Goal: Information Seeking & Learning: Learn about a topic

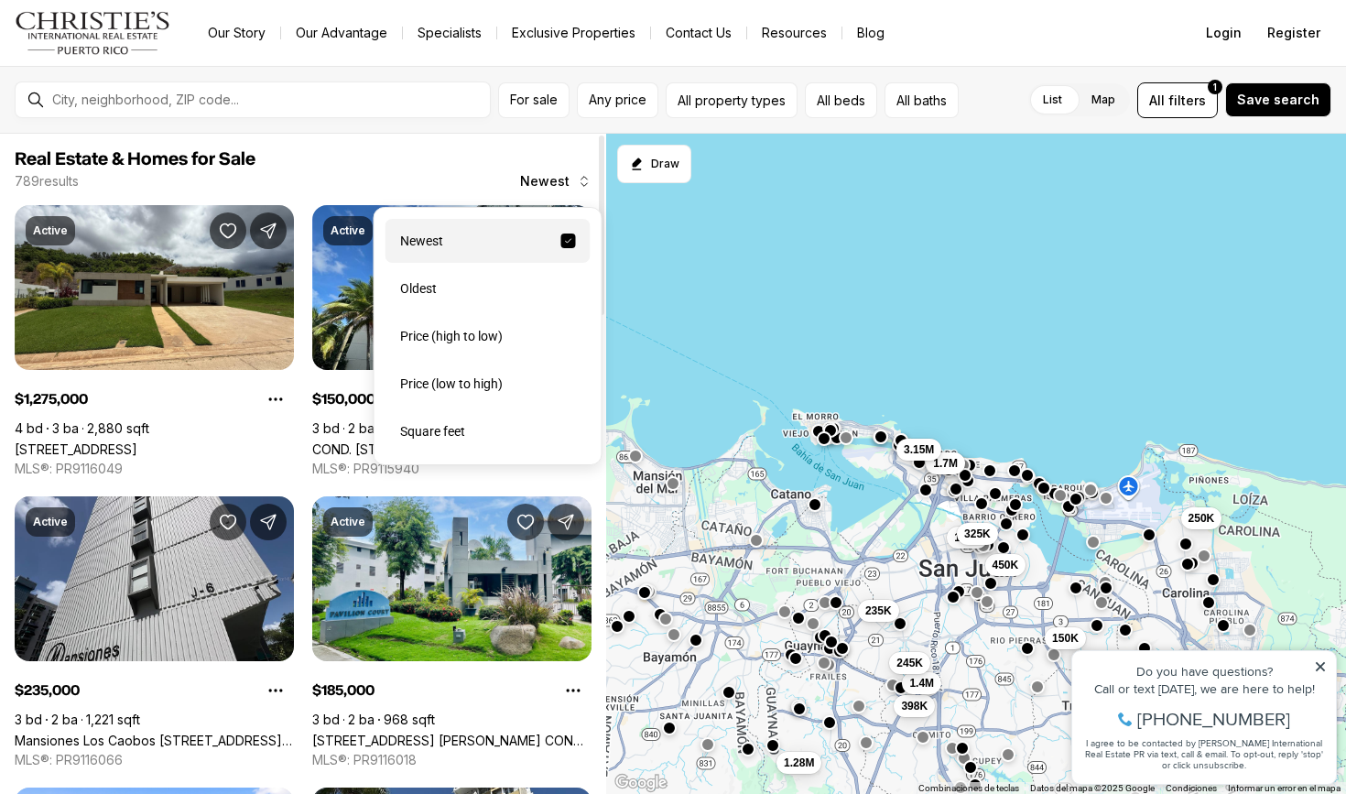
click at [579, 180] on icon "button" at bounding box center [584, 181] width 15 height 15
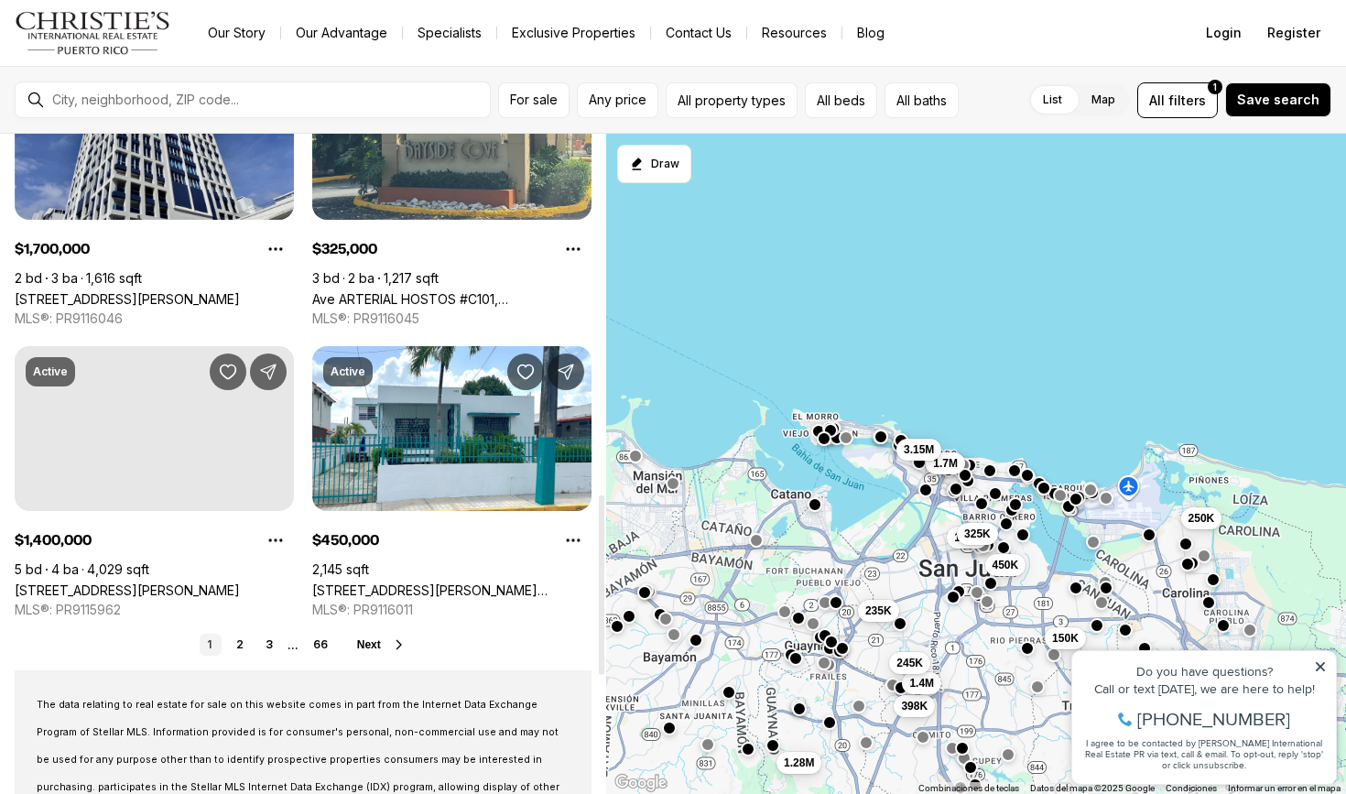
scroll to position [1321, 0]
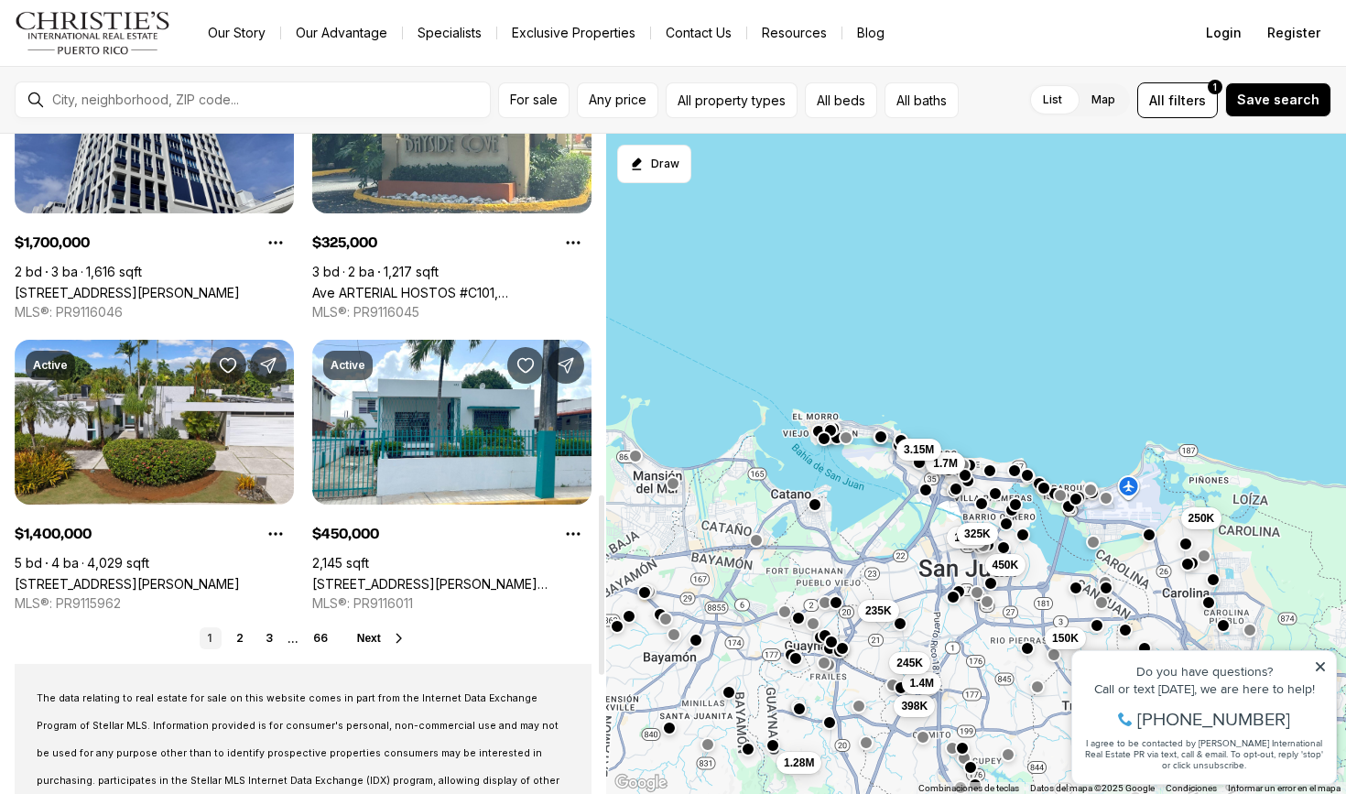
click at [375, 639] on span "Next" at bounding box center [369, 638] width 24 height 13
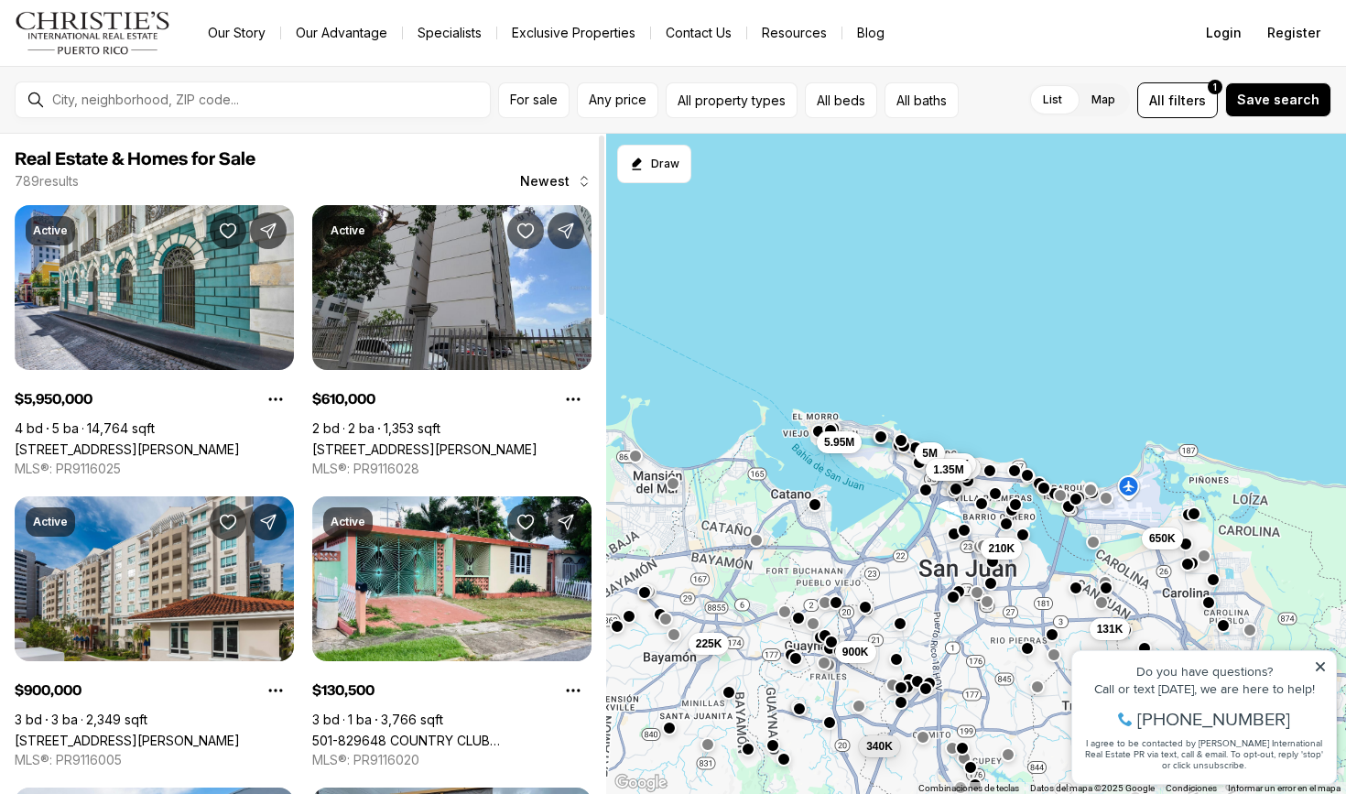
click at [404, 149] on span "Real Estate & Homes for Sale" at bounding box center [303, 159] width 577 height 22
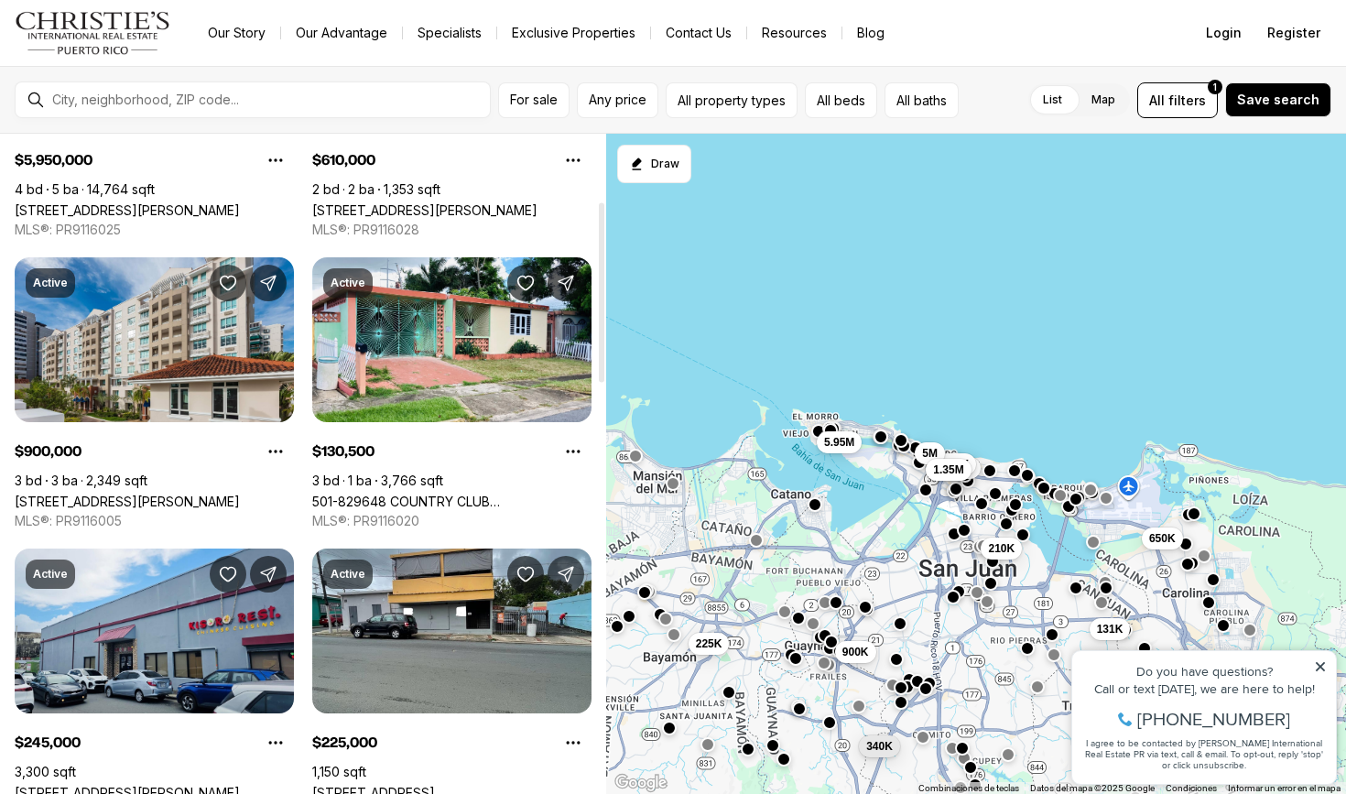
scroll to position [247, 0]
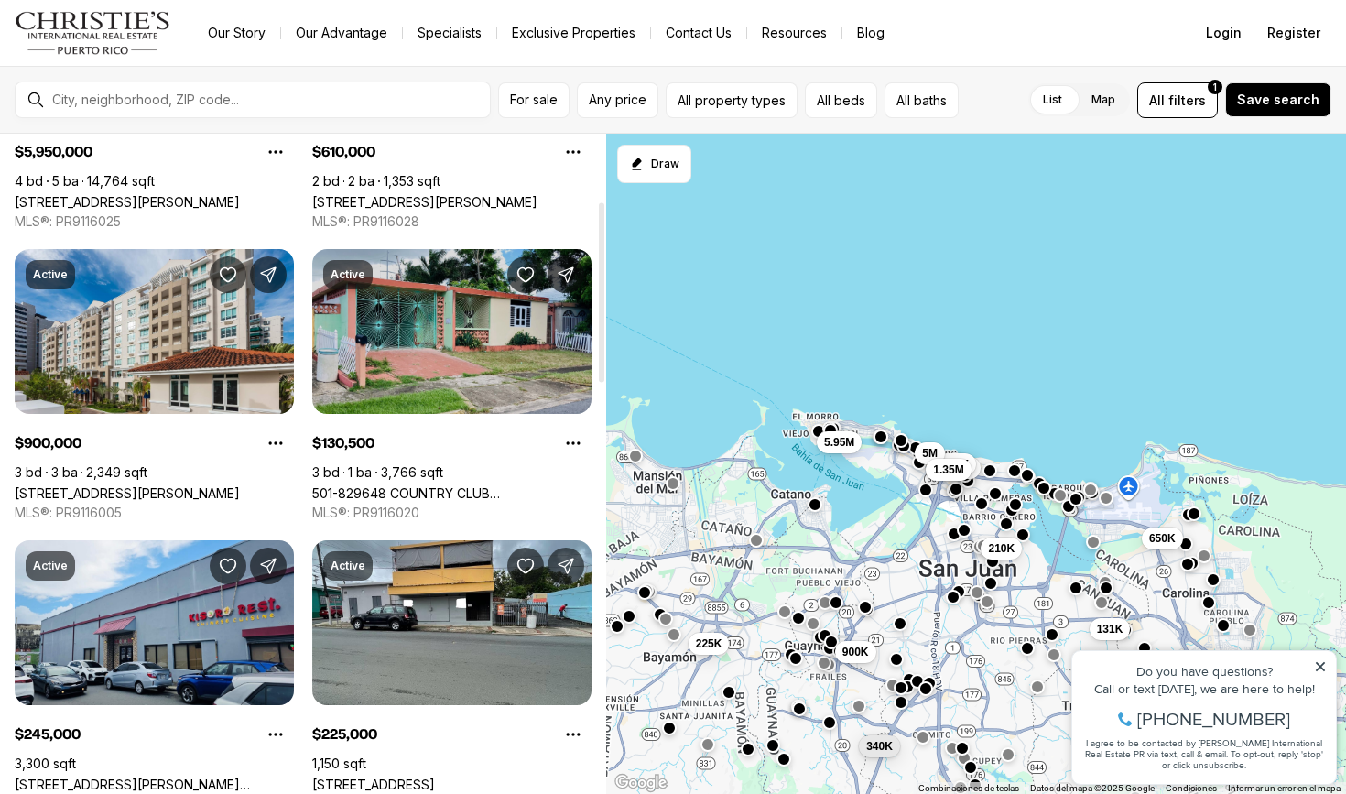
click at [406, 485] on link "501-829648 COUNTRY CLUB C/ANTONIO LUCIANO #1152, SAN JUAN PR, 00924" at bounding box center [451, 493] width 279 height 16
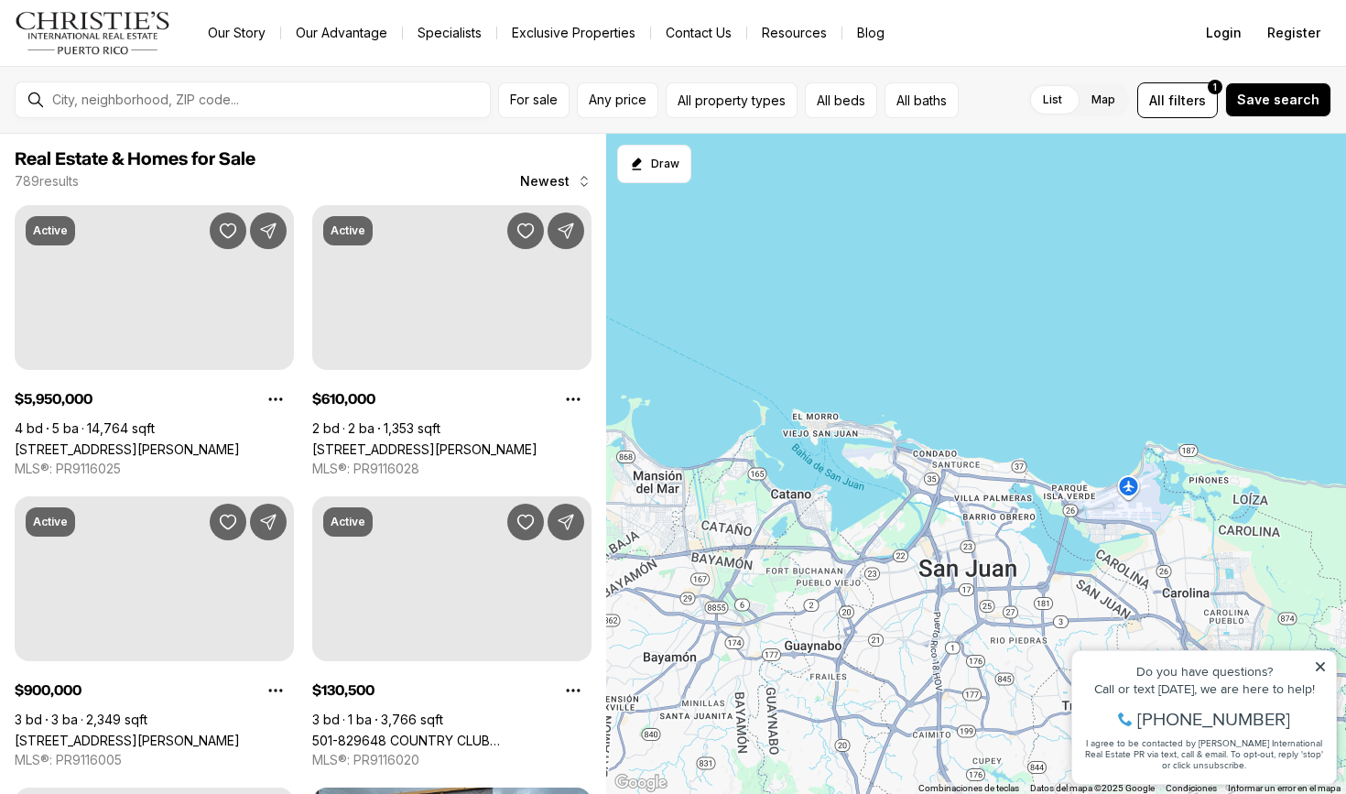
scroll to position [247, 0]
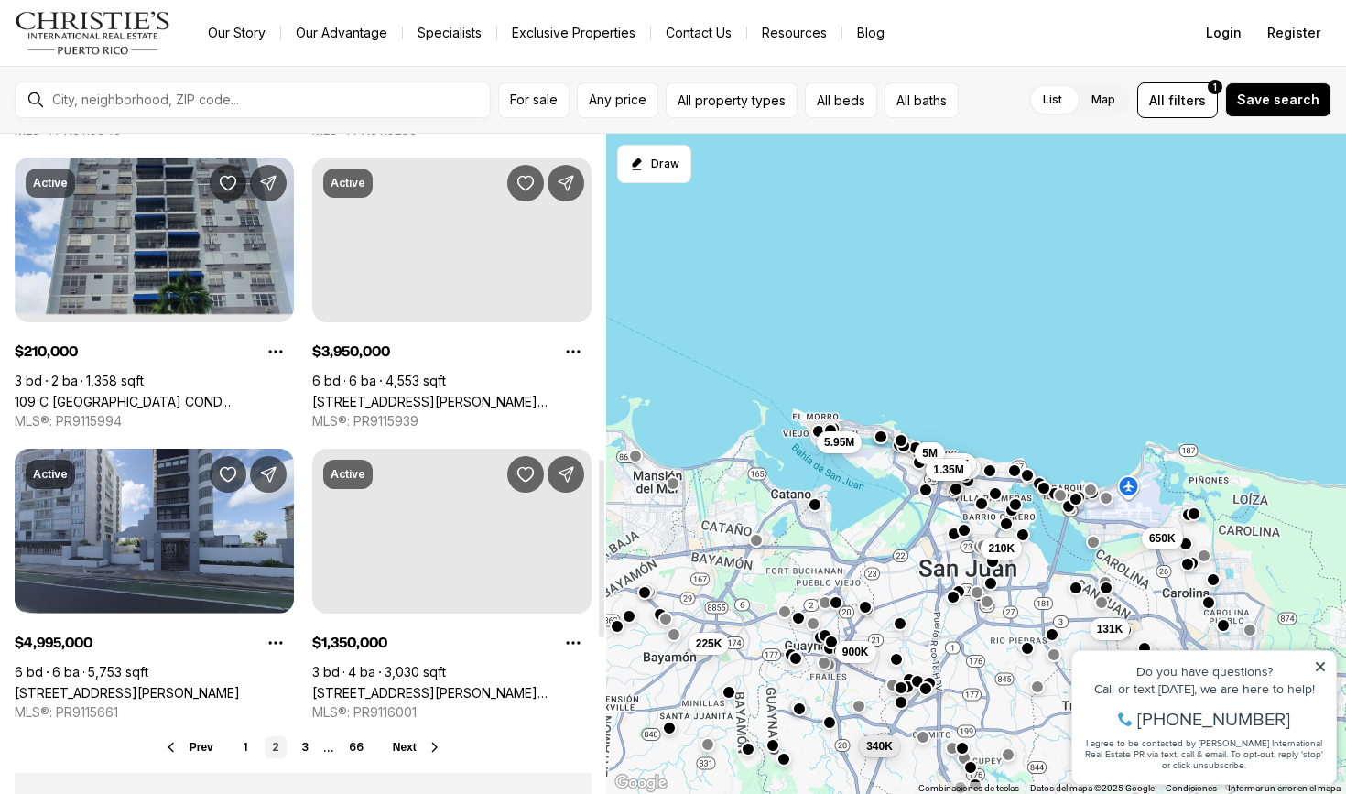
scroll to position [1240, 0]
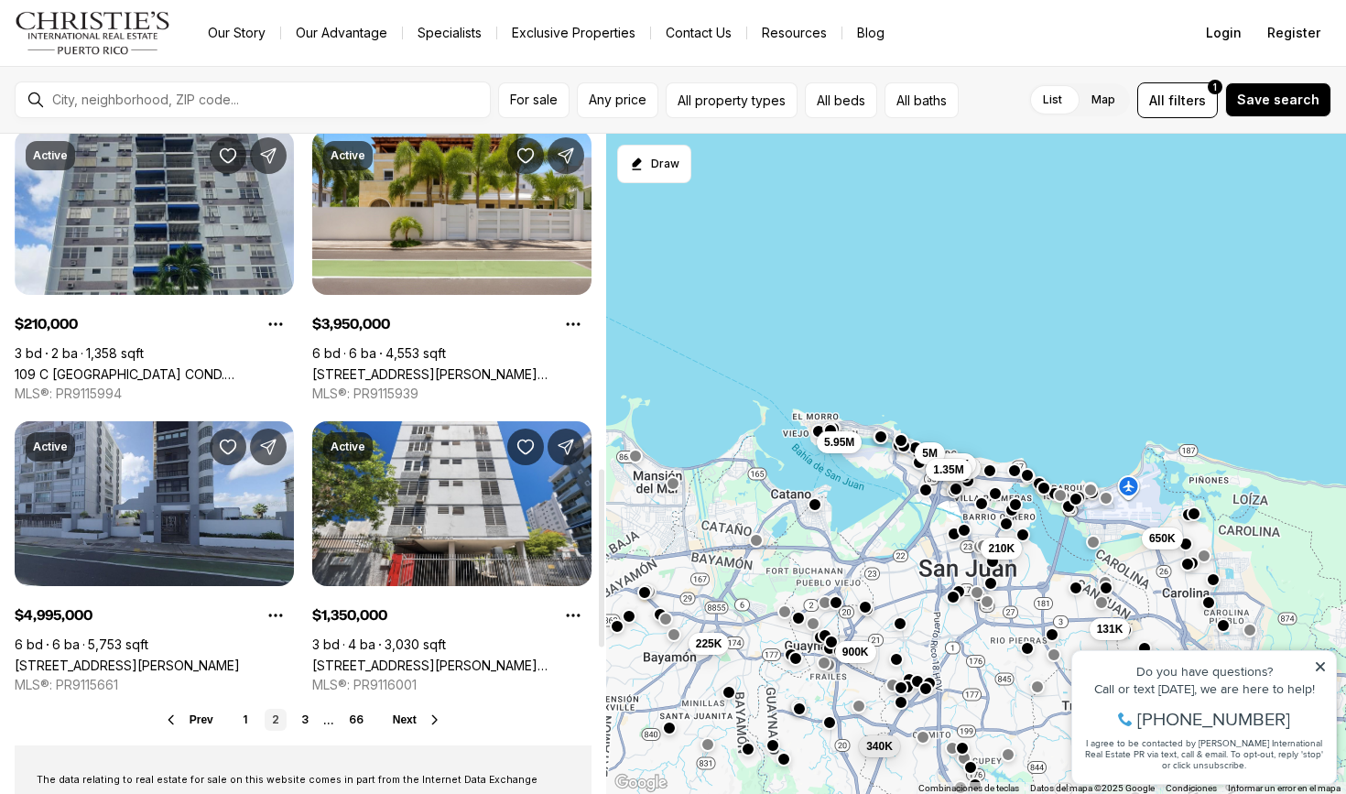
click at [412, 720] on span "Next" at bounding box center [405, 719] width 24 height 13
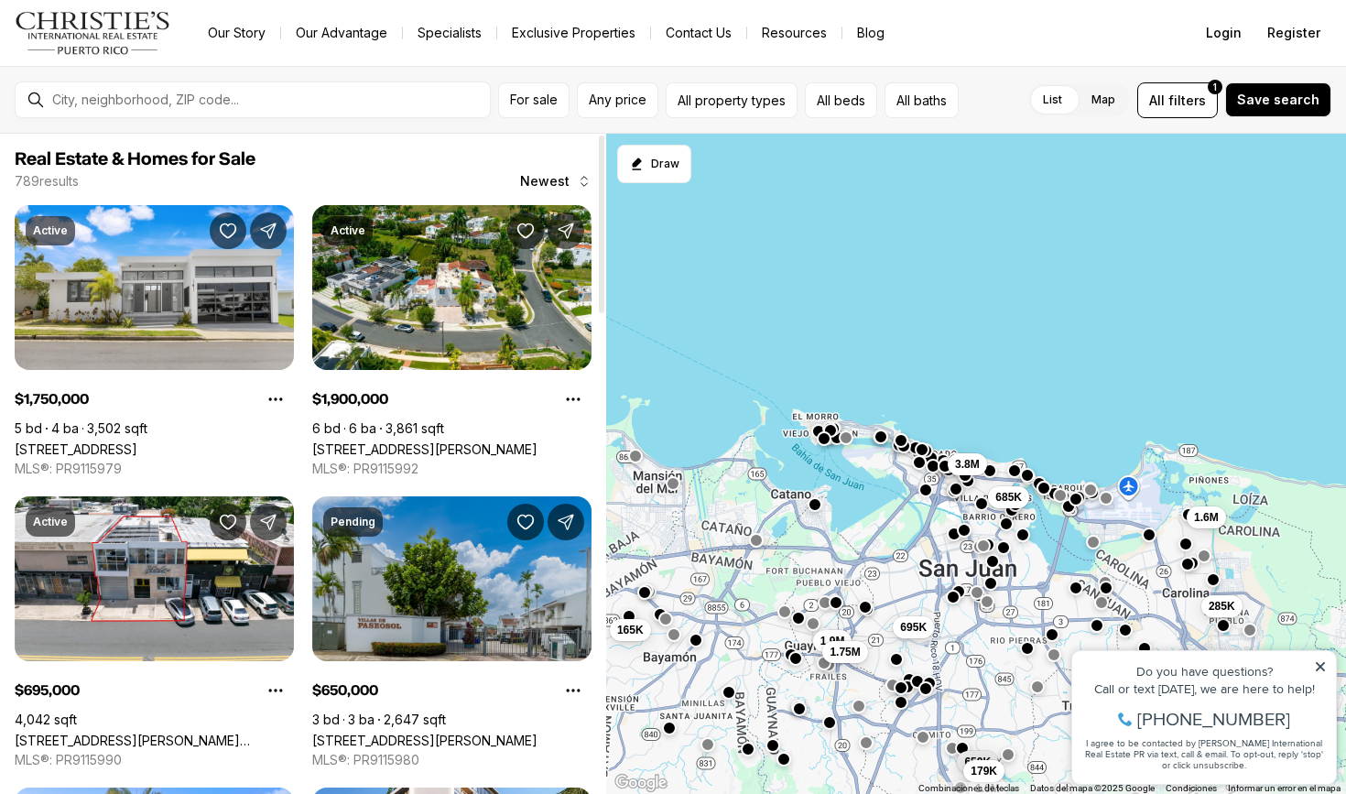
click at [332, 149] on span "Real Estate & Homes for Sale" at bounding box center [303, 159] width 577 height 22
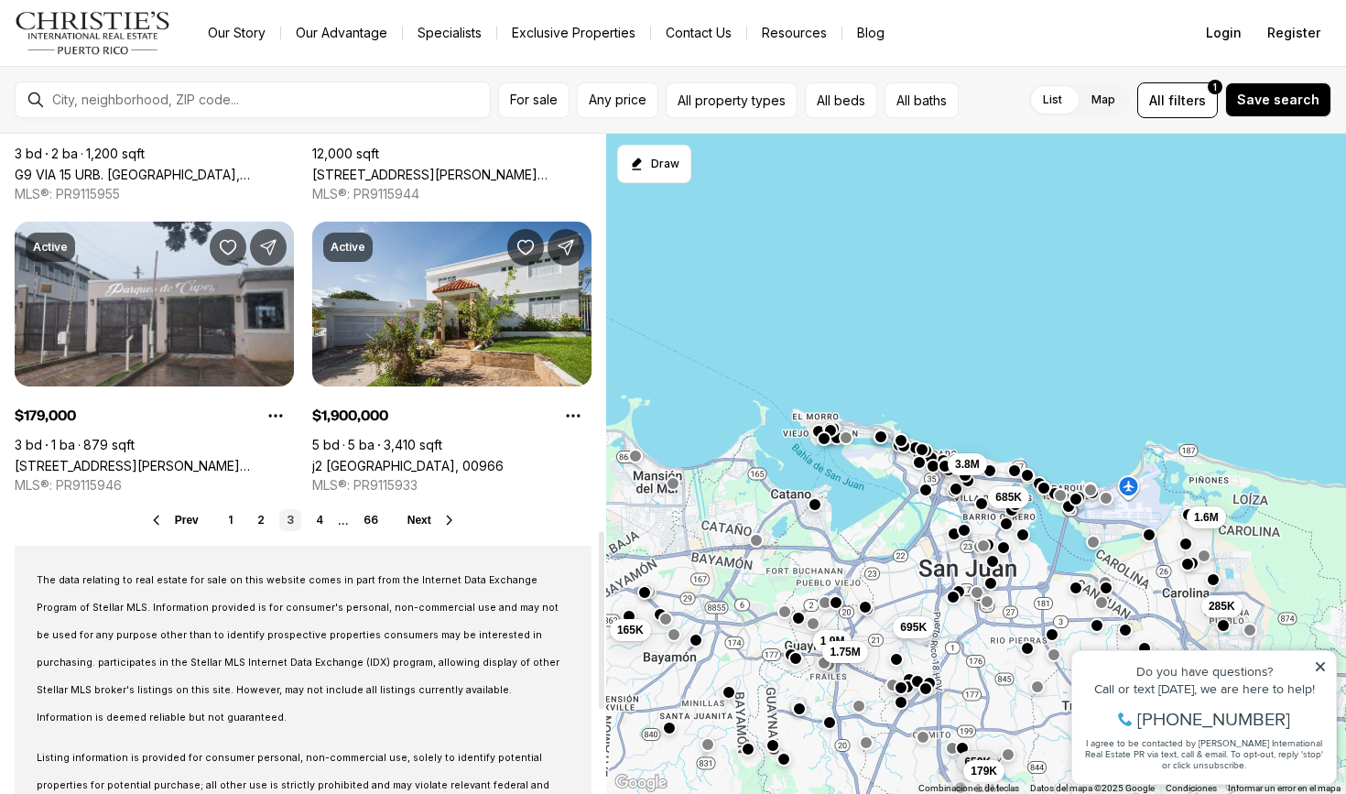
scroll to position [1475, 0]
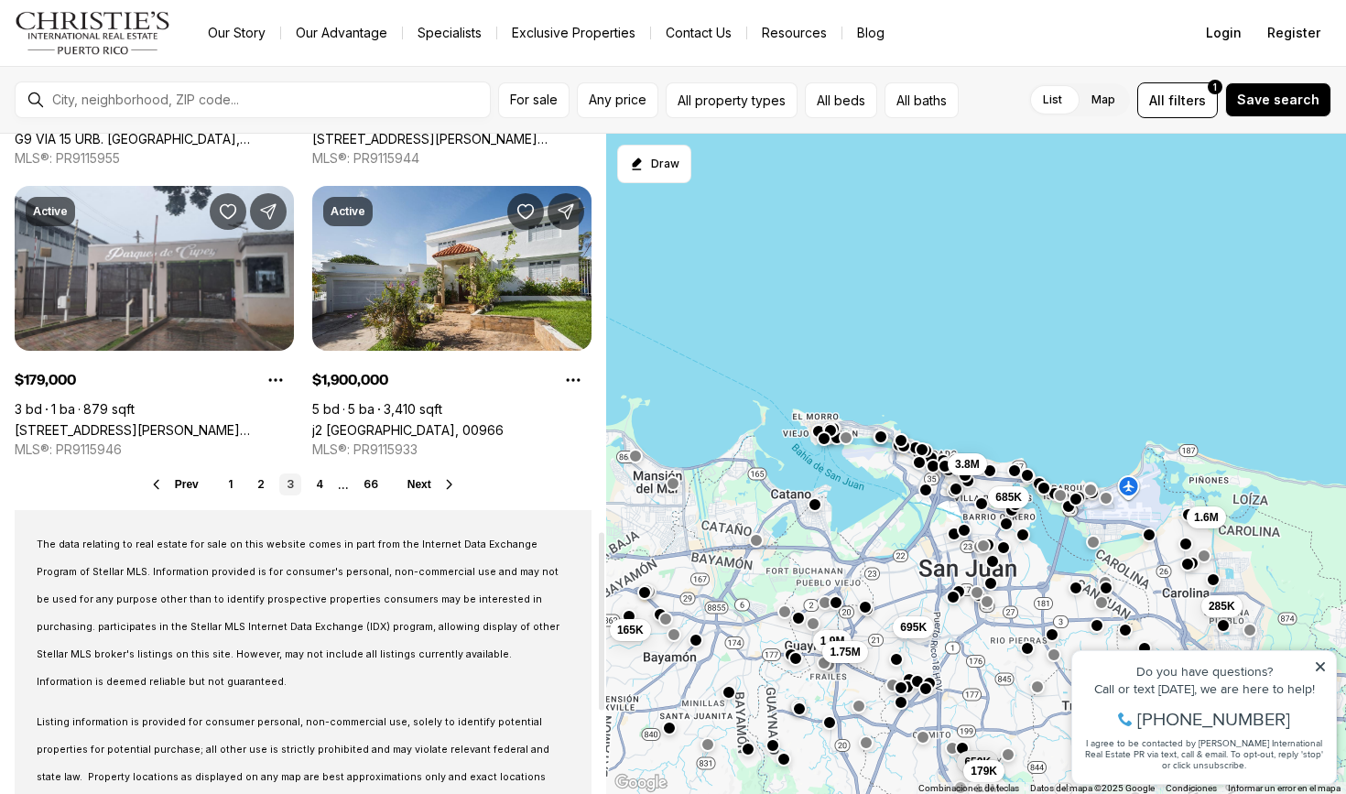
click at [407, 481] on span "Next" at bounding box center [419, 484] width 24 height 13
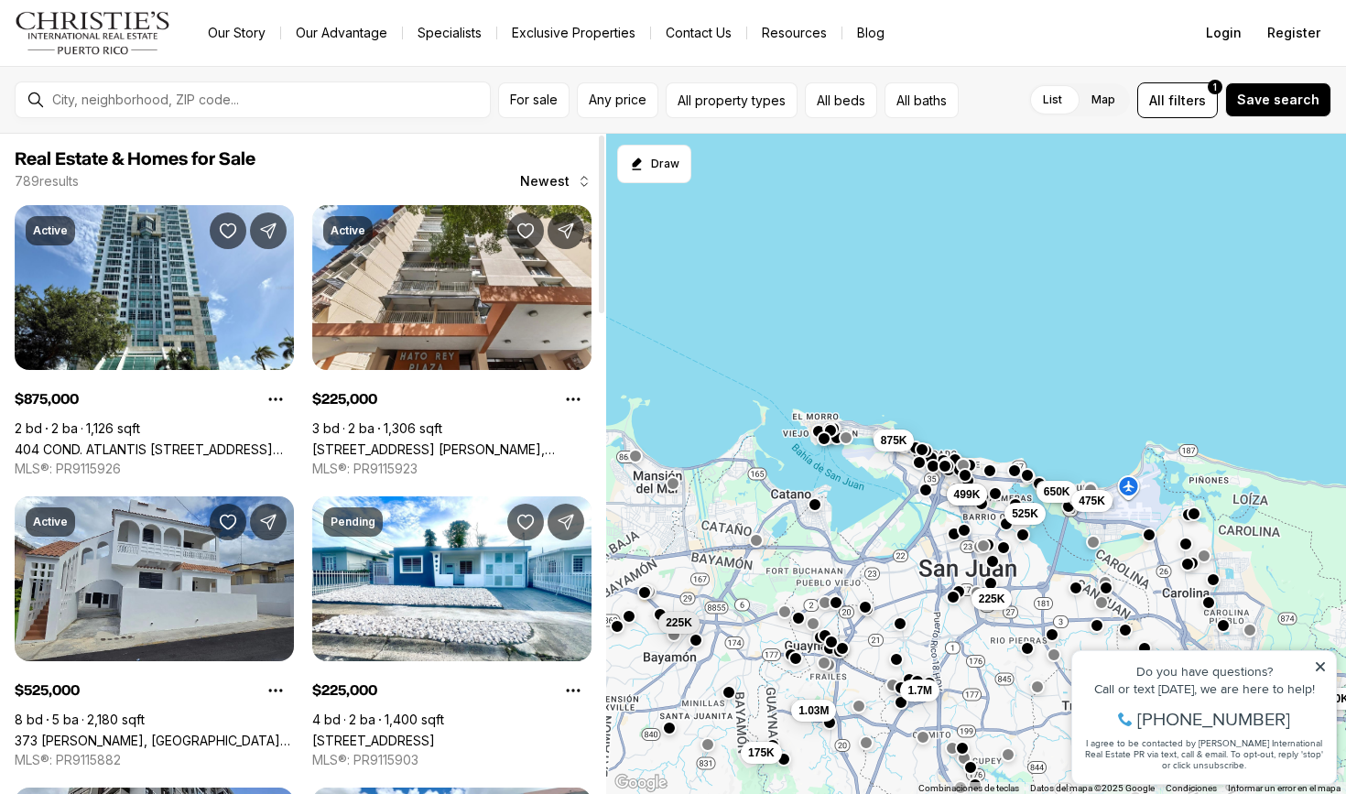
click at [300, 182] on div "789 results Newest" at bounding box center [303, 181] width 577 height 18
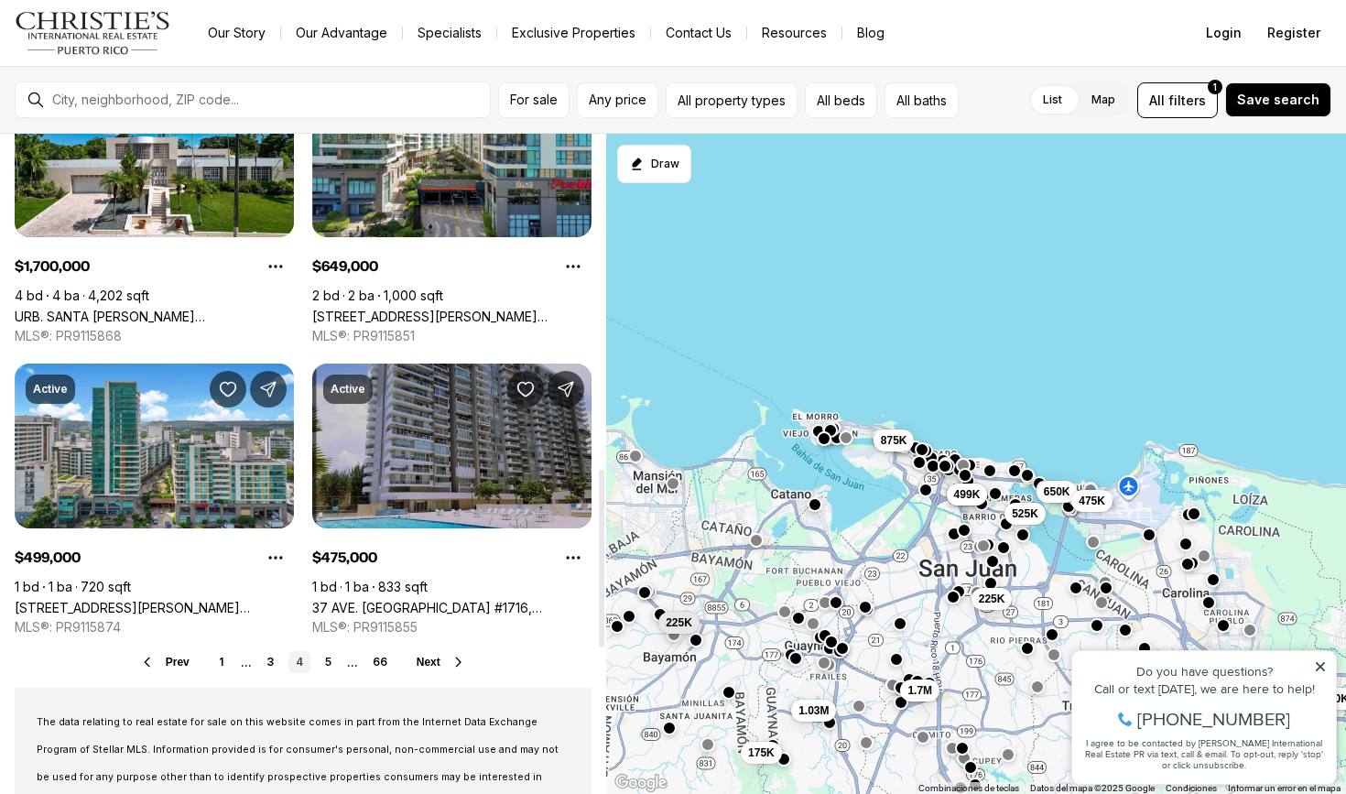
scroll to position [1310, 0]
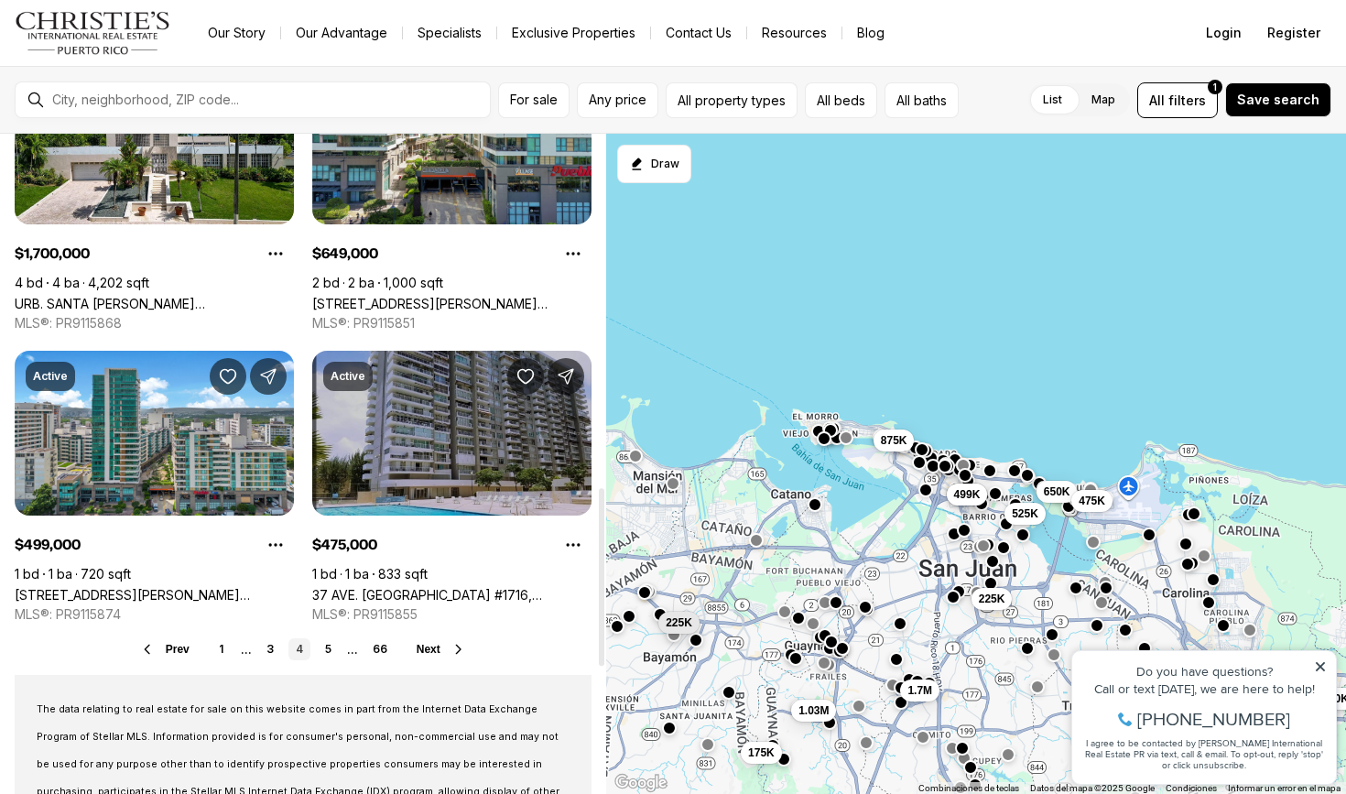
click at [425, 645] on span "Next" at bounding box center [429, 649] width 24 height 13
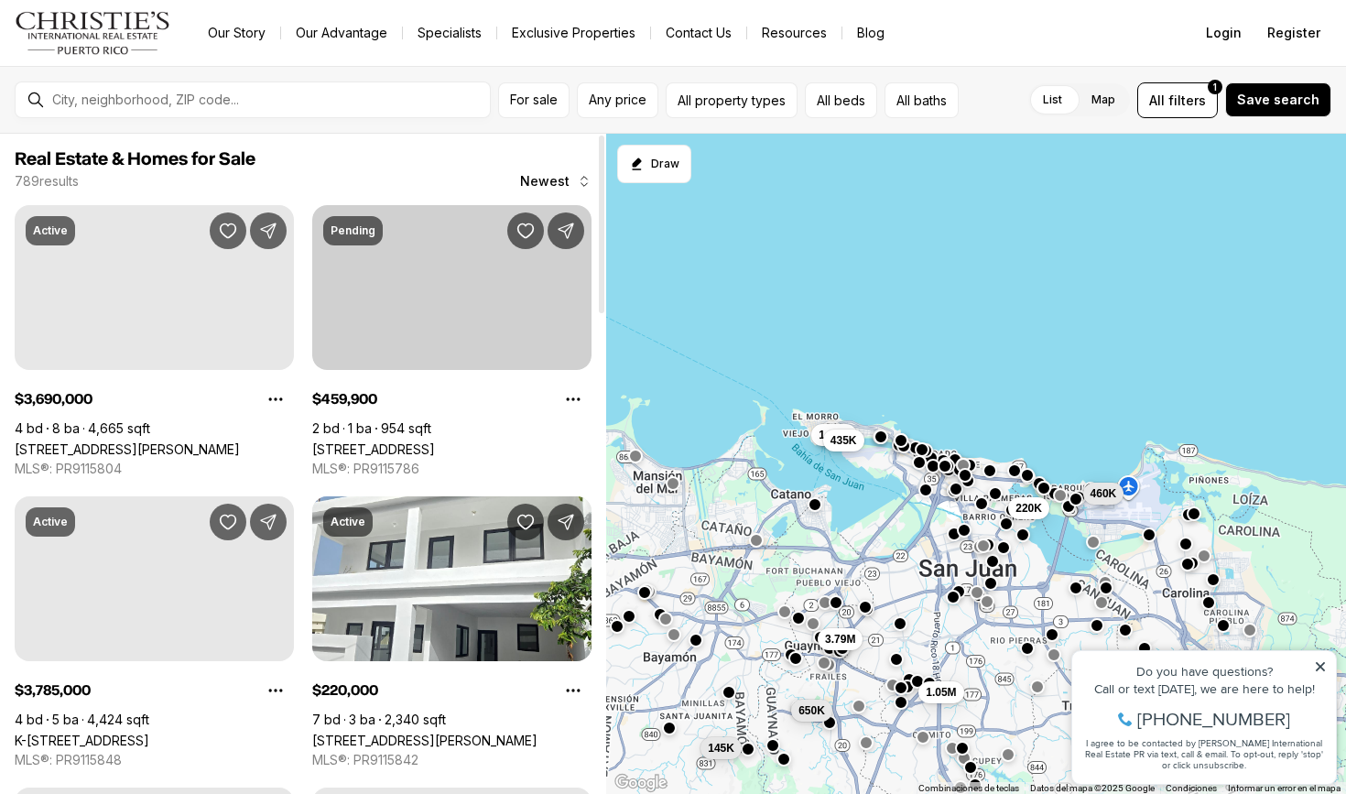
click at [326, 227] on div "Pending" at bounding box center [353, 230] width 60 height 29
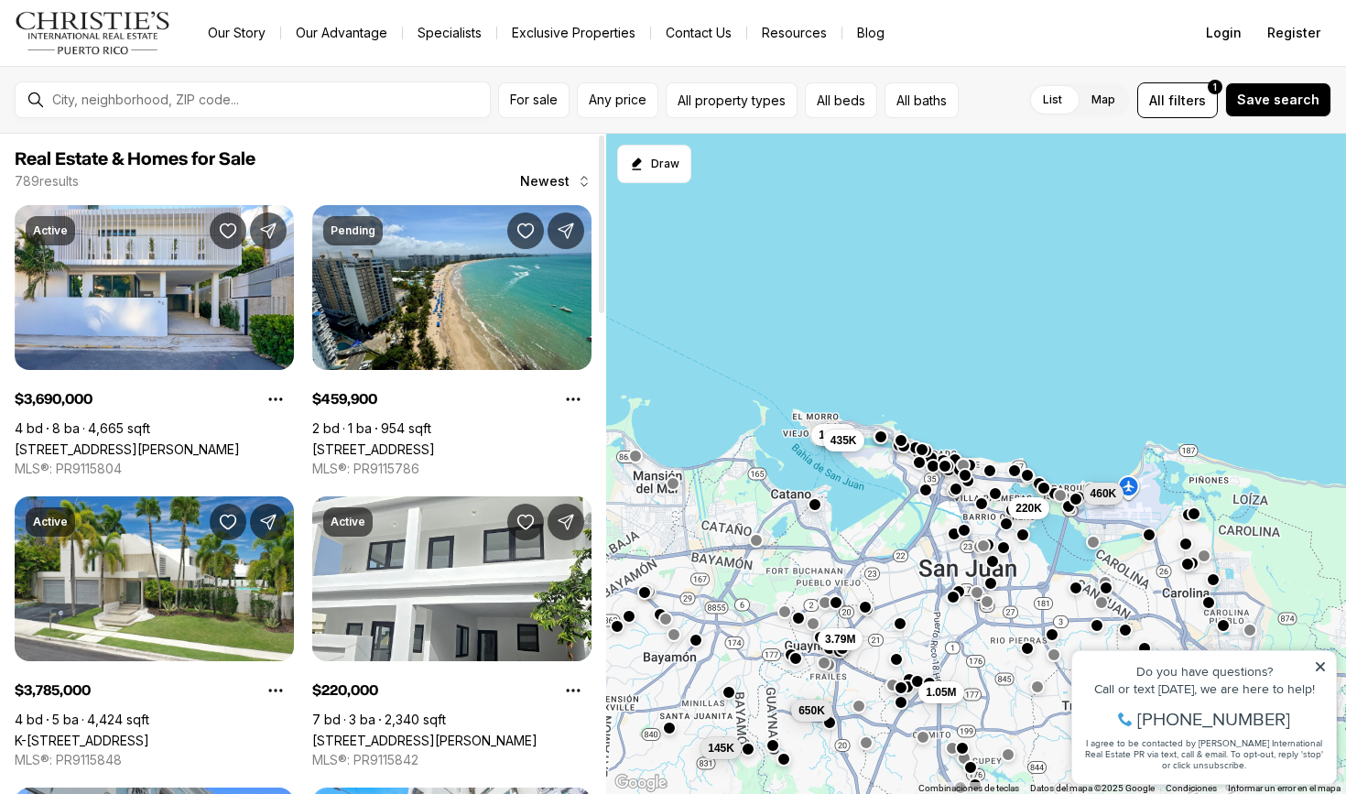
click at [312, 177] on div "789 results Newest" at bounding box center [303, 181] width 577 height 18
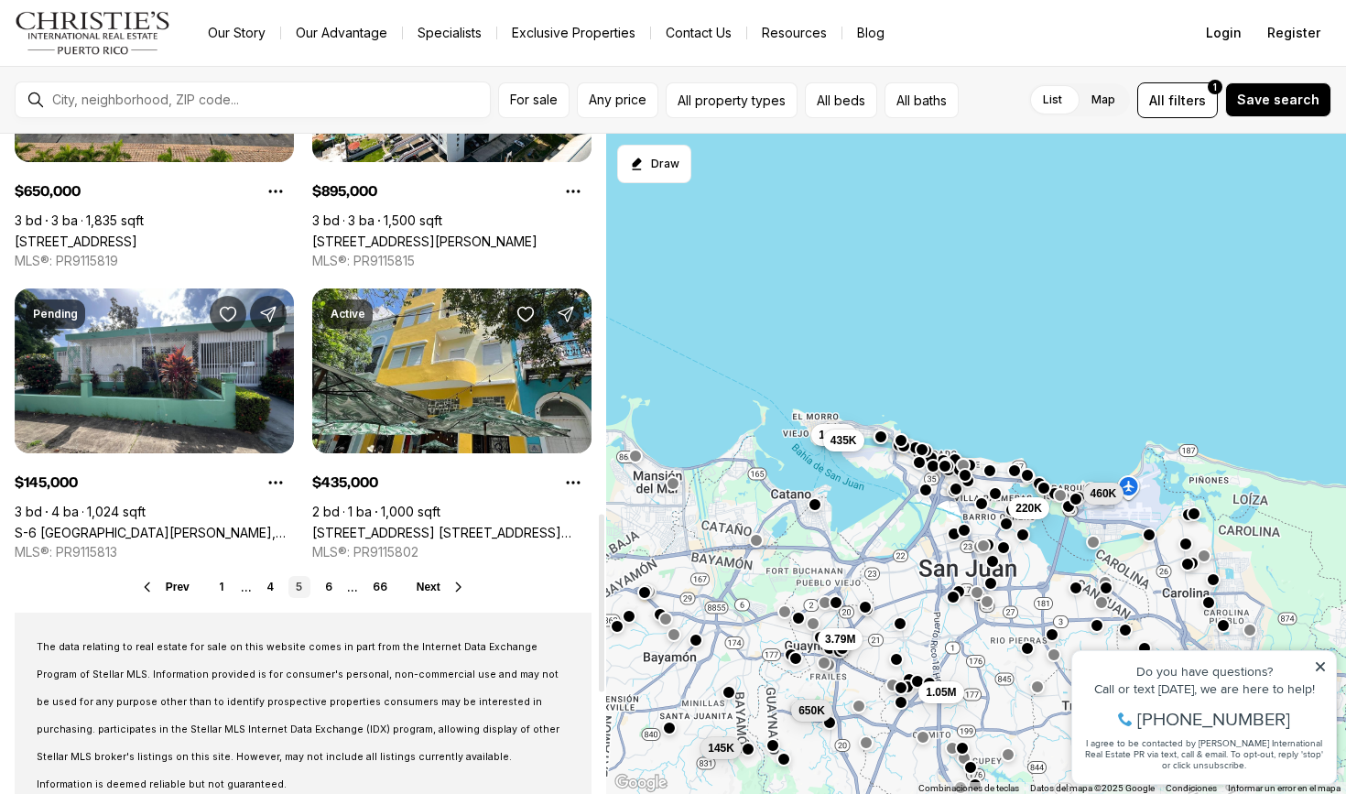
scroll to position [1413, 0]
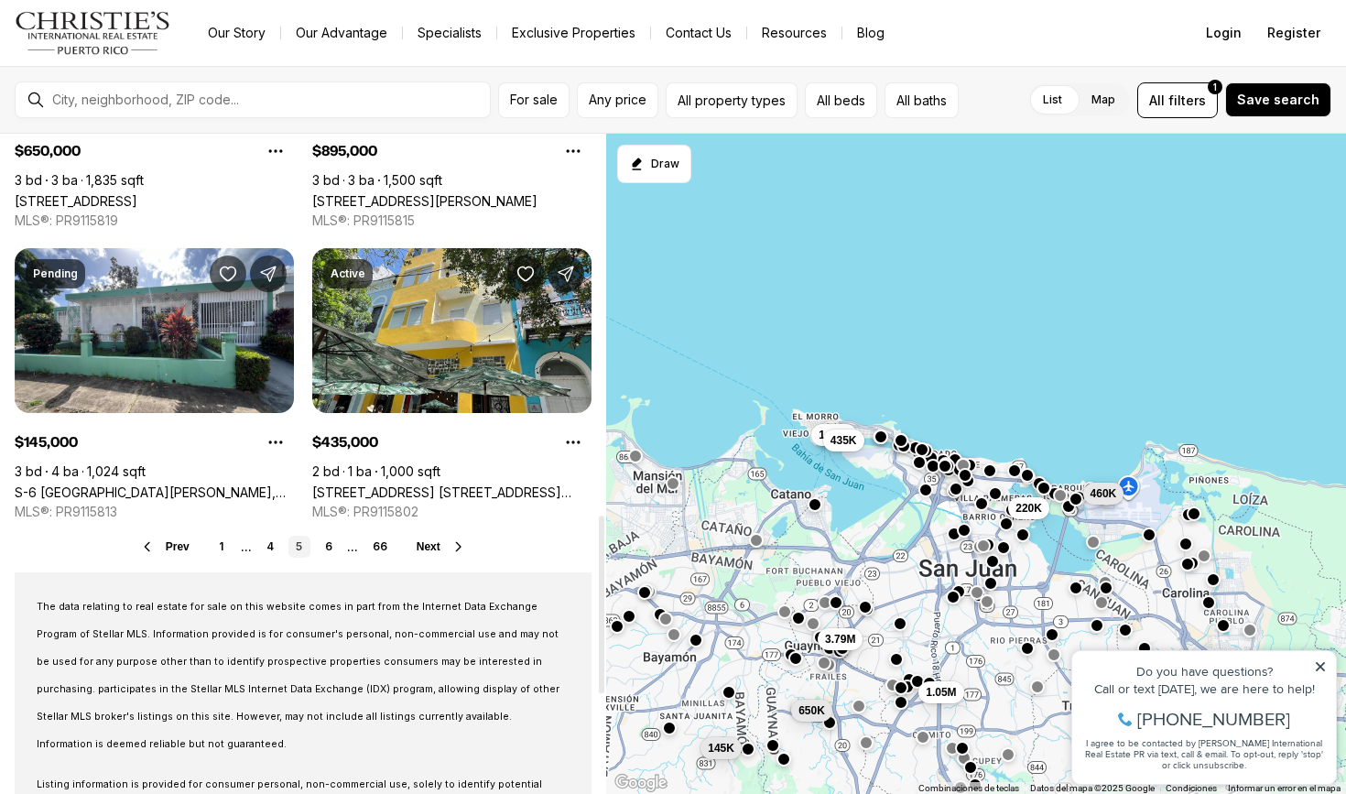
click at [428, 537] on div "Prev 1 ... 4 5 6 ... 66 Next" at bounding box center [303, 547] width 577 height 22
click at [428, 538] on div "Prev 1 ... 4 5 6 ... 66 Next" at bounding box center [303, 547] width 577 height 22
click at [428, 544] on span "Next" at bounding box center [429, 546] width 24 height 13
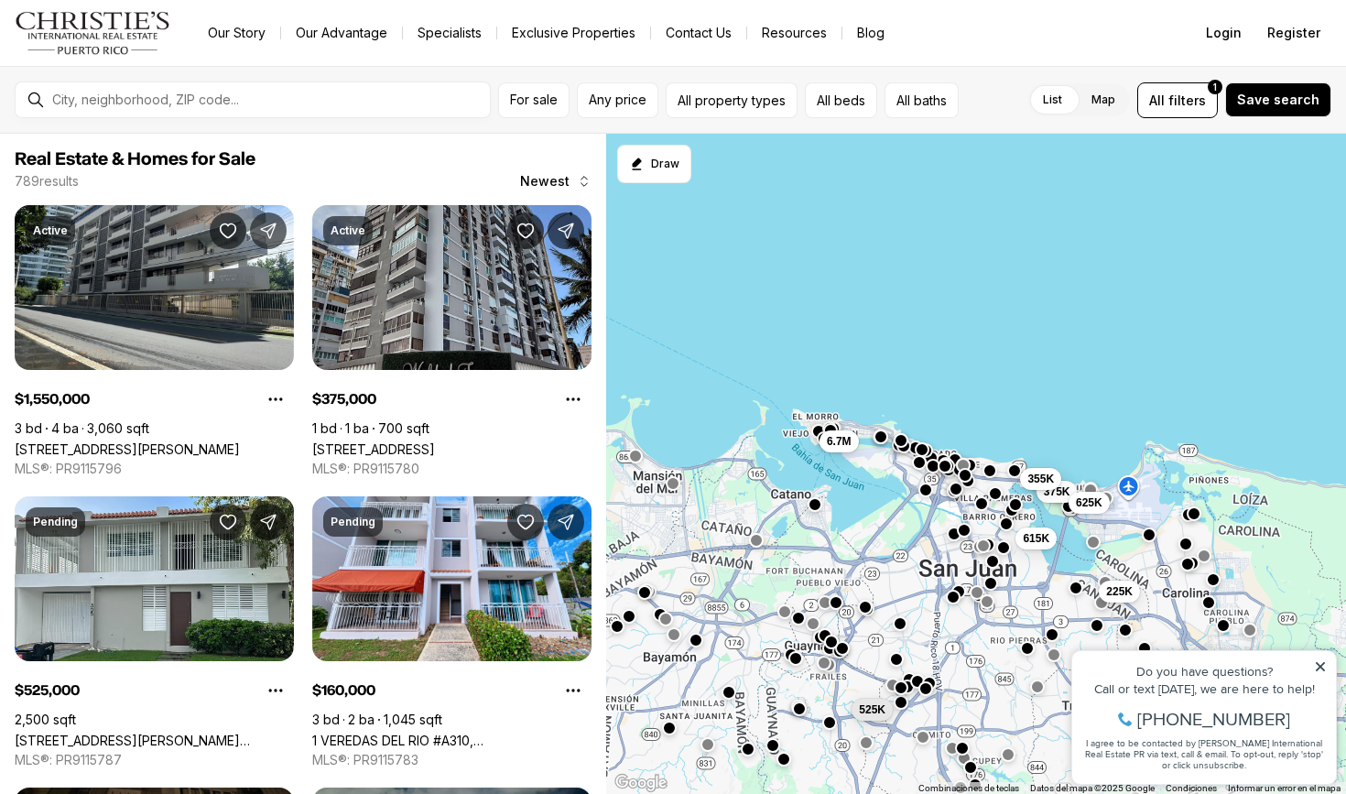
click at [799, 669] on div "225K 160K 375K 355K 615K 625K 525K 6.7M" at bounding box center [976, 464] width 741 height 661
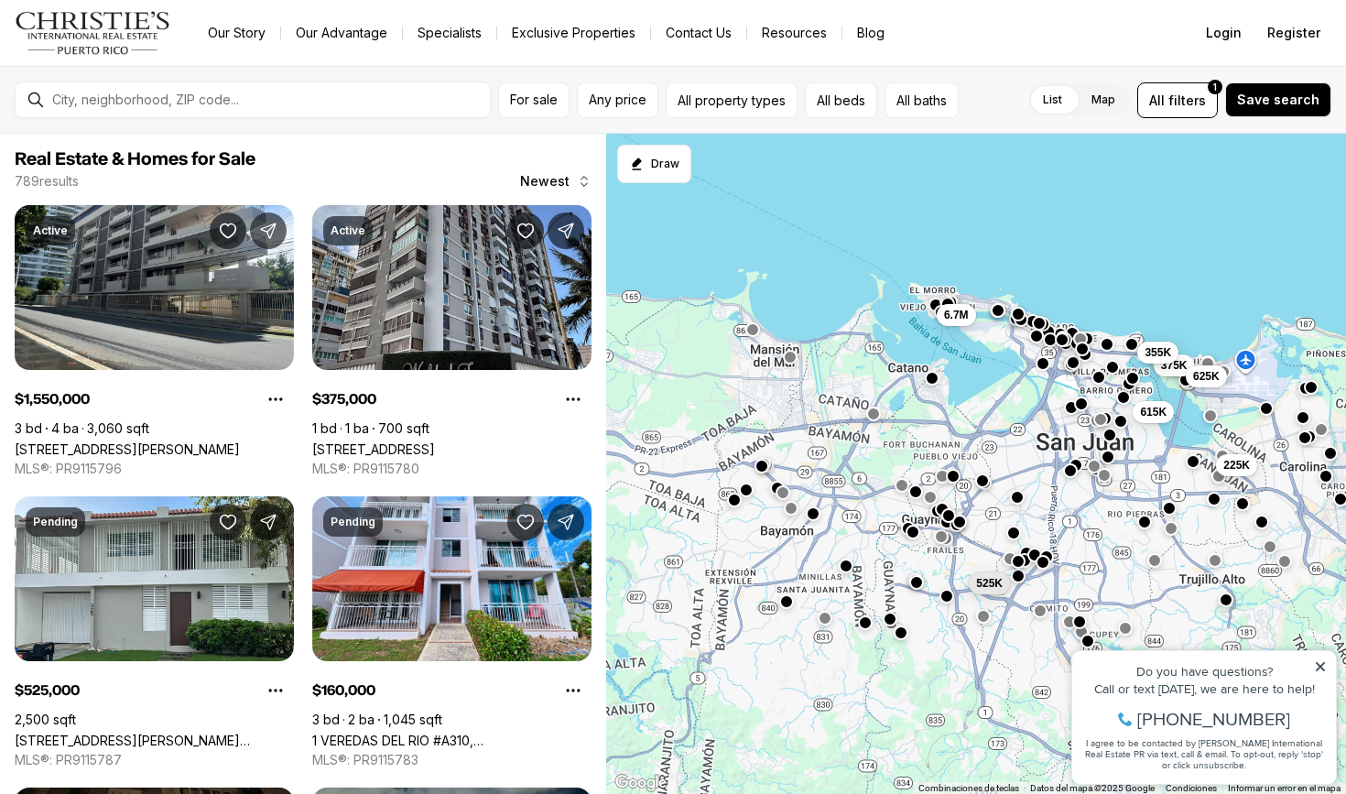
drag, startPoint x: 799, startPoint y: 669, endPoint x: 919, endPoint y: 539, distance: 176.9
click at [918, 539] on div "225K 160K 375K 355K 615K 625K 525K 6.7M" at bounding box center [976, 464] width 741 height 661
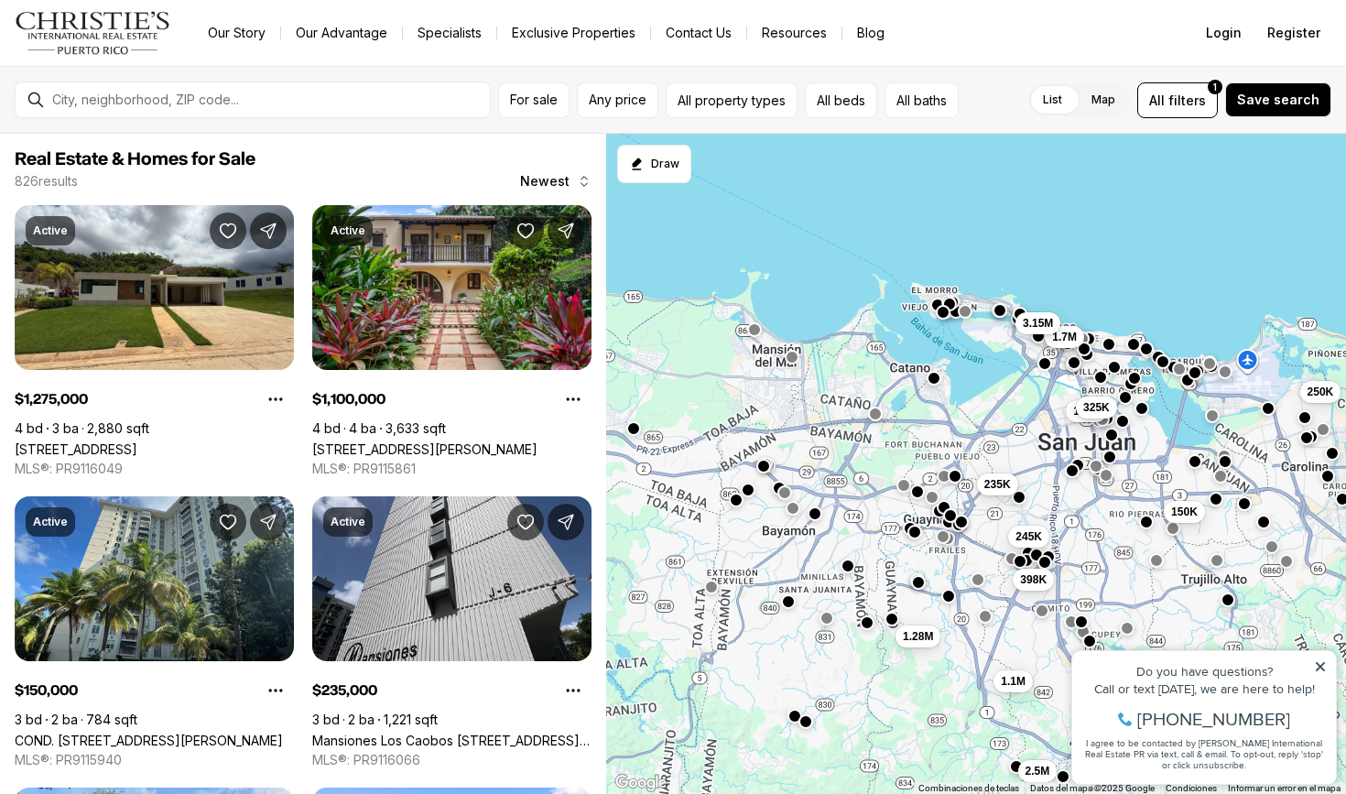
click at [950, 505] on button "button" at bounding box center [944, 507] width 15 height 15
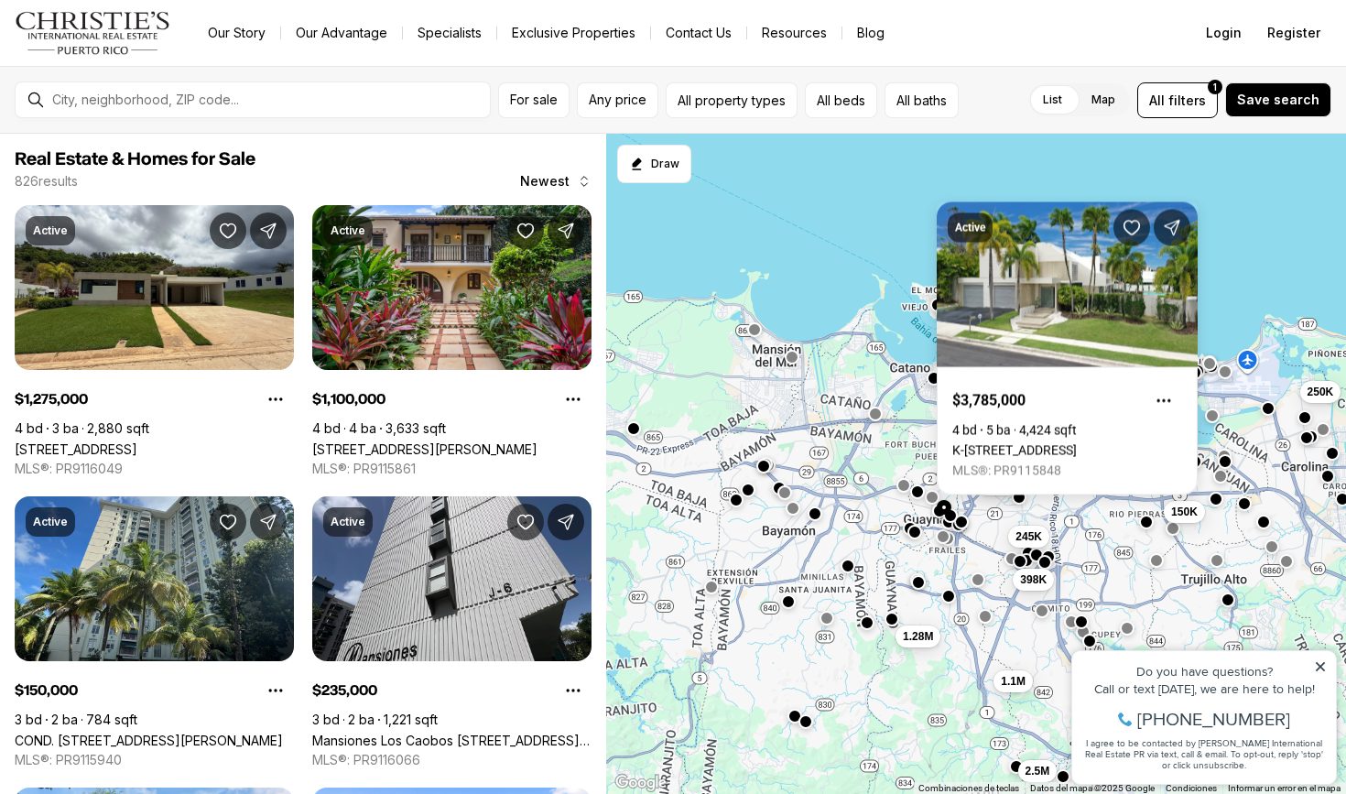
click at [817, 526] on div "150K 185K 325K 250K 398K 245K 1.28M 1.7M 3.15M 235K 1.1M 2.5M" at bounding box center [976, 464] width 741 height 661
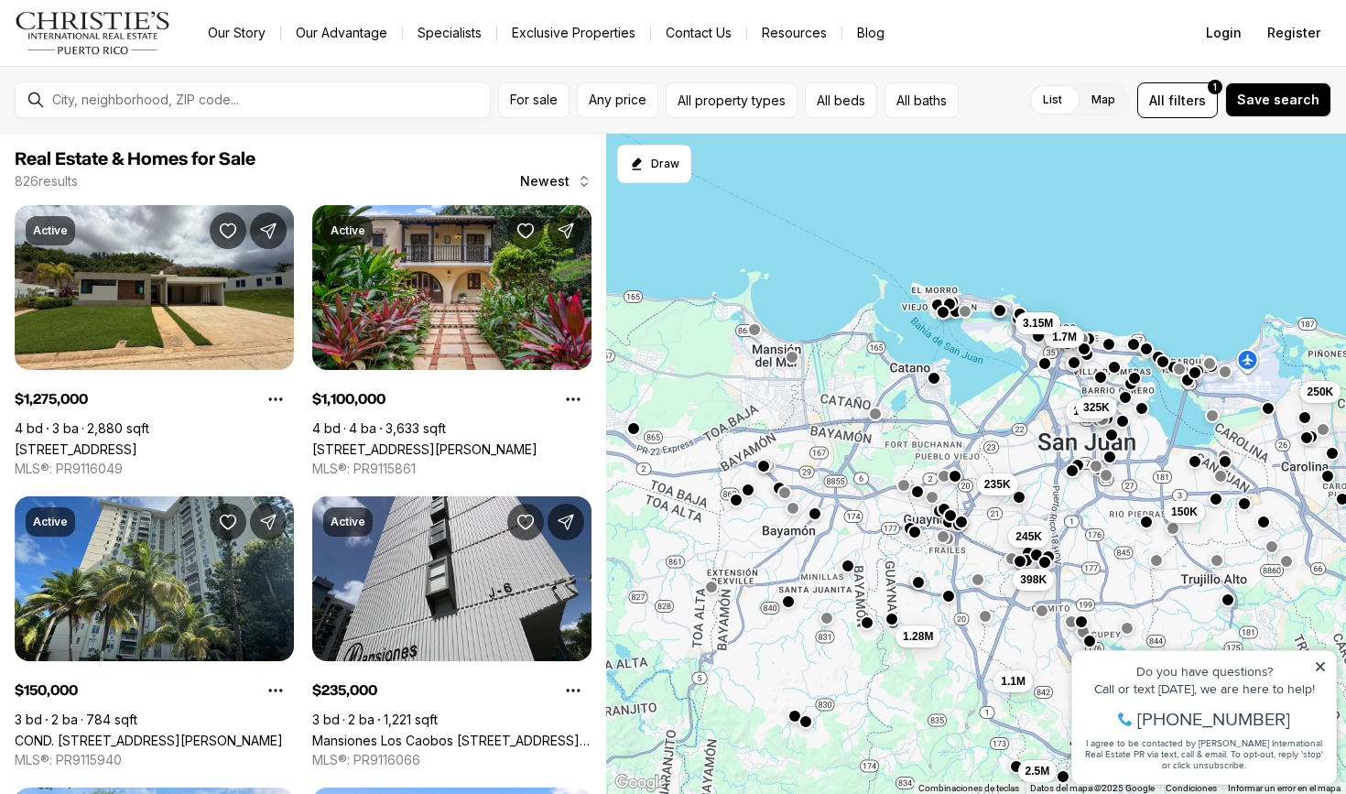
click at [817, 526] on div "150K 185K 325K 250K 398K 245K 1.28M 1.7M 3.15M 235K 1.1M 2.5M" at bounding box center [976, 464] width 741 height 661
click at [814, 515] on button "button" at bounding box center [814, 511] width 15 height 15
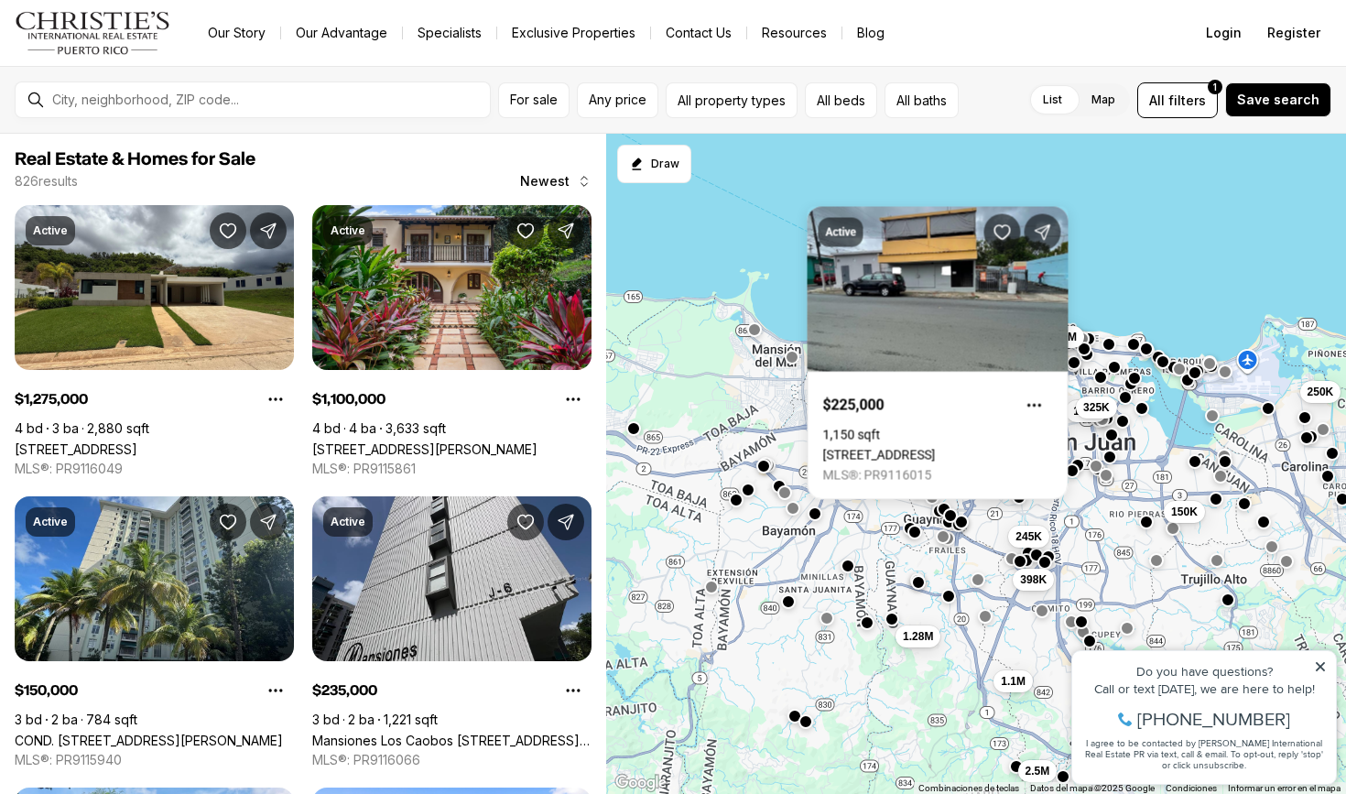
click at [775, 487] on button "button" at bounding box center [779, 486] width 15 height 15
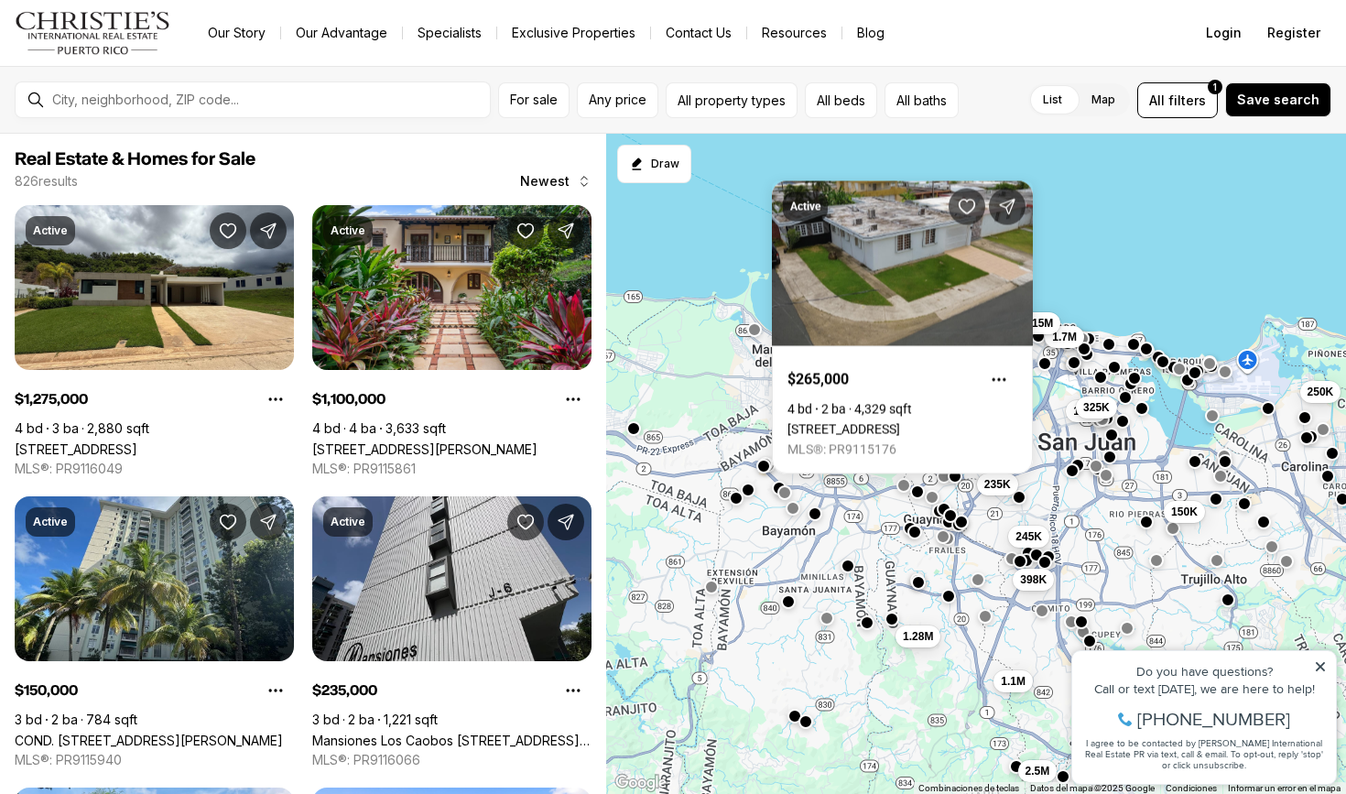
click at [737, 499] on button "button" at bounding box center [736, 498] width 15 height 15
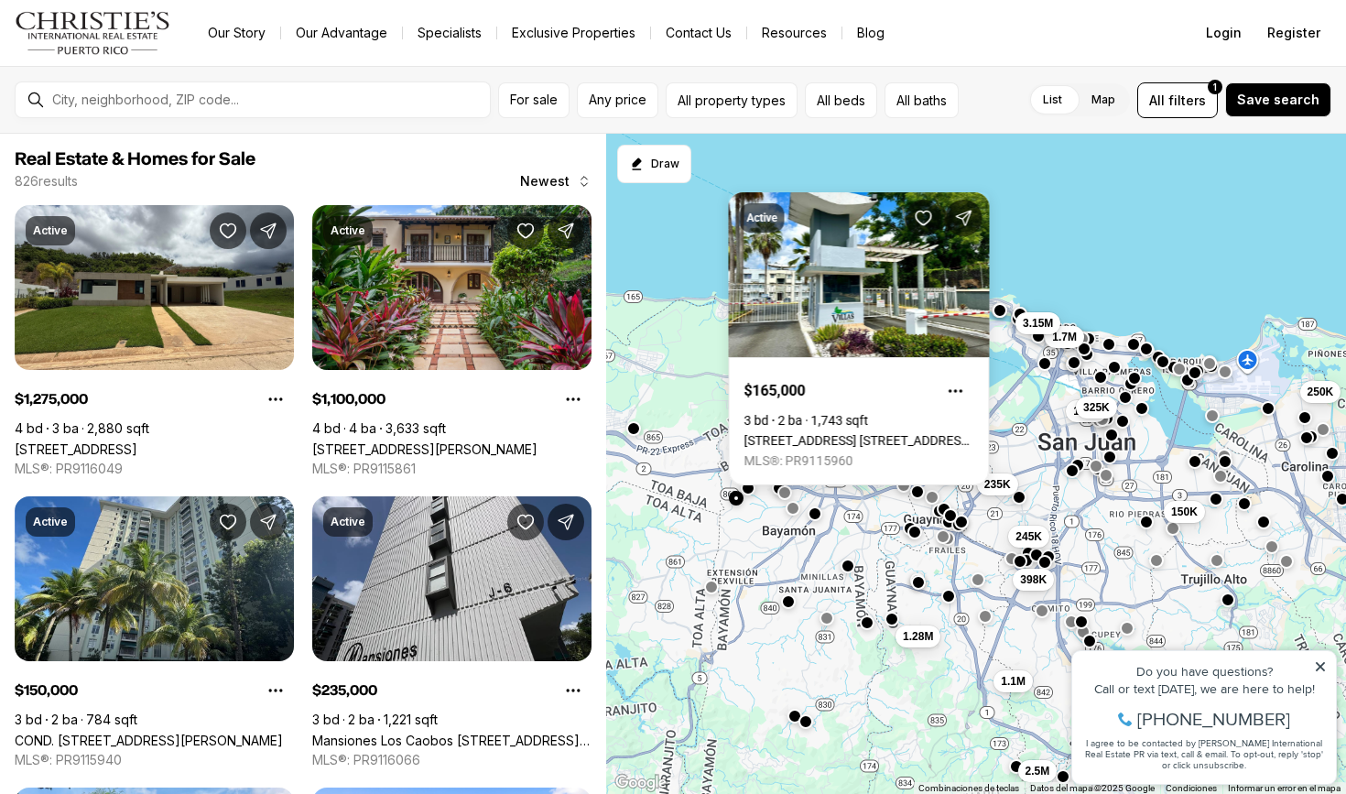
click at [751, 492] on button "button" at bounding box center [748, 488] width 15 height 15
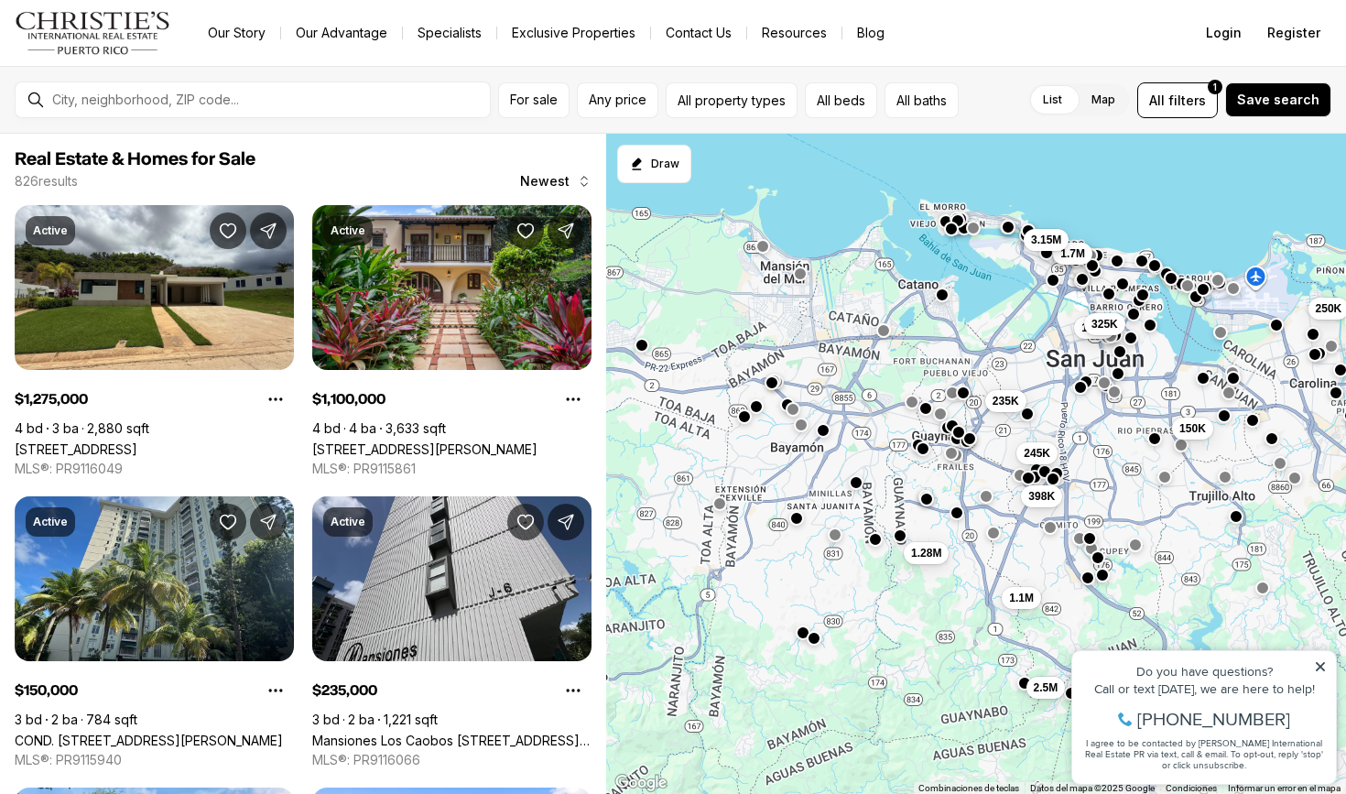
drag, startPoint x: 711, startPoint y: 491, endPoint x: 731, endPoint y: 419, distance: 74.0
click at [730, 418] on div "150K 185K 325K 250K 398K 245K 1.28M 1.7M 3.15M 235K 1.1M 2.5M" at bounding box center [976, 464] width 741 height 661
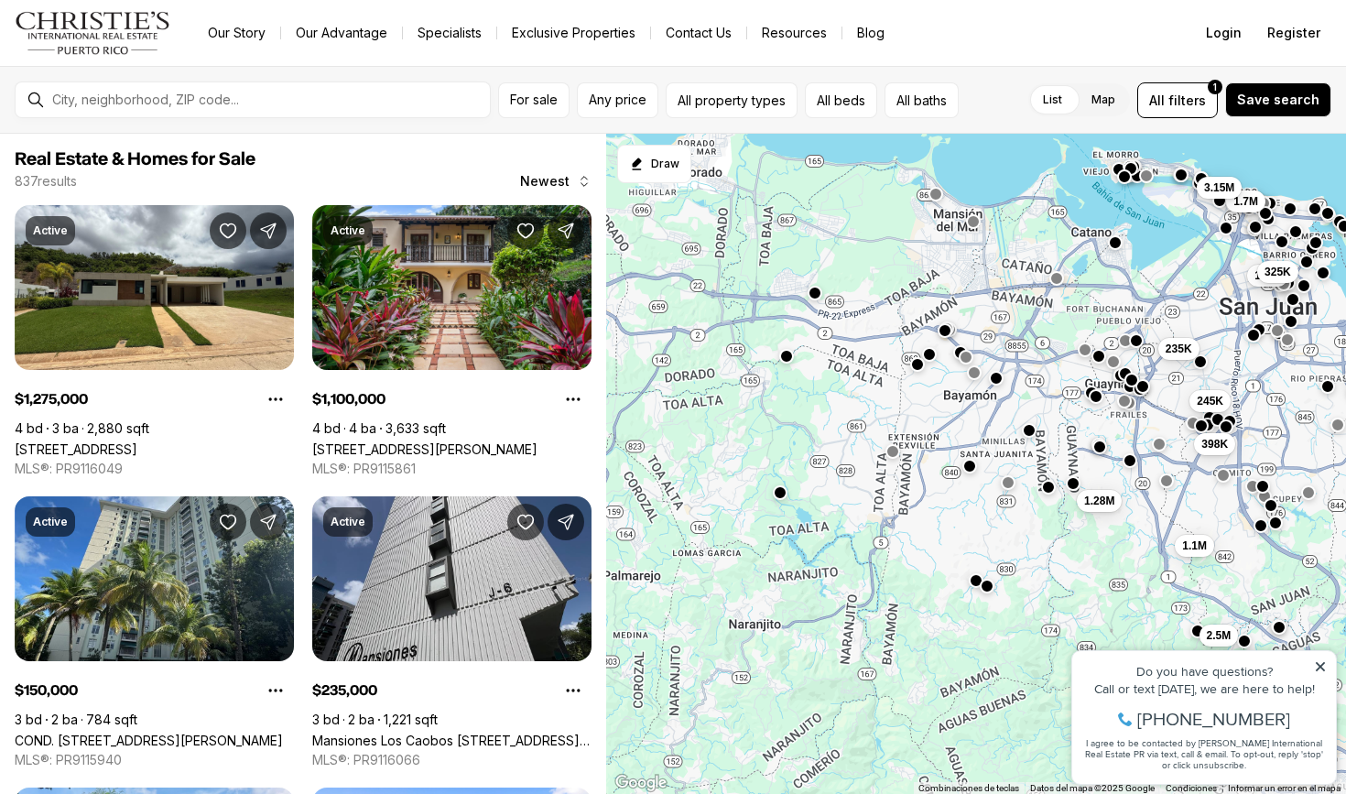
drag, startPoint x: 754, startPoint y: 494, endPoint x: 919, endPoint y: 434, distance: 175.5
click at [919, 434] on div "150K 185K 325K 250K 398K 245K 1.28M 1.7M 3.15M 235K 1.1M 2.5M" at bounding box center [976, 464] width 741 height 661
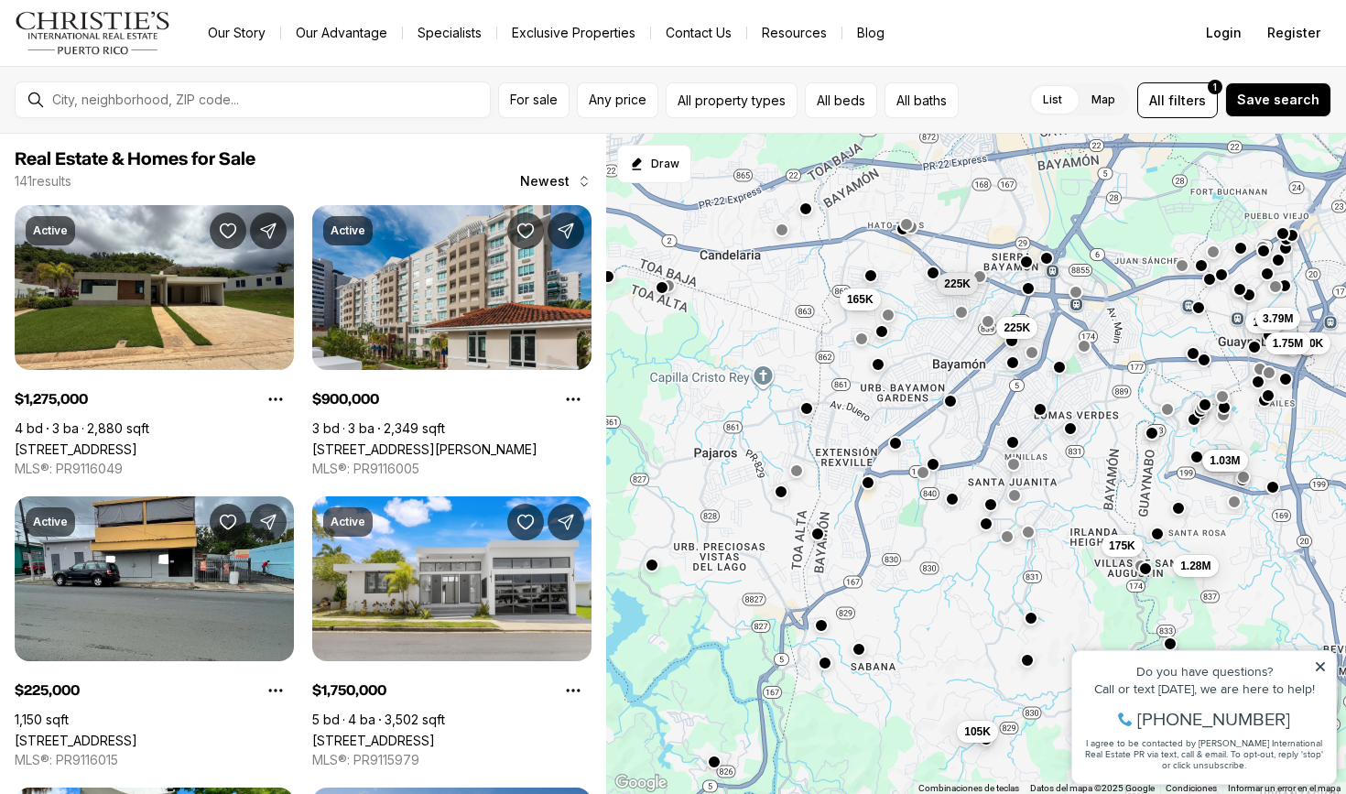
drag, startPoint x: 1046, startPoint y: 368, endPoint x: 988, endPoint y: 421, distance: 78.4
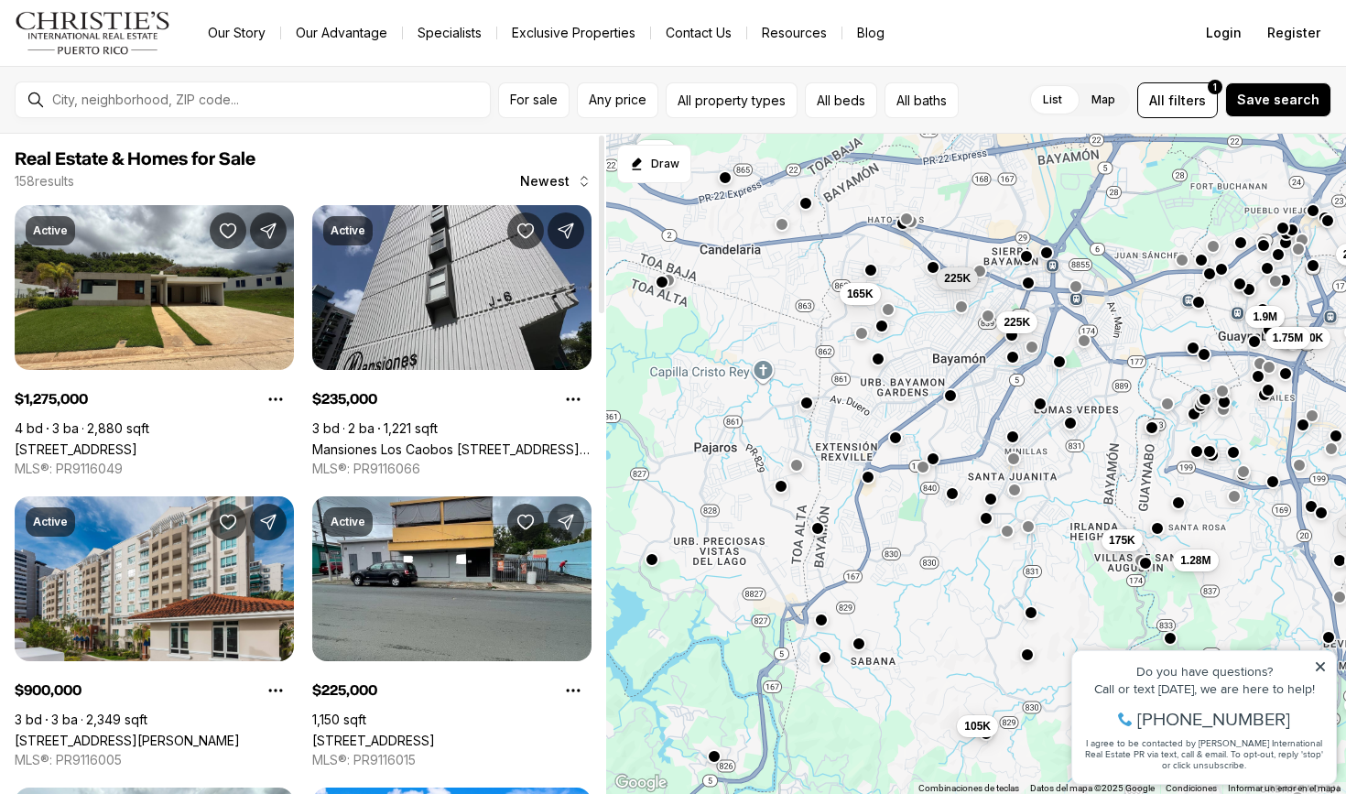
click at [437, 158] on span "Real Estate & Homes for Sale" at bounding box center [303, 159] width 577 height 22
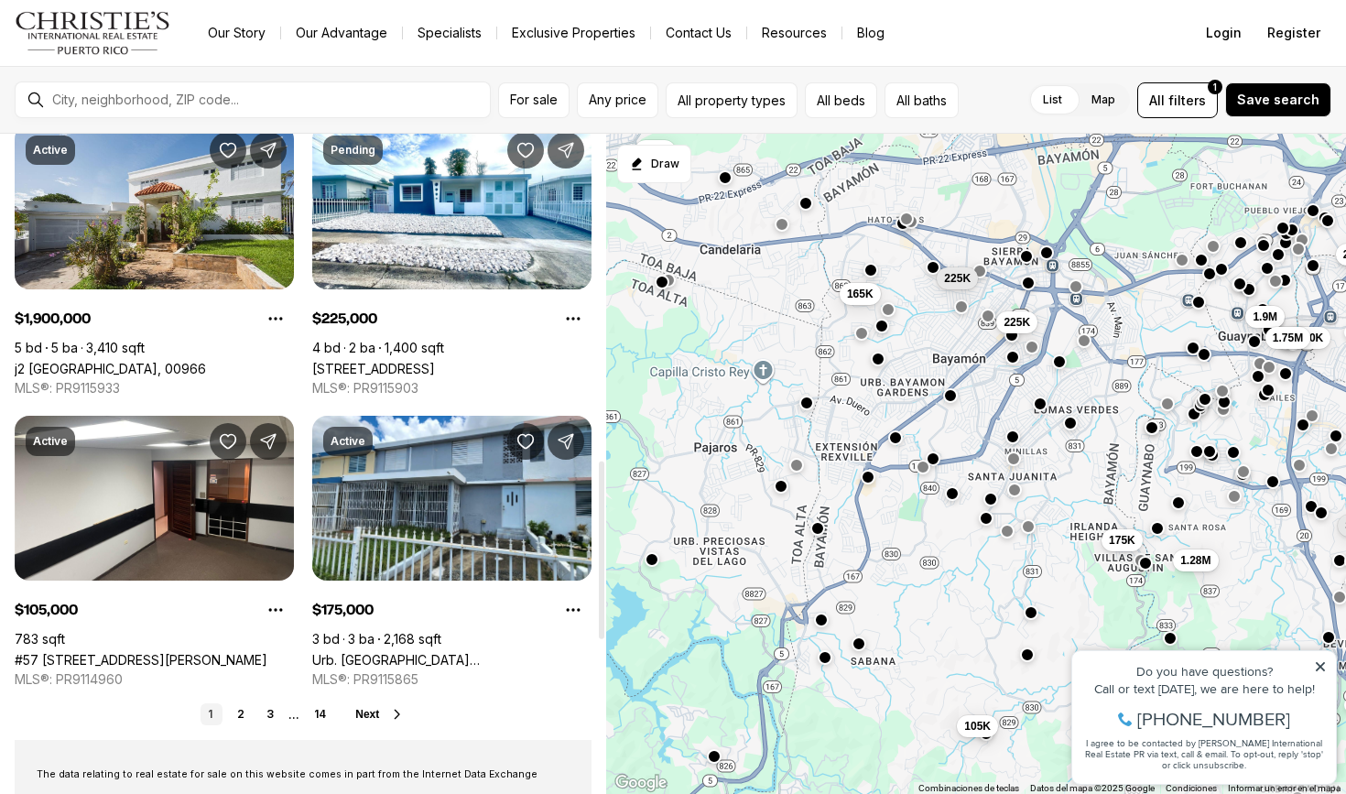
scroll to position [1285, 0]
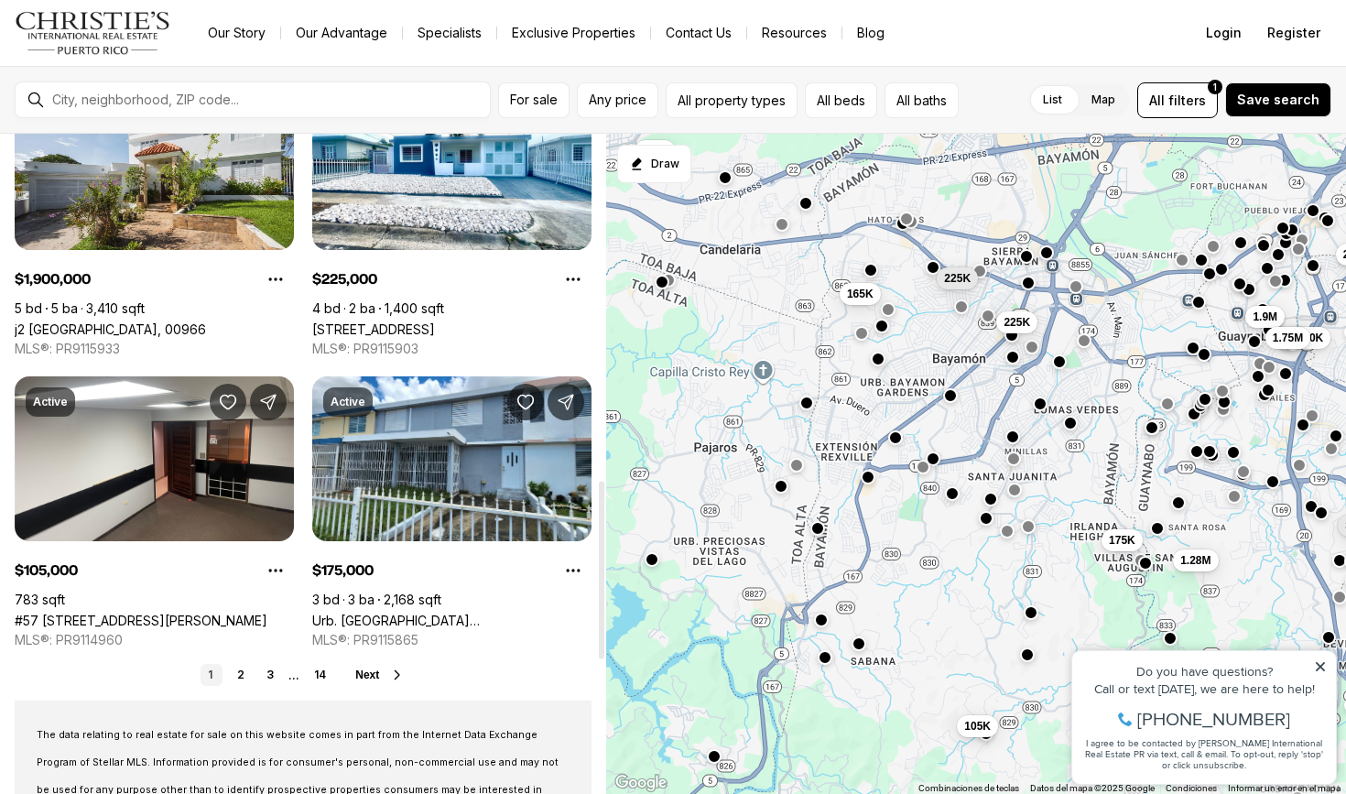
click at [361, 673] on span "Next" at bounding box center [367, 674] width 24 height 13
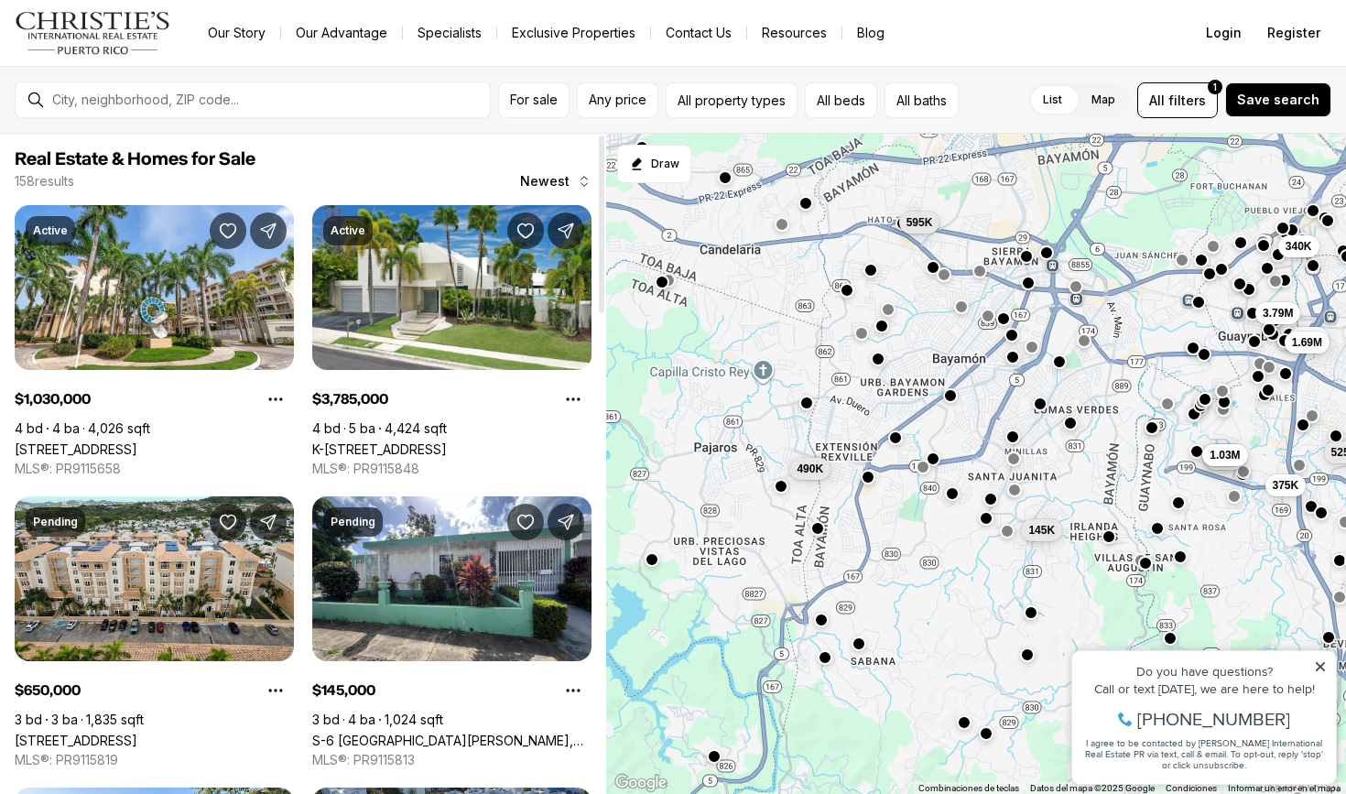
click at [467, 179] on div "158 results Newest" at bounding box center [303, 181] width 577 height 18
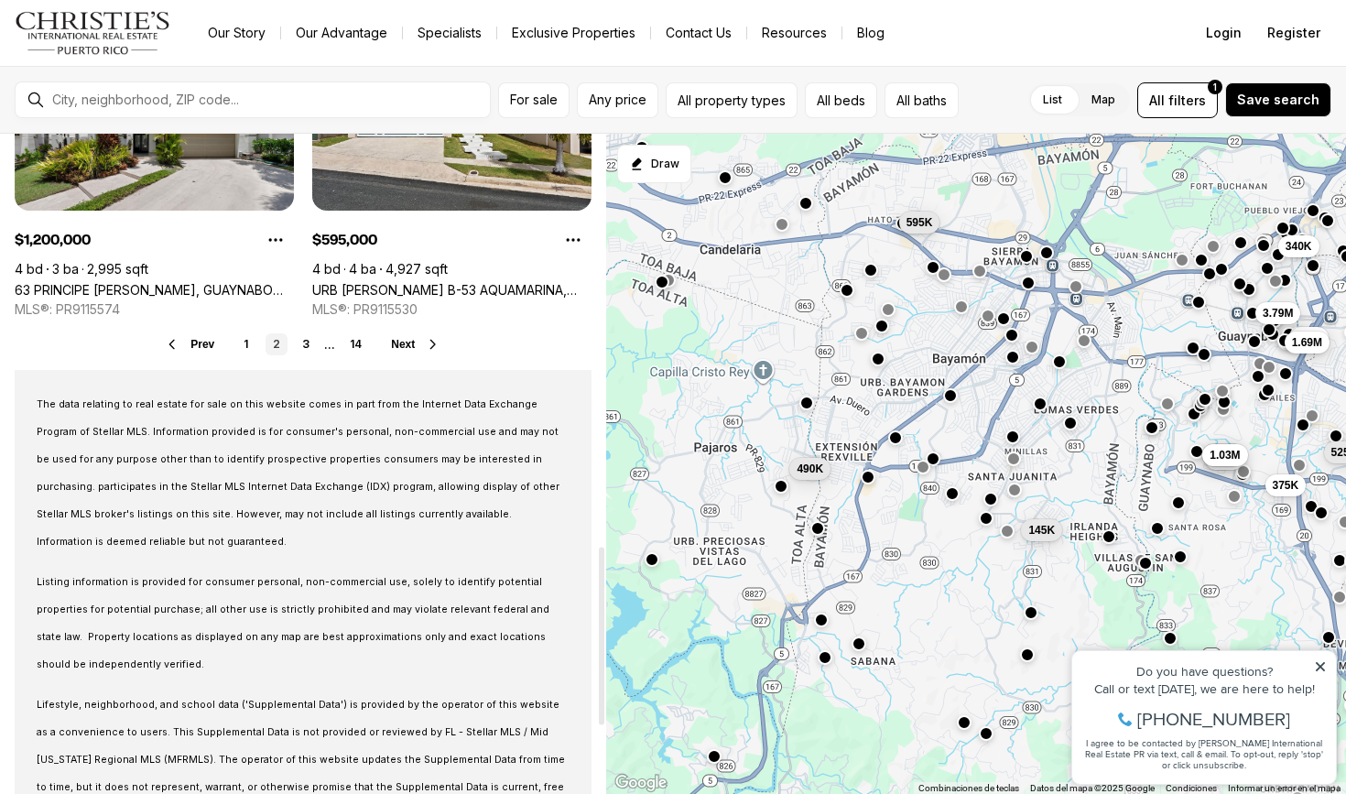
scroll to position [1635, 0]
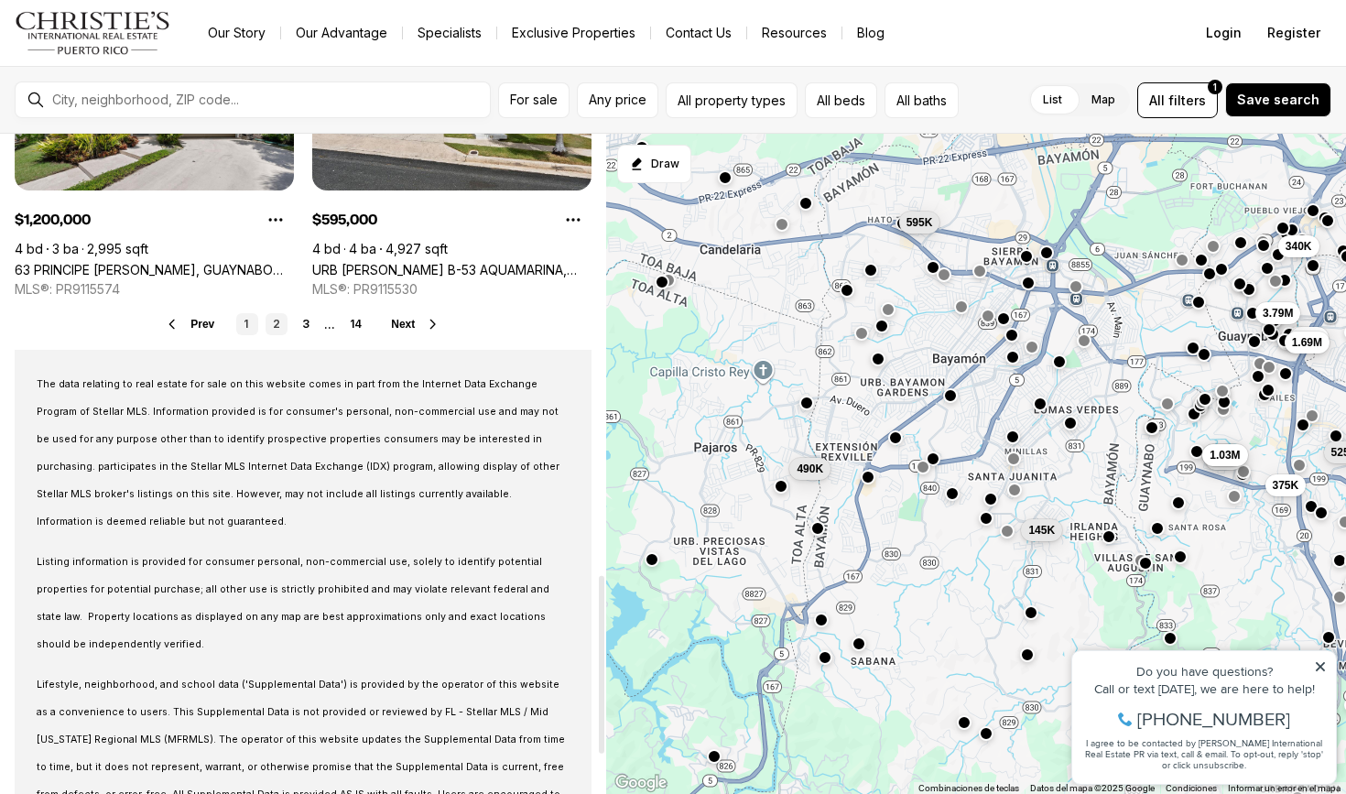
click at [246, 320] on link "1" at bounding box center [247, 324] width 22 height 22
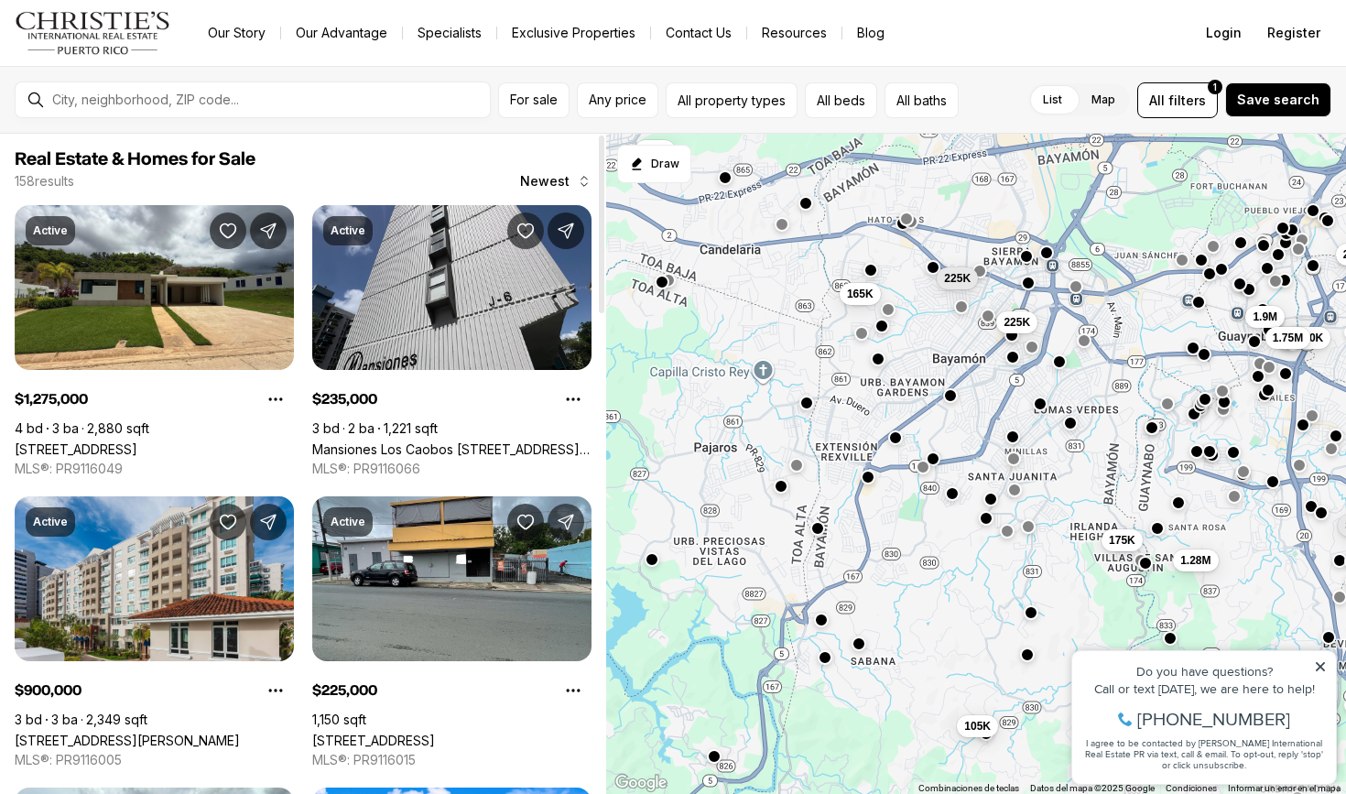
click at [341, 183] on div "158 results Newest" at bounding box center [303, 181] width 577 height 18
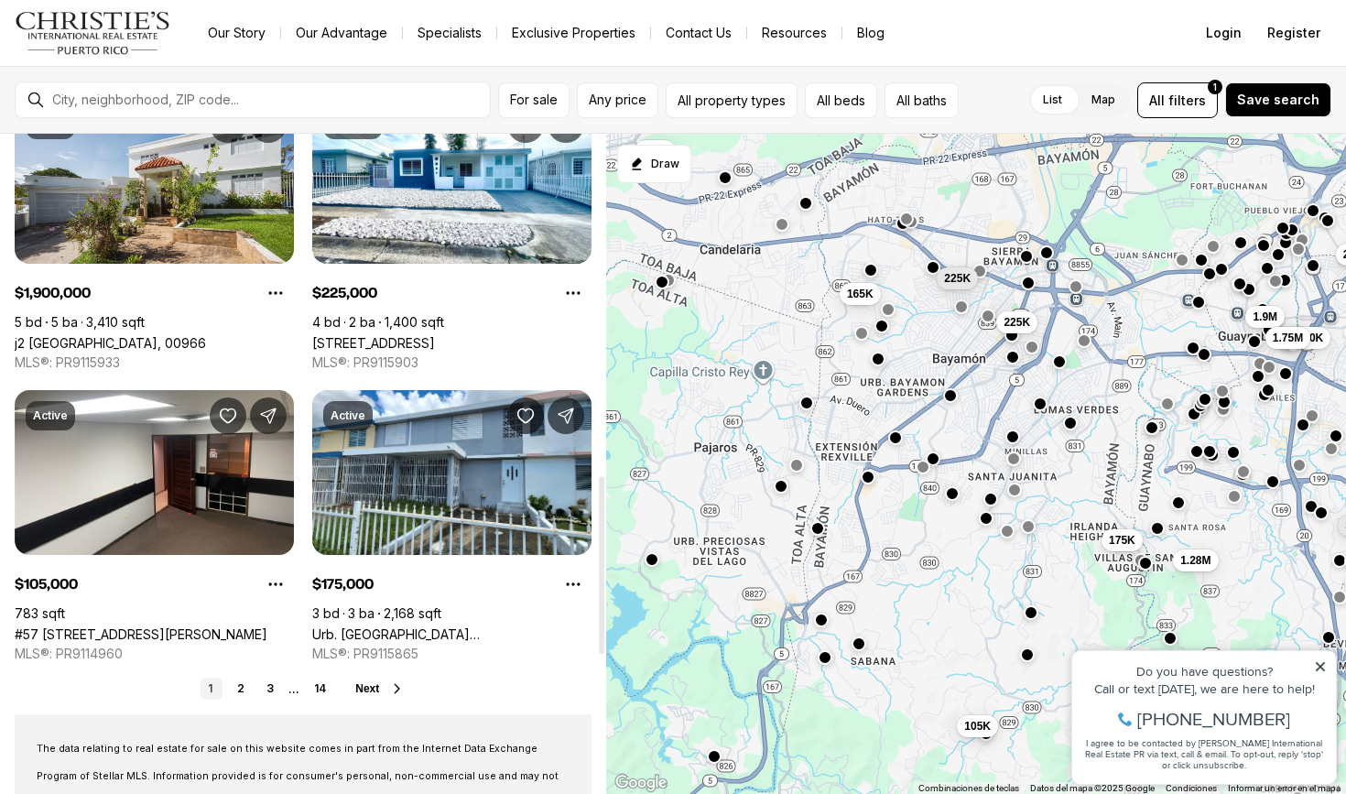
scroll to position [1274, 0]
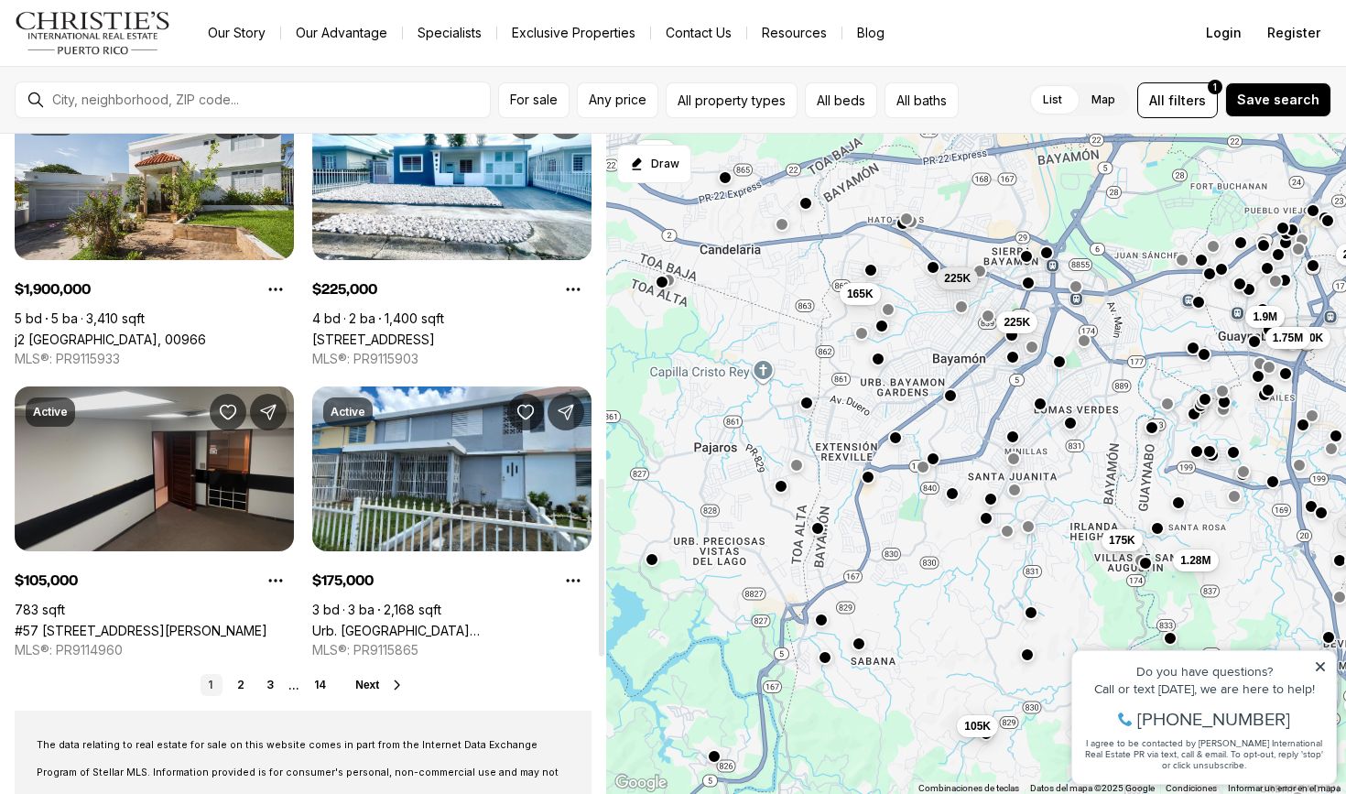
click at [136, 623] on link "#57 SANTA CRUZ #207, BAYAMON PR, 00961" at bounding box center [141, 631] width 253 height 16
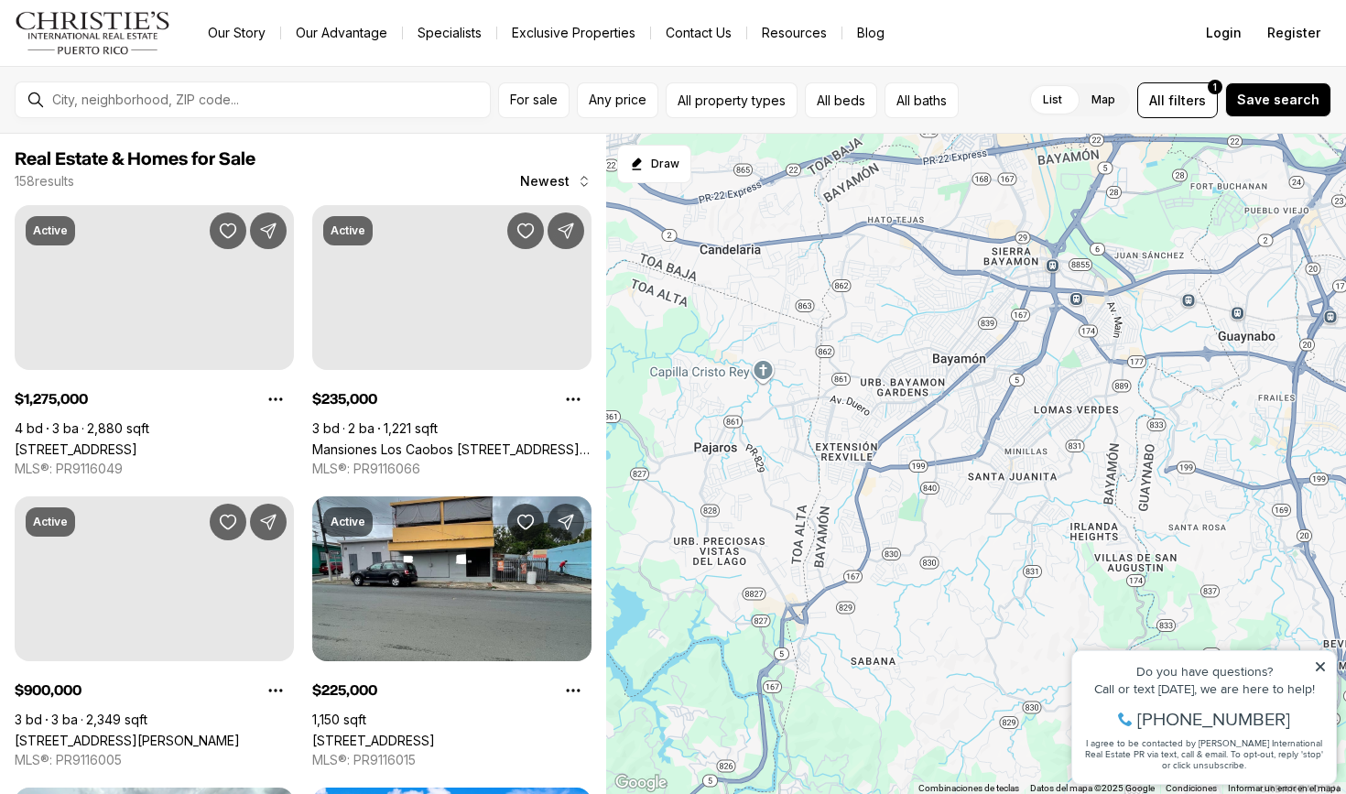
scroll to position [1274, 0]
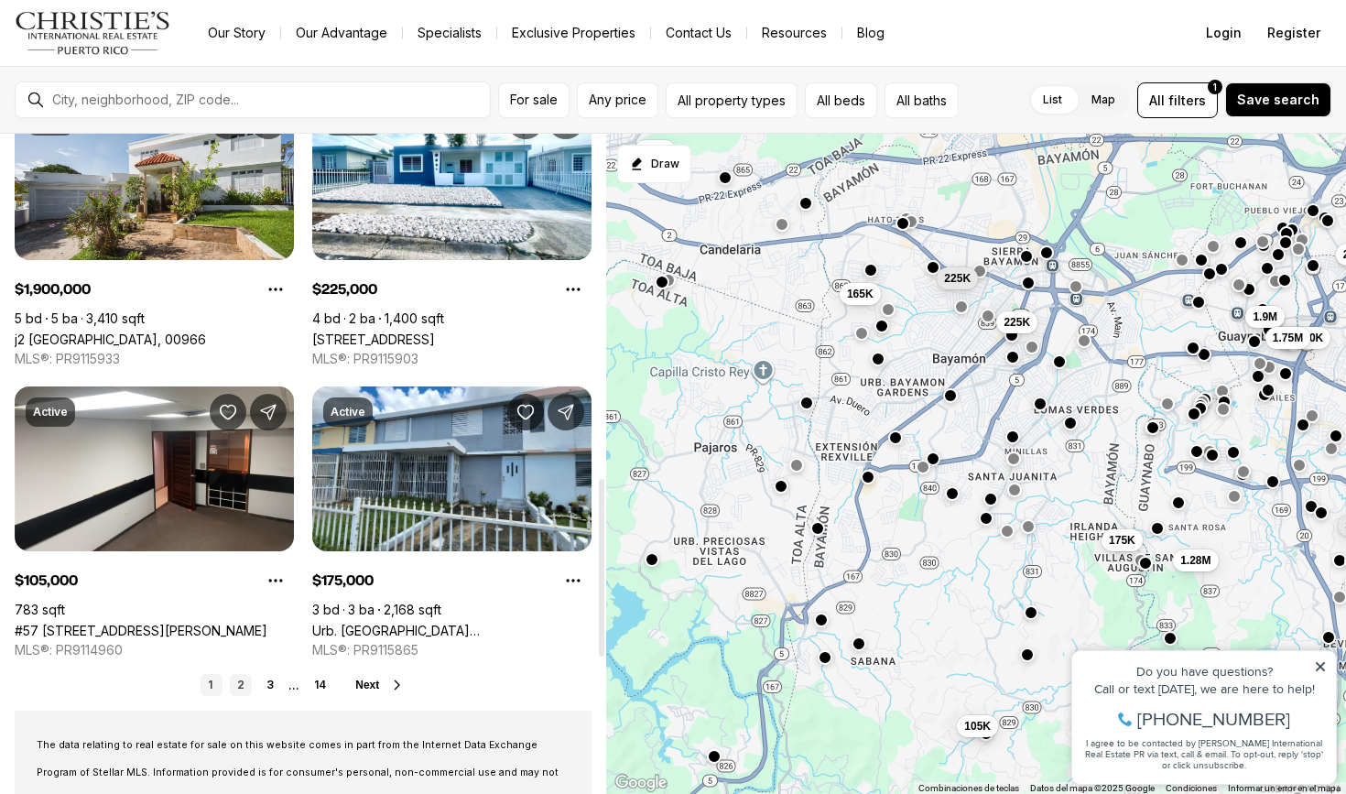
click at [238, 684] on link "2" at bounding box center [241, 685] width 22 height 22
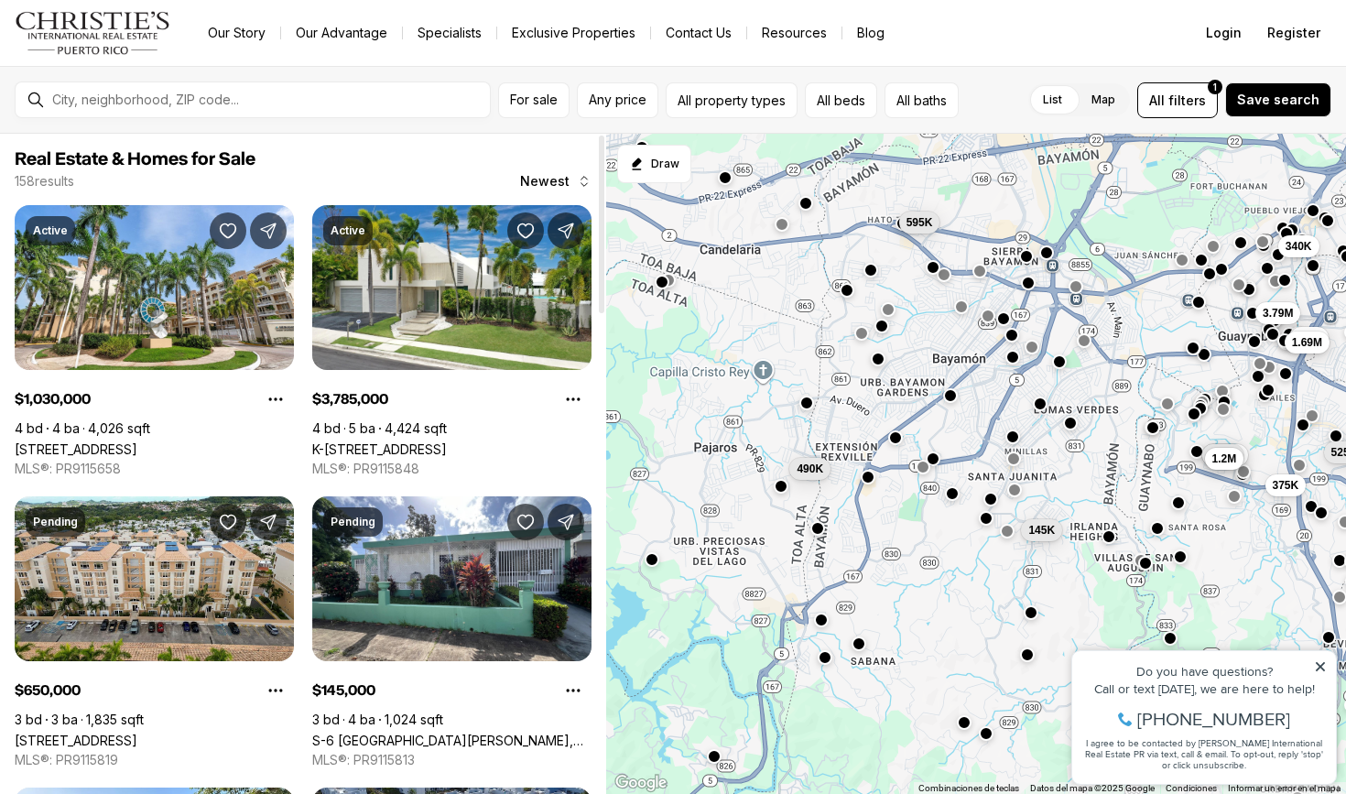
click at [343, 164] on span "Real Estate & Homes for Sale" at bounding box center [303, 159] width 577 height 22
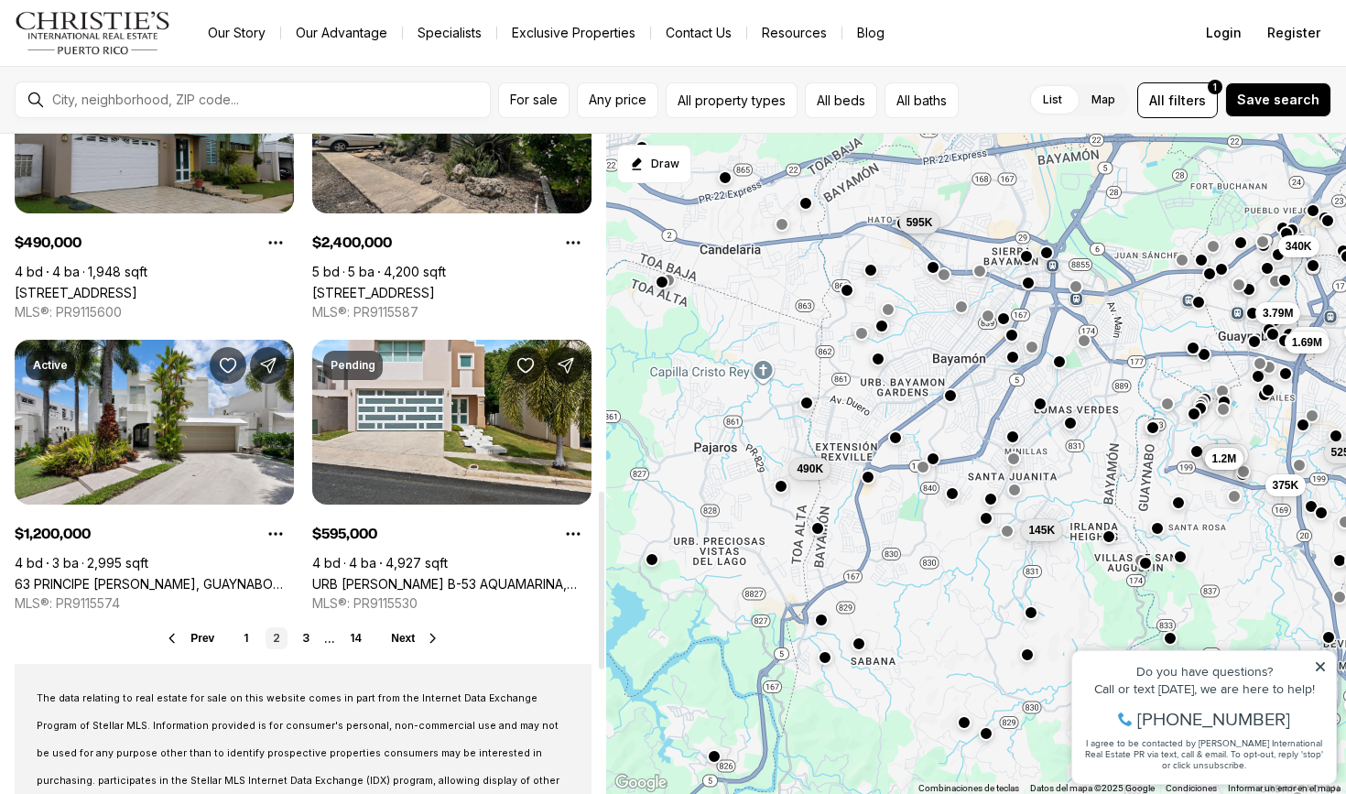
scroll to position [1323, 0]
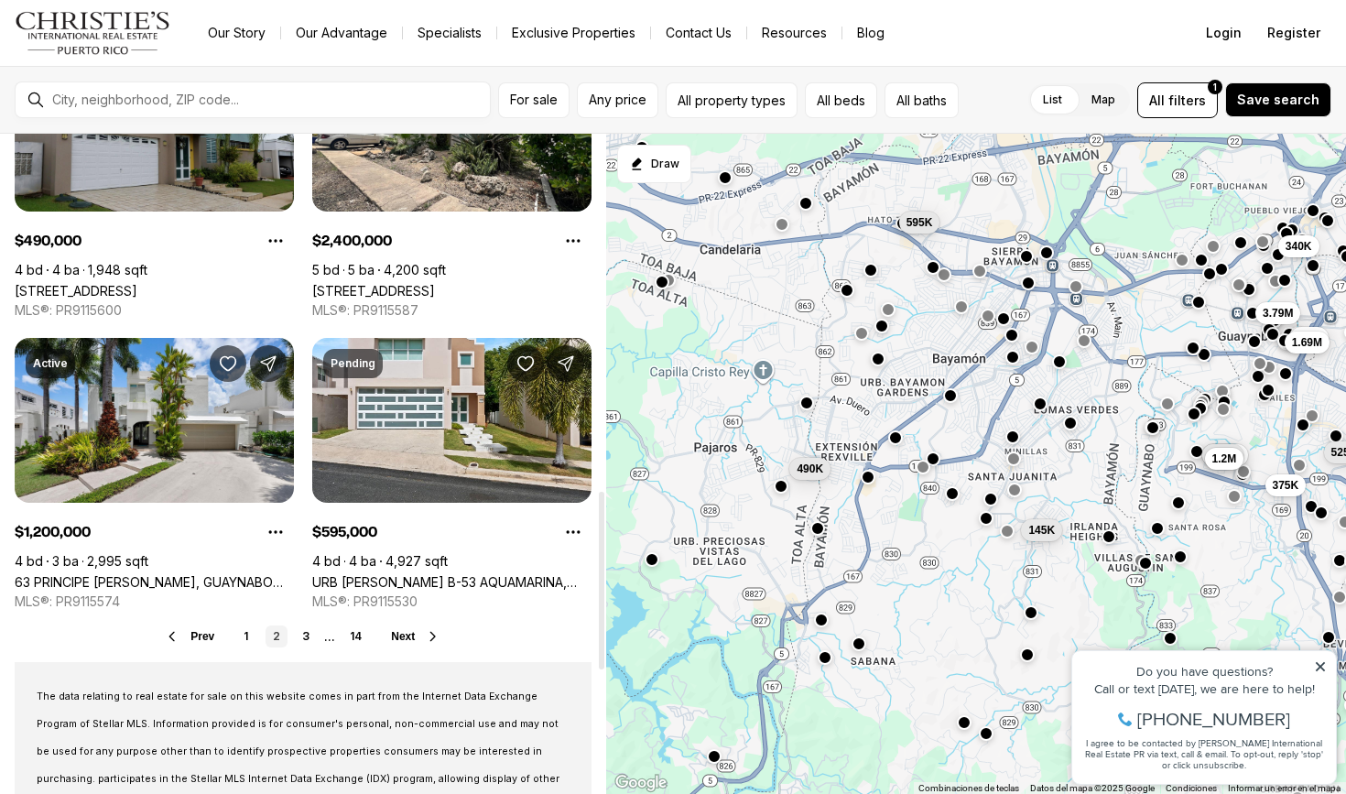
click at [403, 638] on span "Next" at bounding box center [403, 636] width 24 height 13
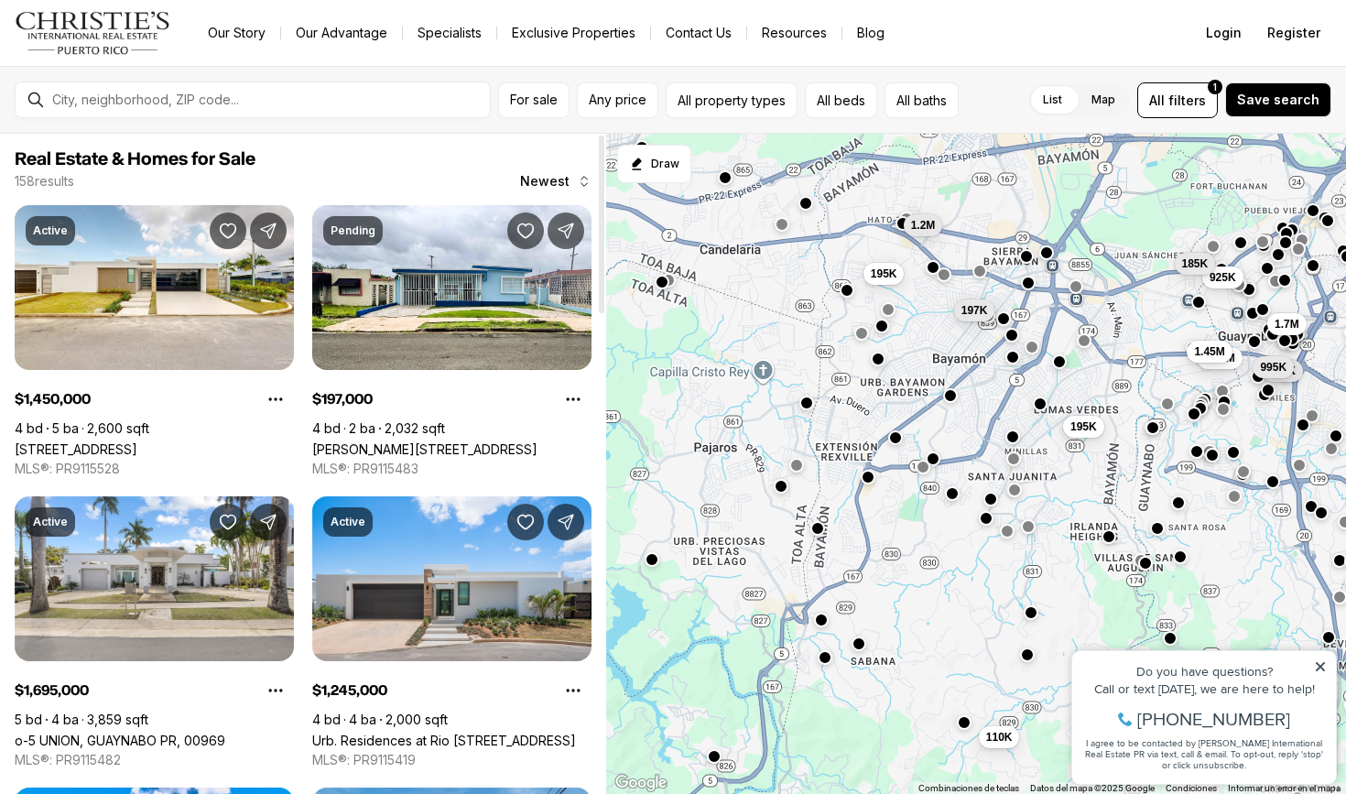
click at [298, 148] on span "Real Estate & Homes for Sale" at bounding box center [303, 159] width 577 height 22
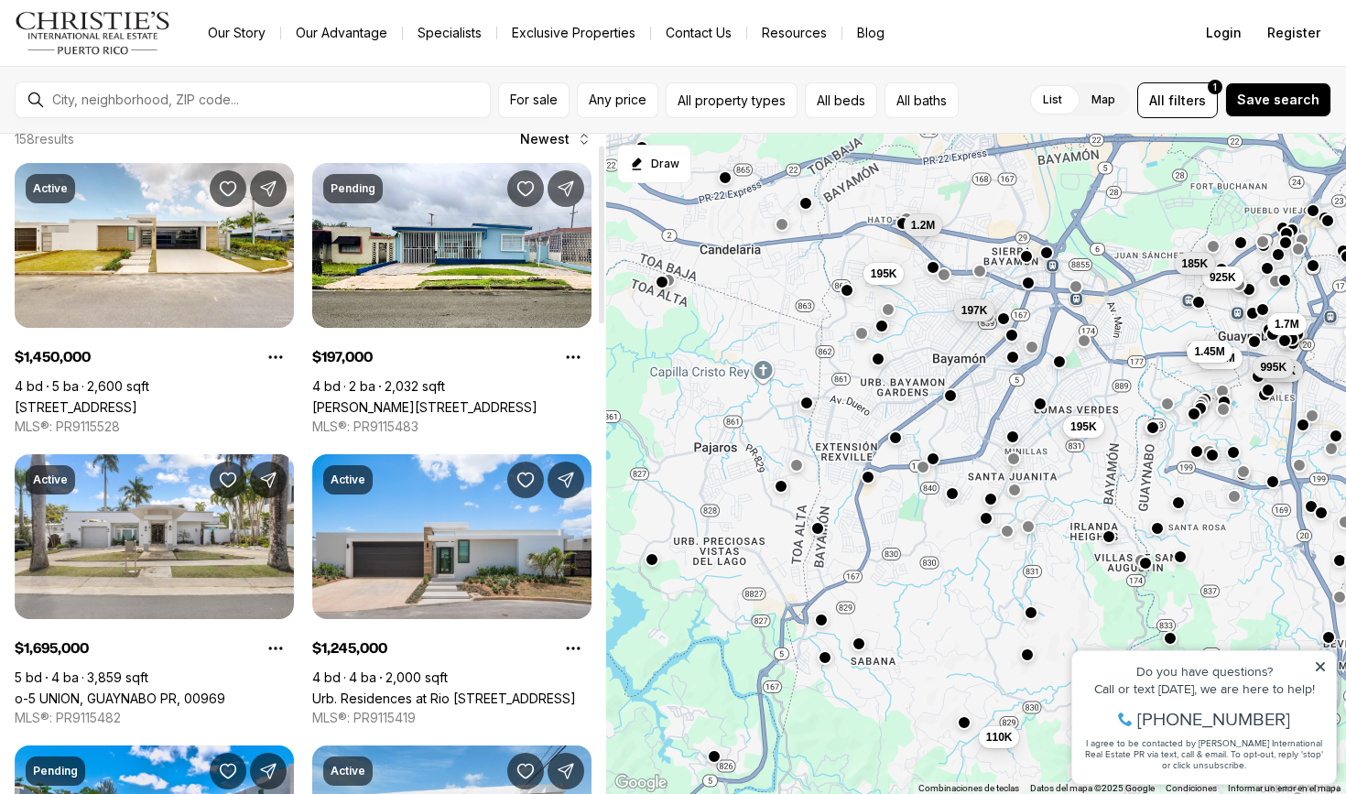
scroll to position [43, 0]
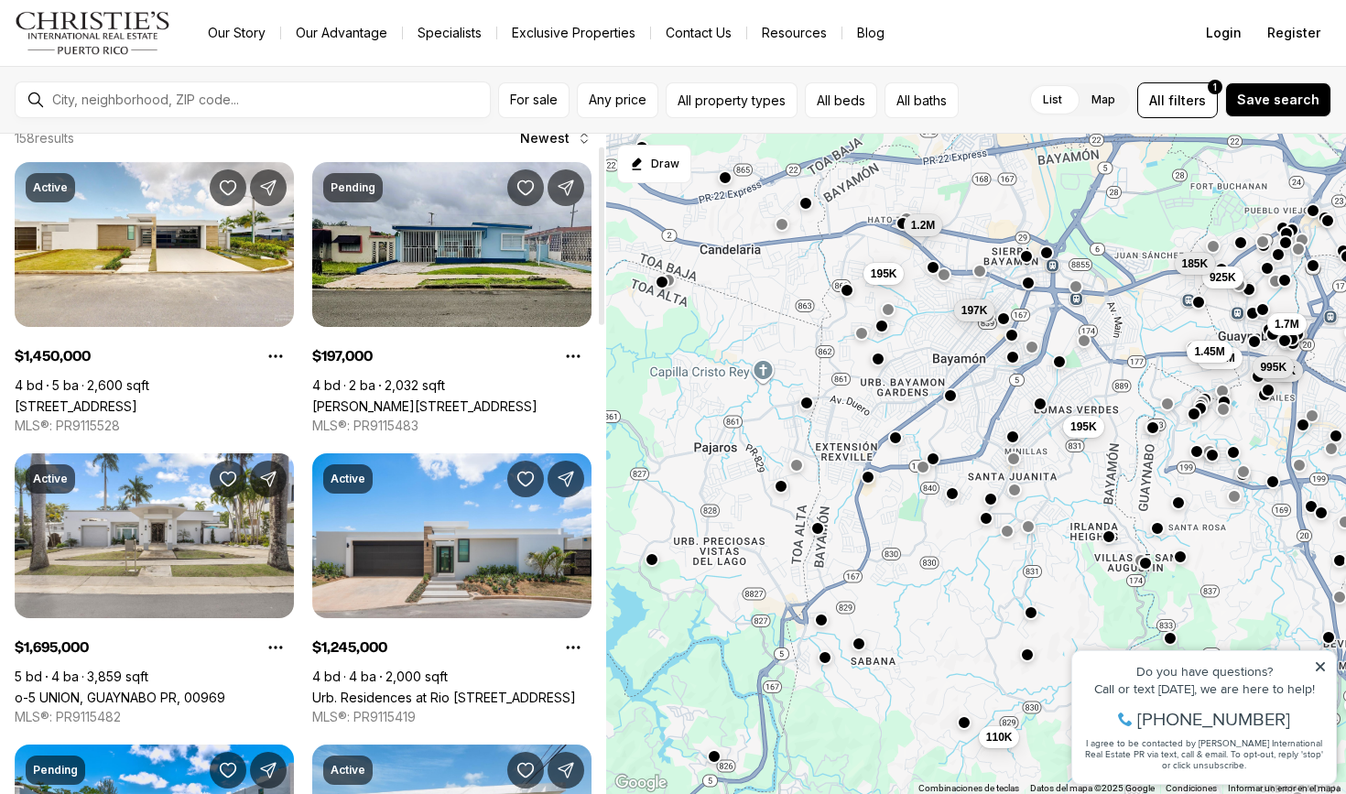
click at [482, 398] on link "Calle Julia Blq AM 24 VILLA RICA, BAYAMON PR, 00959" at bounding box center [424, 406] width 225 height 16
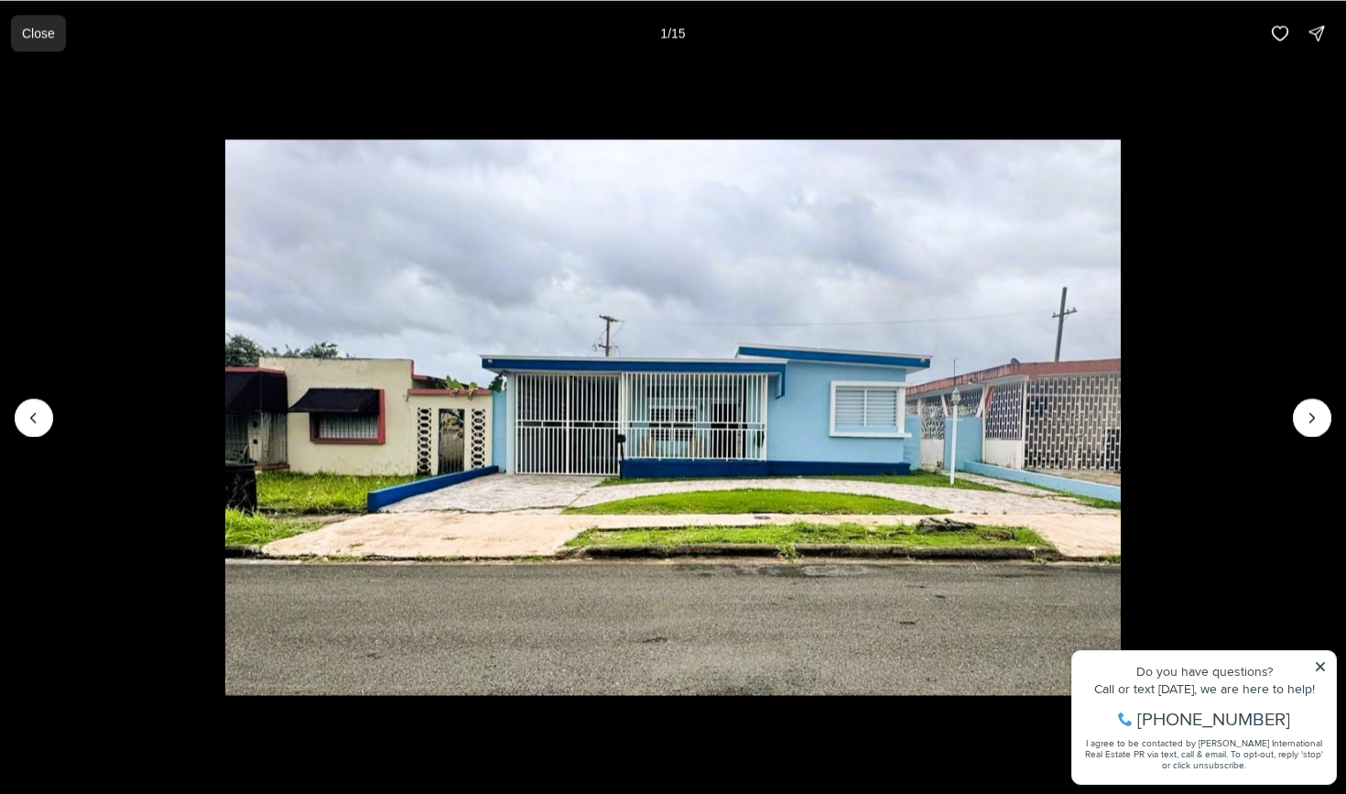
click at [28, 34] on p "Close" at bounding box center [38, 33] width 33 height 15
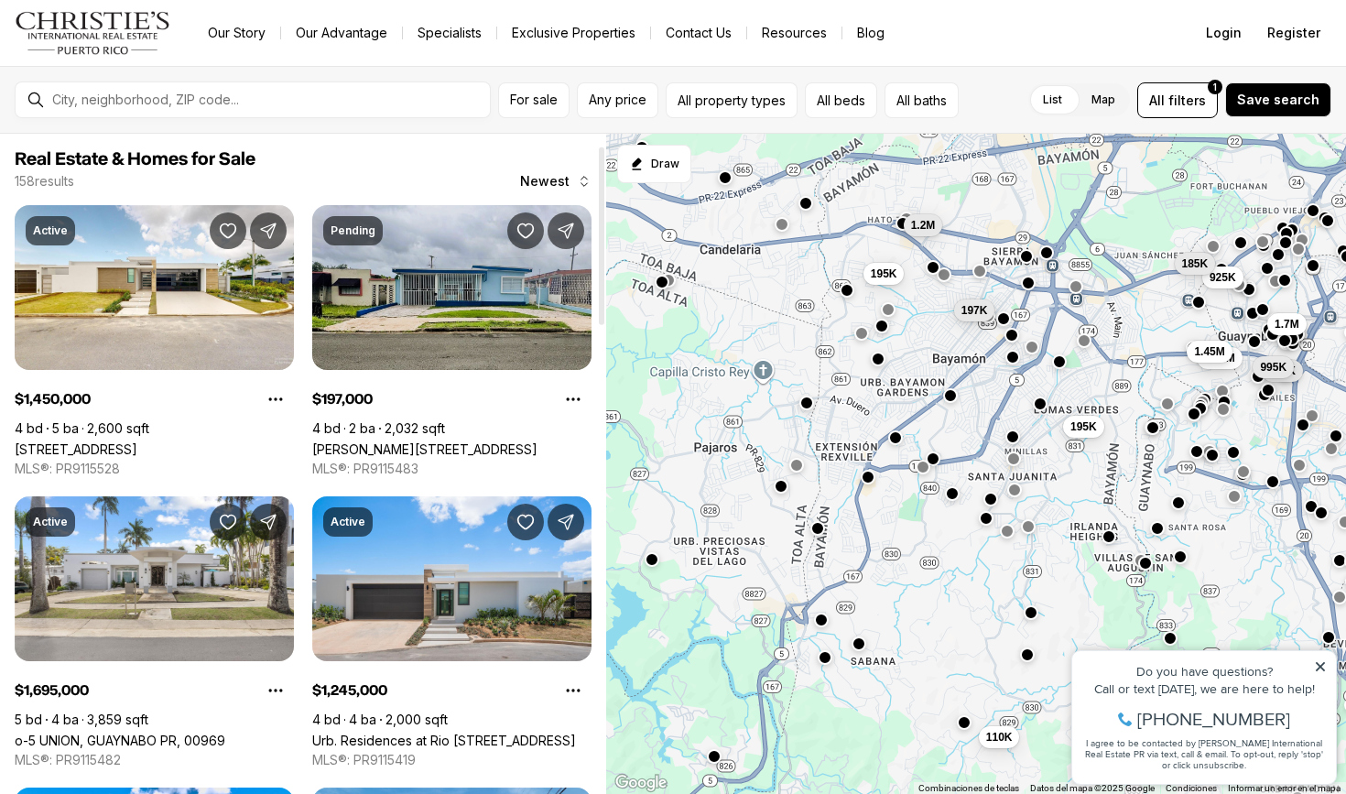
scroll to position [43, 0]
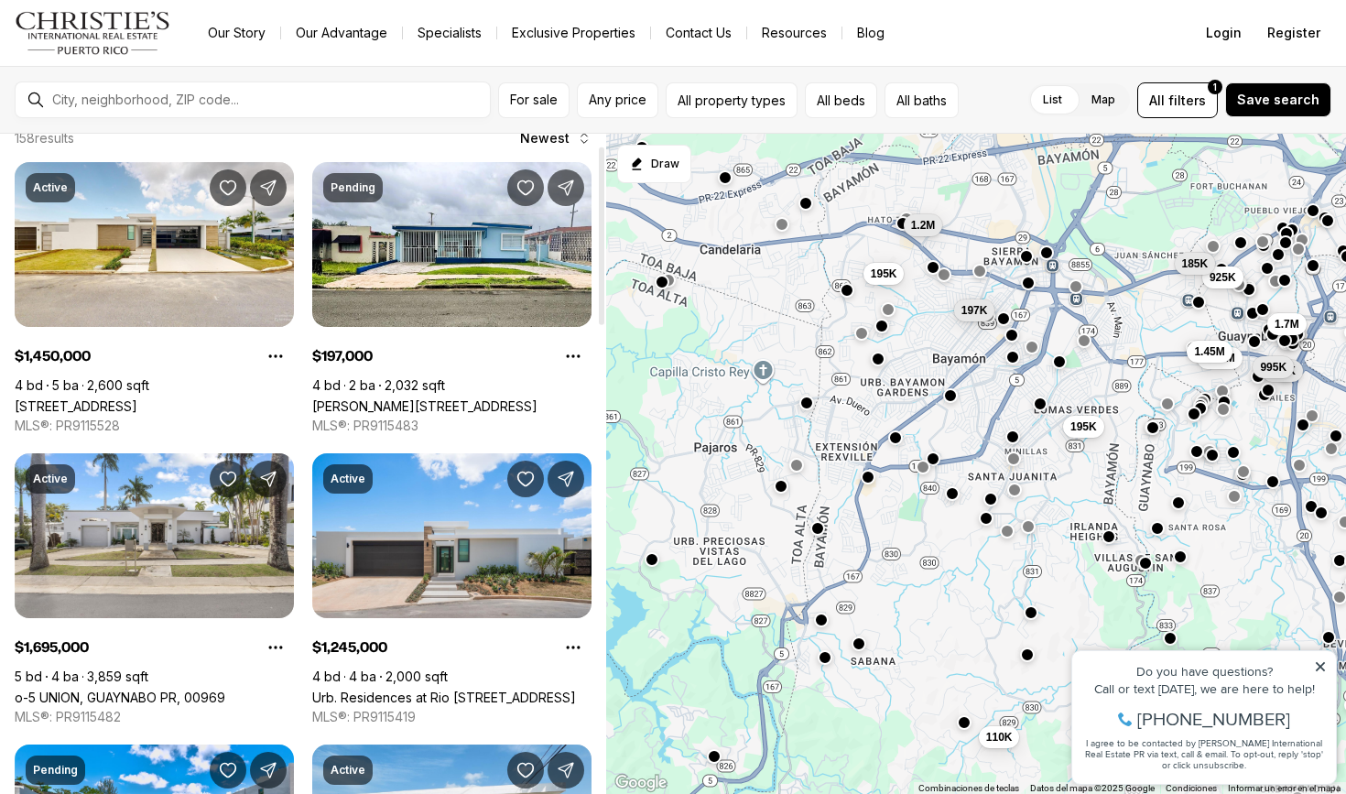
click at [349, 146] on div "158 results Newest" at bounding box center [303, 138] width 577 height 18
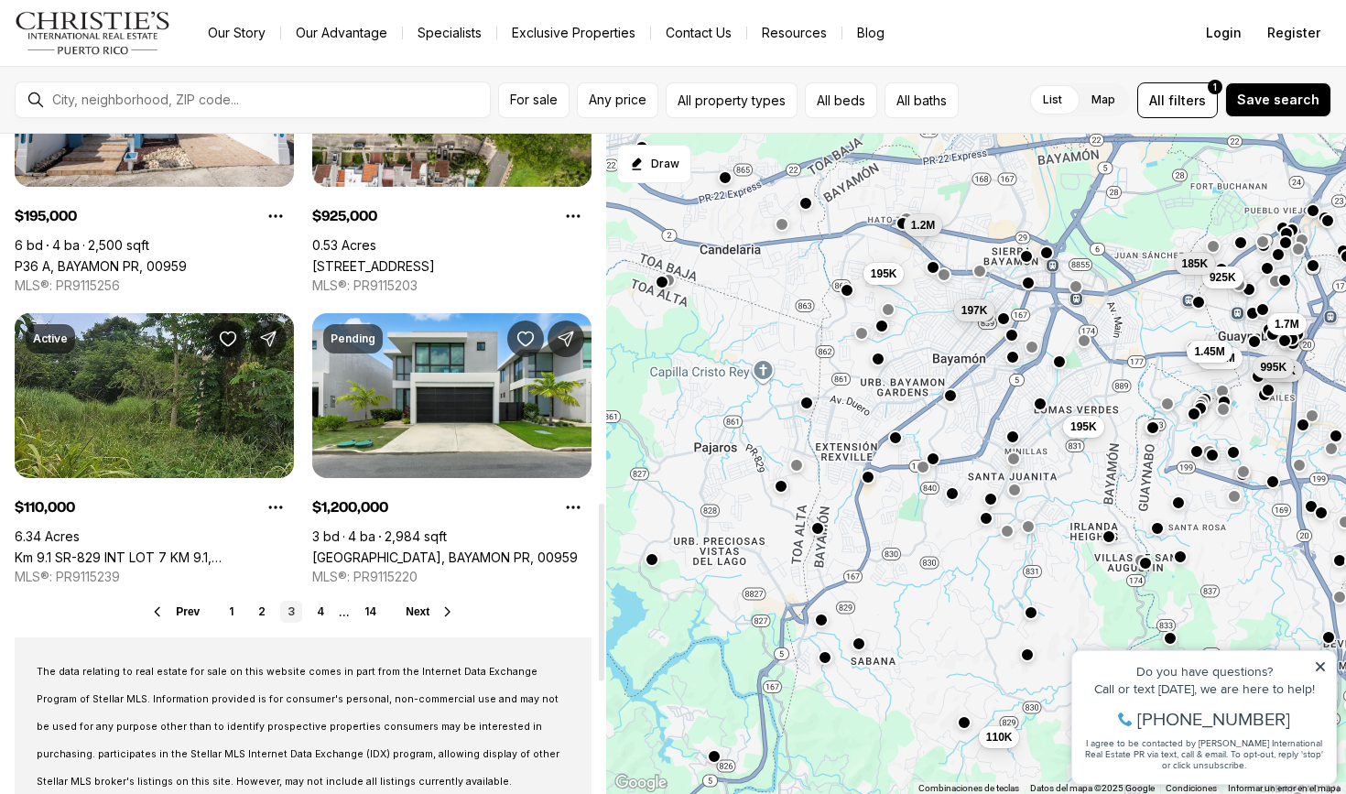
scroll to position [1371, 0]
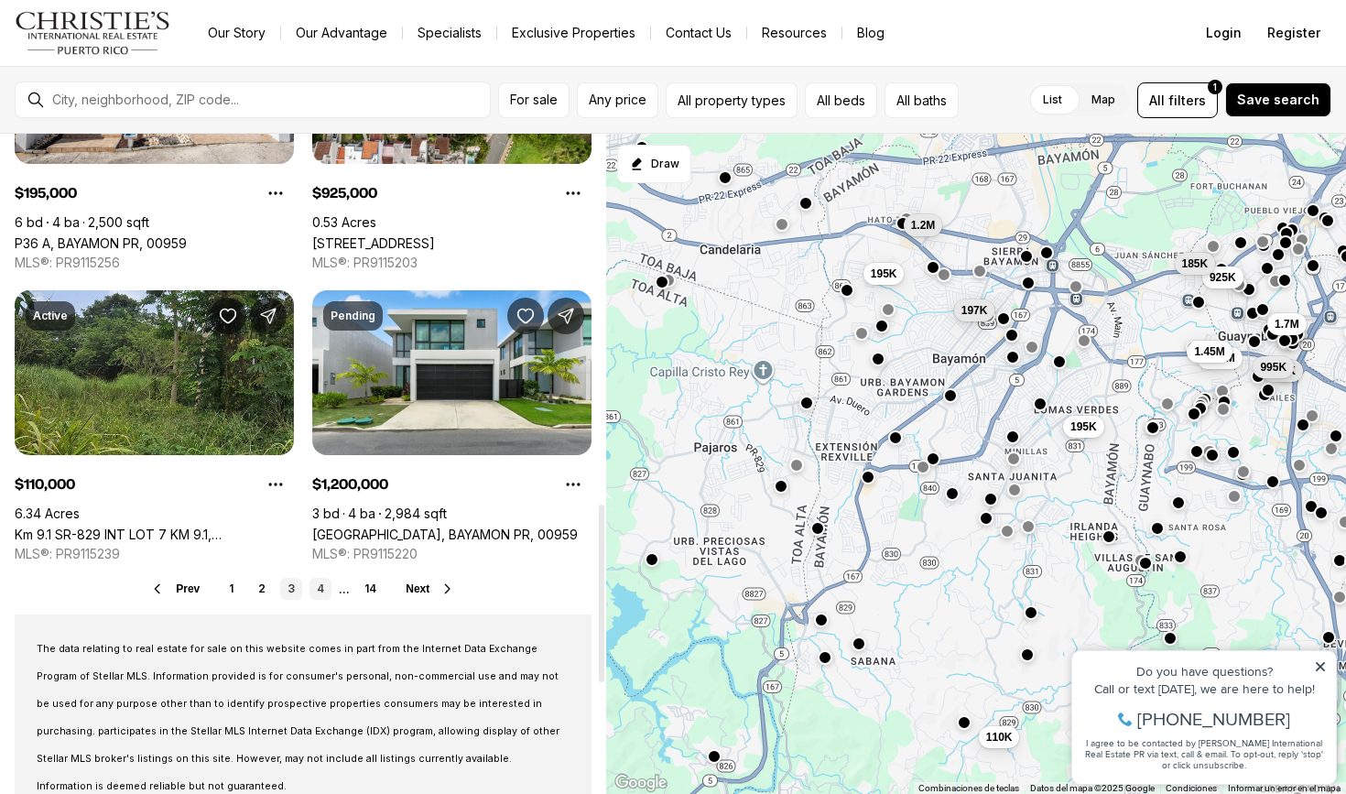
click at [321, 583] on link "4" at bounding box center [320, 589] width 22 height 22
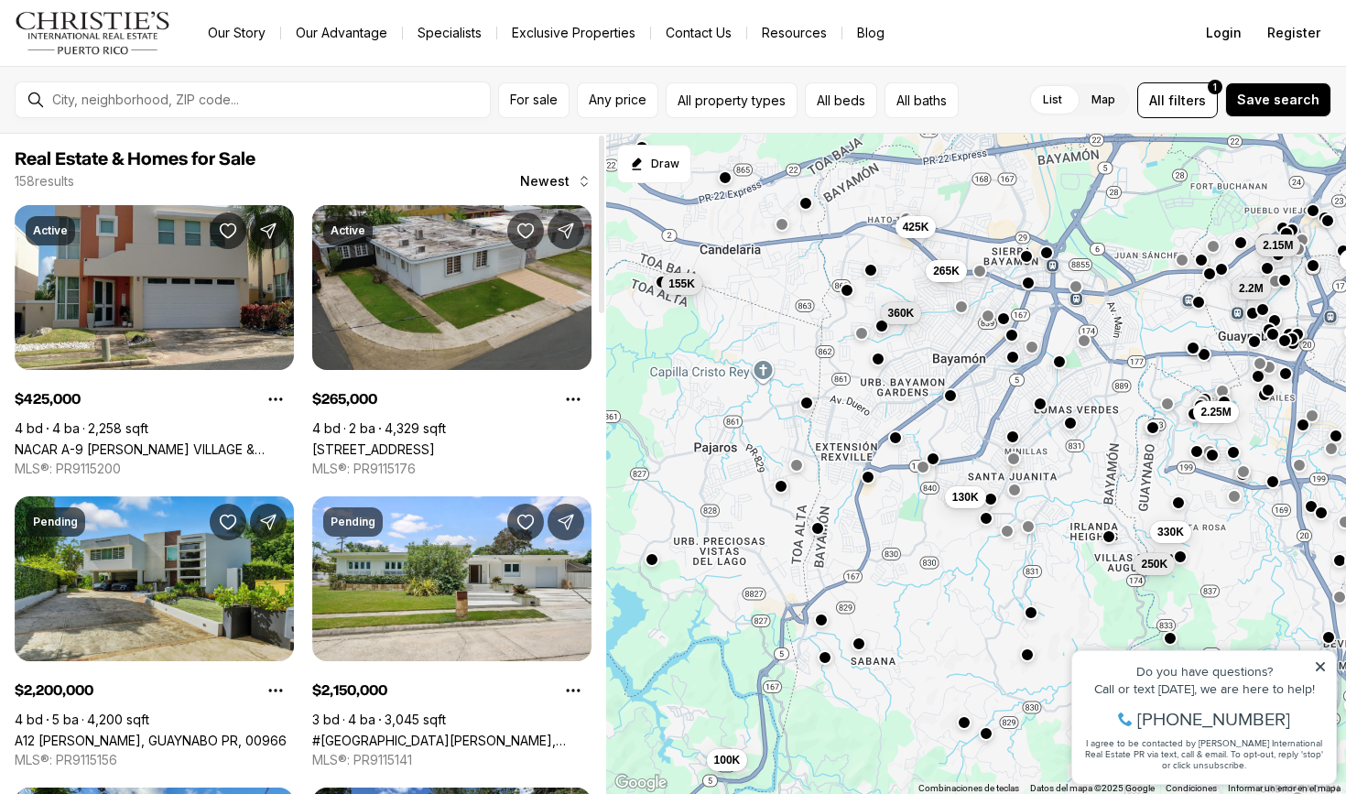
click at [333, 190] on div "158 results Newest" at bounding box center [303, 181] width 577 height 18
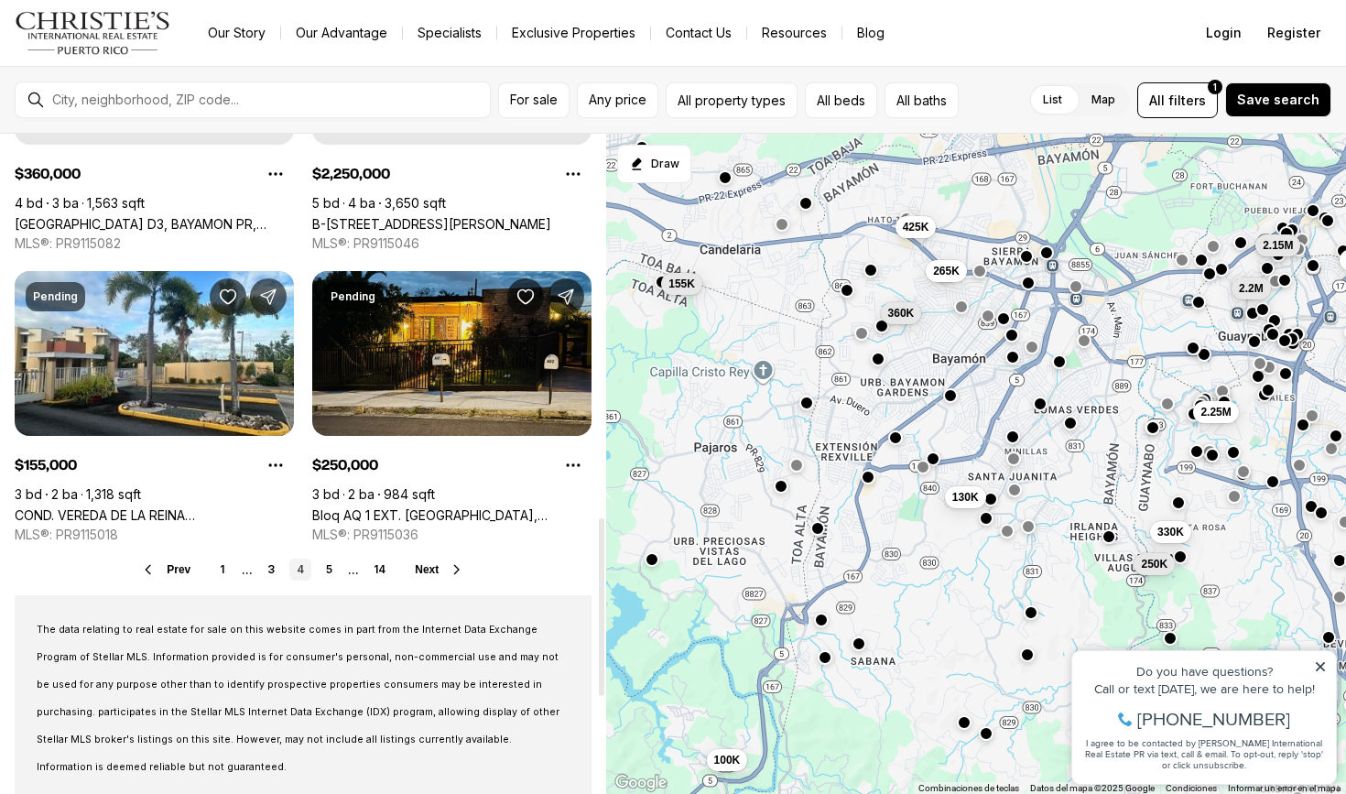
scroll to position [1426, 0]
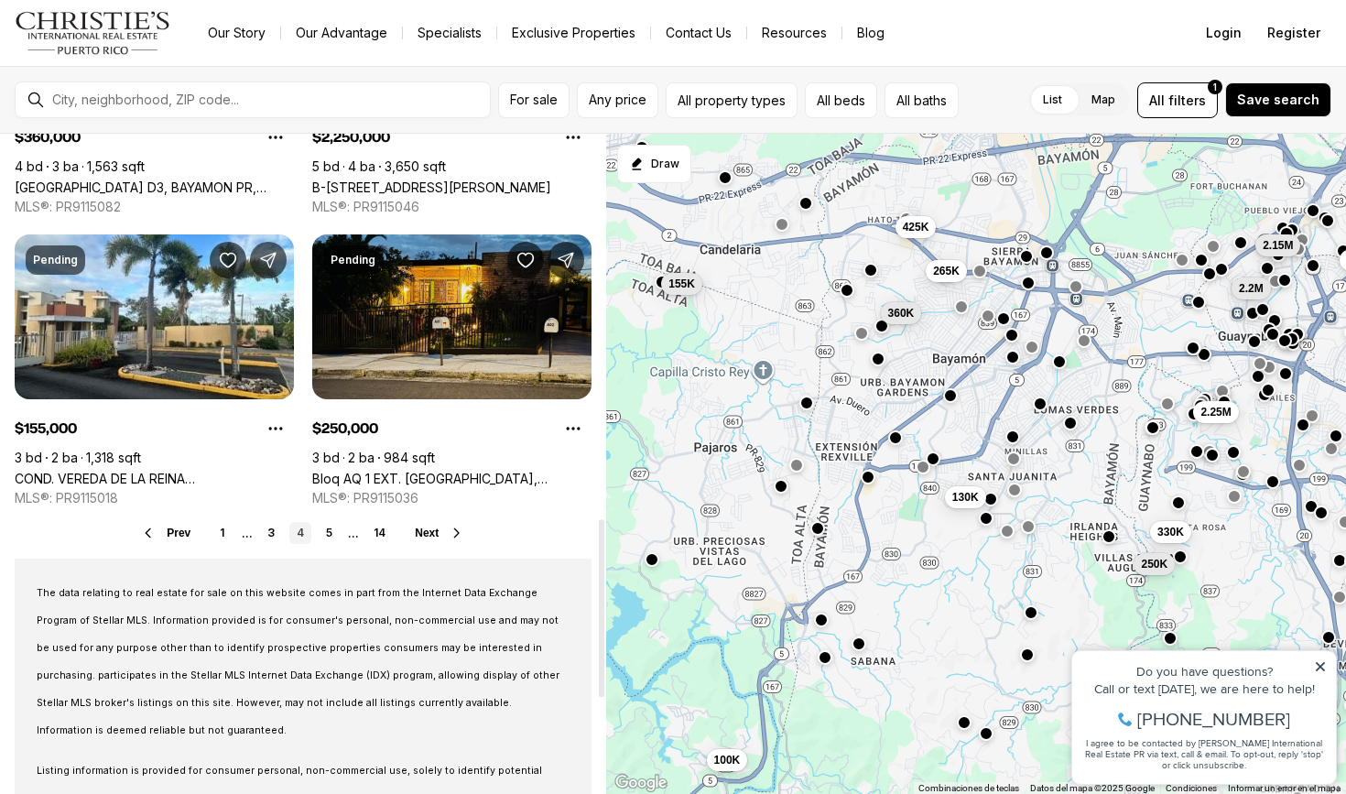
click at [427, 528] on span "Next" at bounding box center [427, 532] width 24 height 13
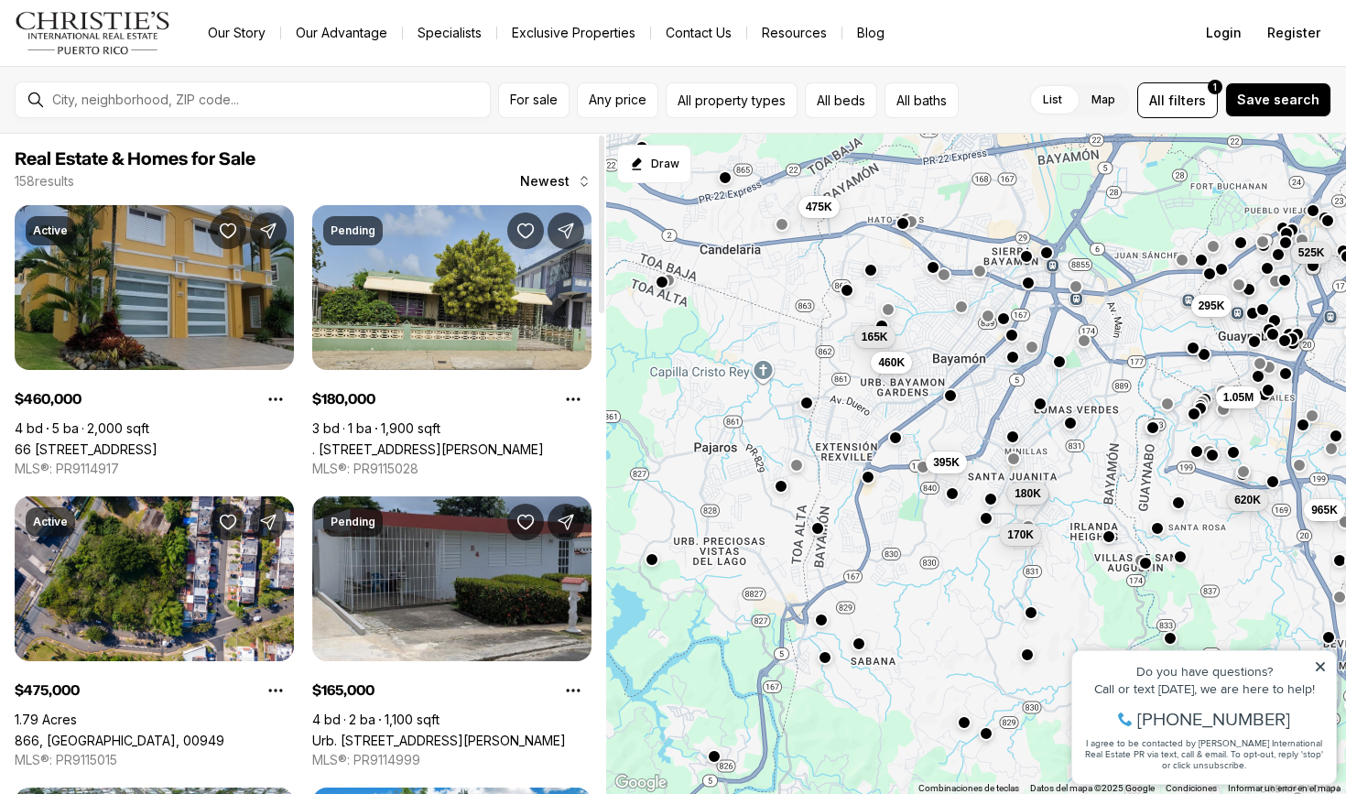
click at [310, 175] on div "158 results Newest" at bounding box center [303, 181] width 577 height 18
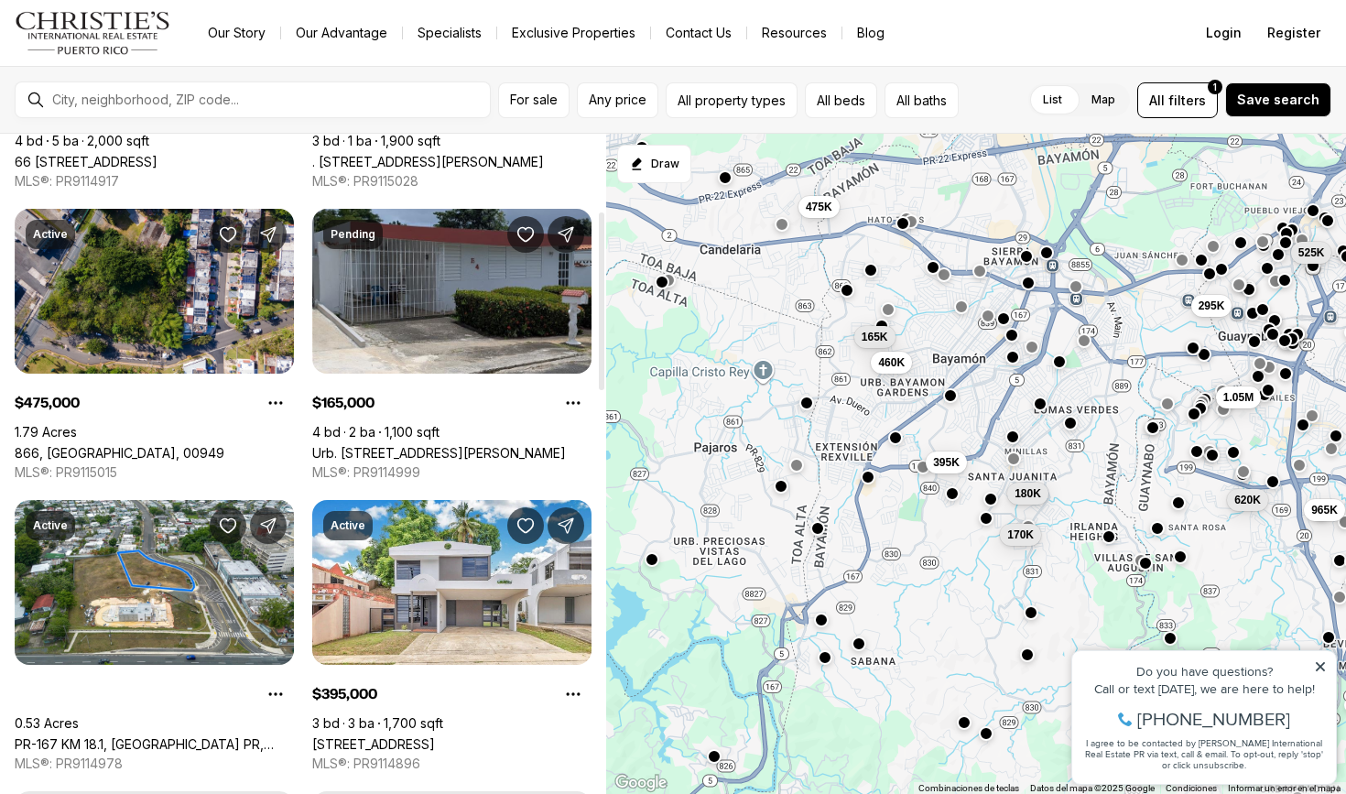
scroll to position [286, 0]
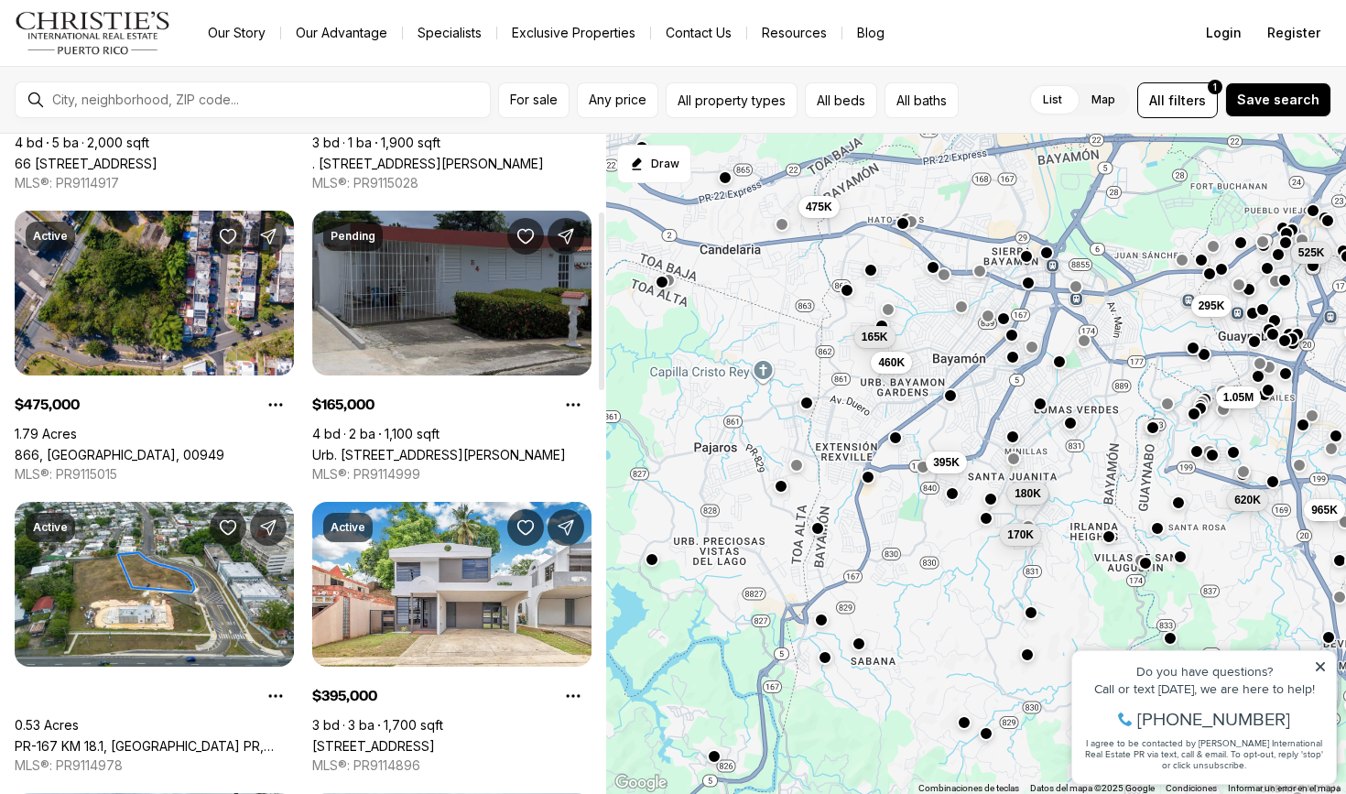
click at [454, 447] on link "Urb. [STREET_ADDRESS][PERSON_NAME]" at bounding box center [439, 455] width 254 height 16
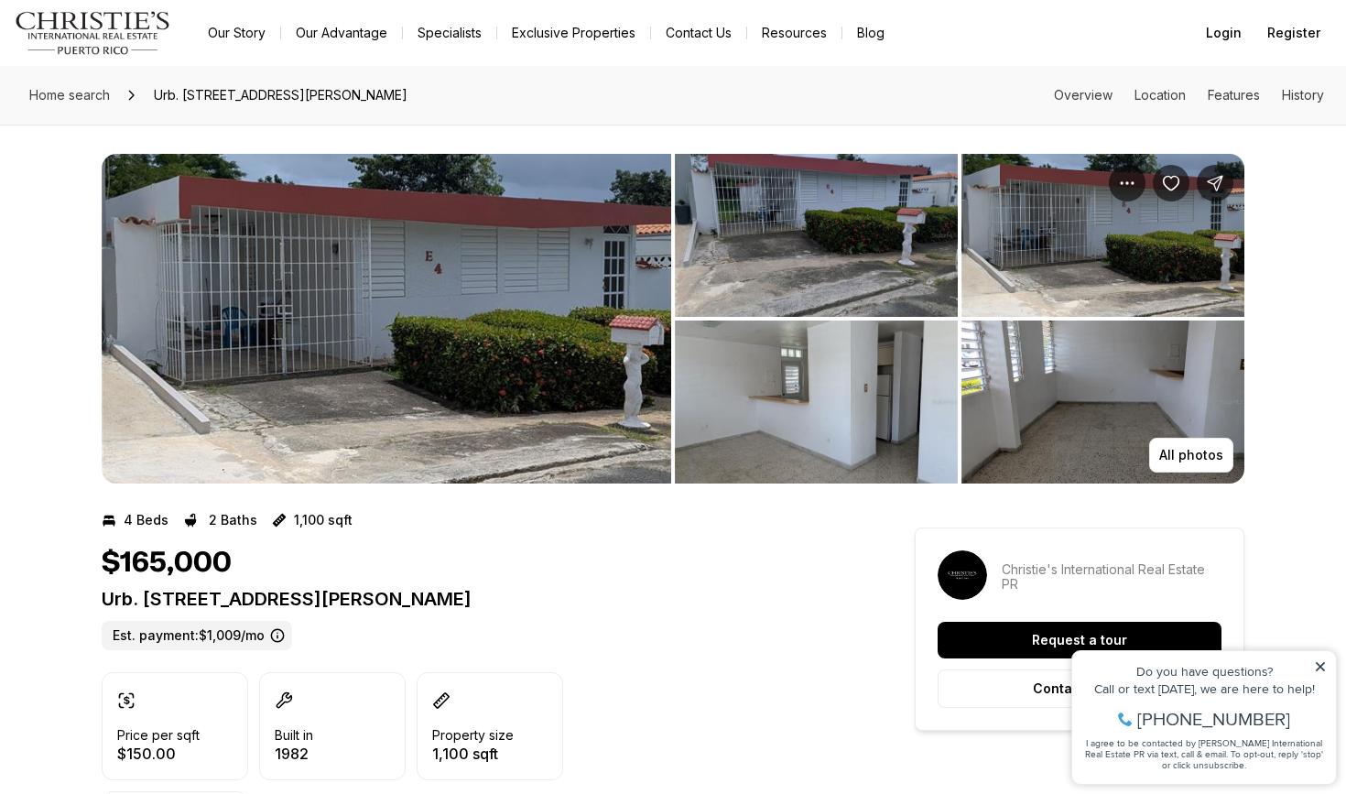
click at [523, 287] on img "View image gallery" at bounding box center [386, 319] width 569 height 330
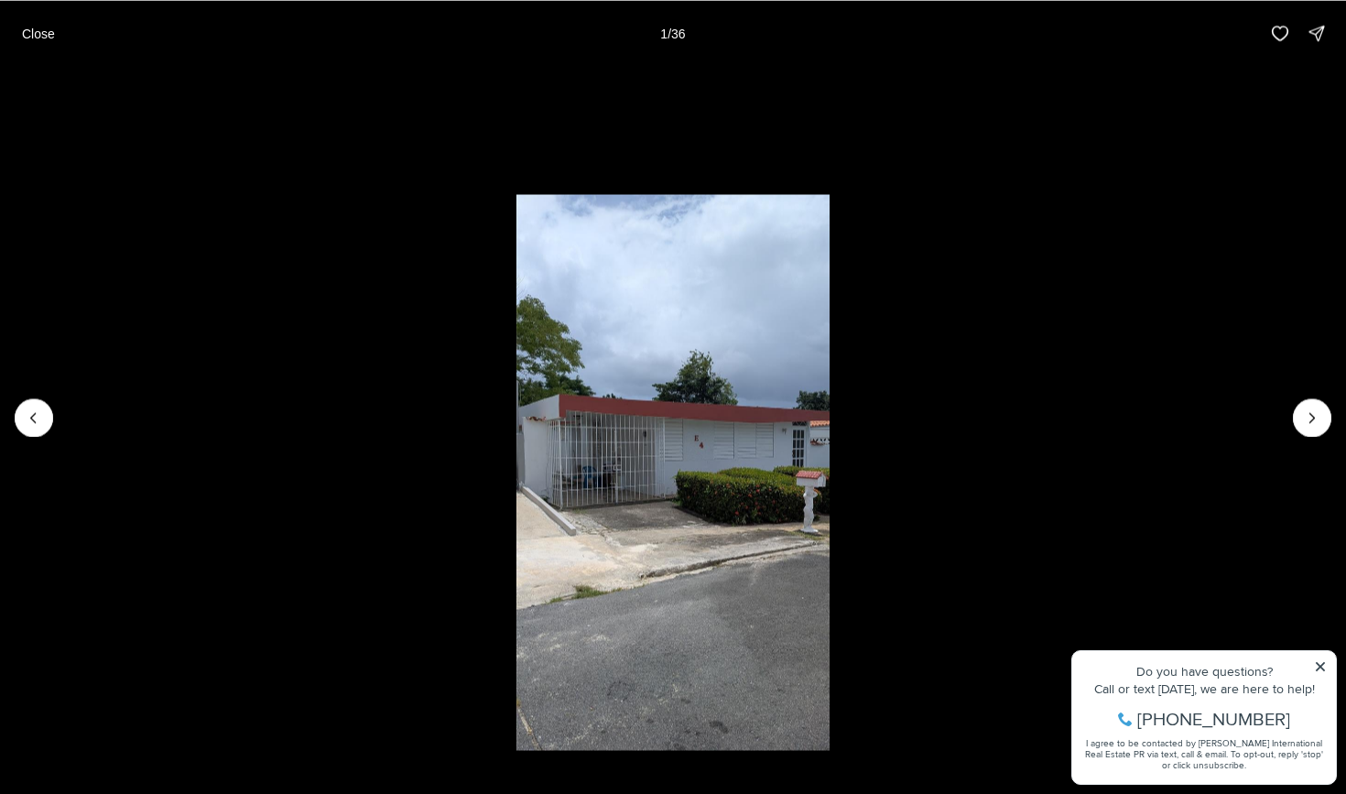
click at [1323, 666] on li "1 of 36" at bounding box center [673, 417] width 1346 height 702
click at [1318, 665] on li "1 of 36" at bounding box center [673, 417] width 1346 height 702
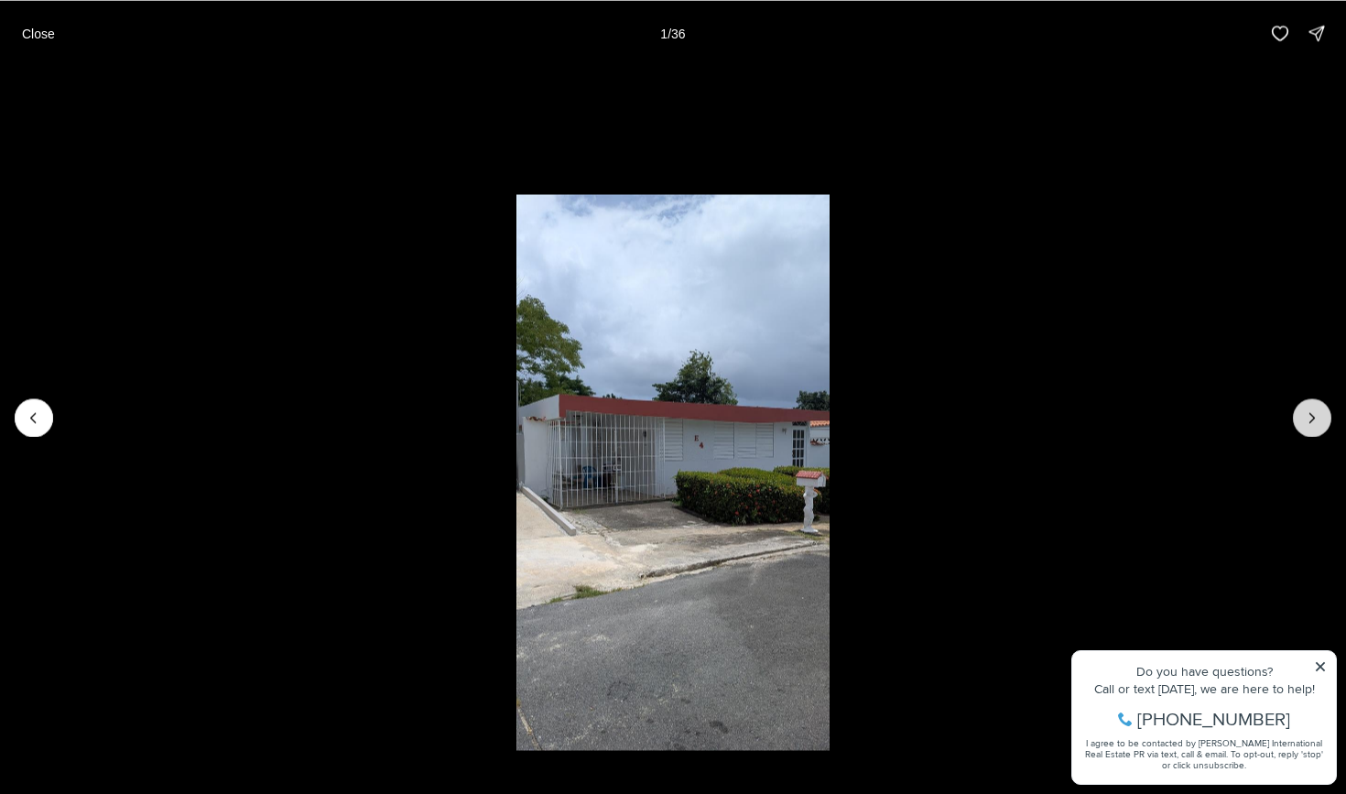
click at [1302, 415] on button "Next slide" at bounding box center [1312, 417] width 38 height 38
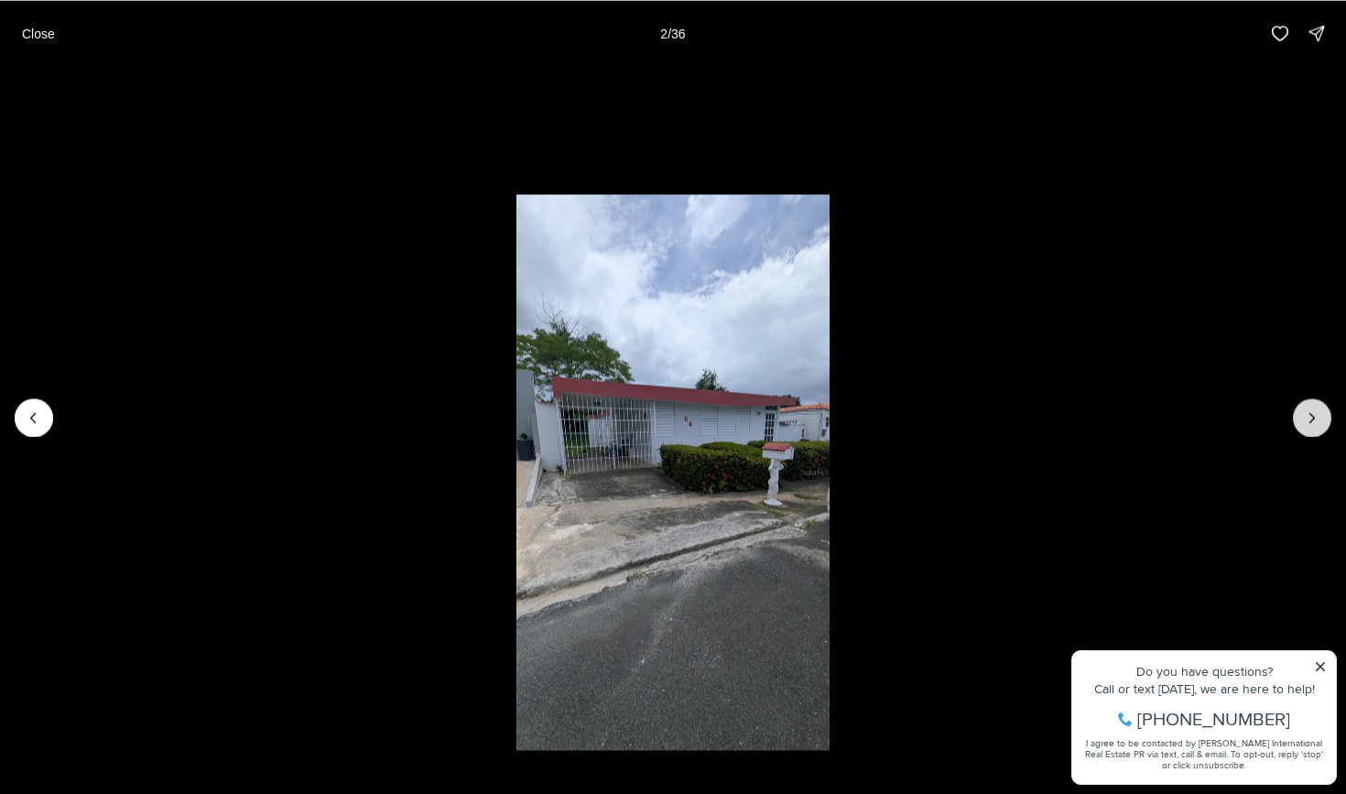
click at [1302, 415] on button "Next slide" at bounding box center [1312, 417] width 38 height 38
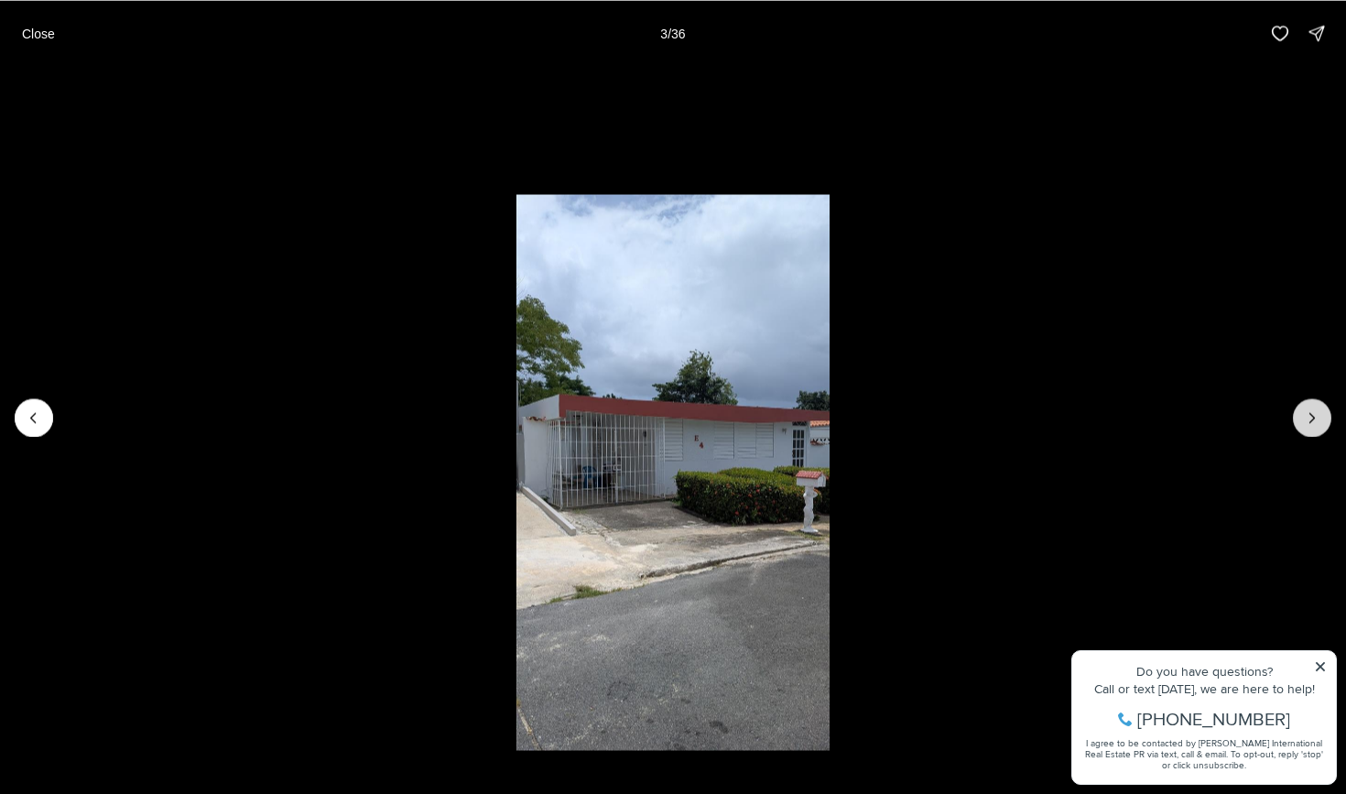
click at [1302, 415] on button "Next slide" at bounding box center [1312, 417] width 38 height 38
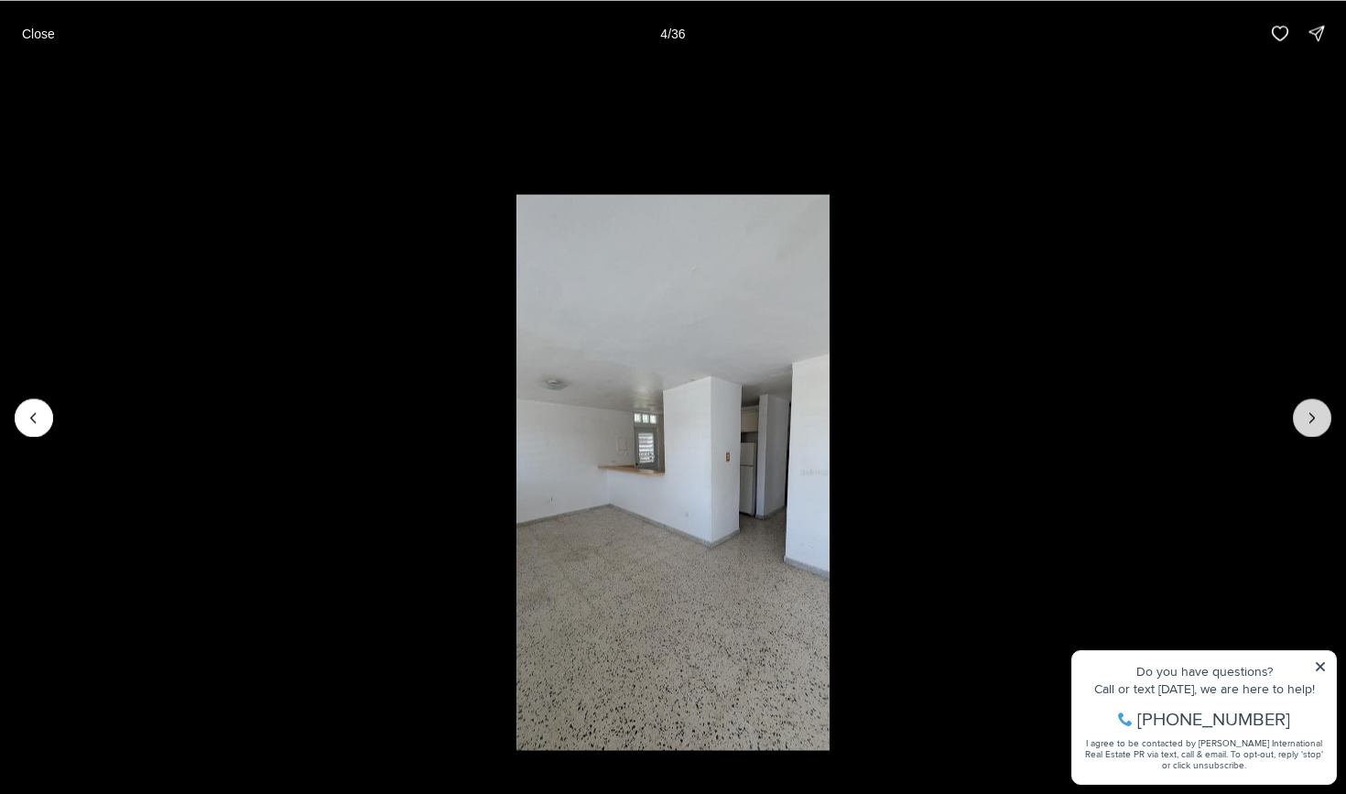
click at [1302, 415] on button "Next slide" at bounding box center [1312, 417] width 38 height 38
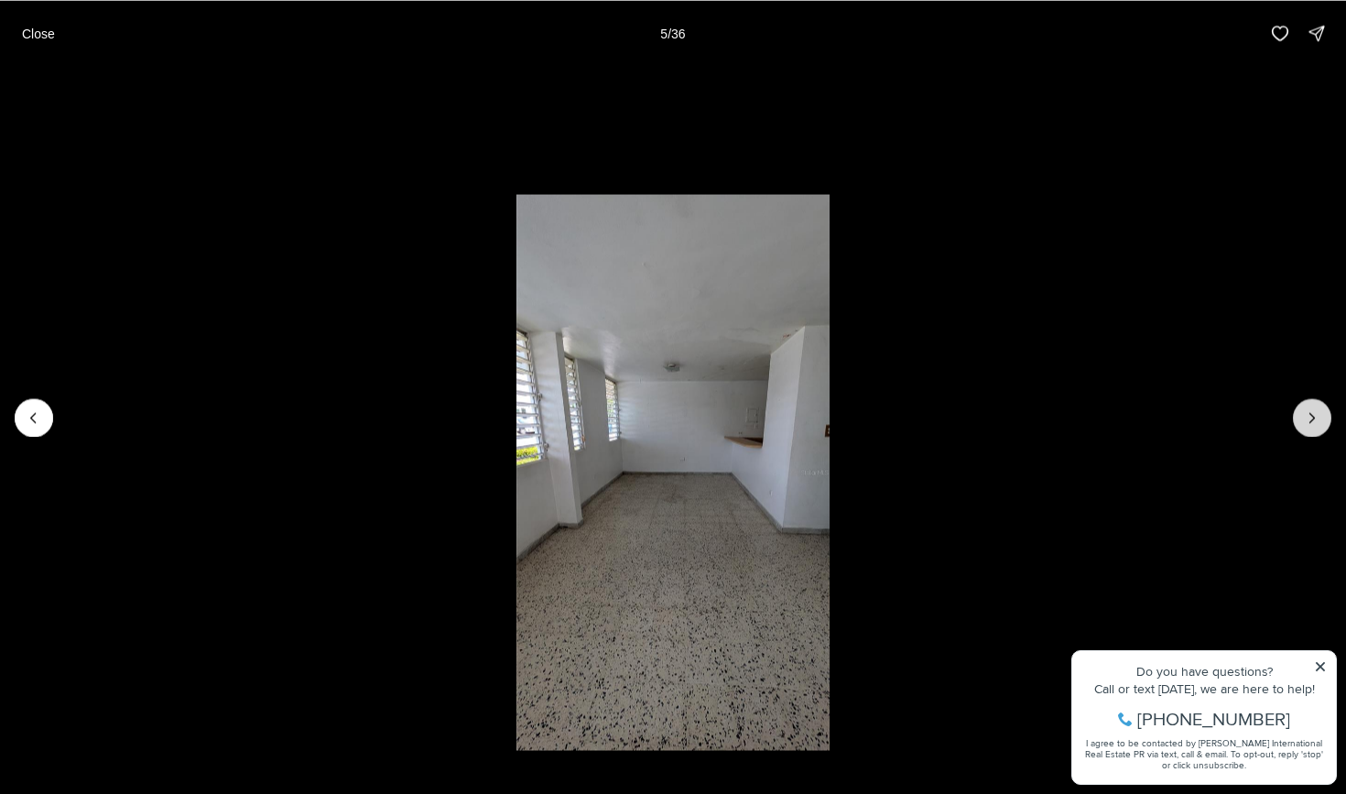
click at [1302, 415] on button "Next slide" at bounding box center [1312, 417] width 38 height 38
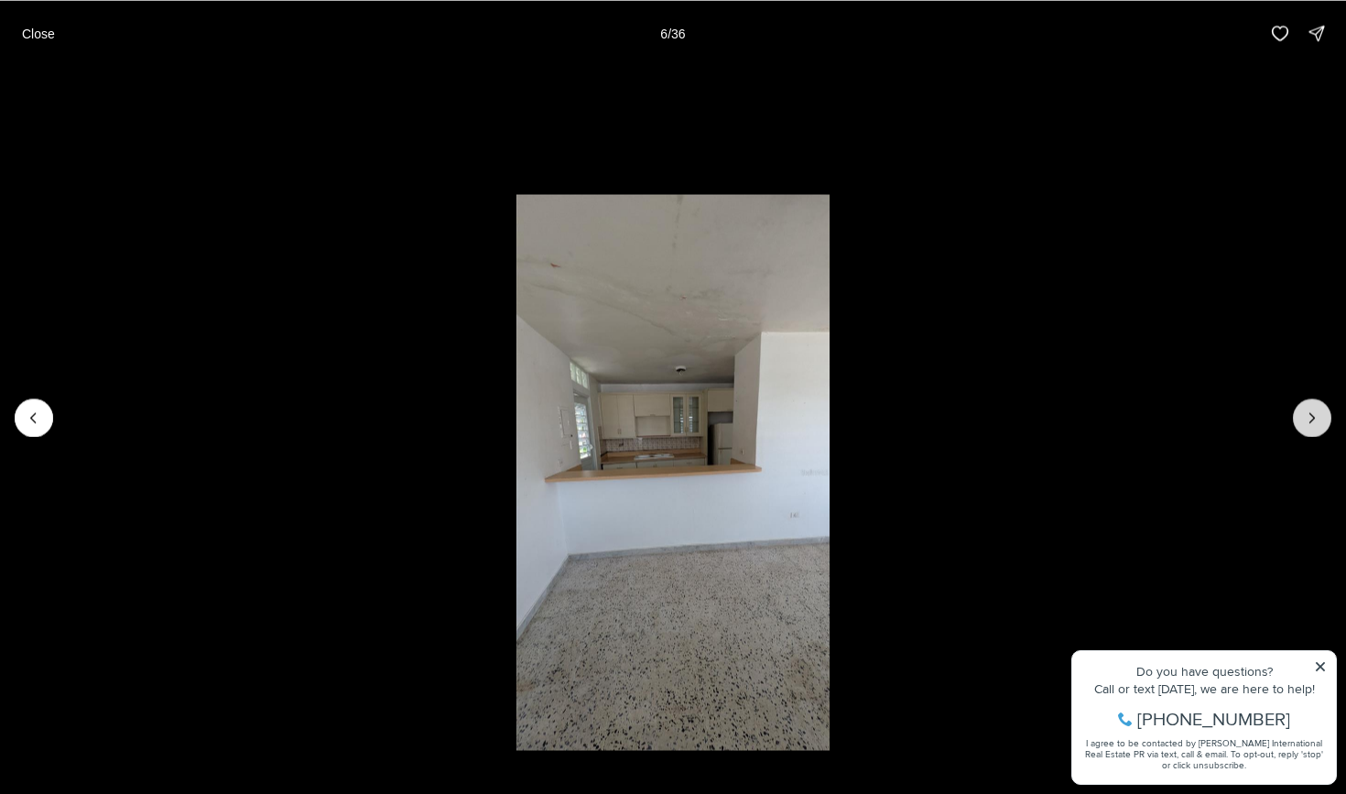
click at [1302, 415] on button "Next slide" at bounding box center [1312, 417] width 38 height 38
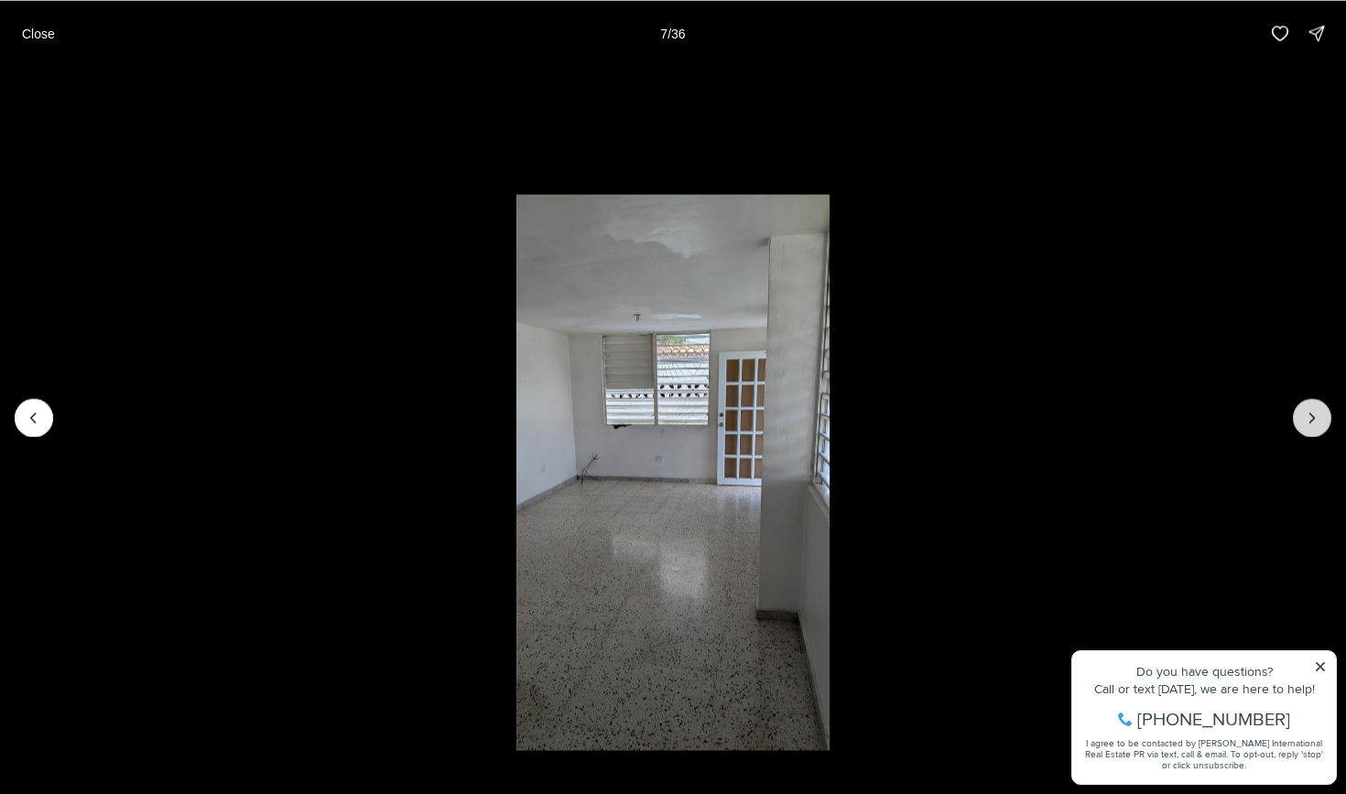
click at [1302, 415] on button "Next slide" at bounding box center [1312, 417] width 38 height 38
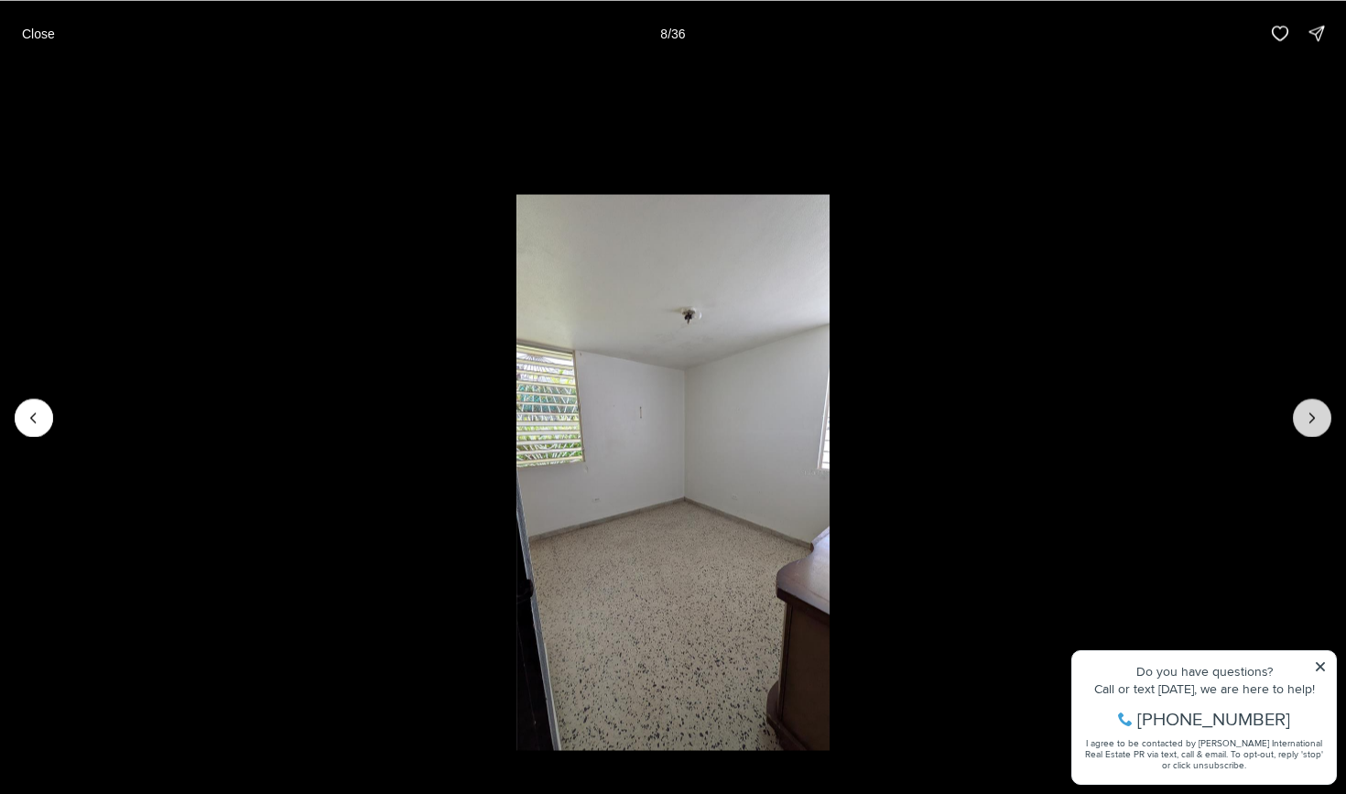
click at [1302, 415] on button "Next slide" at bounding box center [1312, 417] width 38 height 38
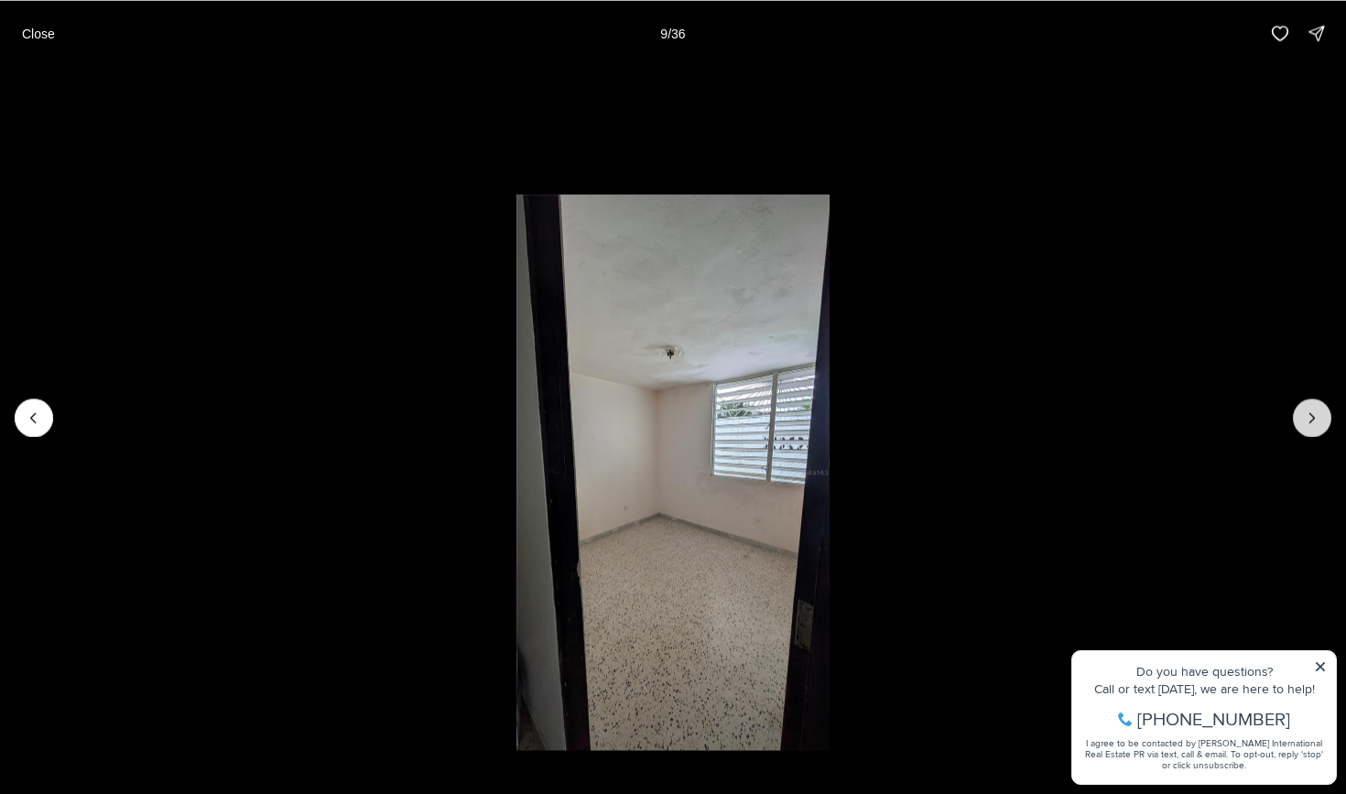
click at [1302, 415] on button "Next slide" at bounding box center [1312, 417] width 38 height 38
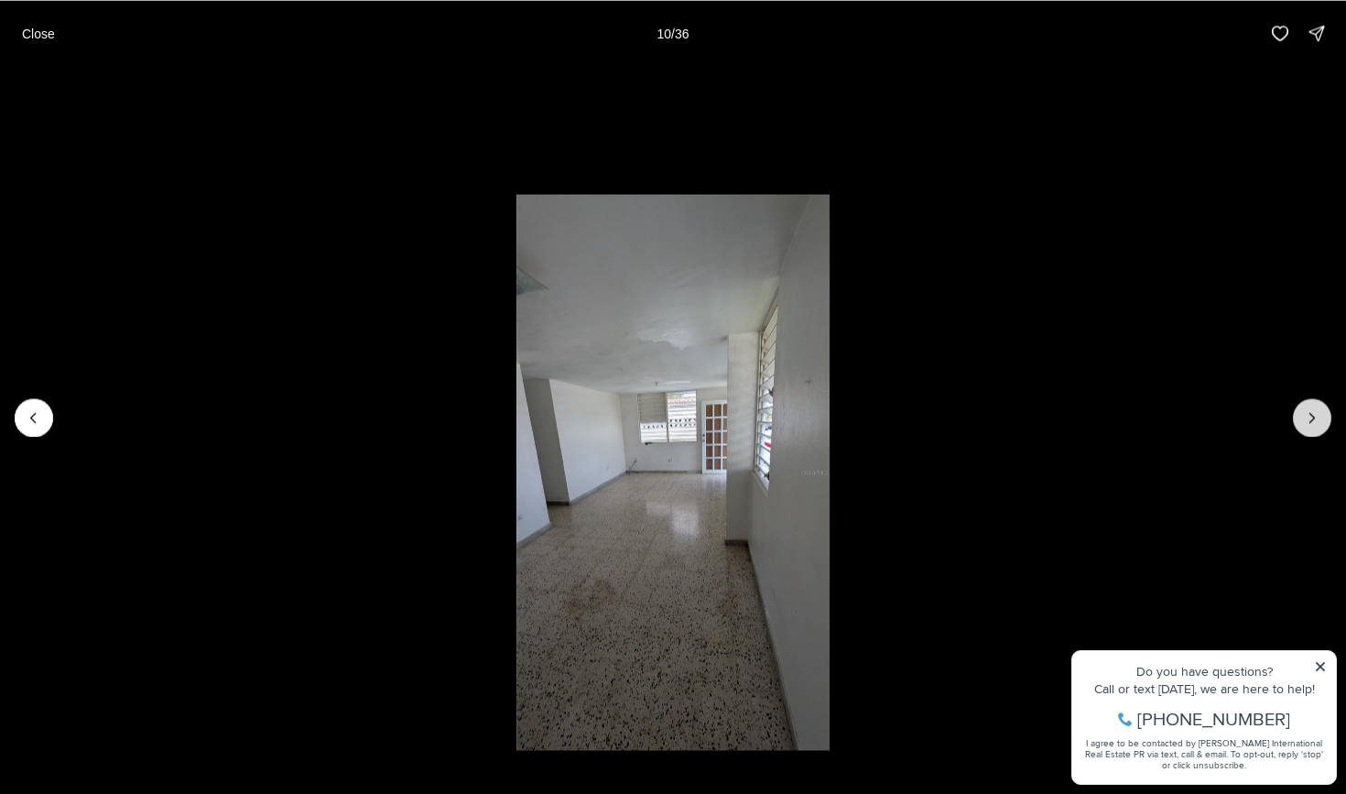
click at [1302, 415] on button "Next slide" at bounding box center [1312, 417] width 38 height 38
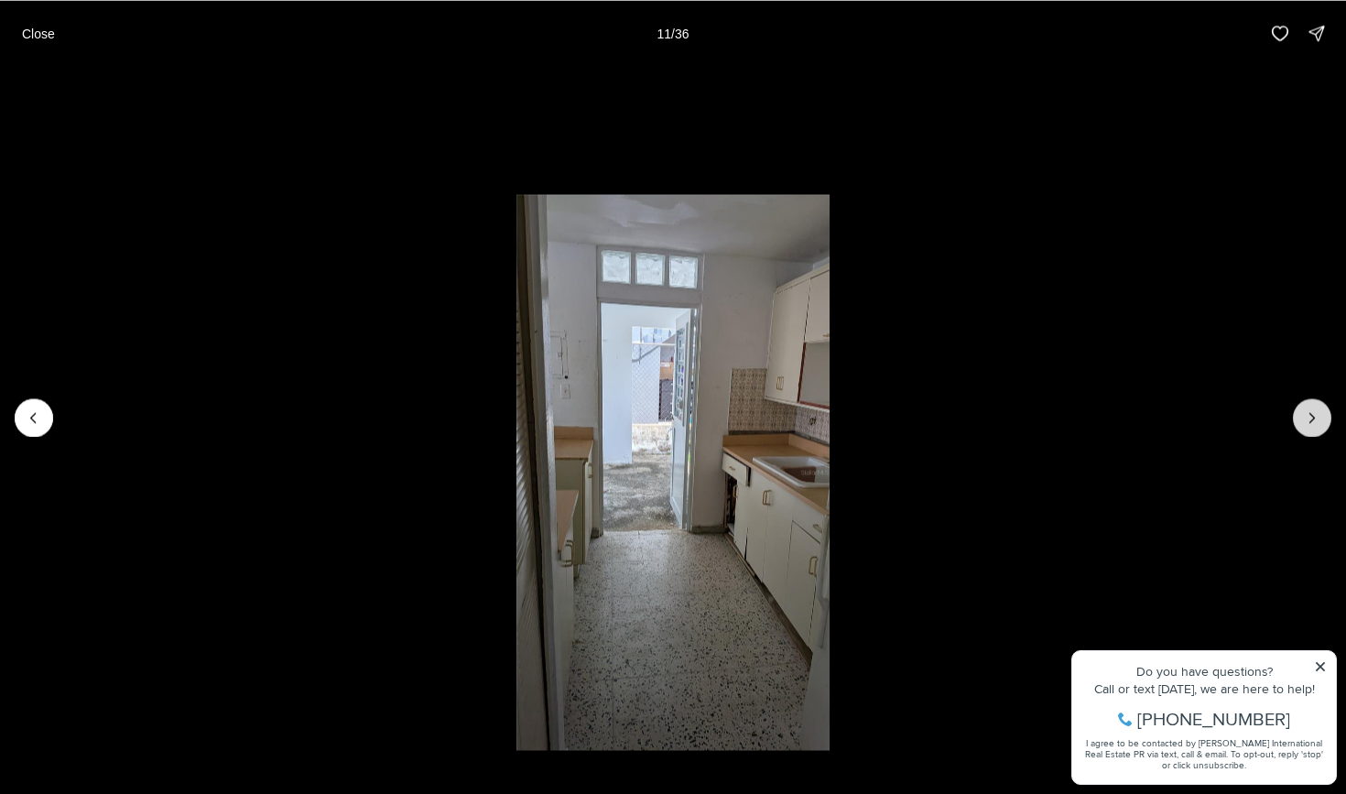
click at [1302, 415] on button "Next slide" at bounding box center [1312, 417] width 38 height 38
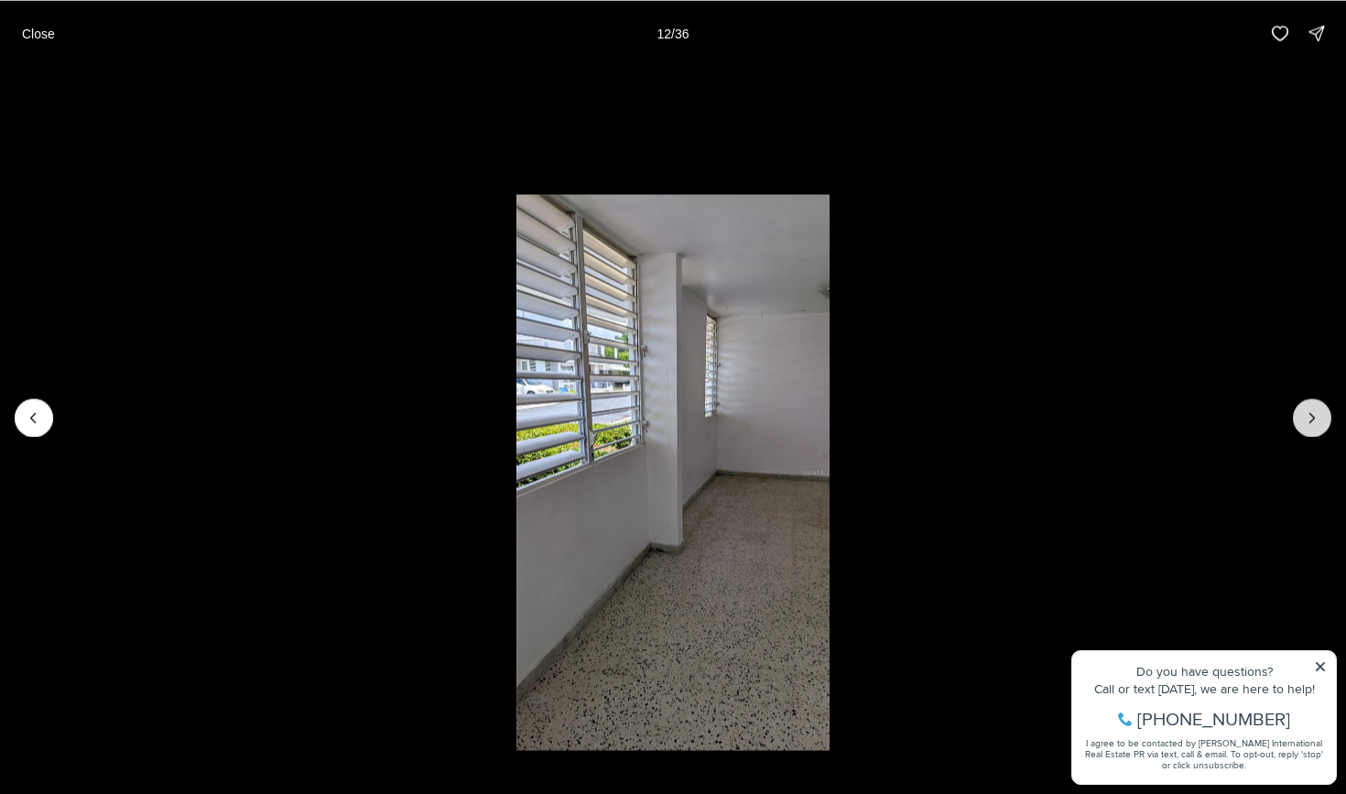
click at [1302, 415] on button "Next slide" at bounding box center [1312, 417] width 38 height 38
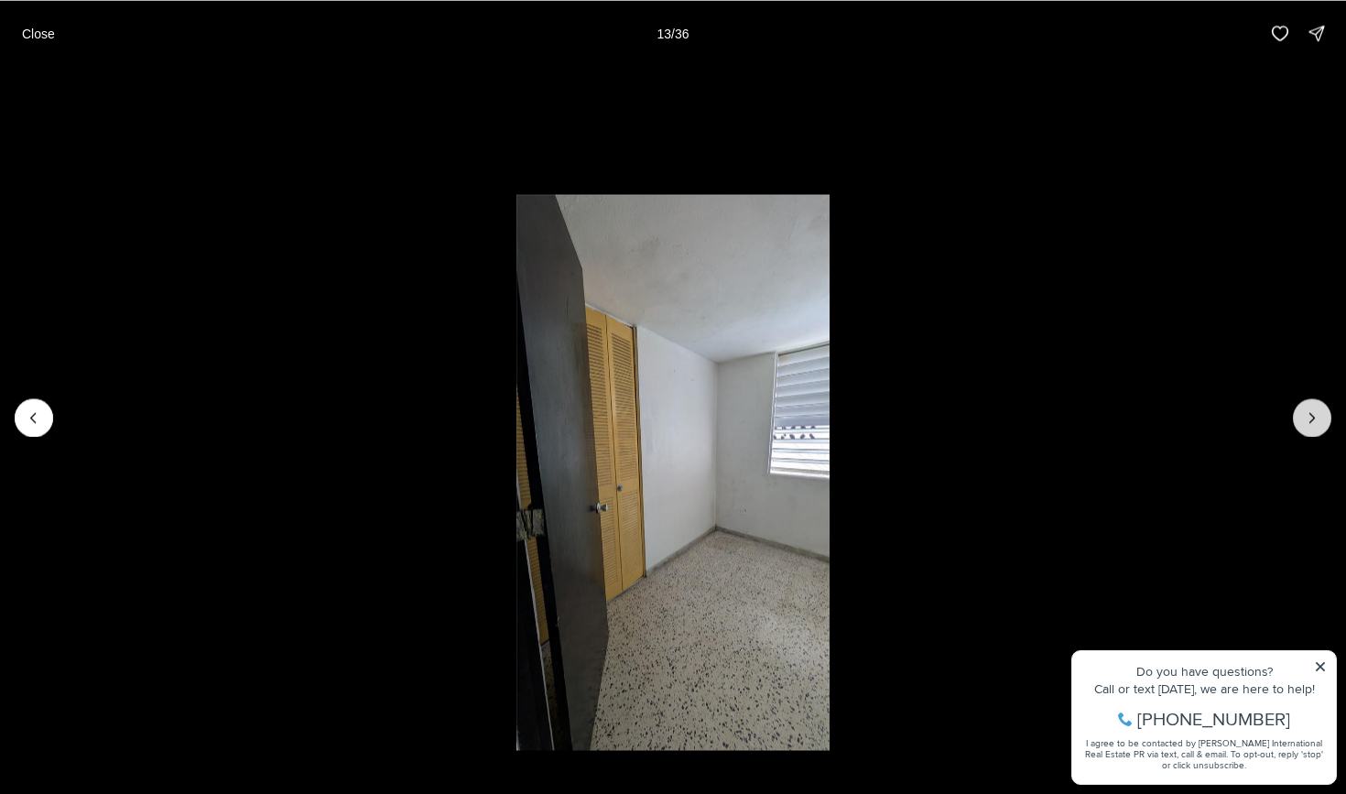
click at [1302, 415] on button "Next slide" at bounding box center [1312, 417] width 38 height 38
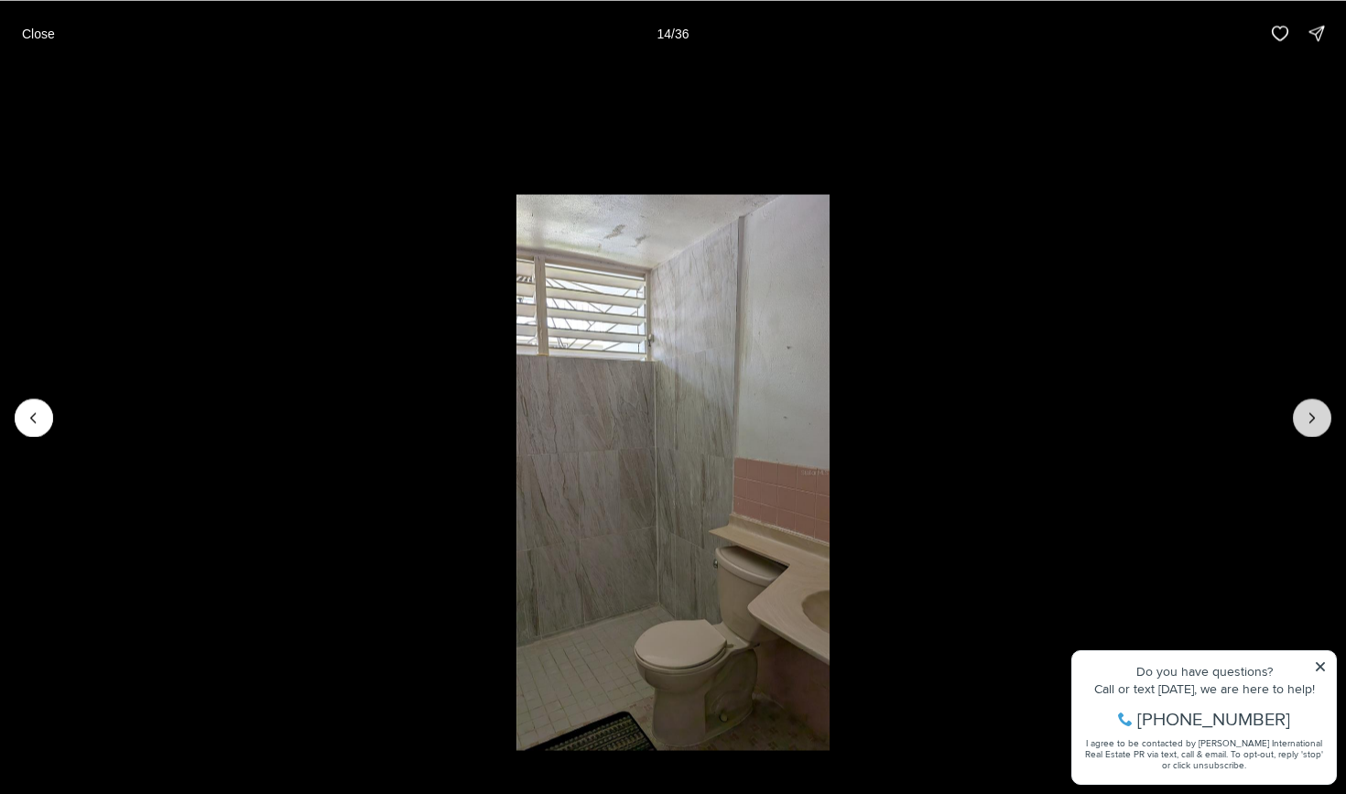
click at [1302, 415] on button "Next slide" at bounding box center [1312, 417] width 38 height 38
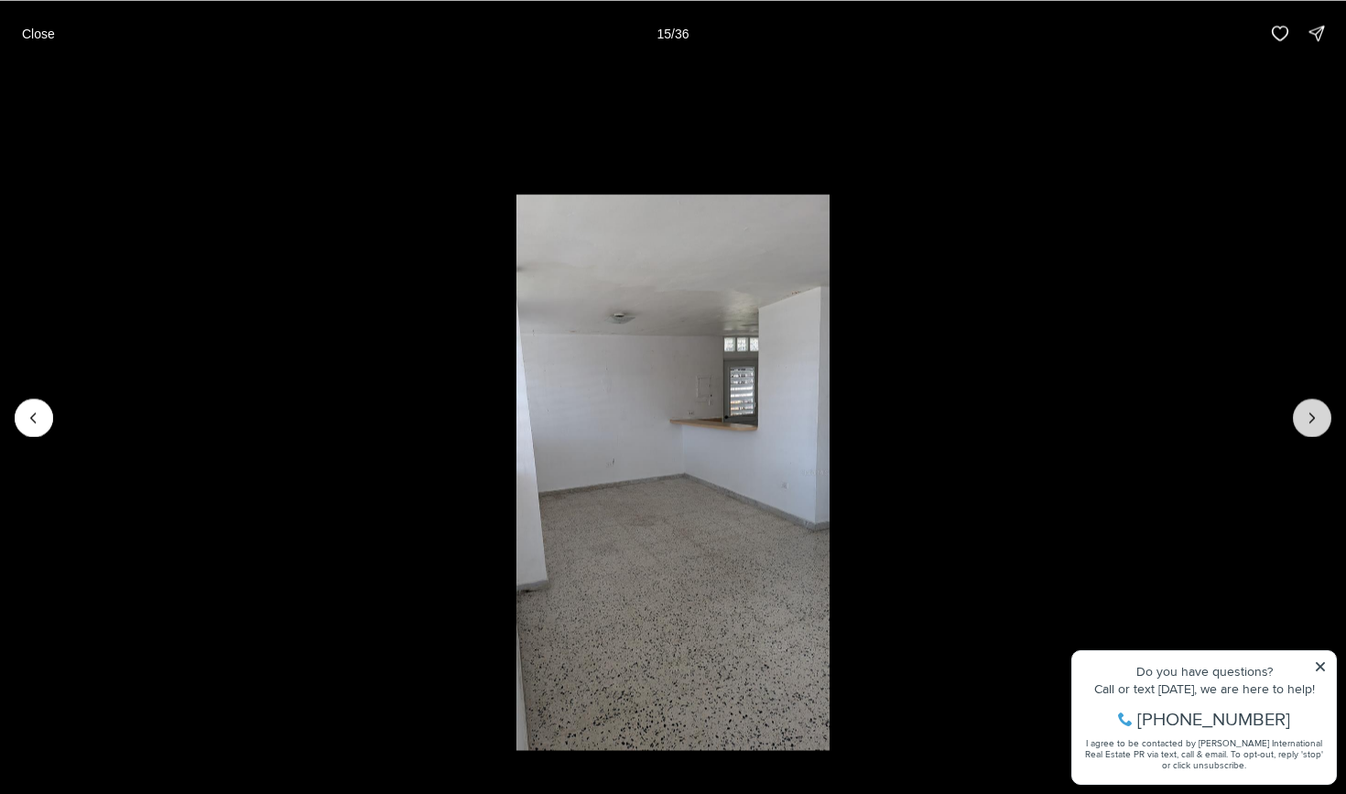
click at [1302, 415] on button "Next slide" at bounding box center [1312, 417] width 38 height 38
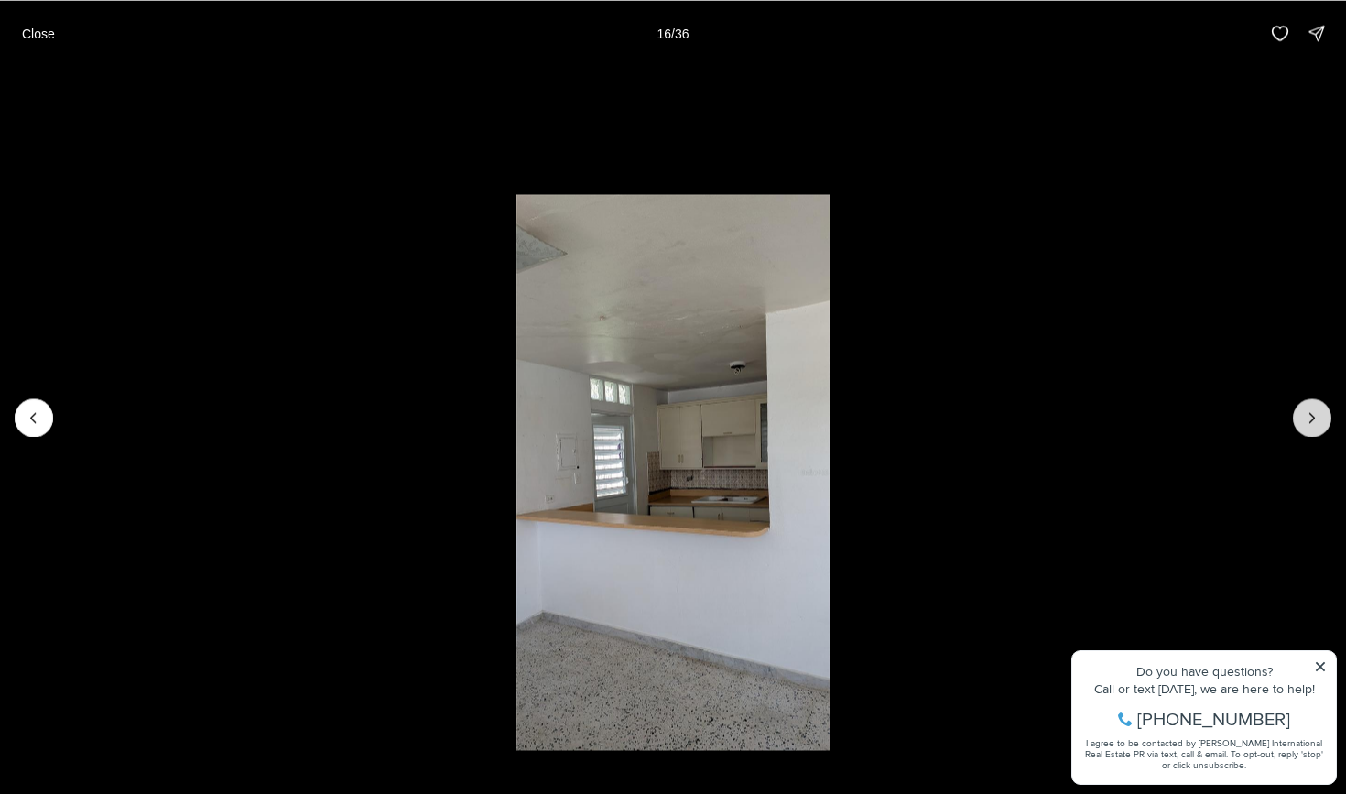
click at [1302, 415] on button "Next slide" at bounding box center [1312, 417] width 38 height 38
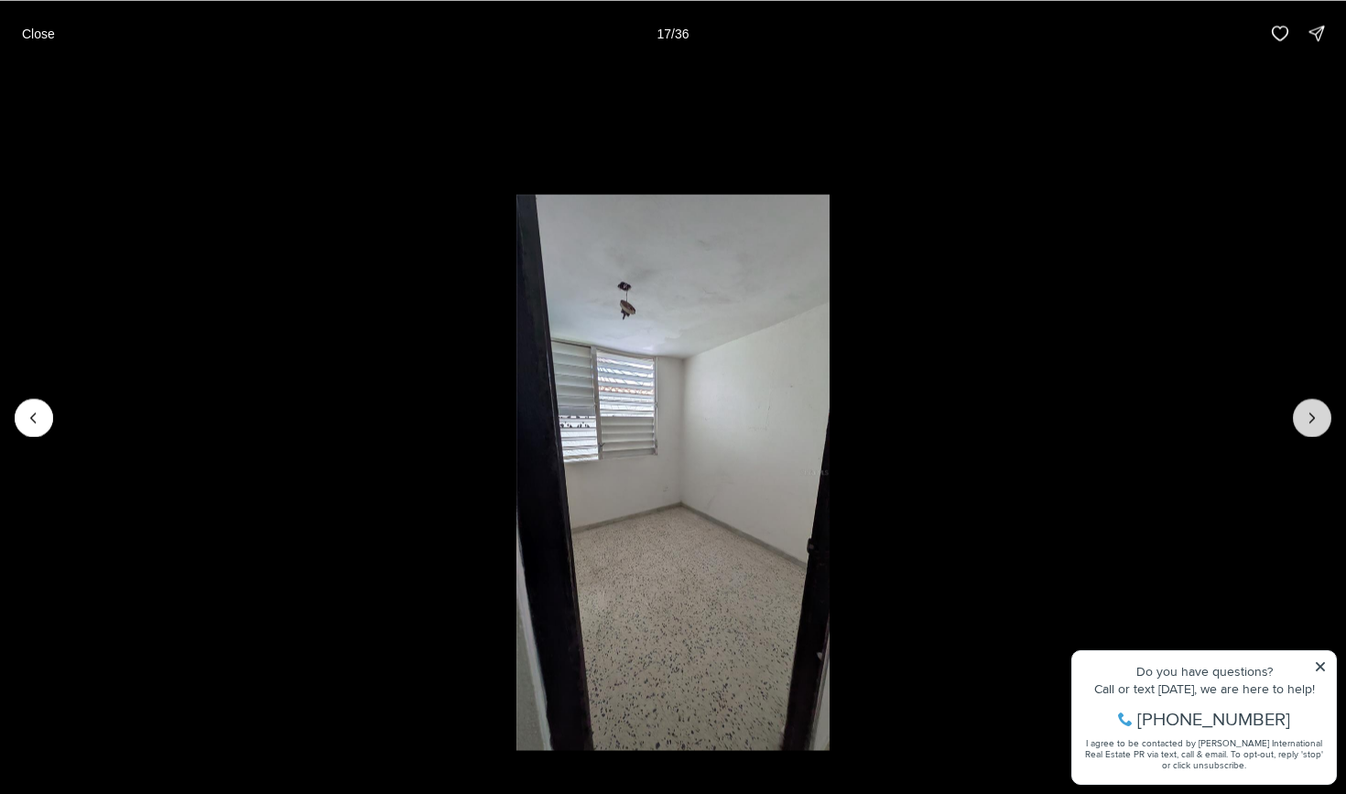
click at [1302, 415] on button "Next slide" at bounding box center [1312, 417] width 38 height 38
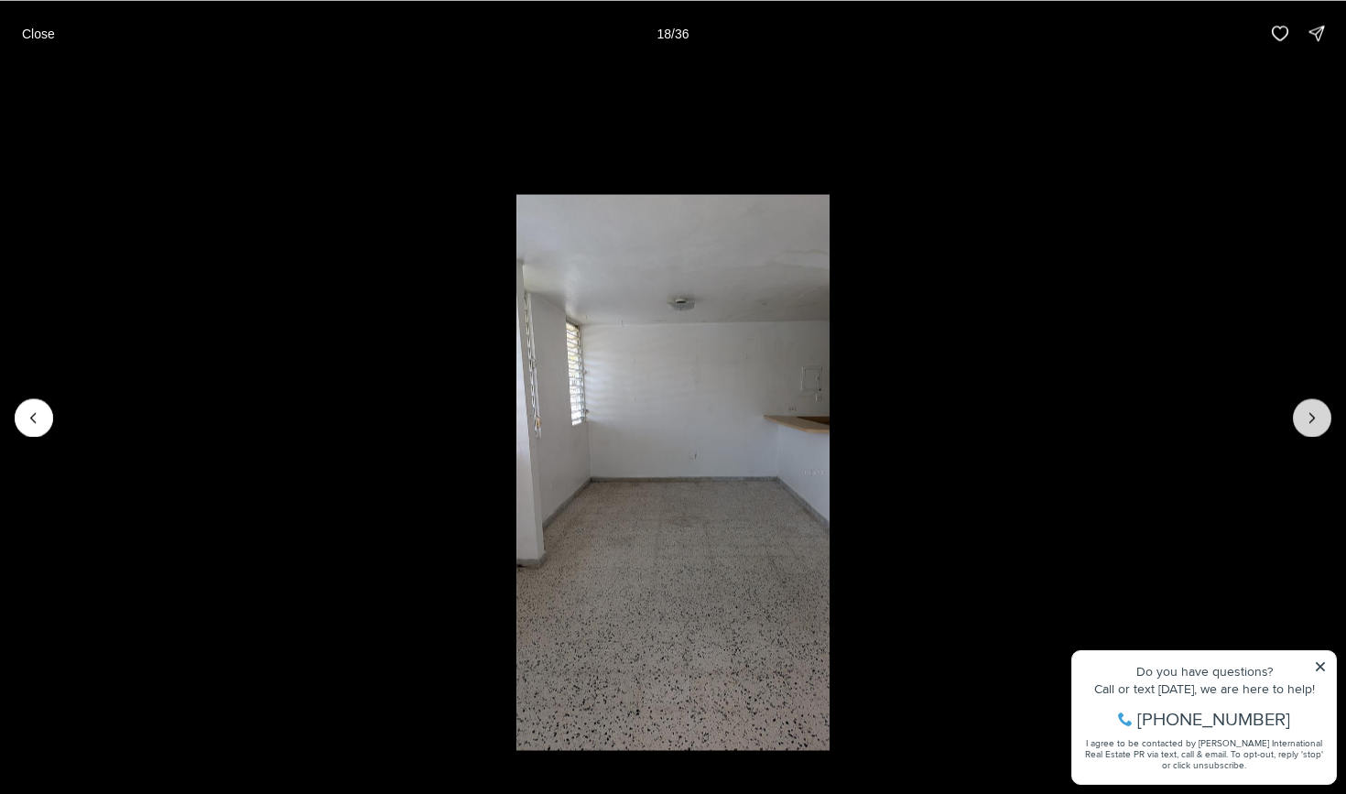
click at [1302, 415] on button "Next slide" at bounding box center [1312, 417] width 38 height 38
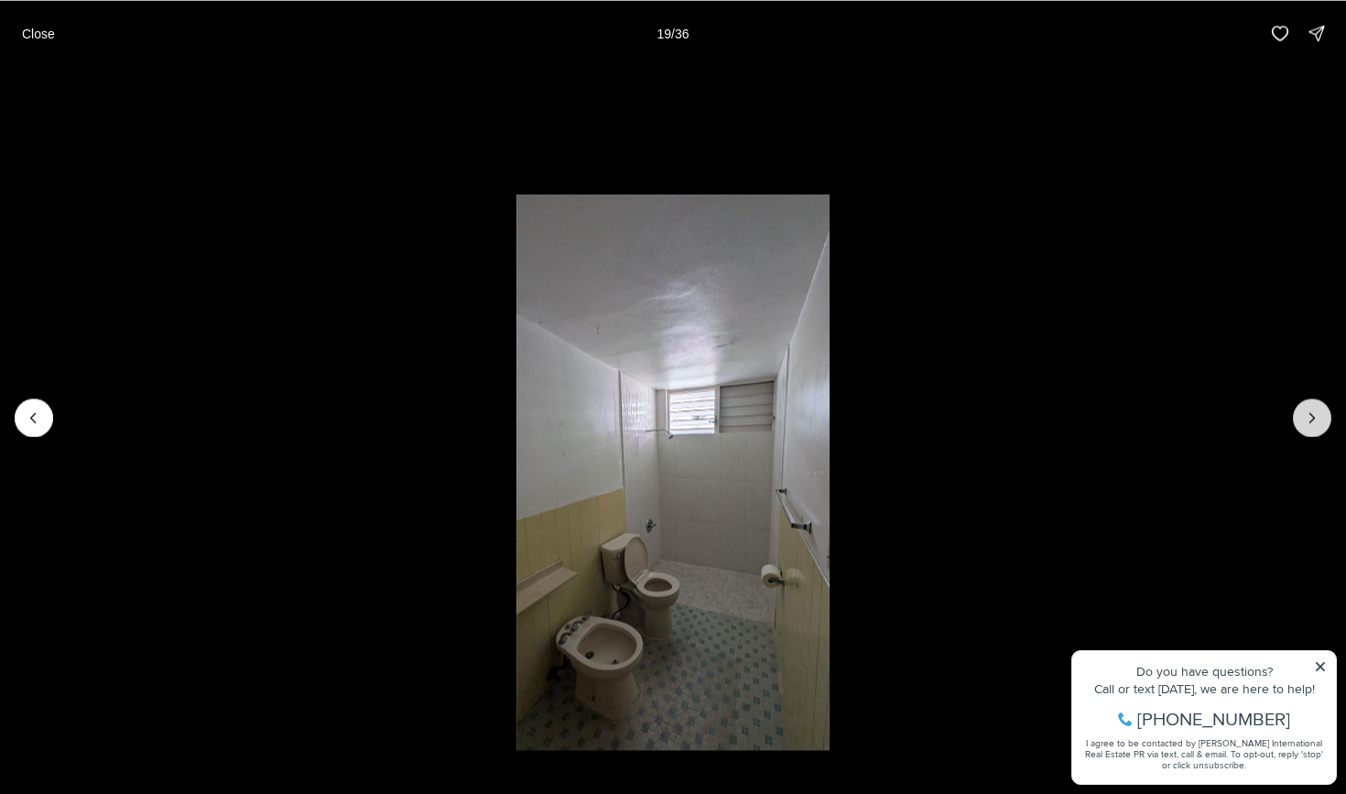
click at [1302, 415] on button "Next slide" at bounding box center [1312, 417] width 38 height 38
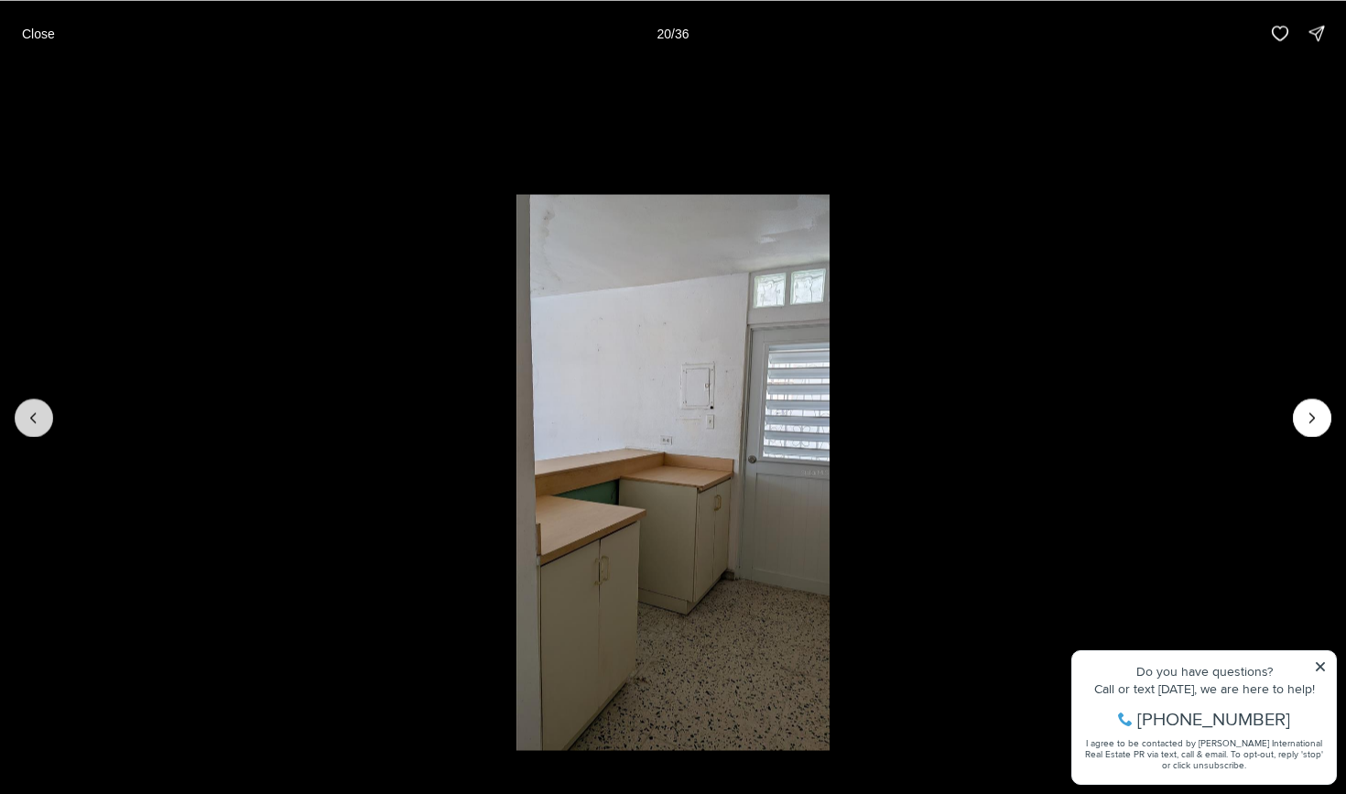
click at [36, 409] on icon "Previous slide" at bounding box center [34, 417] width 18 height 18
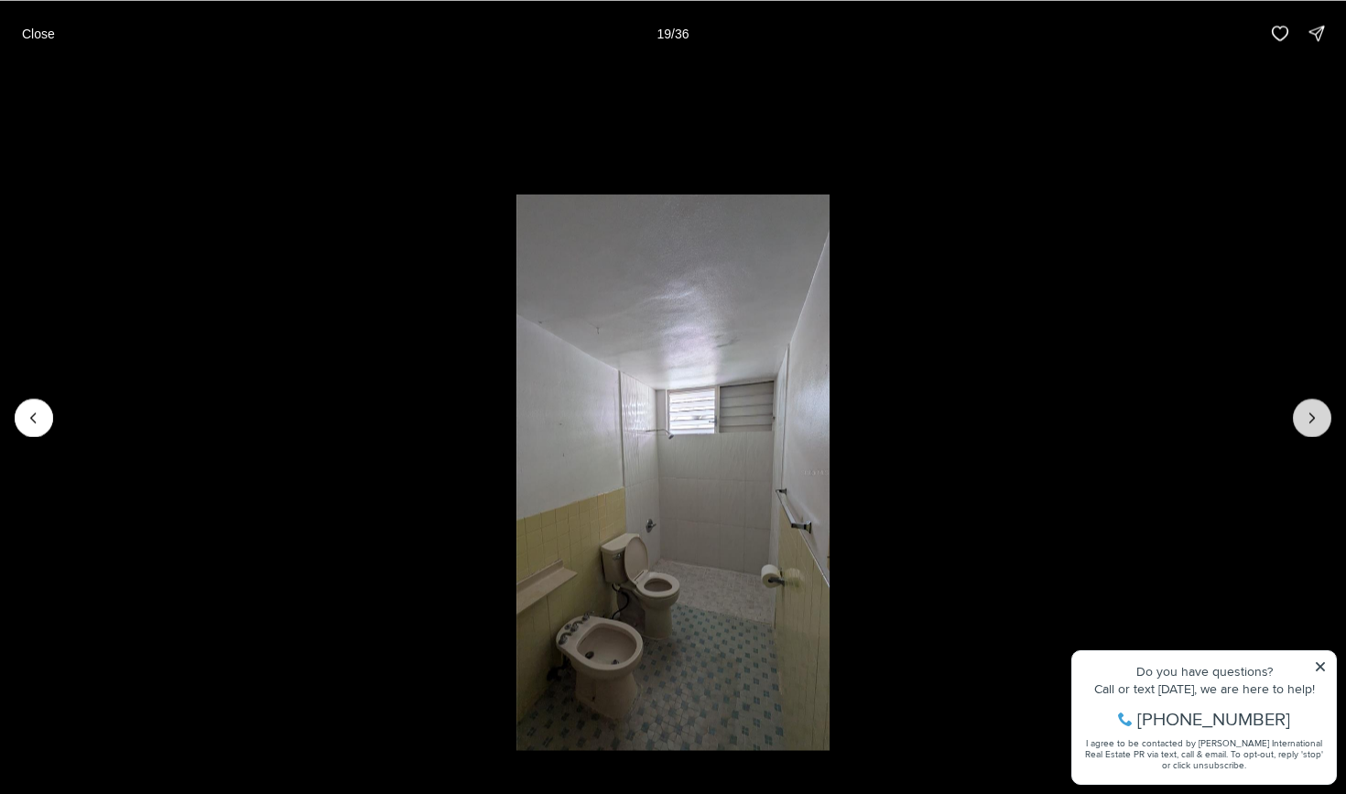
click at [1319, 429] on button "Next slide" at bounding box center [1312, 417] width 38 height 38
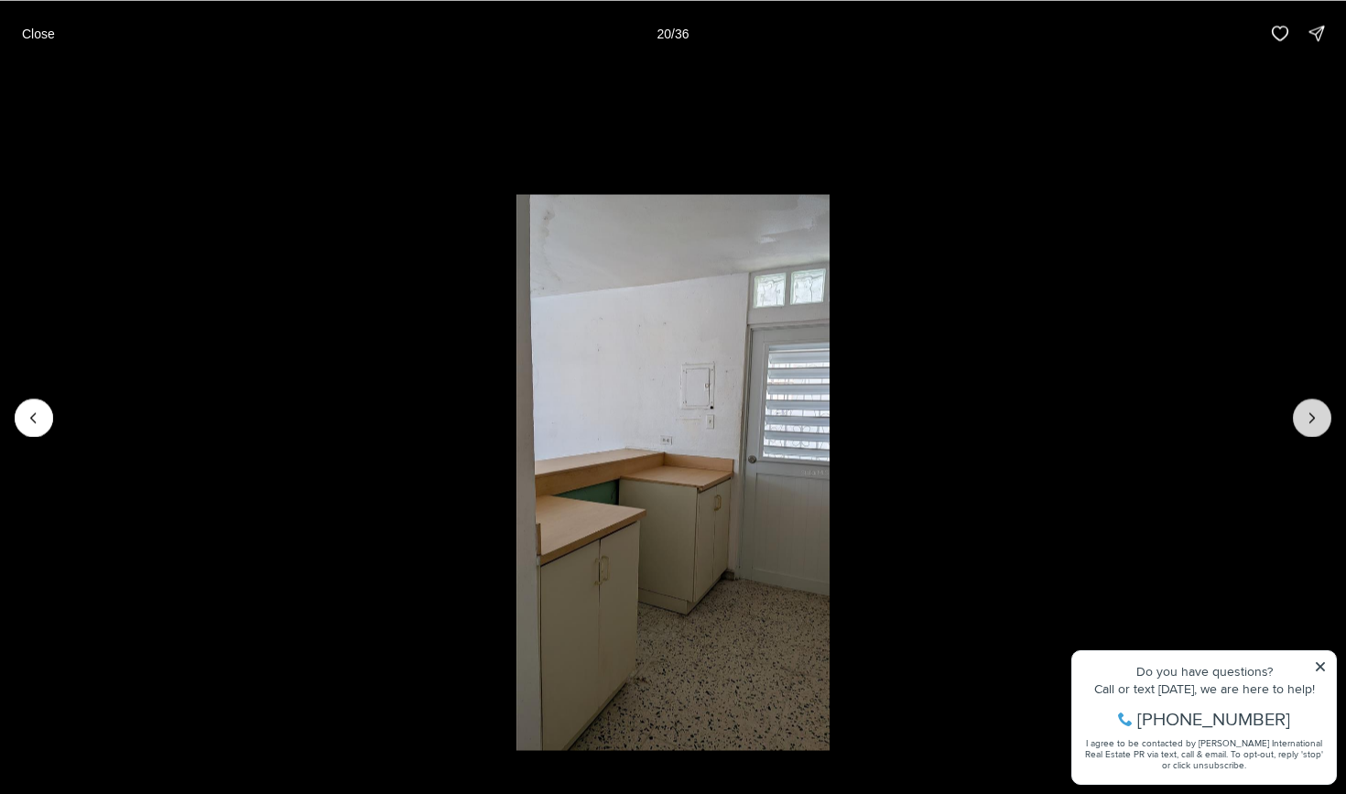
click at [1319, 429] on button "Next slide" at bounding box center [1312, 417] width 38 height 38
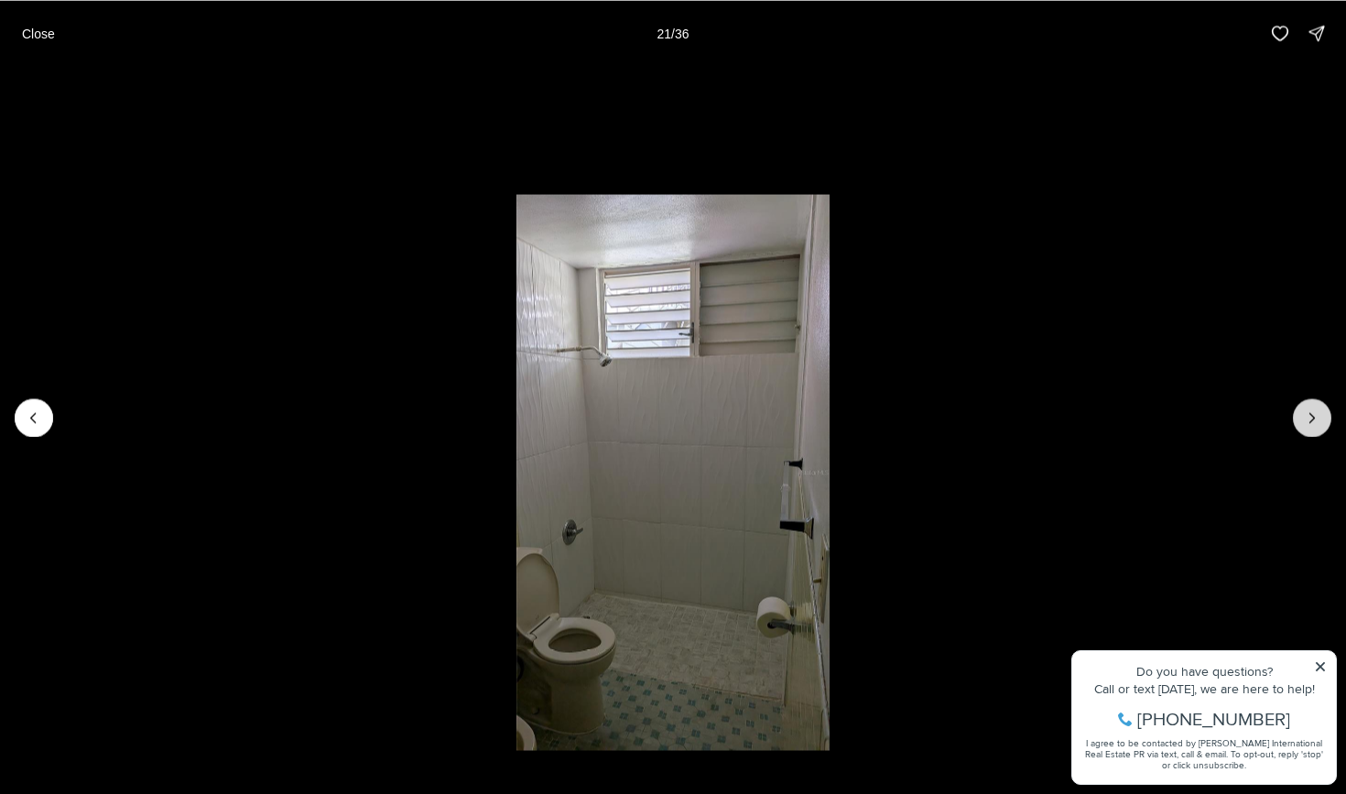
click at [1319, 429] on button "Next slide" at bounding box center [1312, 417] width 38 height 38
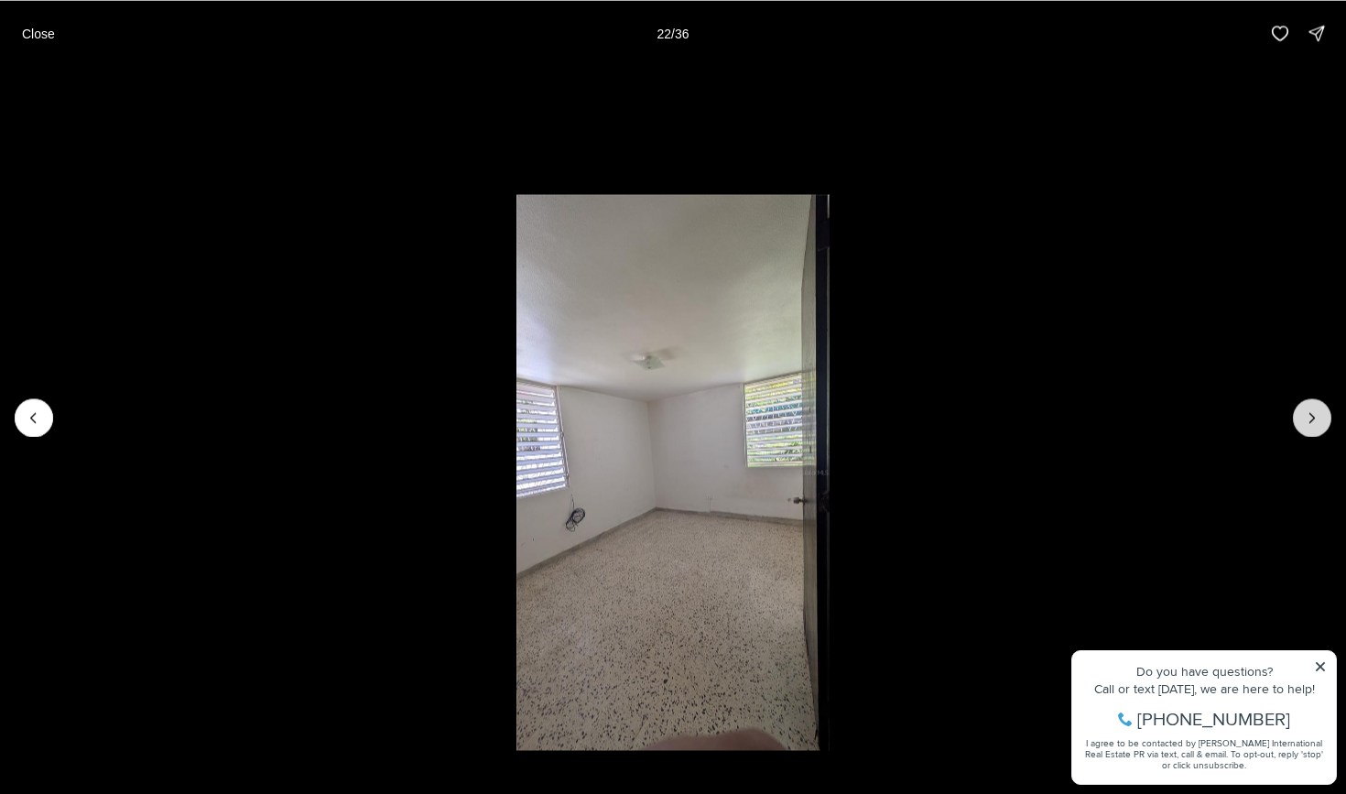
click at [1319, 429] on button "Next slide" at bounding box center [1312, 417] width 38 height 38
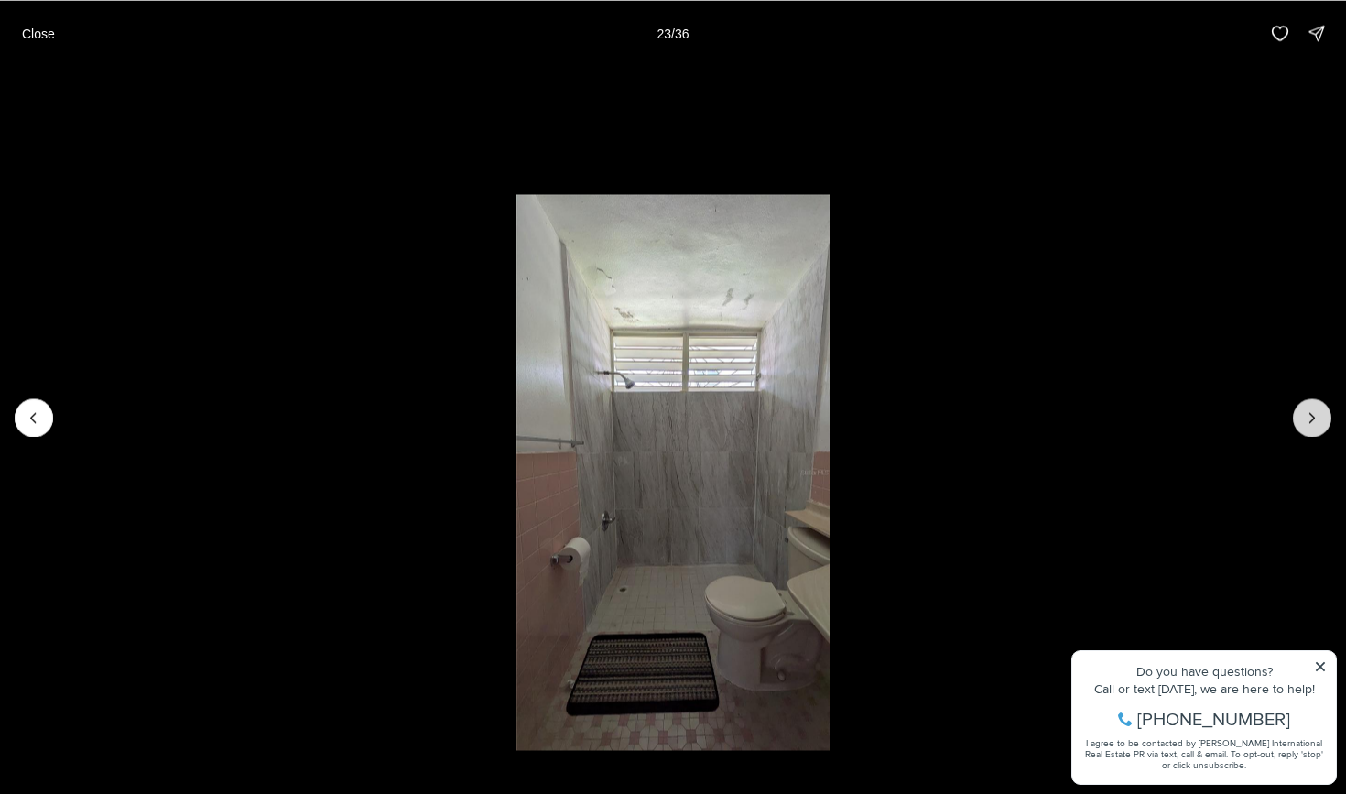
click at [1319, 429] on button "Next slide" at bounding box center [1312, 417] width 38 height 38
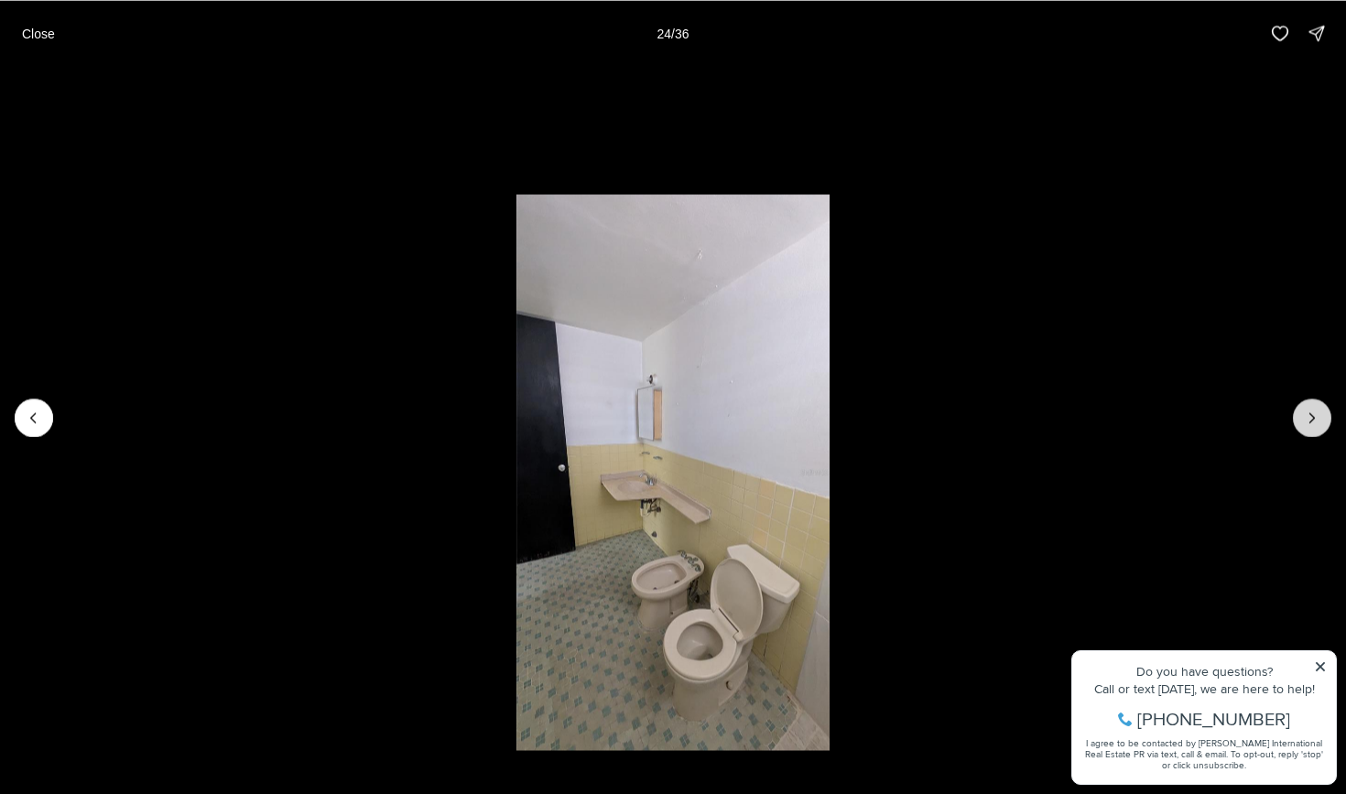
click at [1319, 429] on button "Next slide" at bounding box center [1312, 417] width 38 height 38
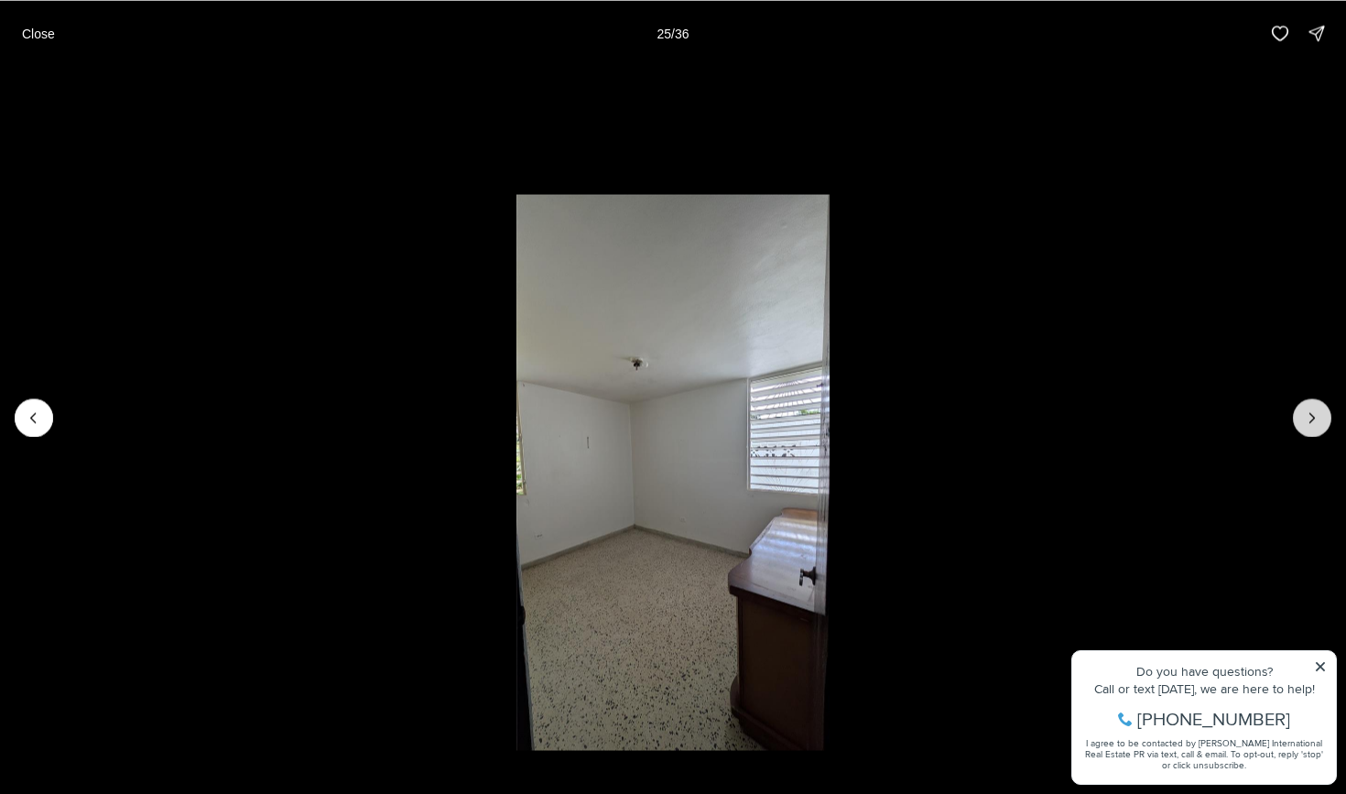
click at [1319, 429] on button "Next slide" at bounding box center [1312, 417] width 38 height 38
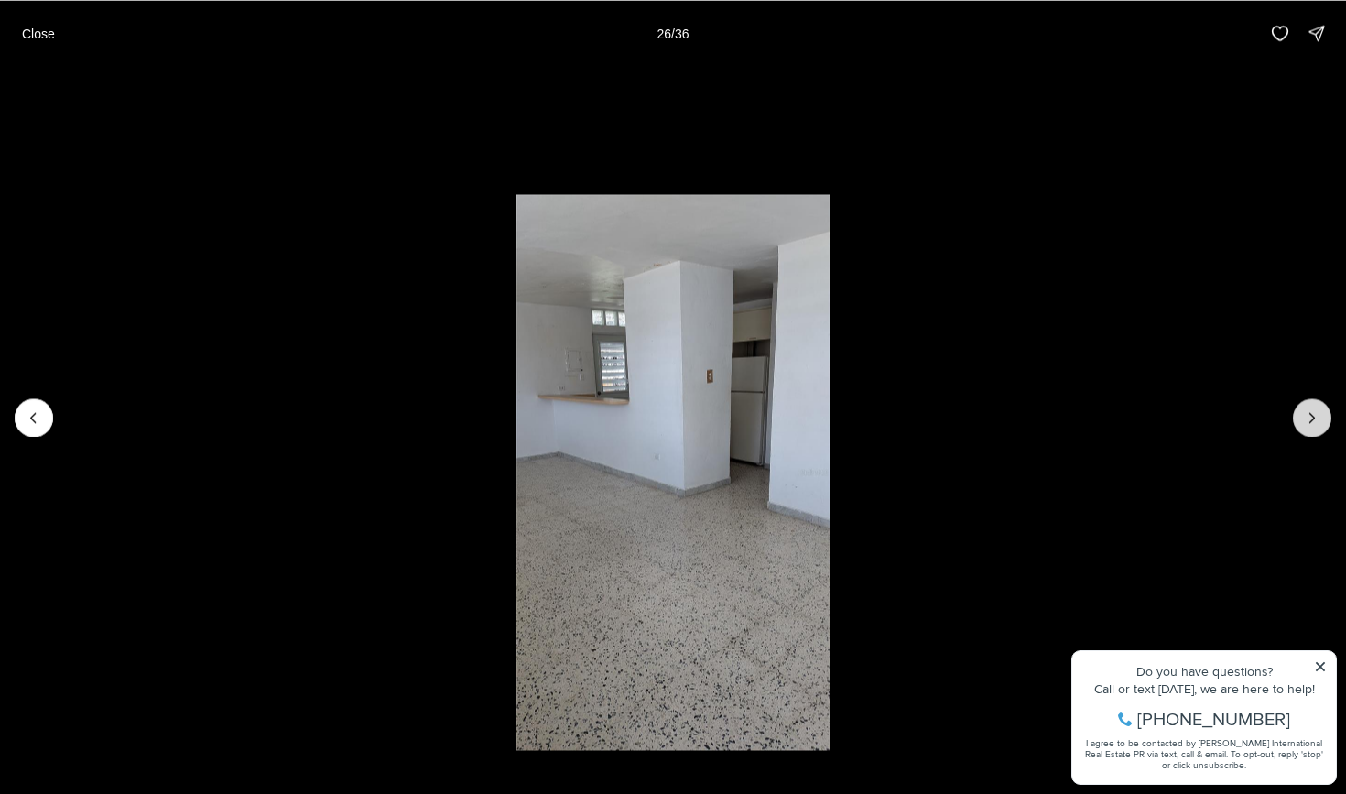
click at [1319, 429] on button "Next slide" at bounding box center [1312, 417] width 38 height 38
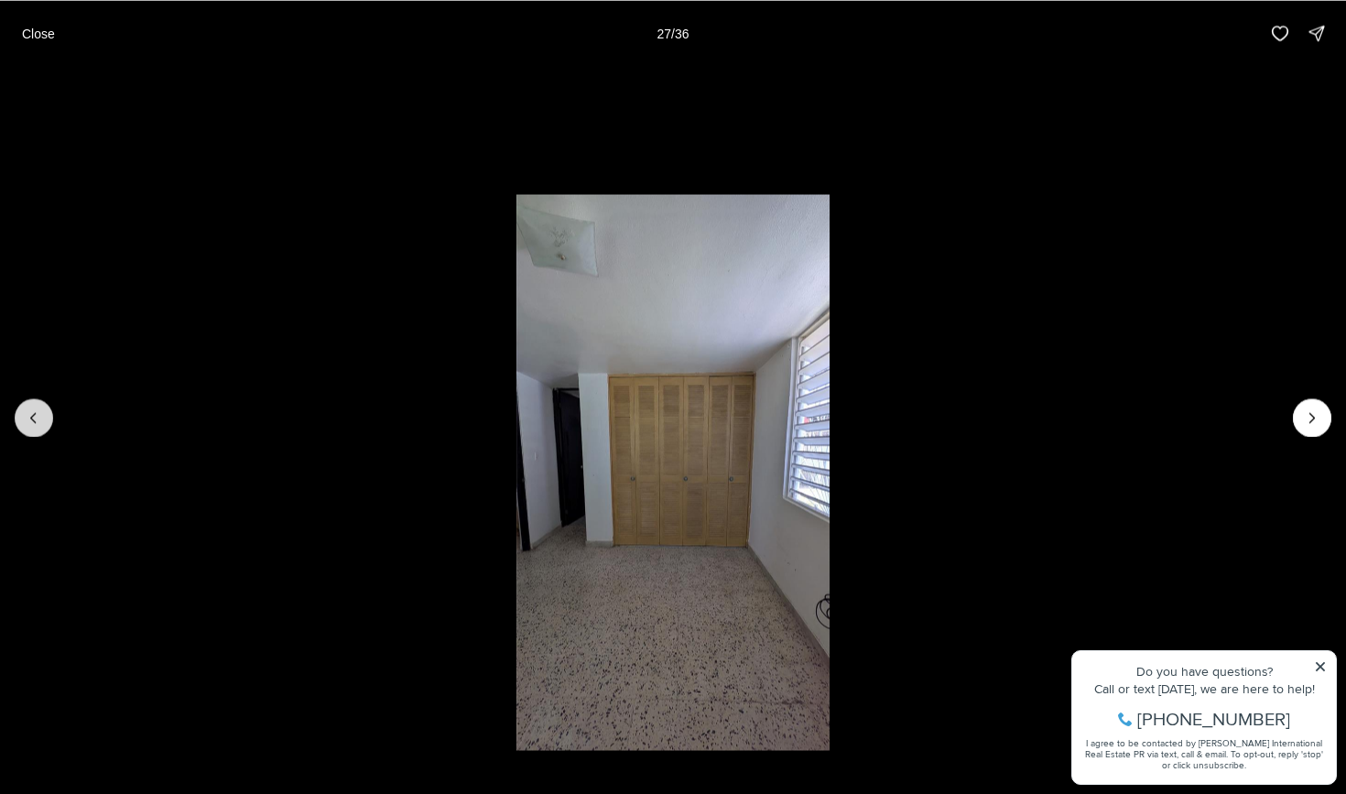
click at [38, 411] on icon "Previous slide" at bounding box center [34, 417] width 18 height 18
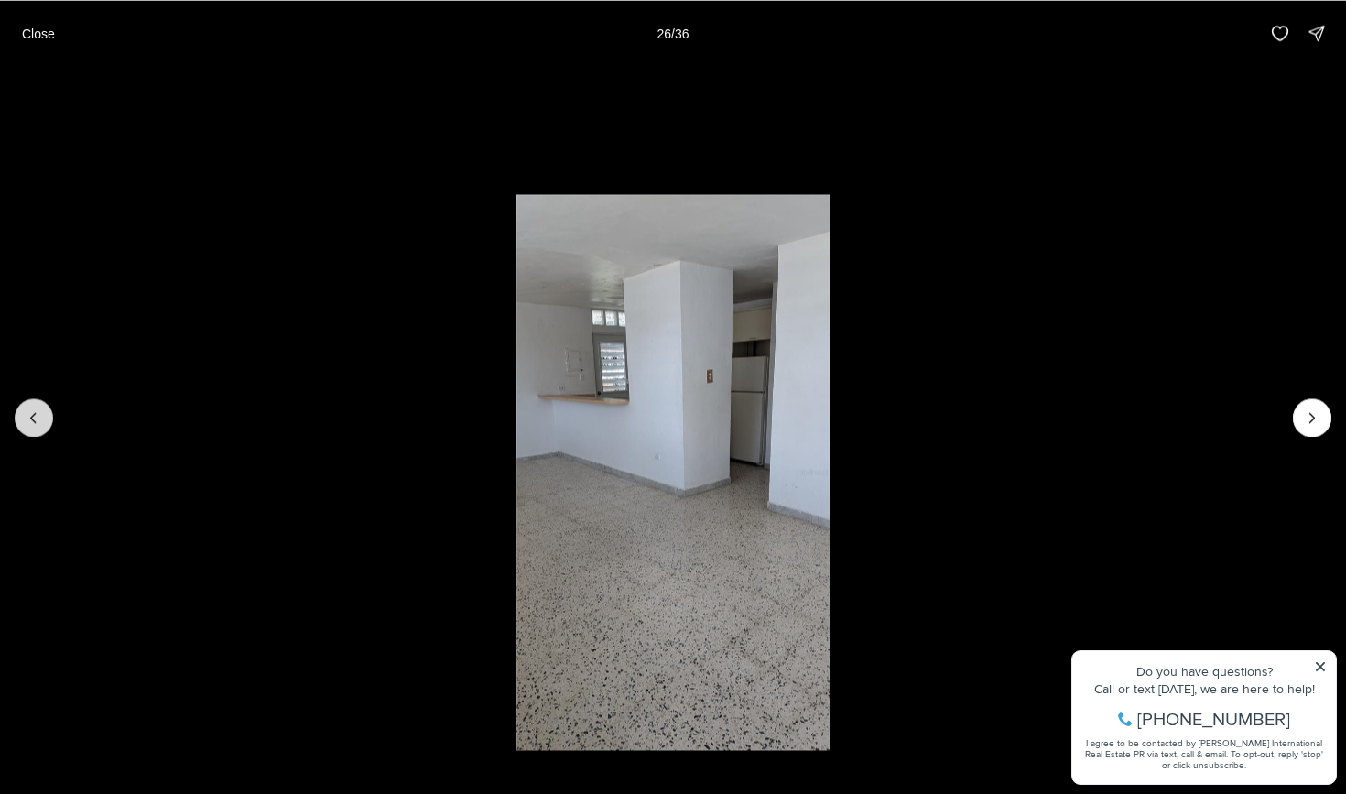
click at [38, 411] on icon "Previous slide" at bounding box center [34, 417] width 18 height 18
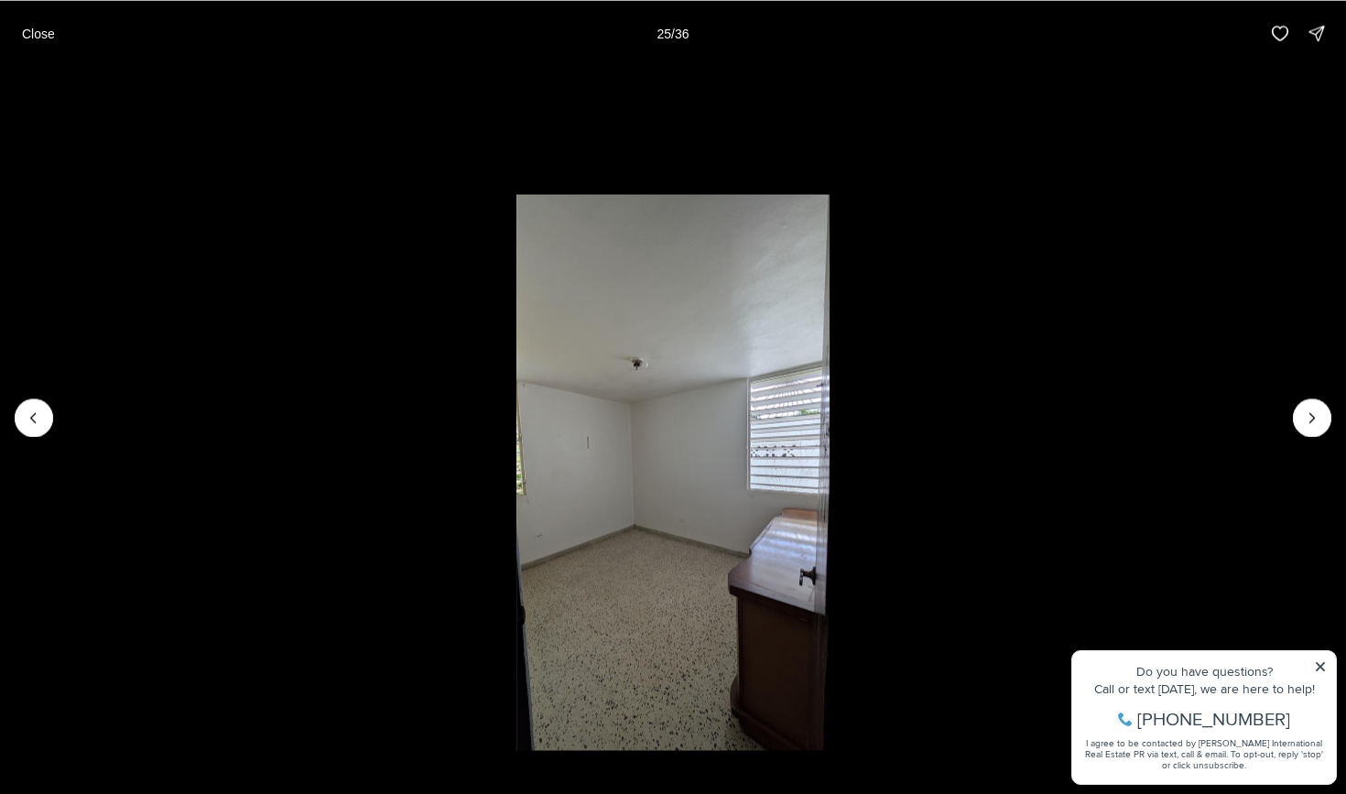
drag, startPoint x: 73, startPoint y: 399, endPoint x: 482, endPoint y: 389, distance: 409.4
click at [482, 389] on li "25 of 36" at bounding box center [673, 417] width 1346 height 702
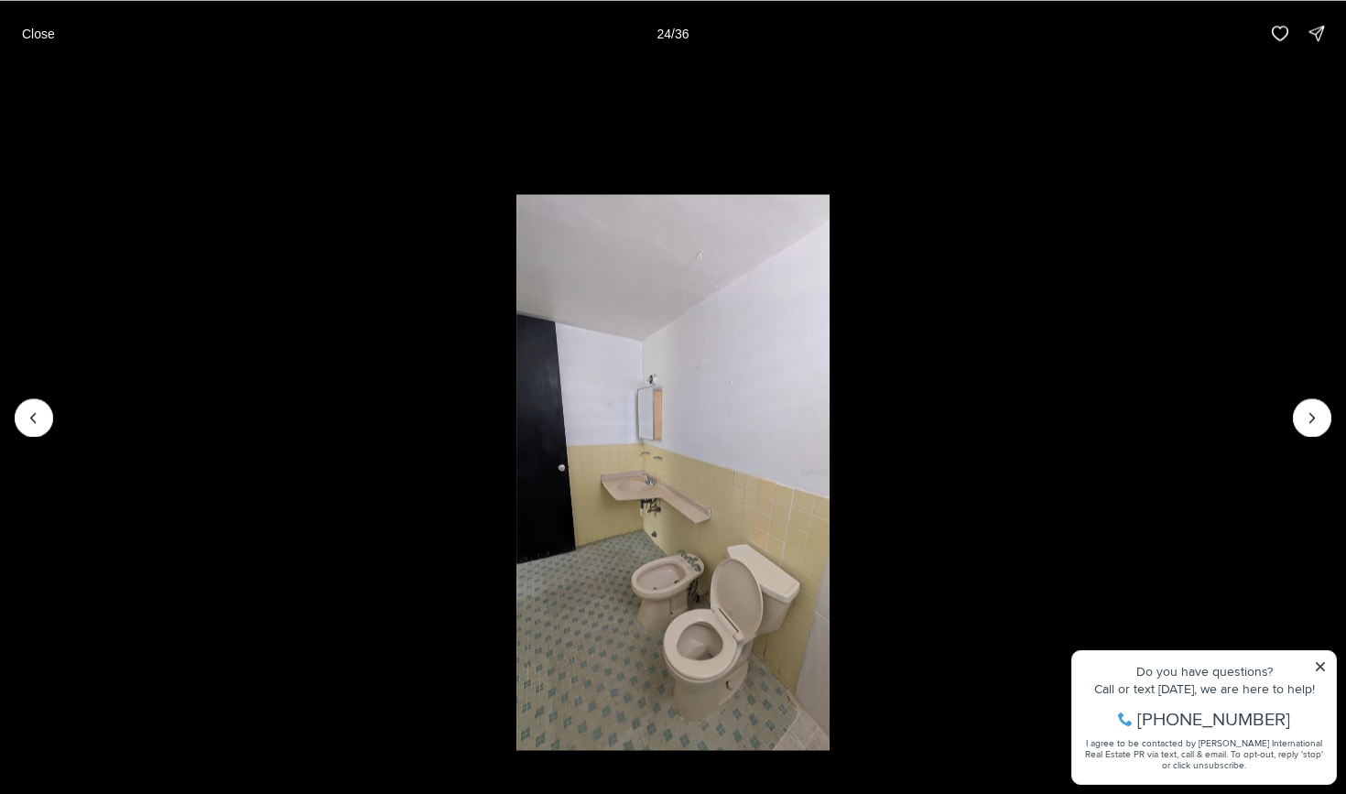
click at [0, 353] on li "24 of 36" at bounding box center [673, 417] width 1346 height 702
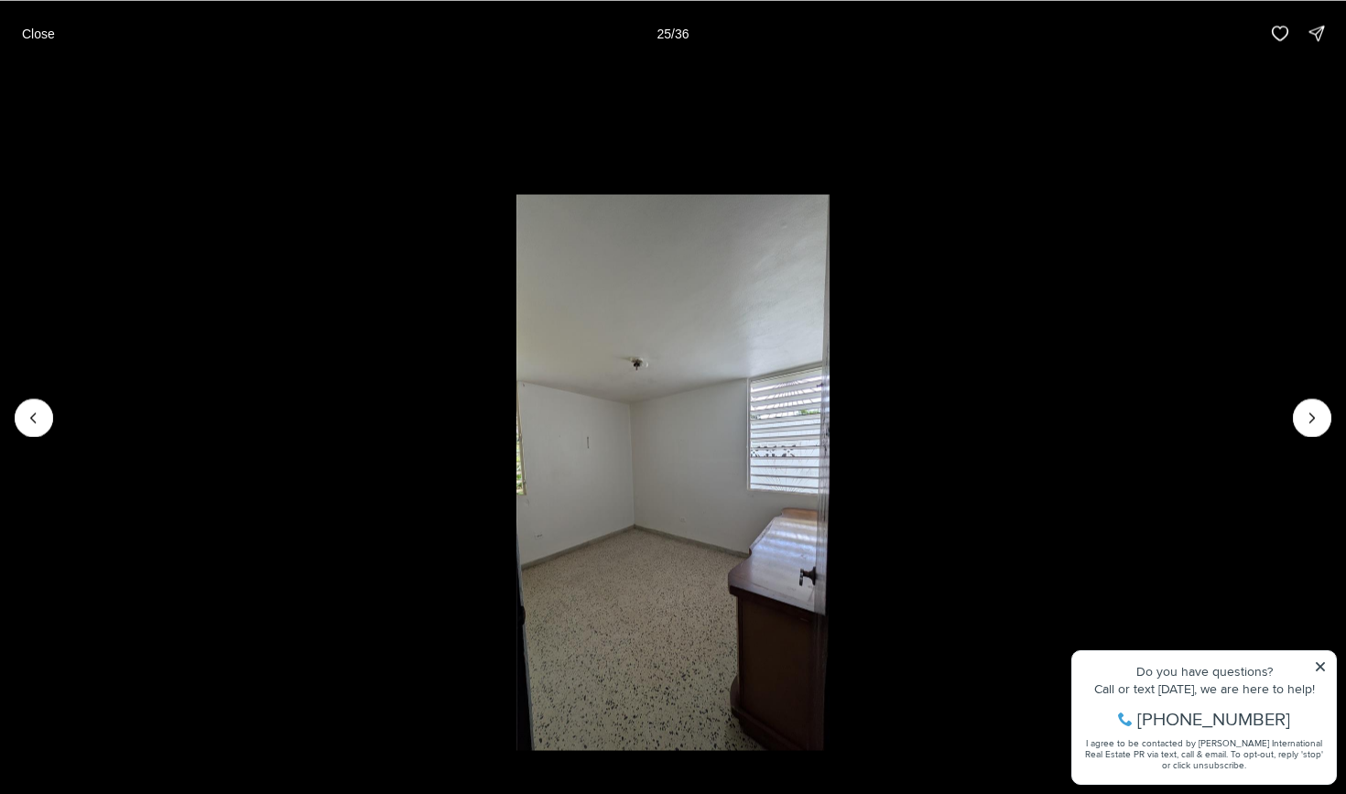
drag, startPoint x: 0, startPoint y: 353, endPoint x: 0, endPoint y: 314, distance: 39.4
click at [0, 314] on li "25 of 36" at bounding box center [673, 417] width 1346 height 702
drag, startPoint x: 5, startPoint y: 329, endPoint x: 0, endPoint y: 309, distance: 19.8
click at [0, 309] on li "25 of 36" at bounding box center [673, 417] width 1346 height 702
click at [522, 326] on li "25 of 36" at bounding box center [673, 417] width 1346 height 702
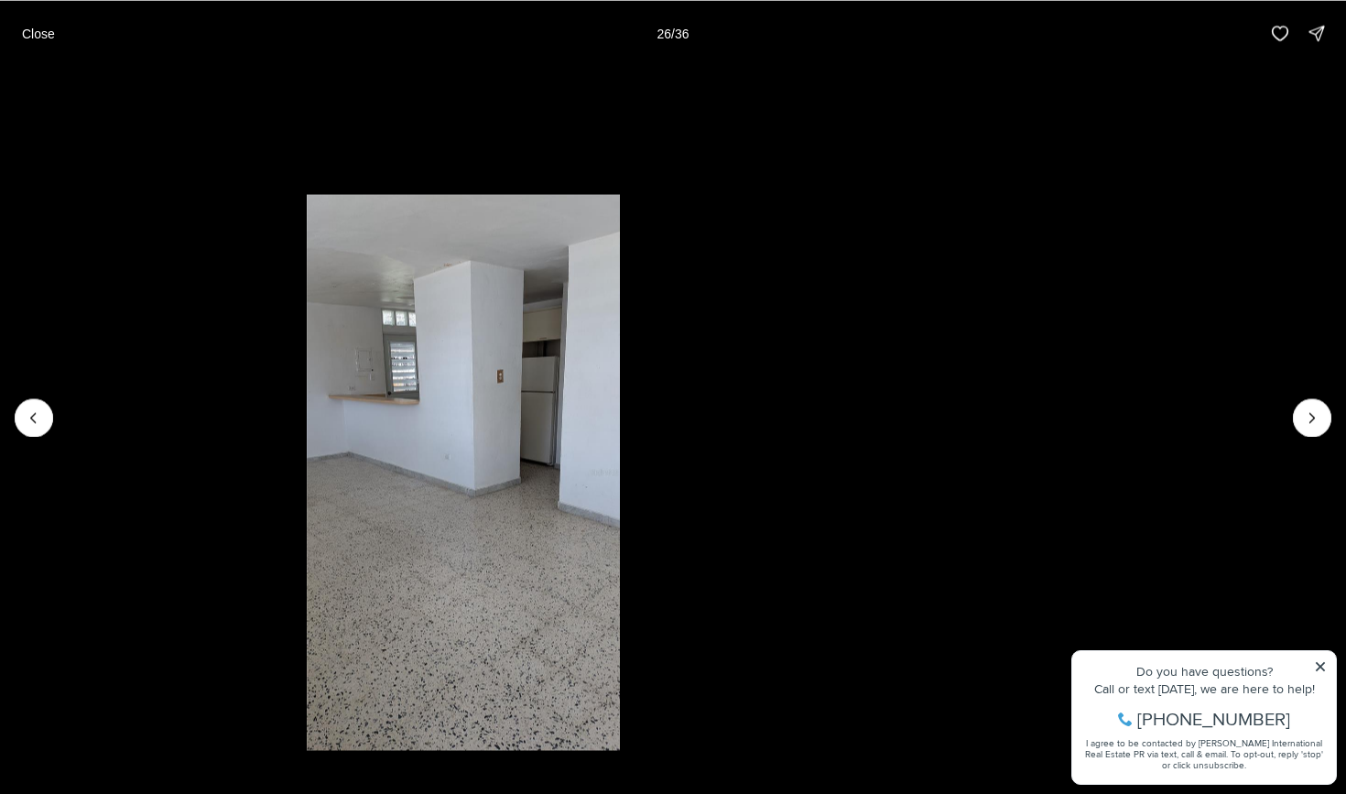
drag, startPoint x: 571, startPoint y: 347, endPoint x: 356, endPoint y: 344, distance: 215.2
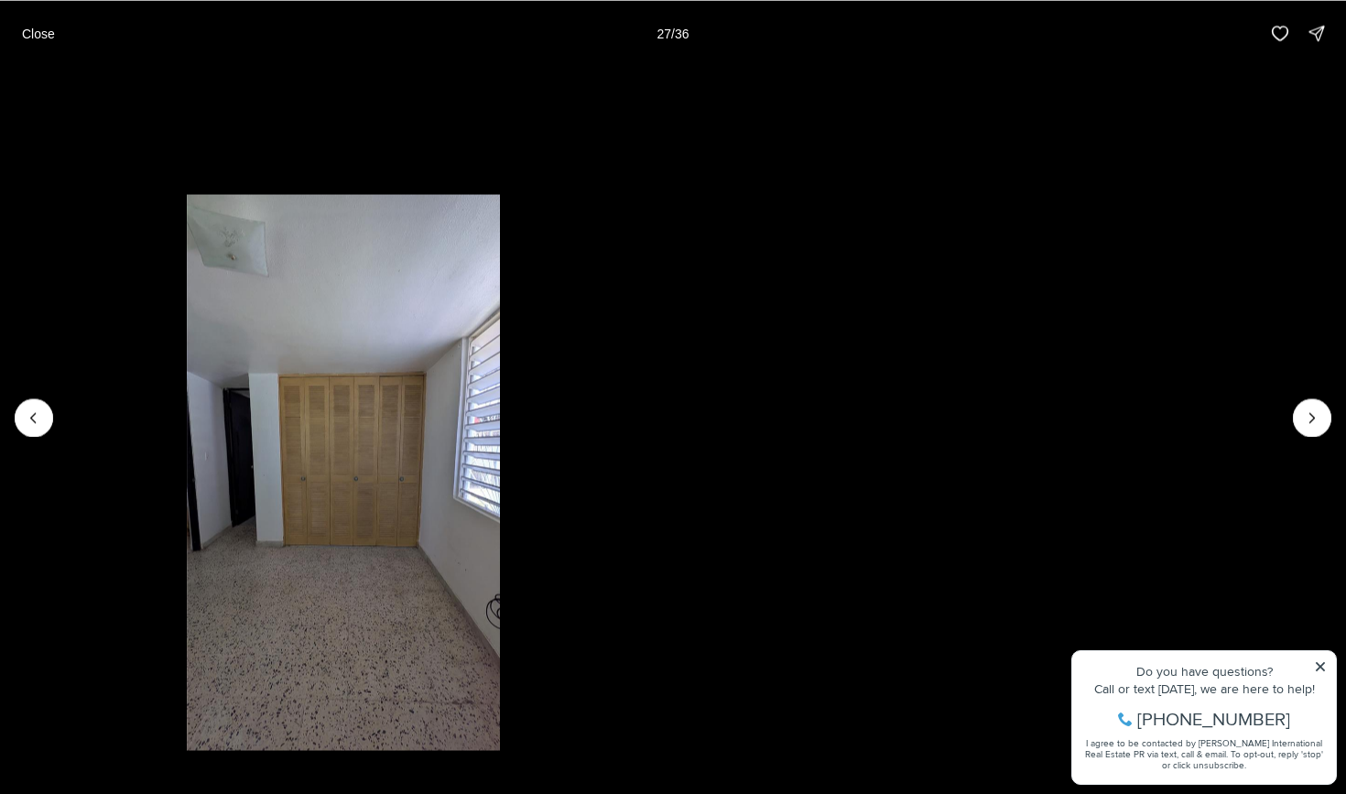
click at [16, 329] on li "27 of 36" at bounding box center [343, 417] width 1346 height 702
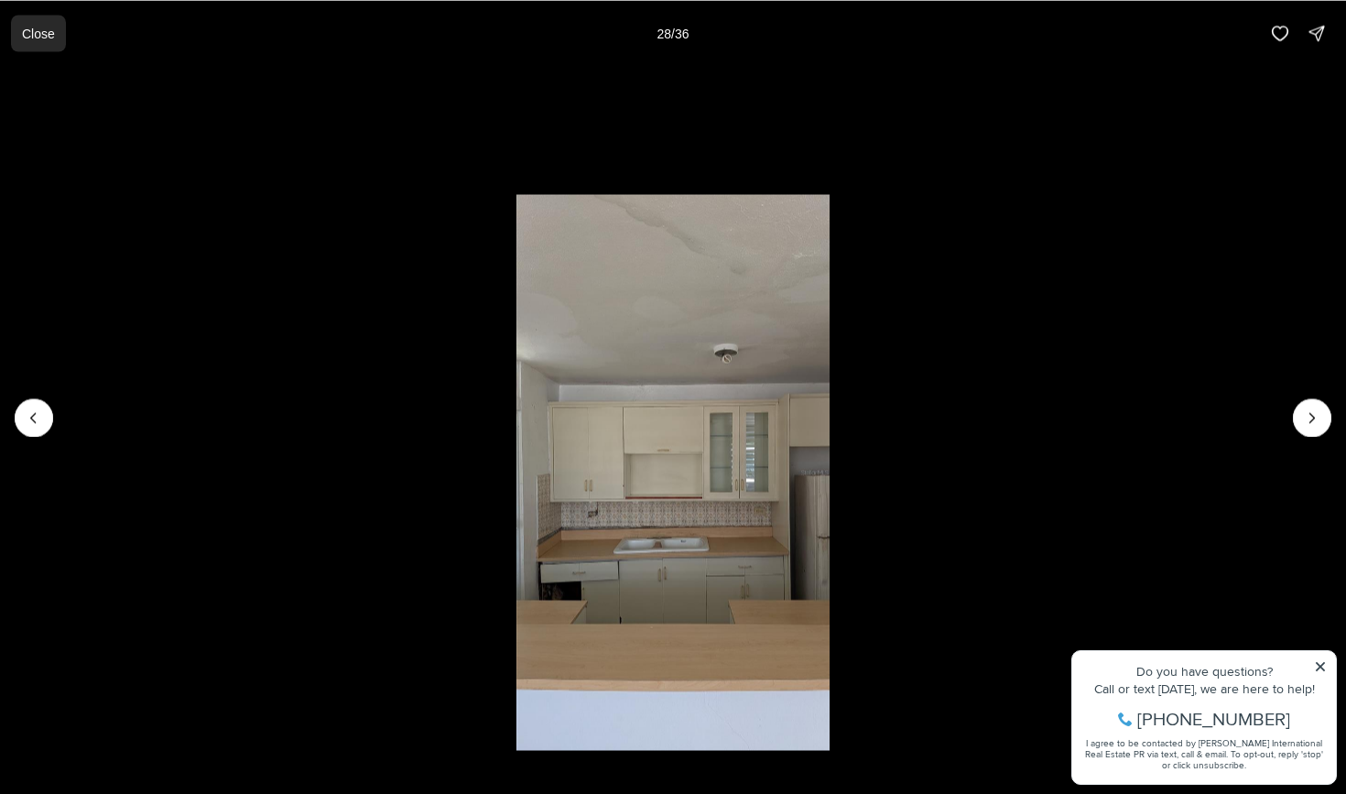
click at [50, 42] on button "Close" at bounding box center [38, 33] width 55 height 37
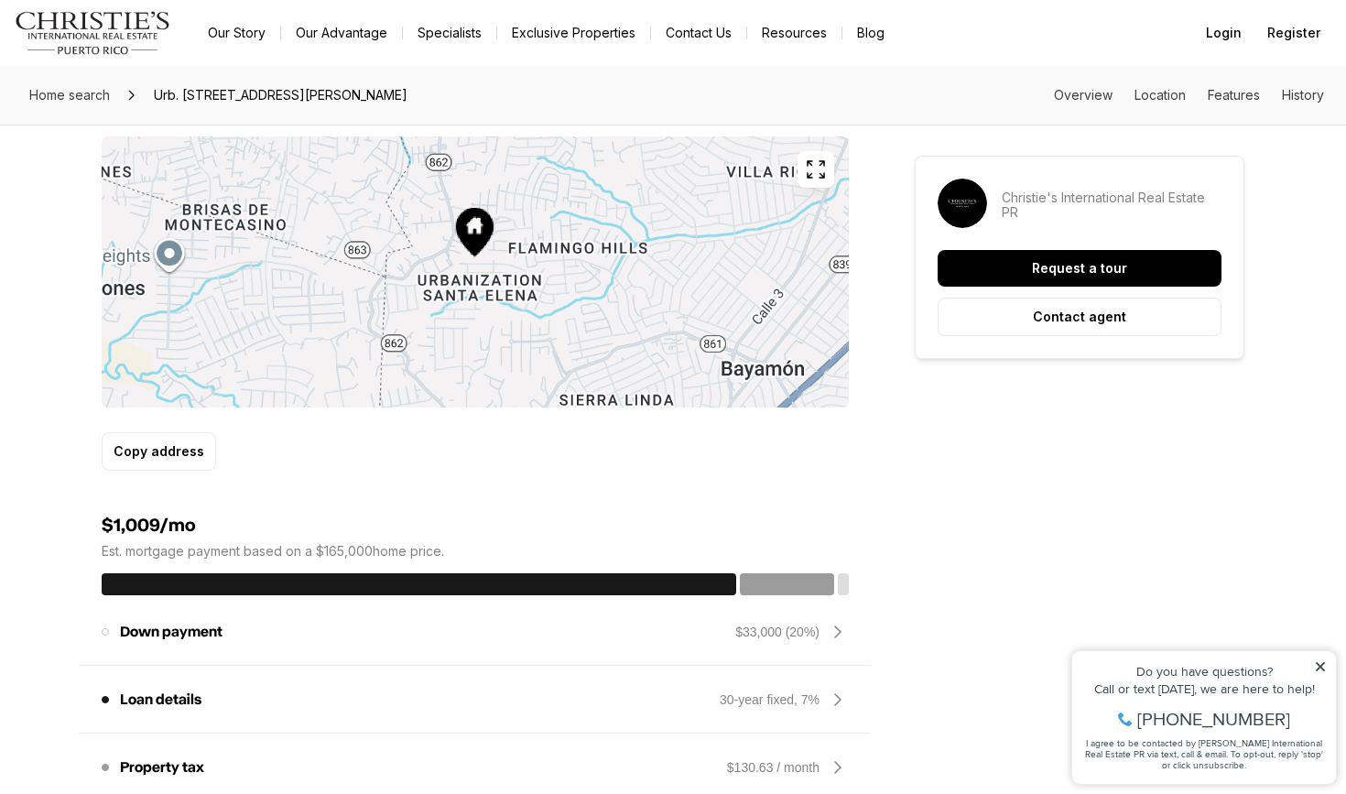
scroll to position [1154, 0]
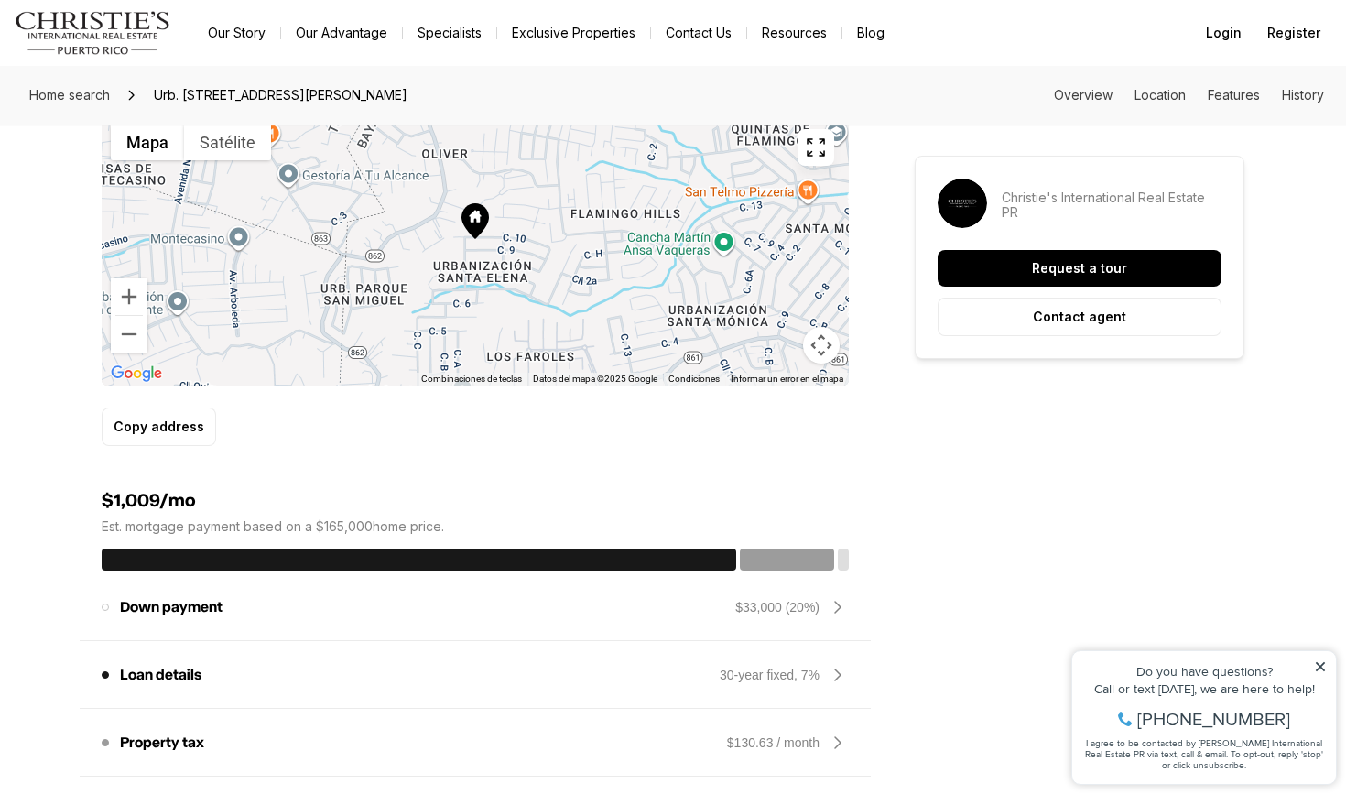
click at [819, 153] on icon "button" at bounding box center [816, 147] width 22 height 22
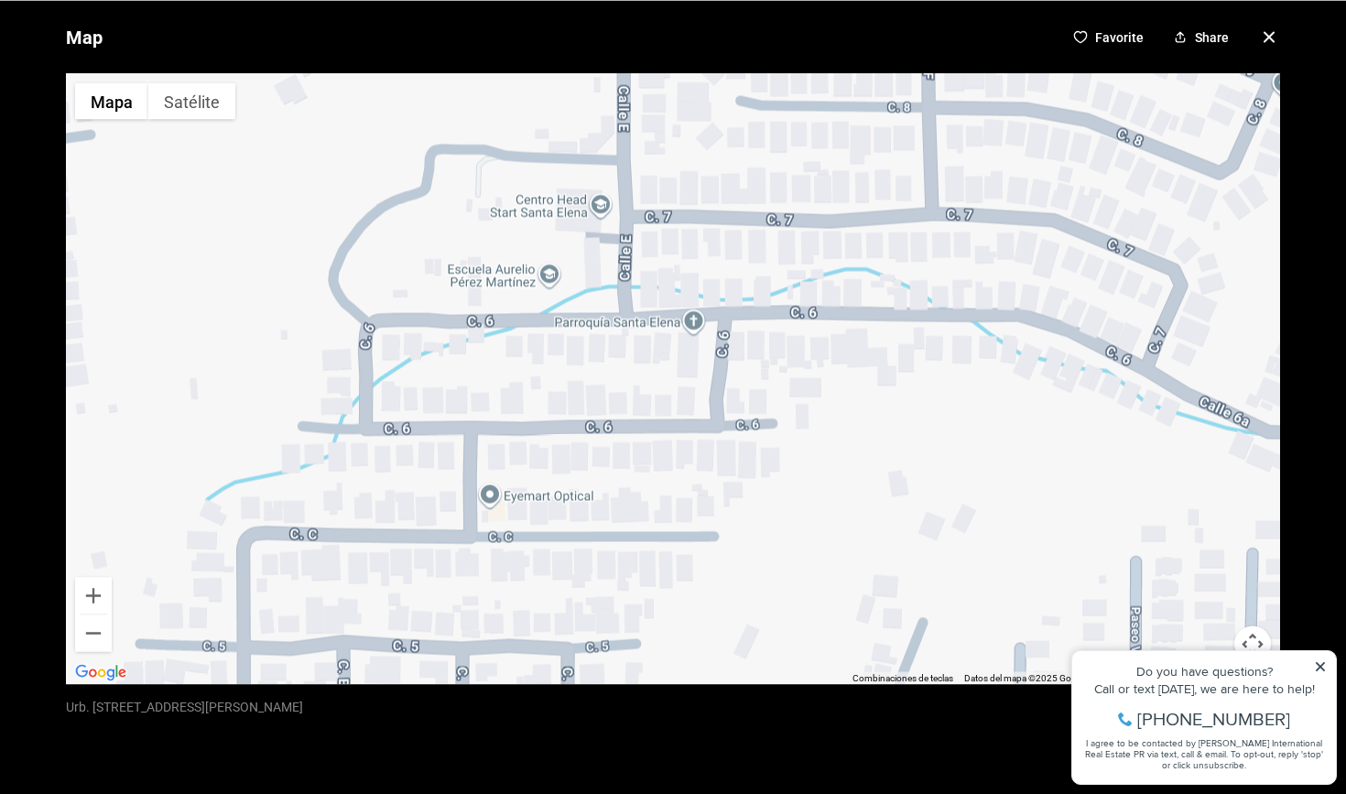
drag, startPoint x: 505, startPoint y: 463, endPoint x: 530, endPoint y: 364, distance: 101.9
click at [530, 364] on div at bounding box center [673, 378] width 1214 height 611
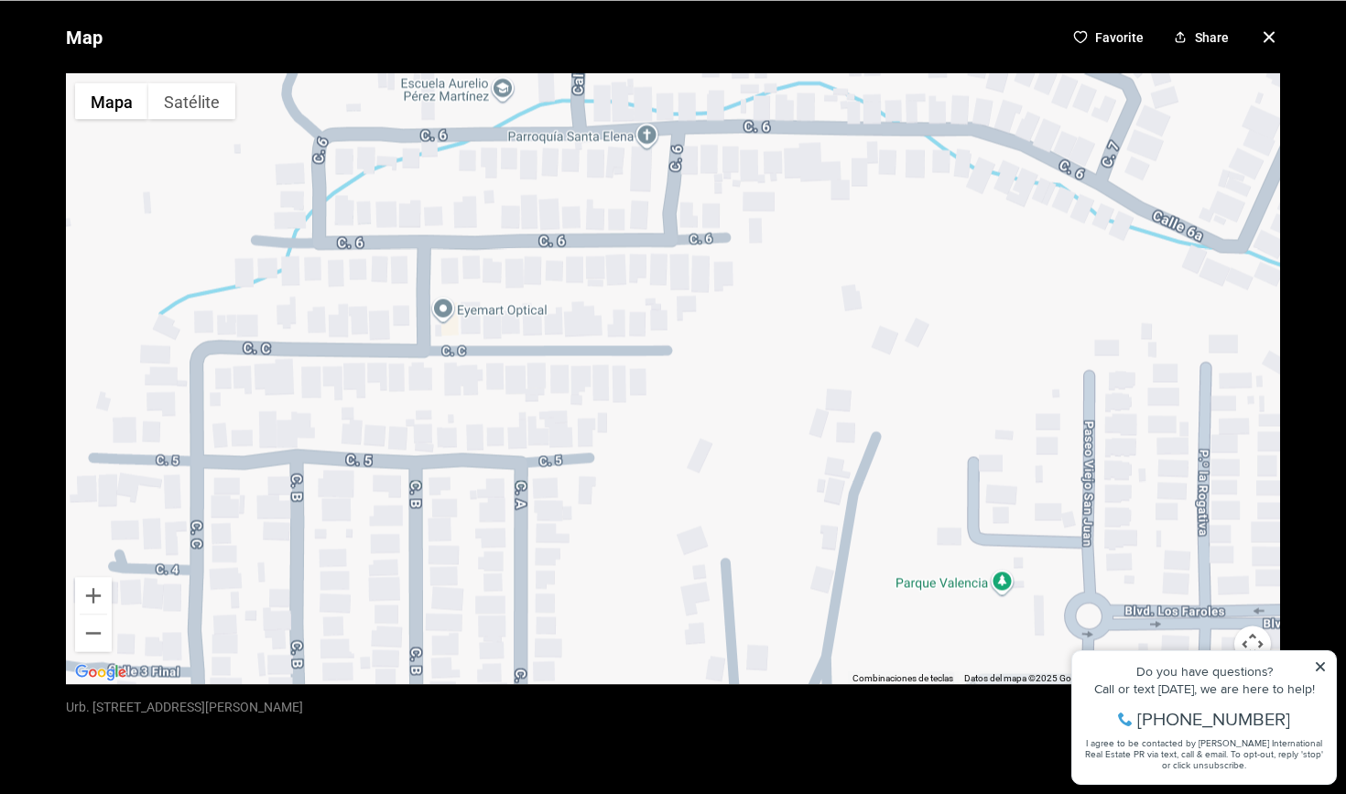
drag, startPoint x: 1028, startPoint y: 425, endPoint x: 986, endPoint y: 231, distance: 198.6
click at [985, 231] on div at bounding box center [673, 378] width 1214 height 611
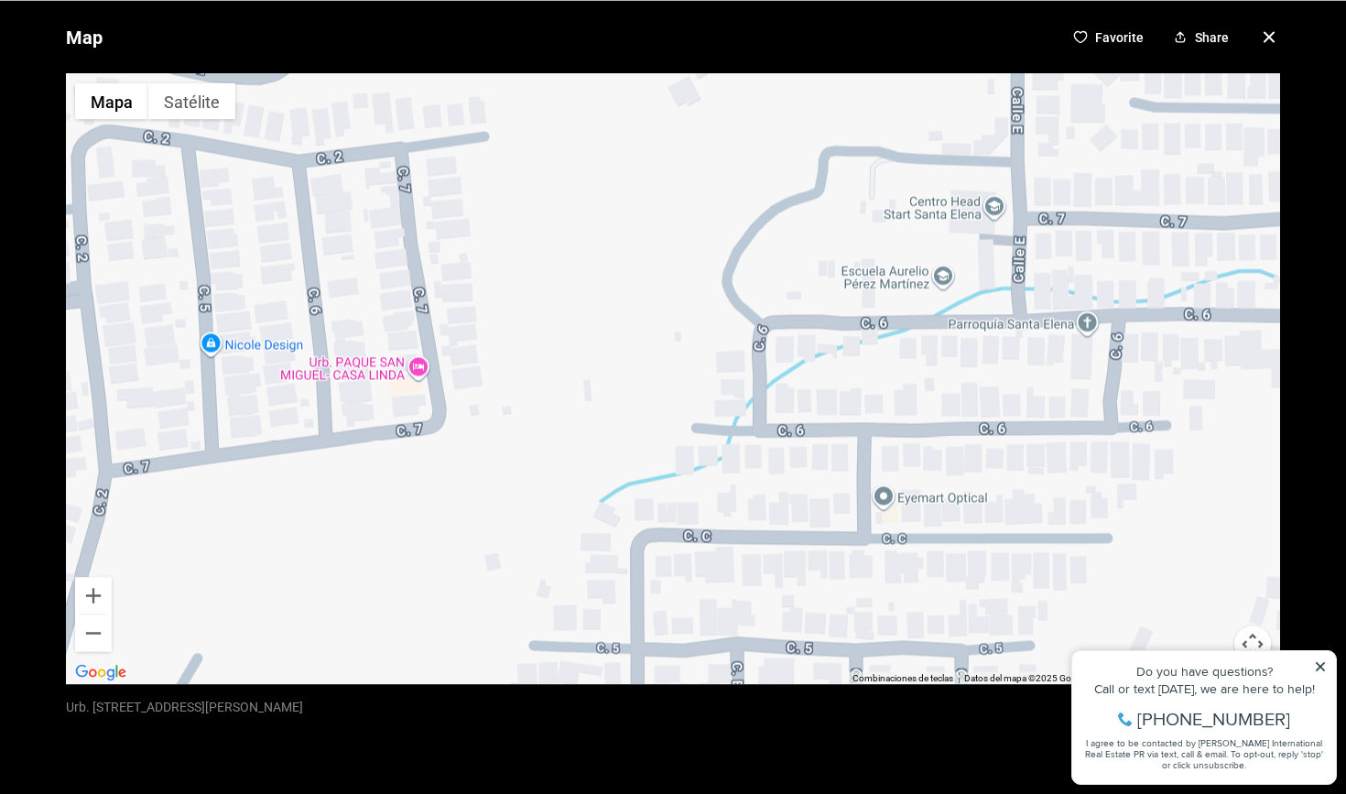
drag, startPoint x: 603, startPoint y: 504, endPoint x: 1038, endPoint y: 697, distance: 475.9
click at [1038, 697] on div "Map Favorite Share ← Mover a la izquierda → Mover a la derecha ↑ Mover hacia ar…" at bounding box center [673, 397] width 1346 height 794
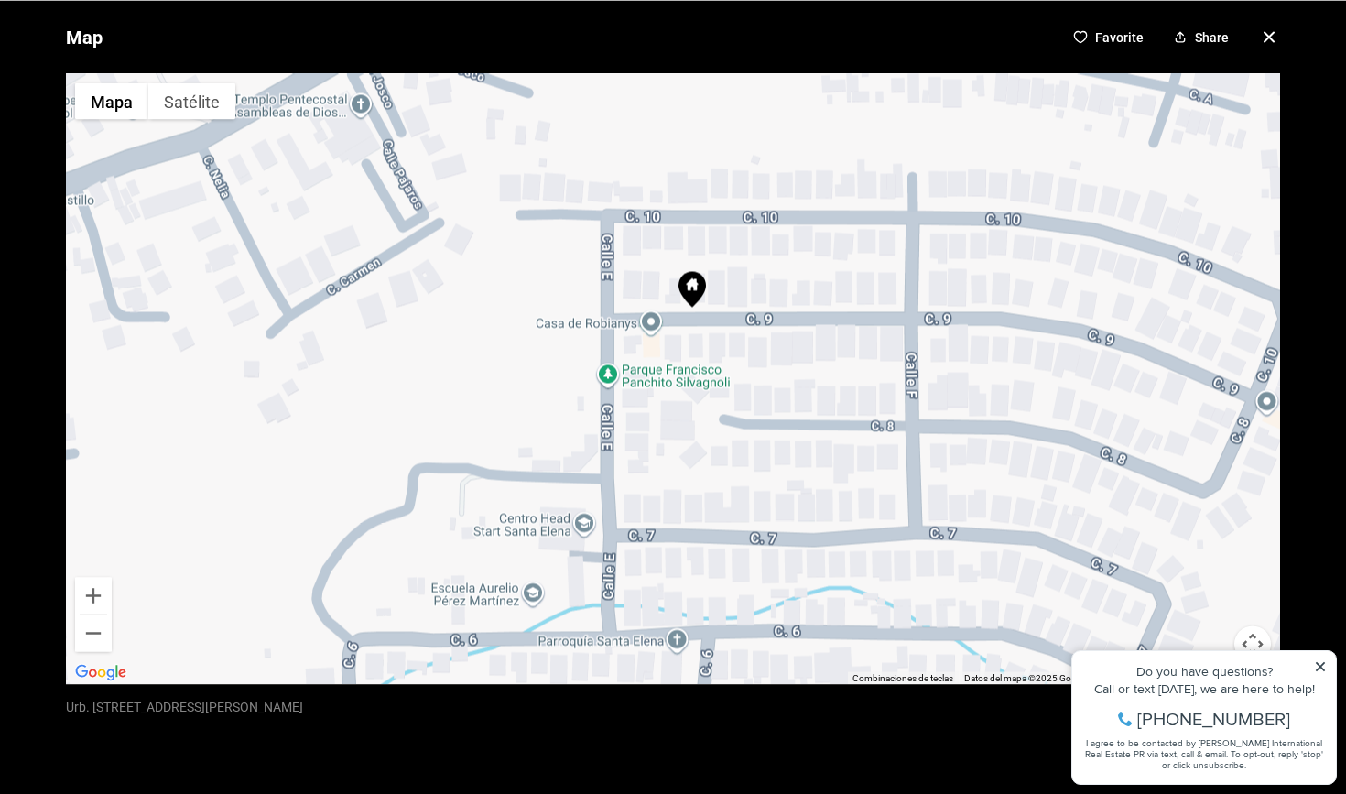
drag, startPoint x: 1151, startPoint y: 297, endPoint x: 738, endPoint y: 612, distance: 519.9
click at [738, 612] on div at bounding box center [673, 378] width 1214 height 611
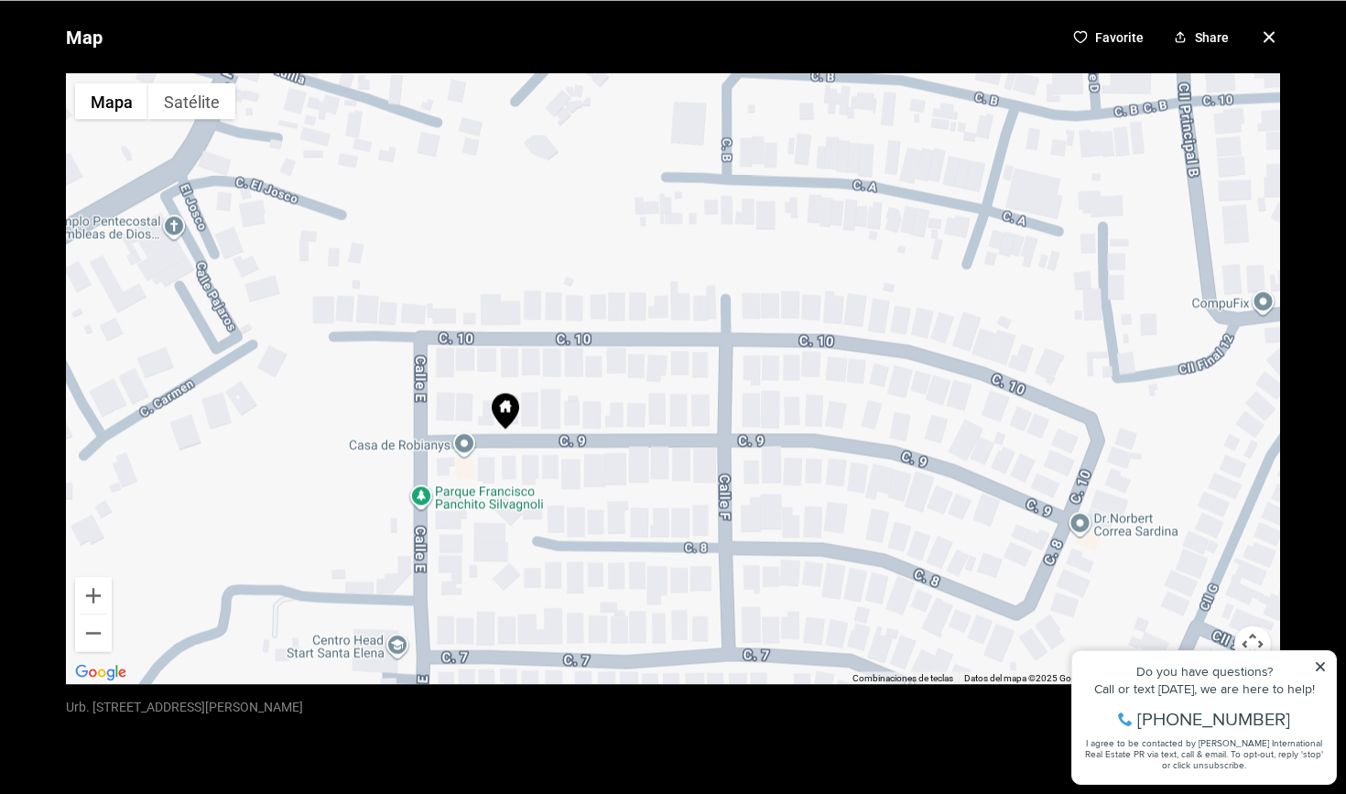
drag, startPoint x: 1060, startPoint y: 233, endPoint x: 874, endPoint y: 339, distance: 214.1
click at [874, 339] on div at bounding box center [673, 378] width 1214 height 611
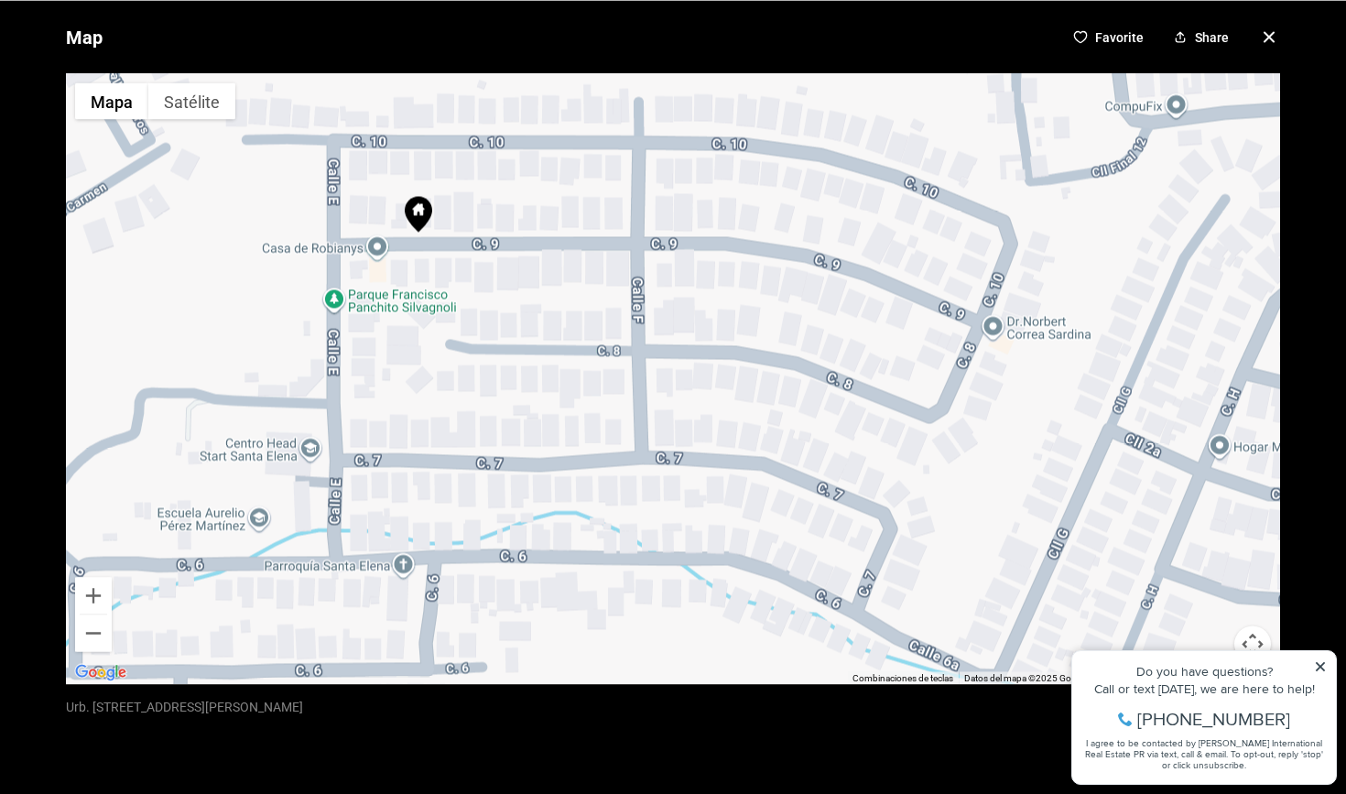
drag, startPoint x: 1094, startPoint y: 430, endPoint x: 1023, endPoint y: 242, distance: 201.7
click at [1023, 242] on div at bounding box center [673, 378] width 1214 height 611
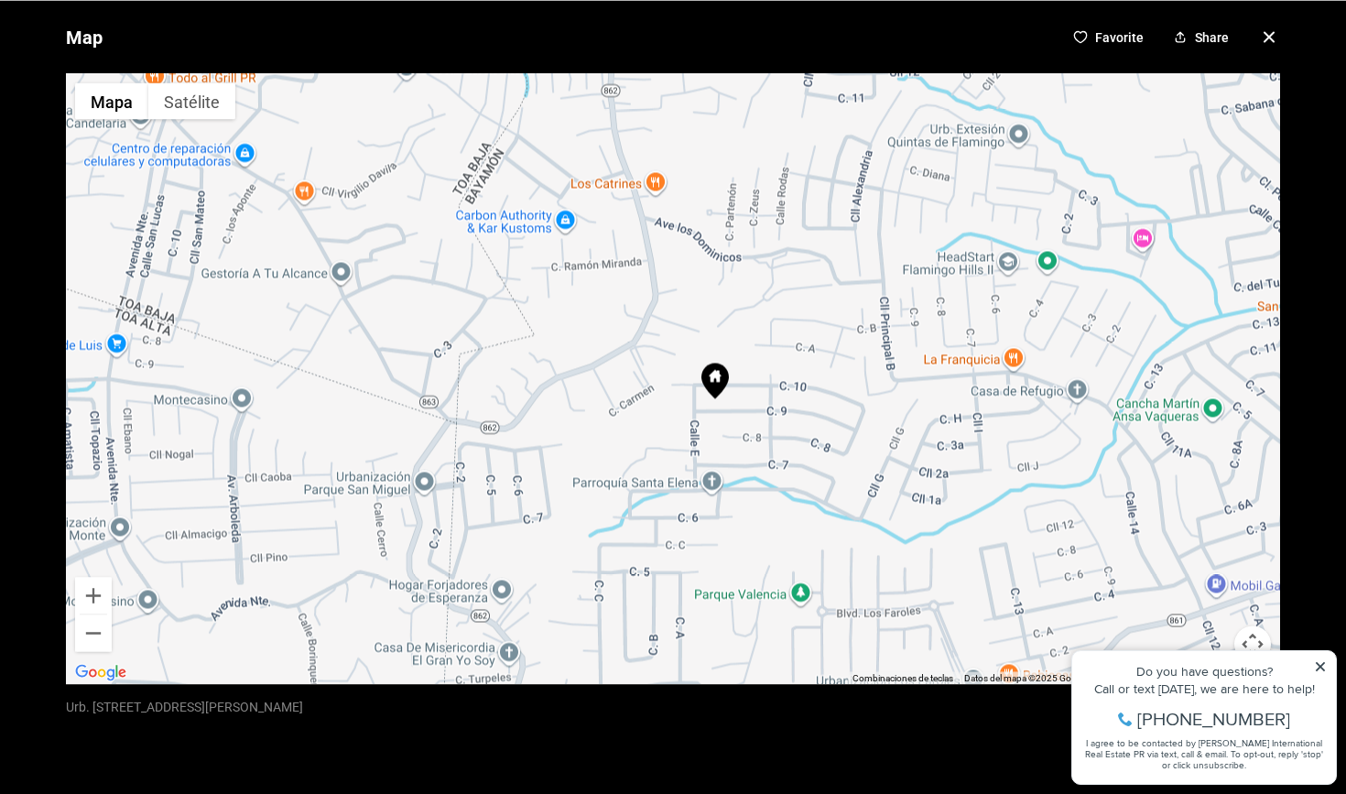
drag, startPoint x: 1063, startPoint y: 332, endPoint x: 975, endPoint y: 388, distance: 104.1
click at [975, 388] on div at bounding box center [673, 378] width 1214 height 611
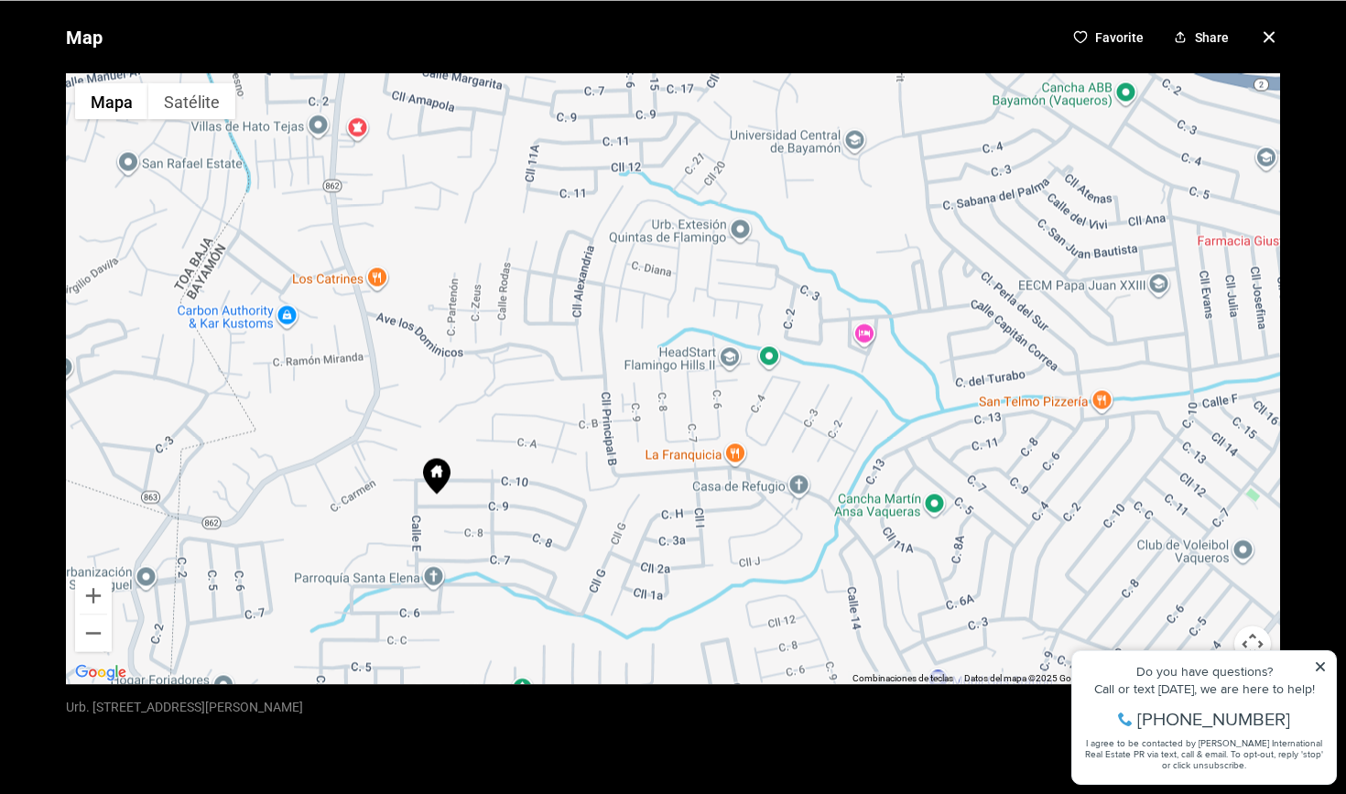
drag, startPoint x: 1139, startPoint y: 272, endPoint x: 859, endPoint y: 366, distance: 295.6
click at [859, 366] on div at bounding box center [673, 378] width 1214 height 611
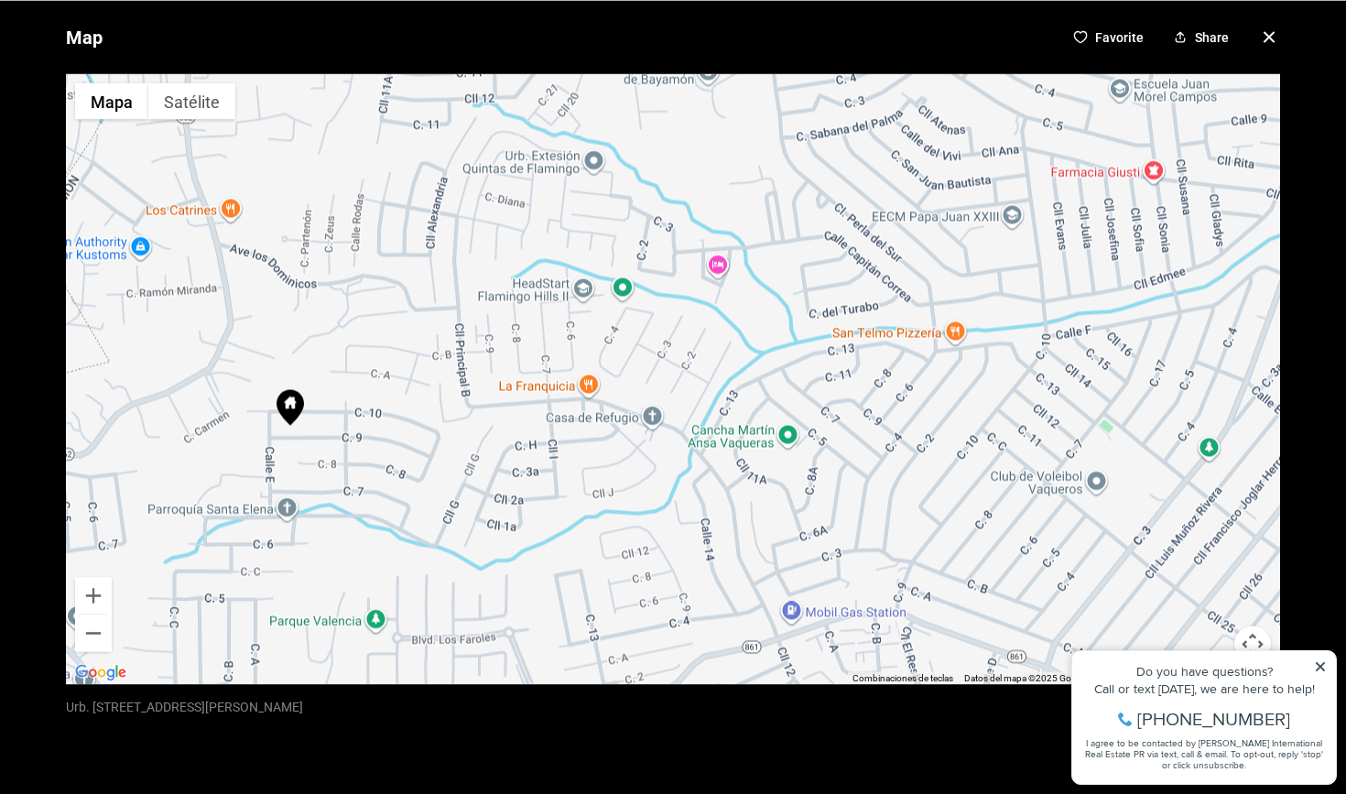
drag, startPoint x: 1024, startPoint y: 366, endPoint x: 875, endPoint y: 296, distance: 165.0
click at [875, 296] on div at bounding box center [673, 378] width 1214 height 611
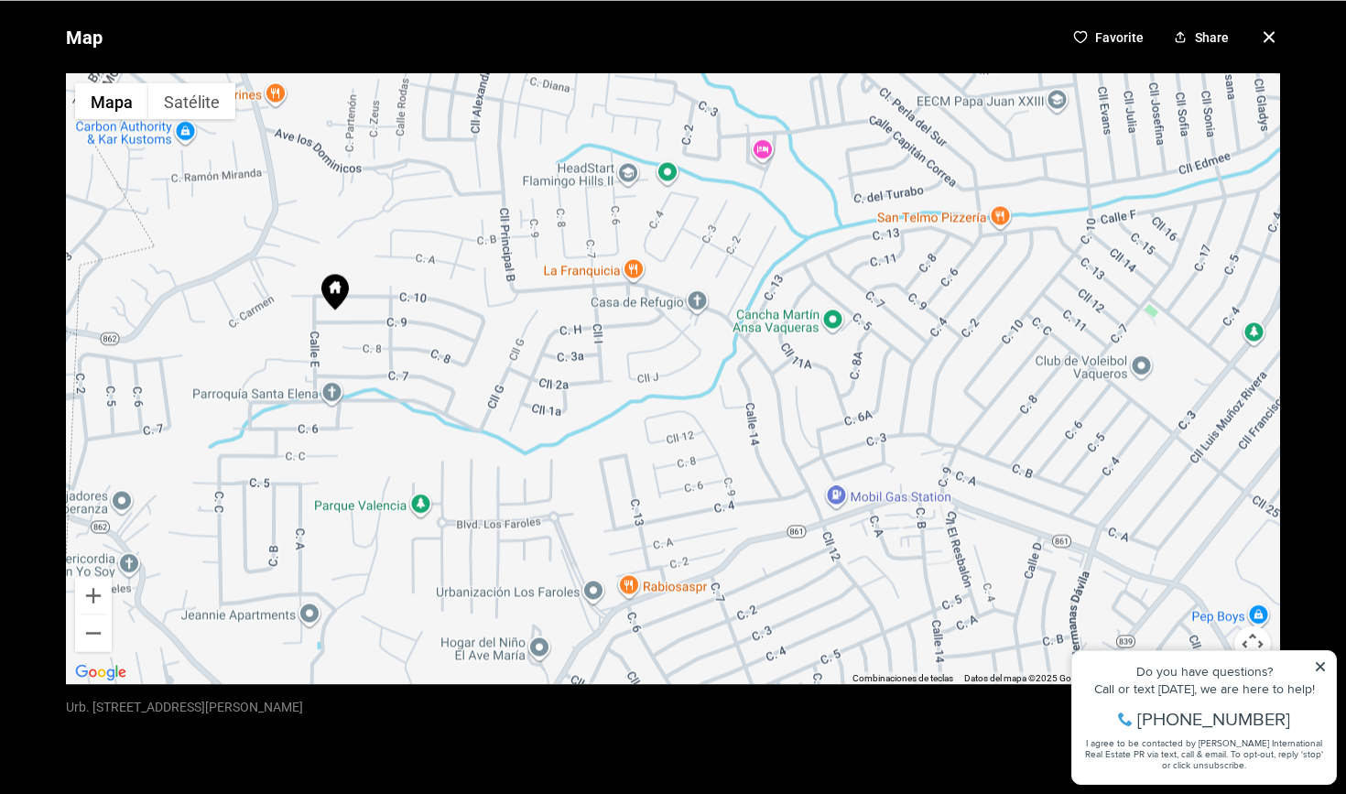
drag, startPoint x: 685, startPoint y: 497, endPoint x: 726, endPoint y: 369, distance: 134.6
click at [726, 369] on div at bounding box center [673, 378] width 1214 height 611
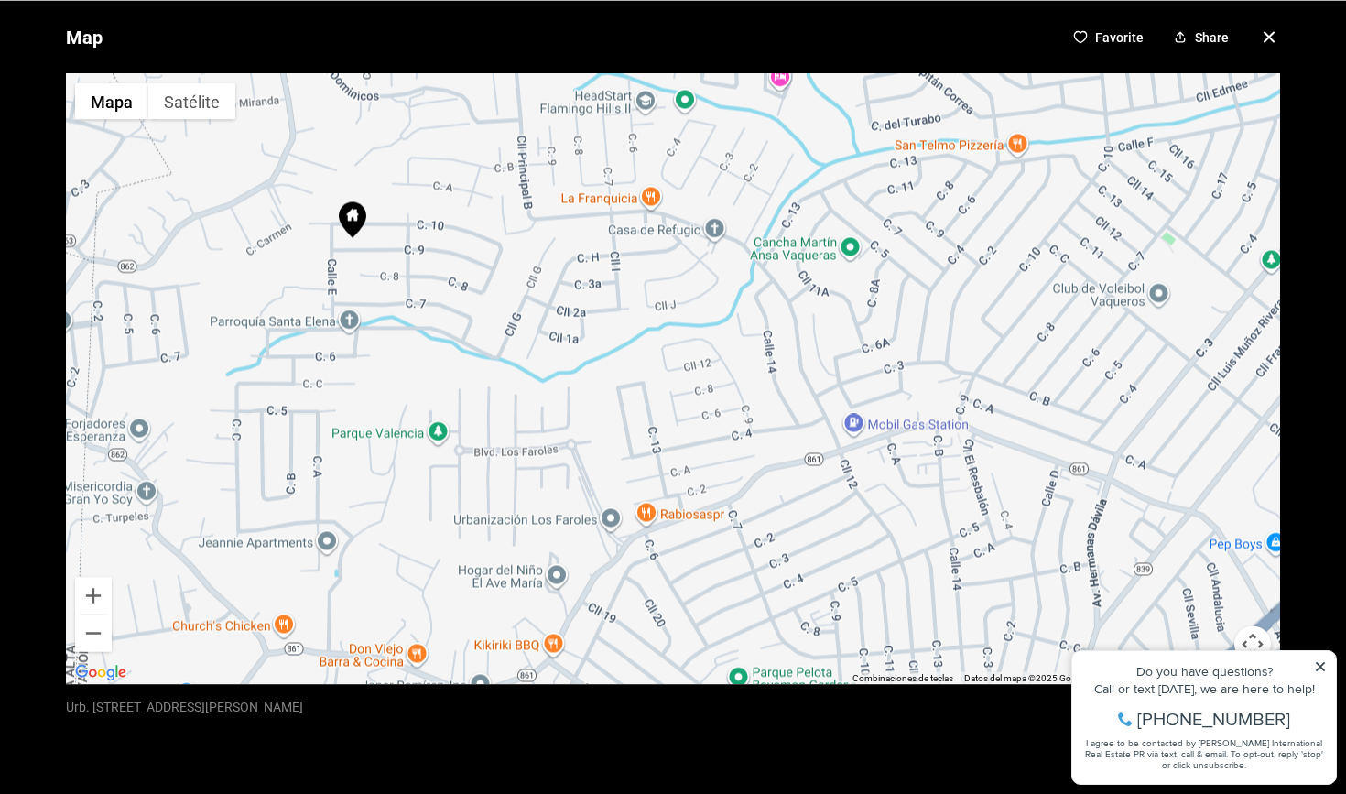
drag, startPoint x: 679, startPoint y: 494, endPoint x: 699, endPoint y: 435, distance: 62.5
click at [699, 435] on div at bounding box center [673, 378] width 1214 height 611
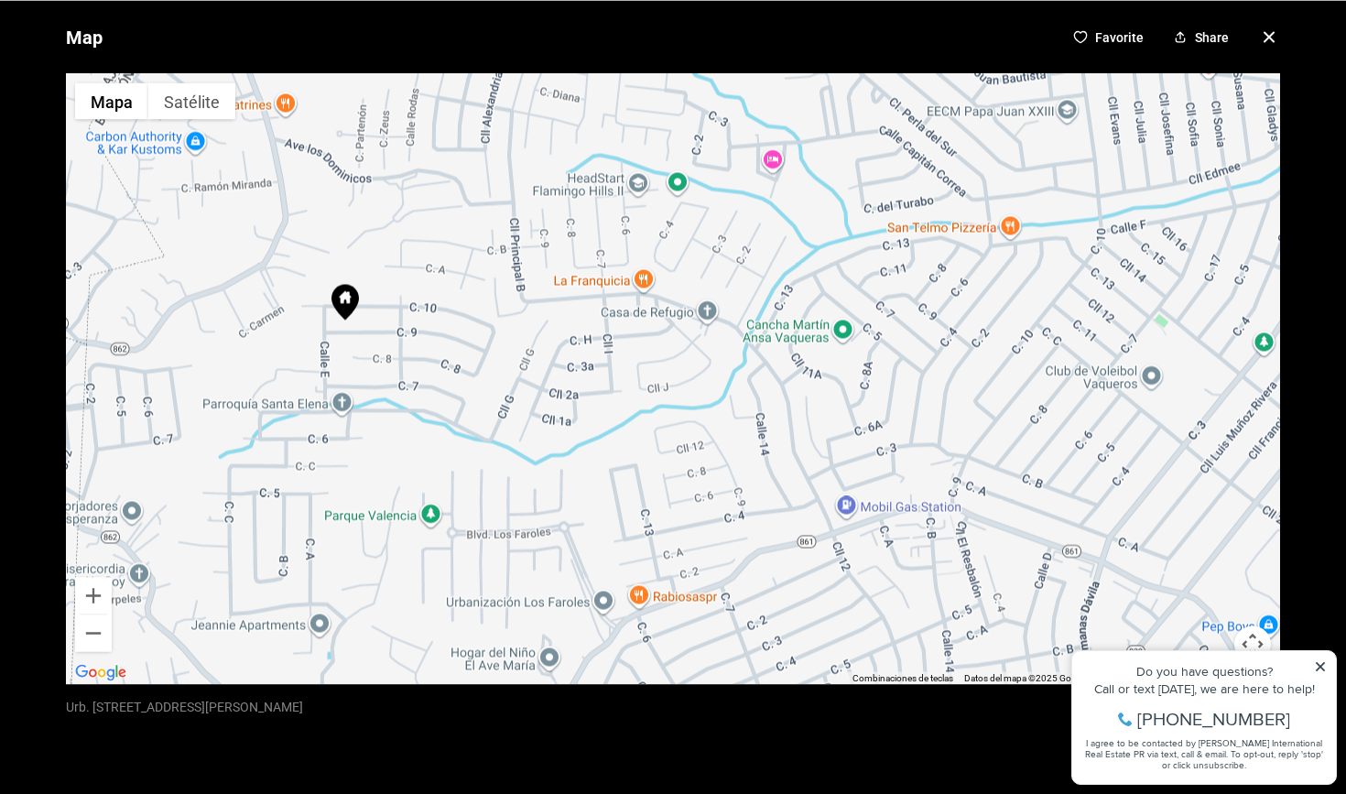
drag, startPoint x: 738, startPoint y: 448, endPoint x: 686, endPoint y: 578, distance: 140.1
click at [686, 578] on div at bounding box center [673, 378] width 1214 height 611
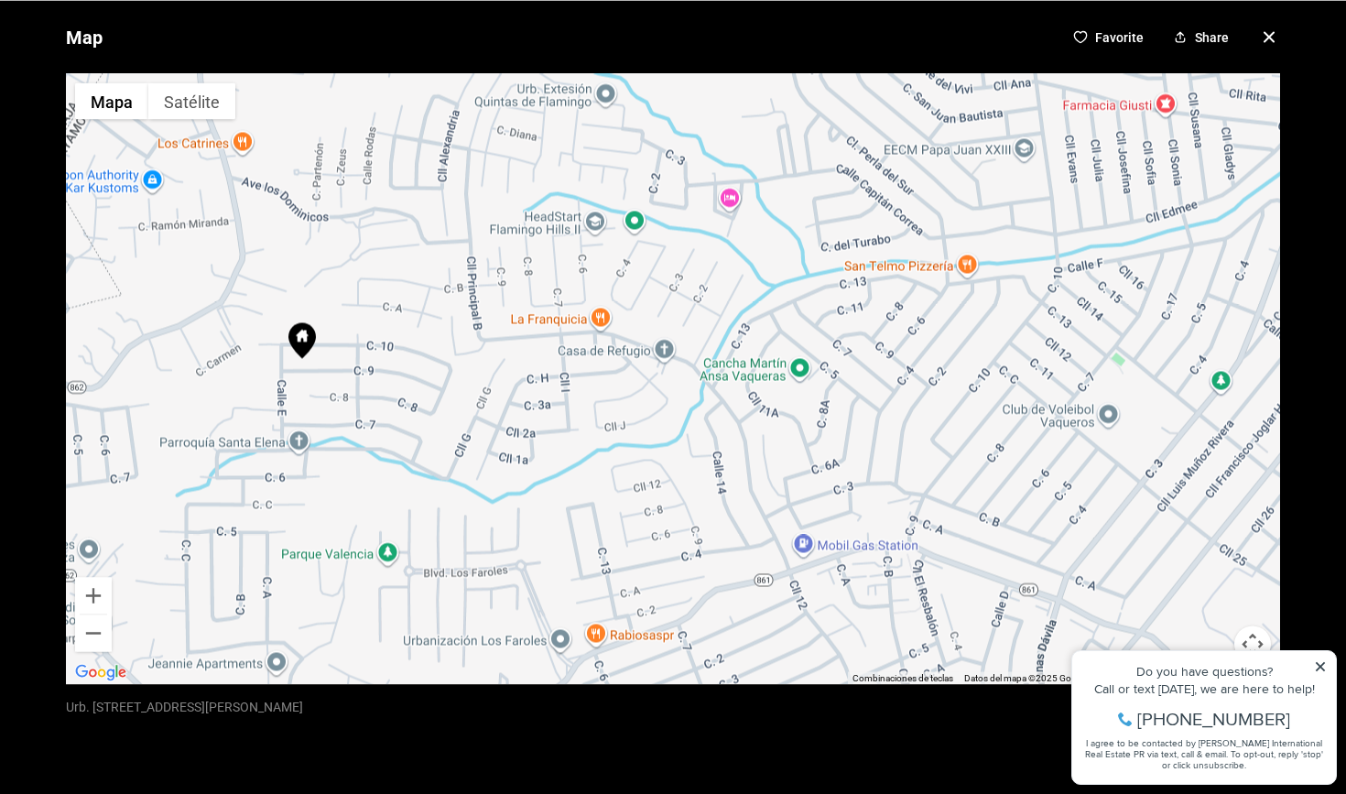
drag, startPoint x: 692, startPoint y: 562, endPoint x: 705, endPoint y: 545, distance: 21.6
click at [705, 545] on div at bounding box center [673, 378] width 1214 height 611
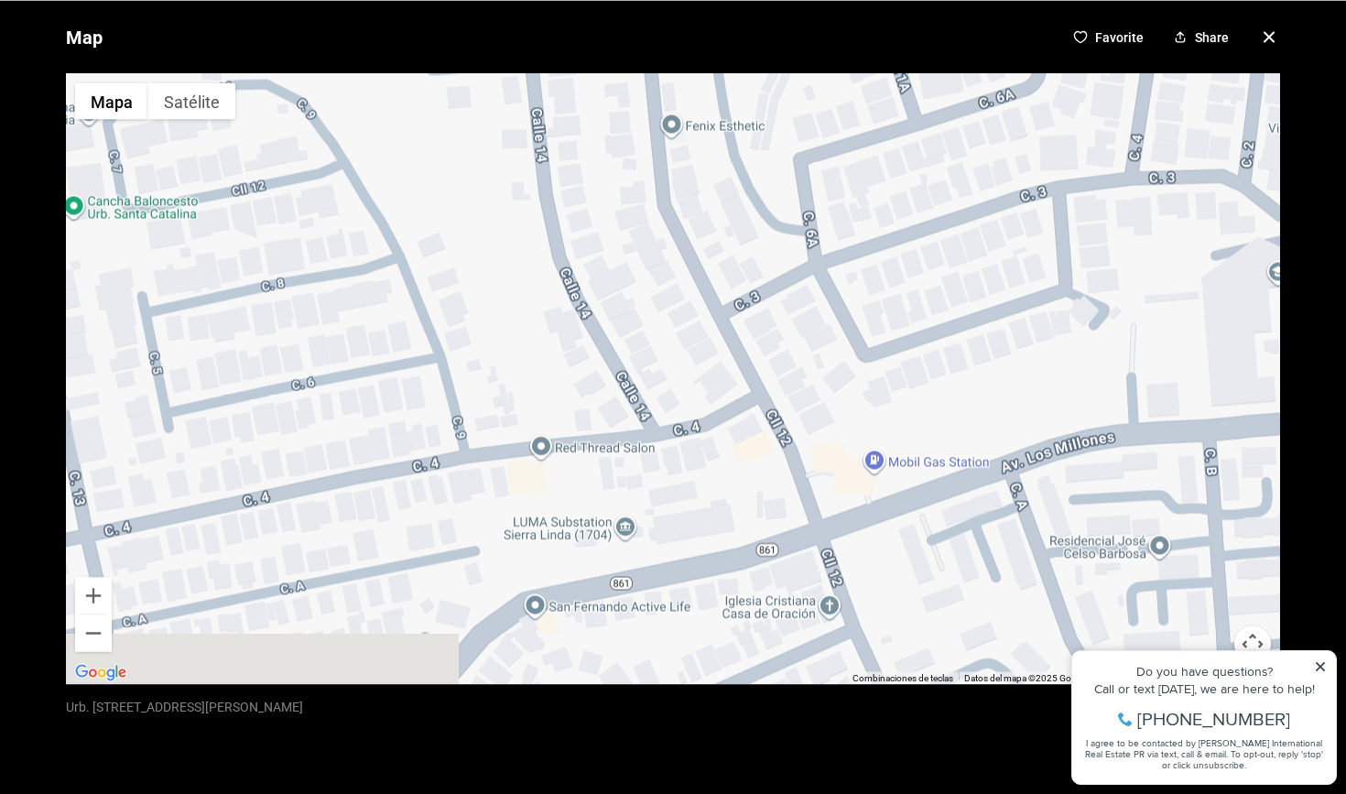
drag, startPoint x: 819, startPoint y: 439, endPoint x: 740, endPoint y: 208, distance: 244.9
click at [740, 208] on div at bounding box center [673, 378] width 1214 height 611
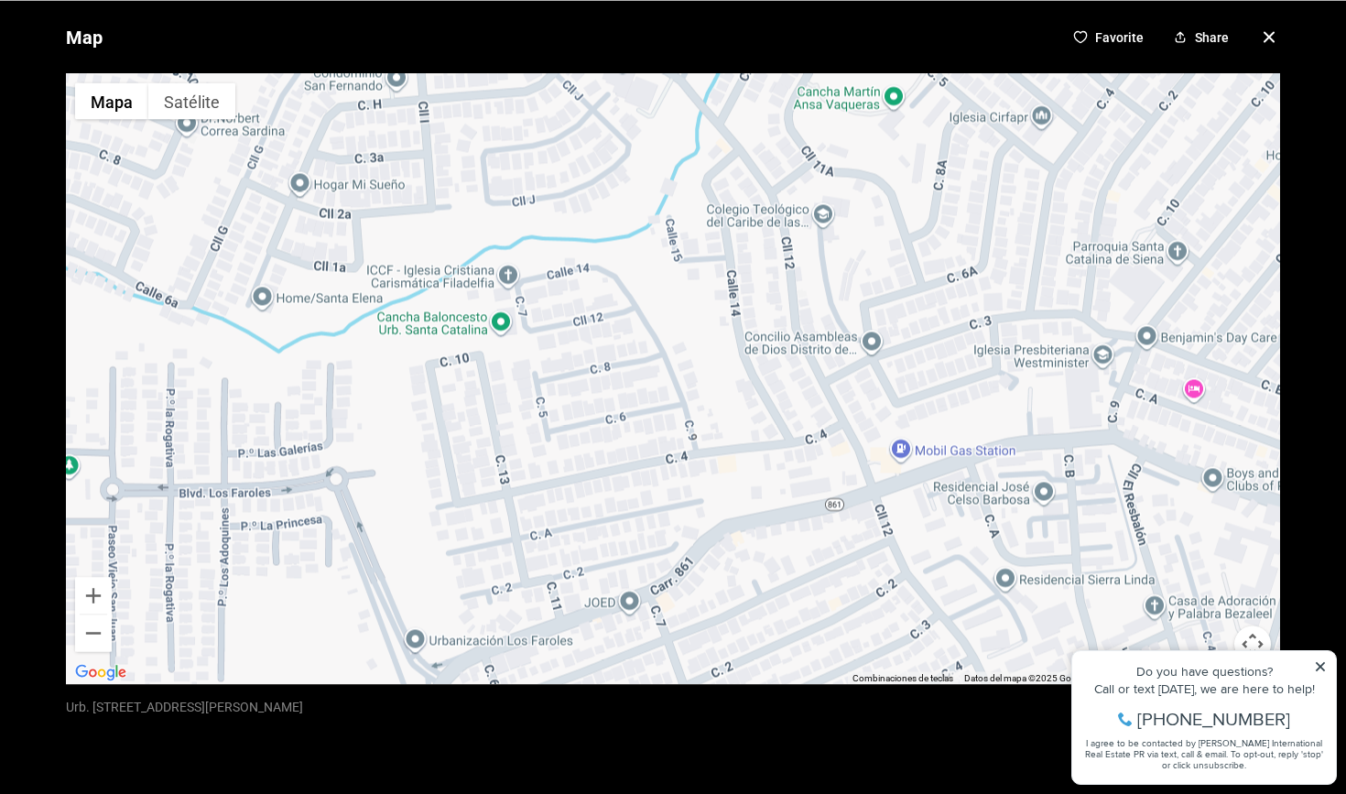
drag, startPoint x: 763, startPoint y: 335, endPoint x: 862, endPoint y: 456, distance: 156.1
click at [862, 456] on div at bounding box center [673, 378] width 1214 height 611
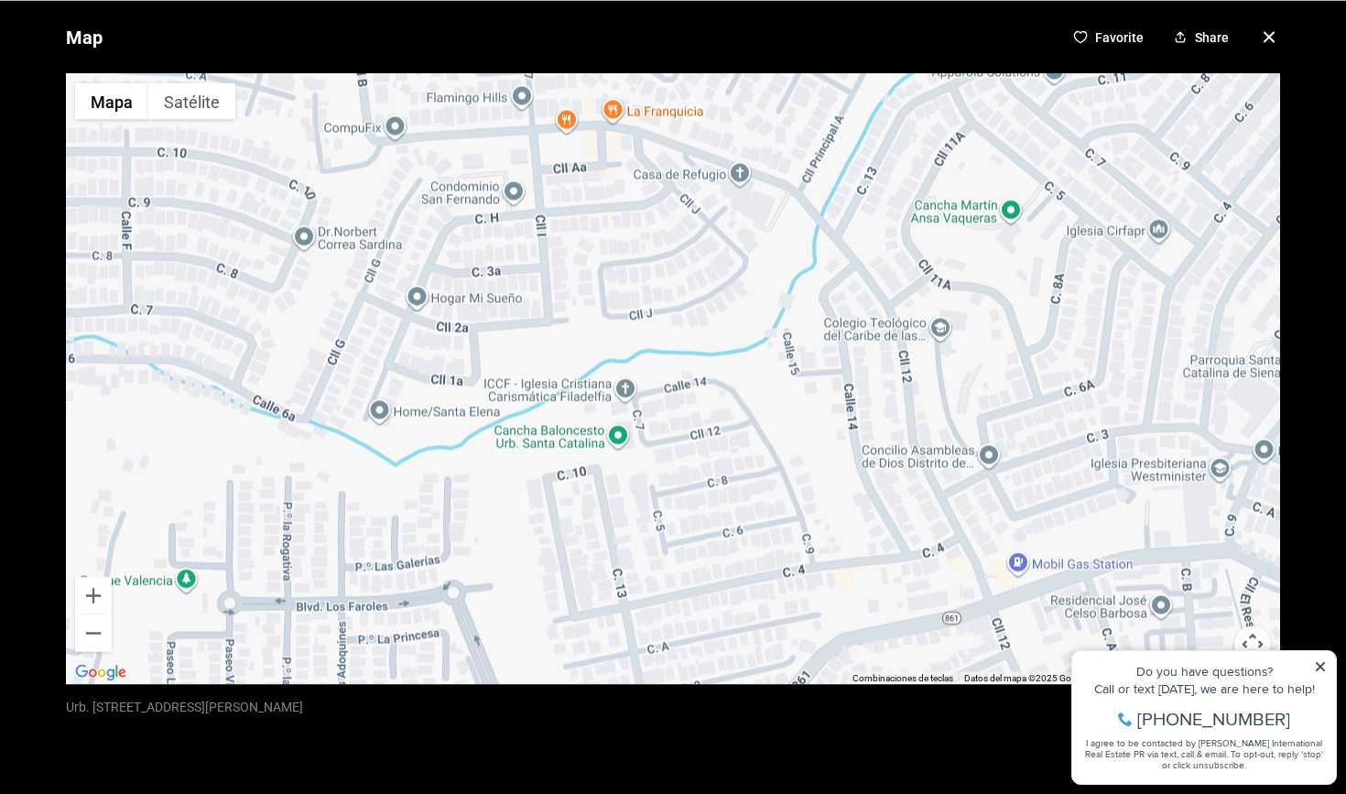
drag, startPoint x: 799, startPoint y: 335, endPoint x: 918, endPoint y: 454, distance: 168.3
click at [918, 454] on div at bounding box center [673, 378] width 1214 height 611
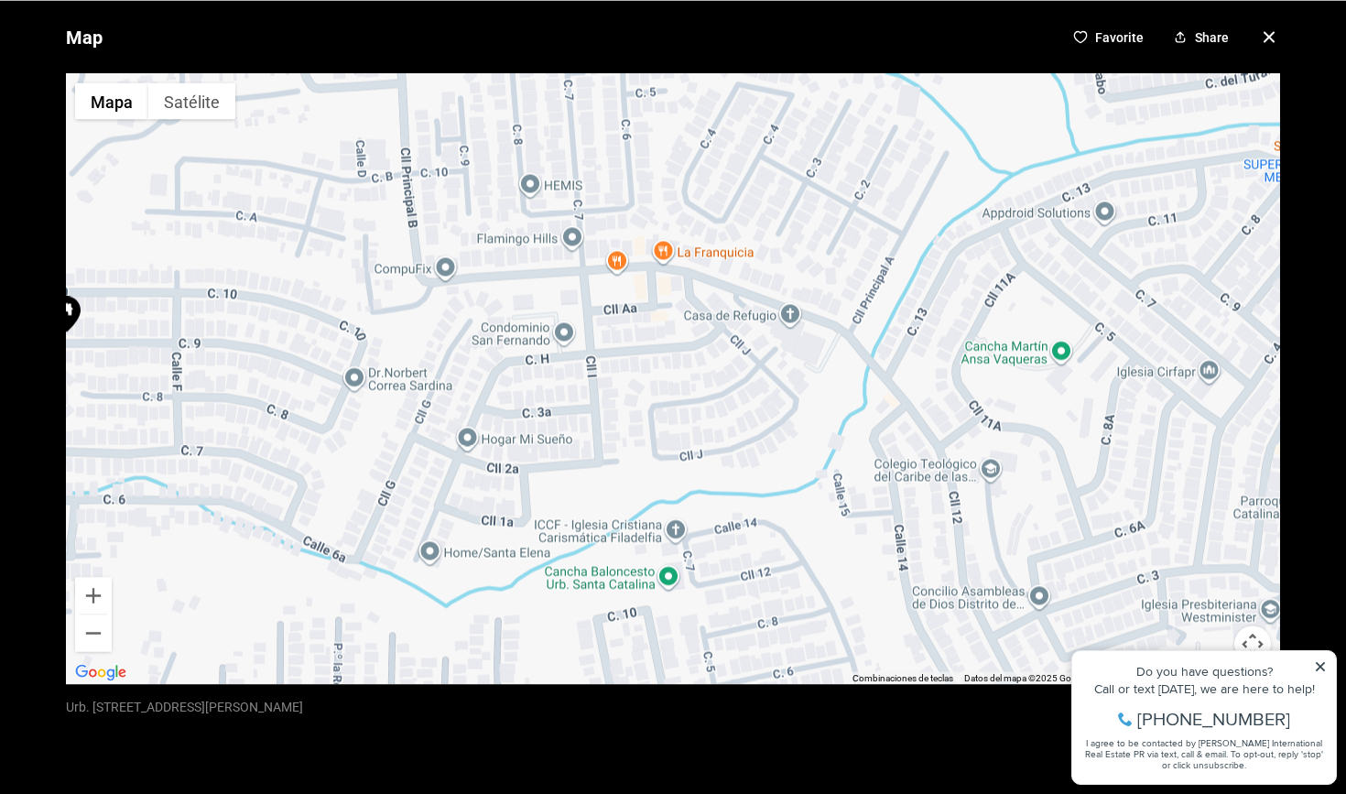
drag, startPoint x: 849, startPoint y: 294, endPoint x: 895, endPoint y: 450, distance: 162.5
click at [895, 450] on div at bounding box center [673, 378] width 1214 height 611
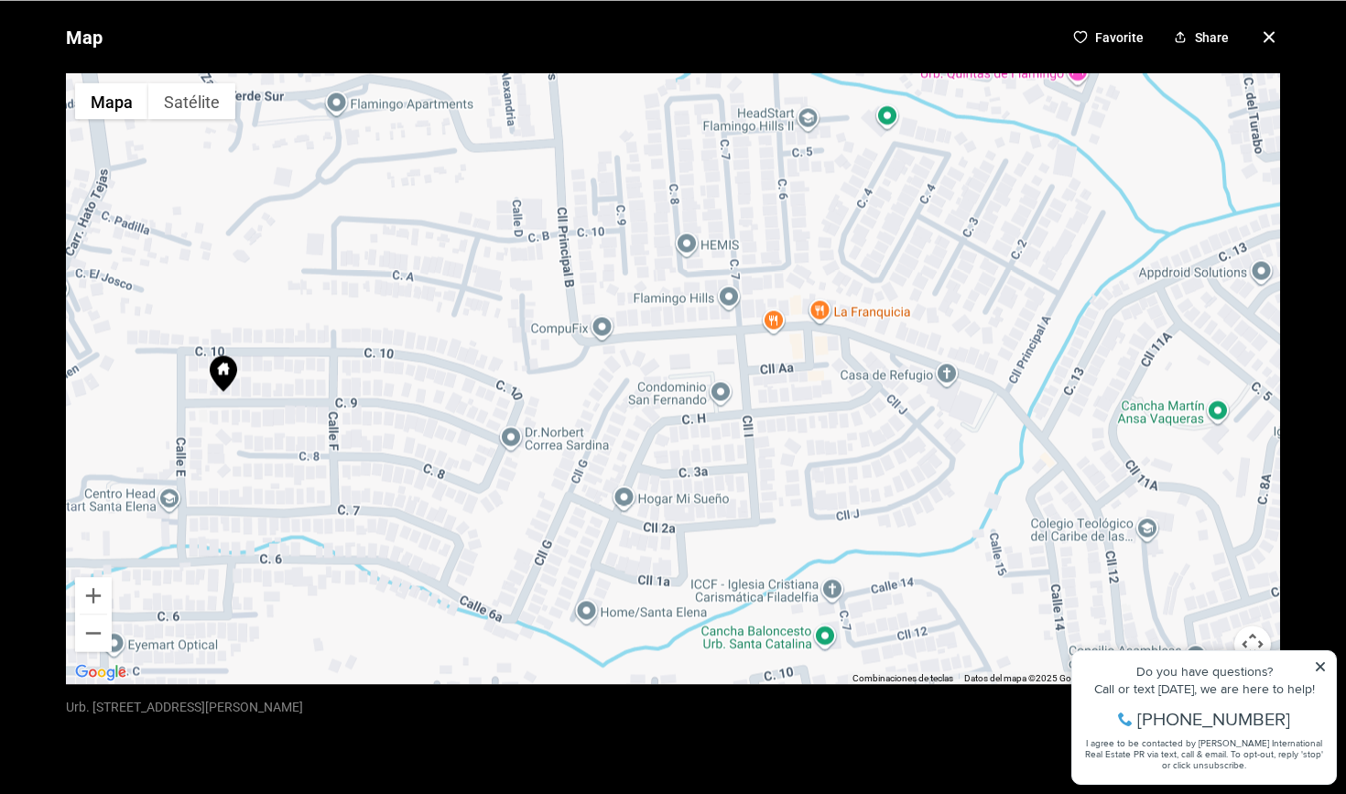
drag, startPoint x: 763, startPoint y: 373, endPoint x: 922, endPoint y: 410, distance: 163.7
click at [922, 410] on div at bounding box center [673, 378] width 1214 height 611
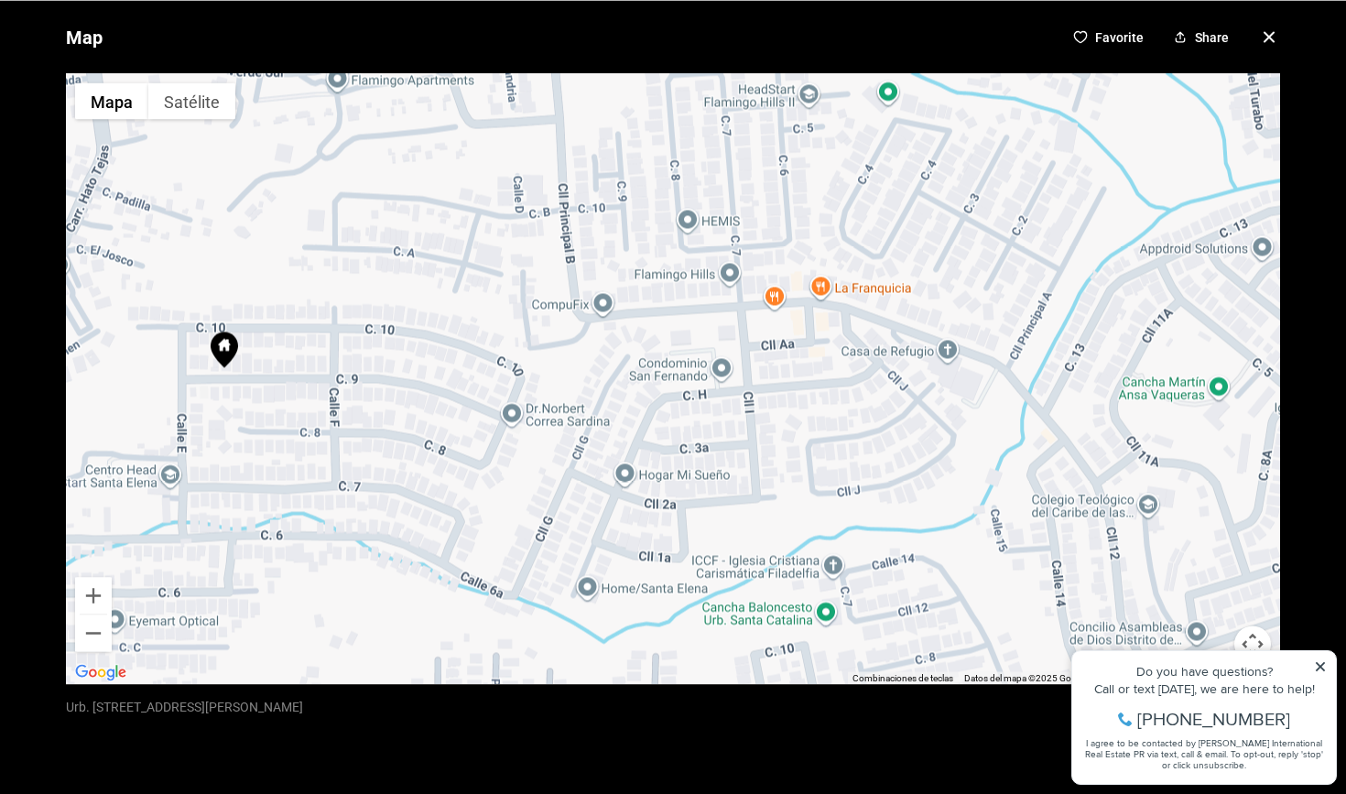
drag, startPoint x: 922, startPoint y: 410, endPoint x: 924, endPoint y: 381, distance: 29.4
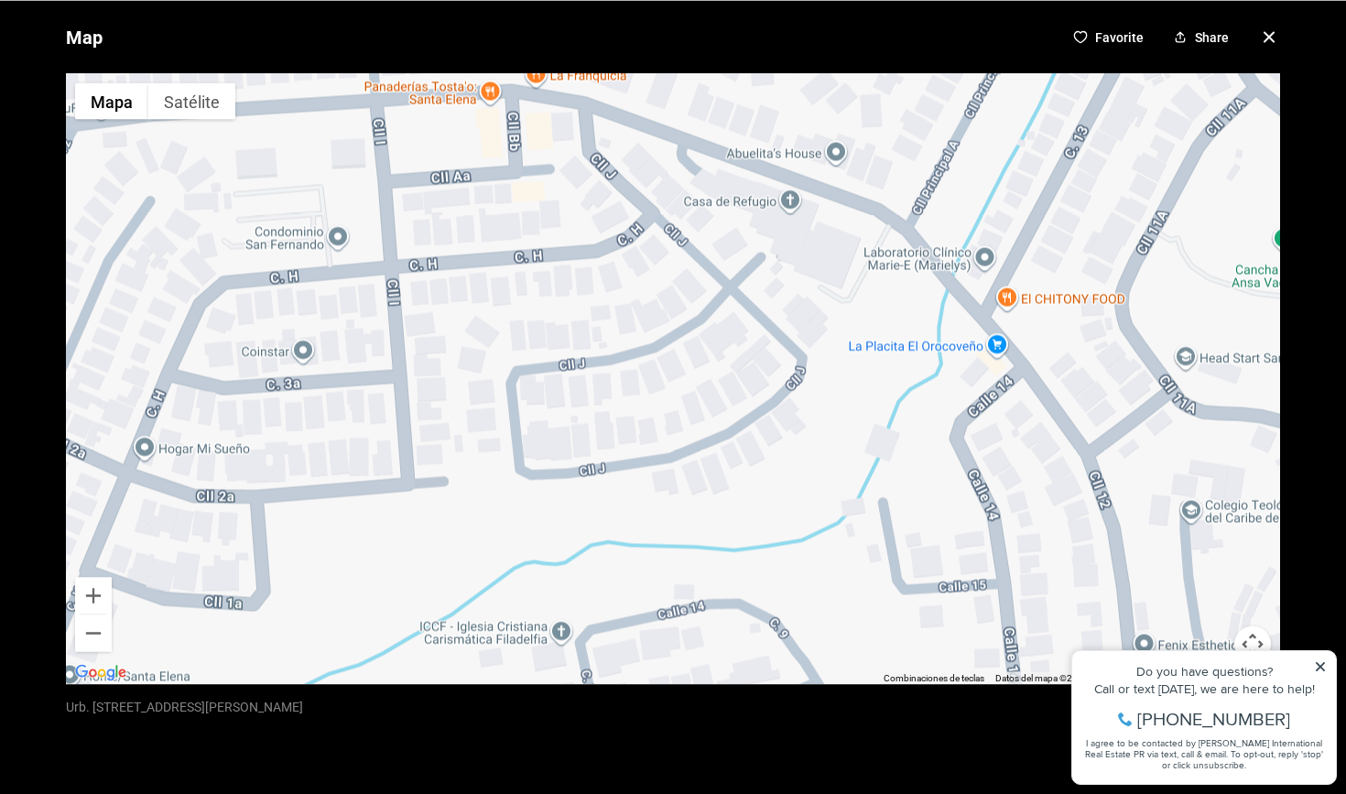
drag, startPoint x: 1051, startPoint y: 429, endPoint x: 865, endPoint y: 305, distance: 223.7
click at [865, 305] on div at bounding box center [673, 378] width 1214 height 611
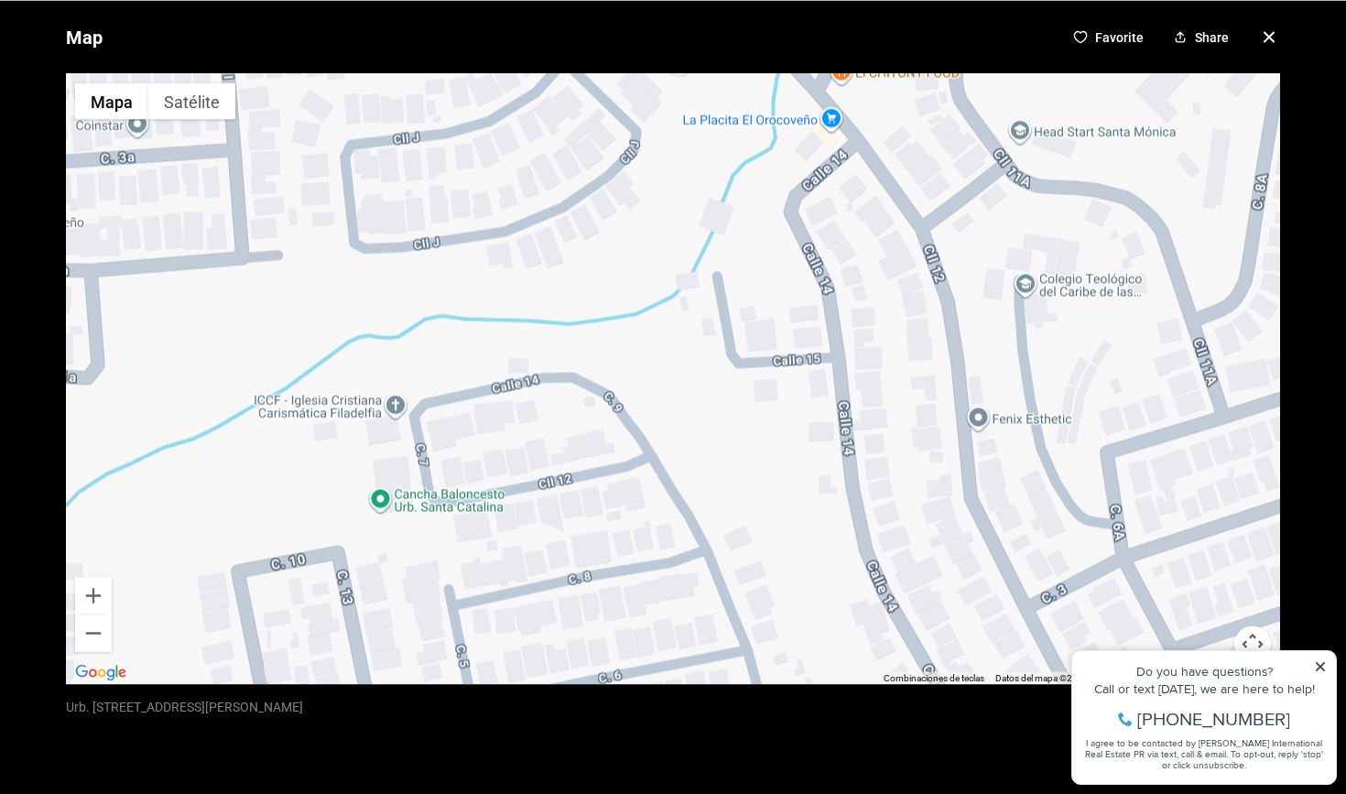
drag, startPoint x: 1050, startPoint y: 507, endPoint x: 884, endPoint y: 279, distance: 281.8
click at [884, 279] on div at bounding box center [673, 378] width 1214 height 611
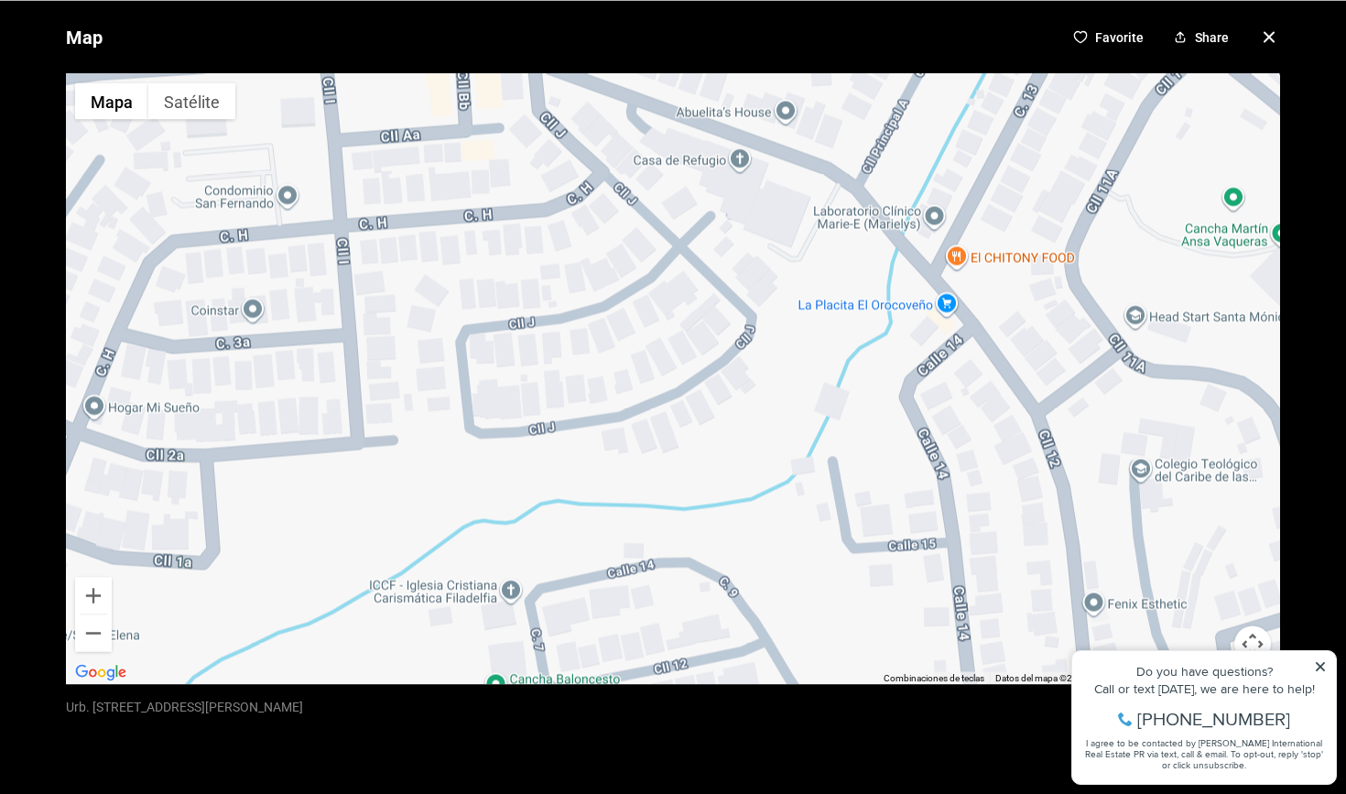
drag, startPoint x: 759, startPoint y: 190, endPoint x: 874, endPoint y: 388, distance: 229.7
click at [874, 388] on div at bounding box center [673, 378] width 1214 height 611
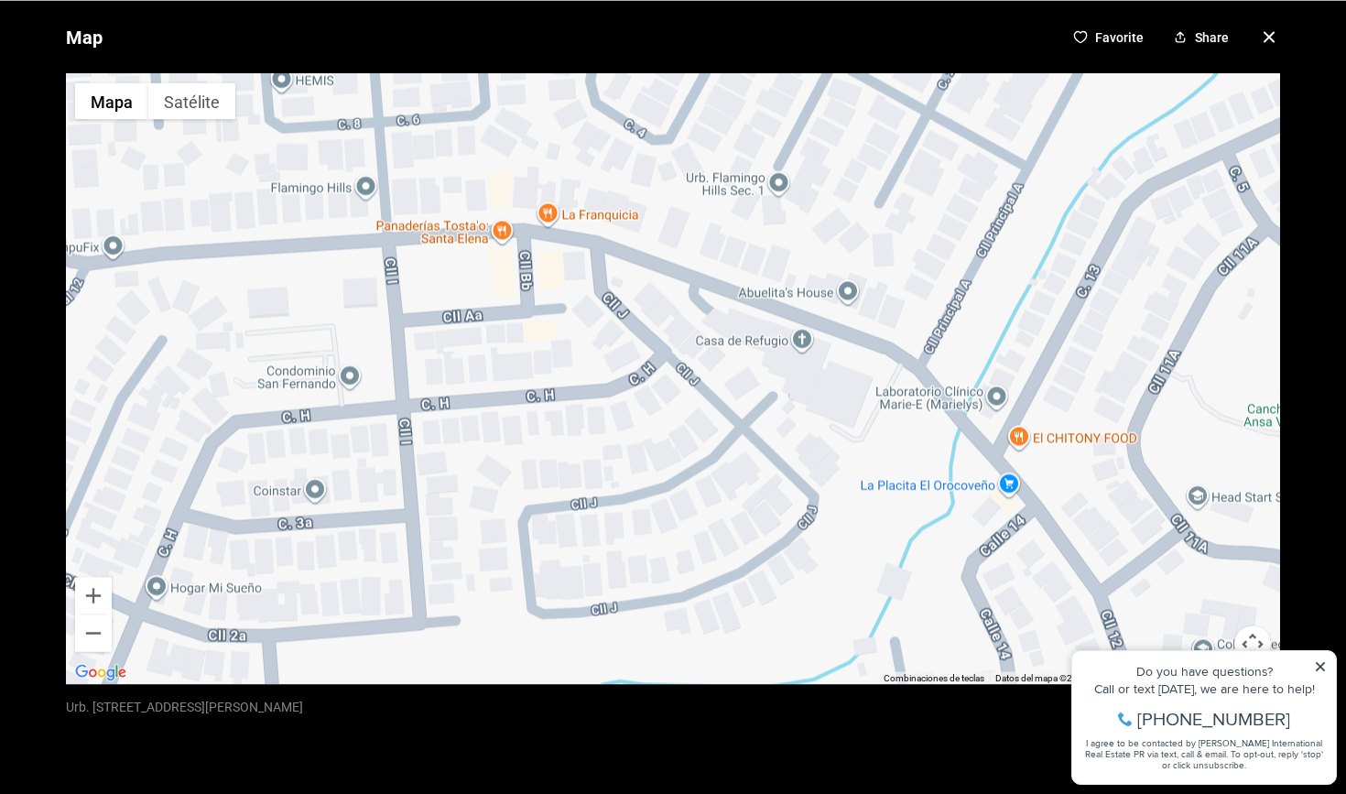
drag, startPoint x: 639, startPoint y: 178, endPoint x: 704, endPoint y: 346, distance: 180.6
click at [704, 346] on div at bounding box center [673, 378] width 1214 height 611
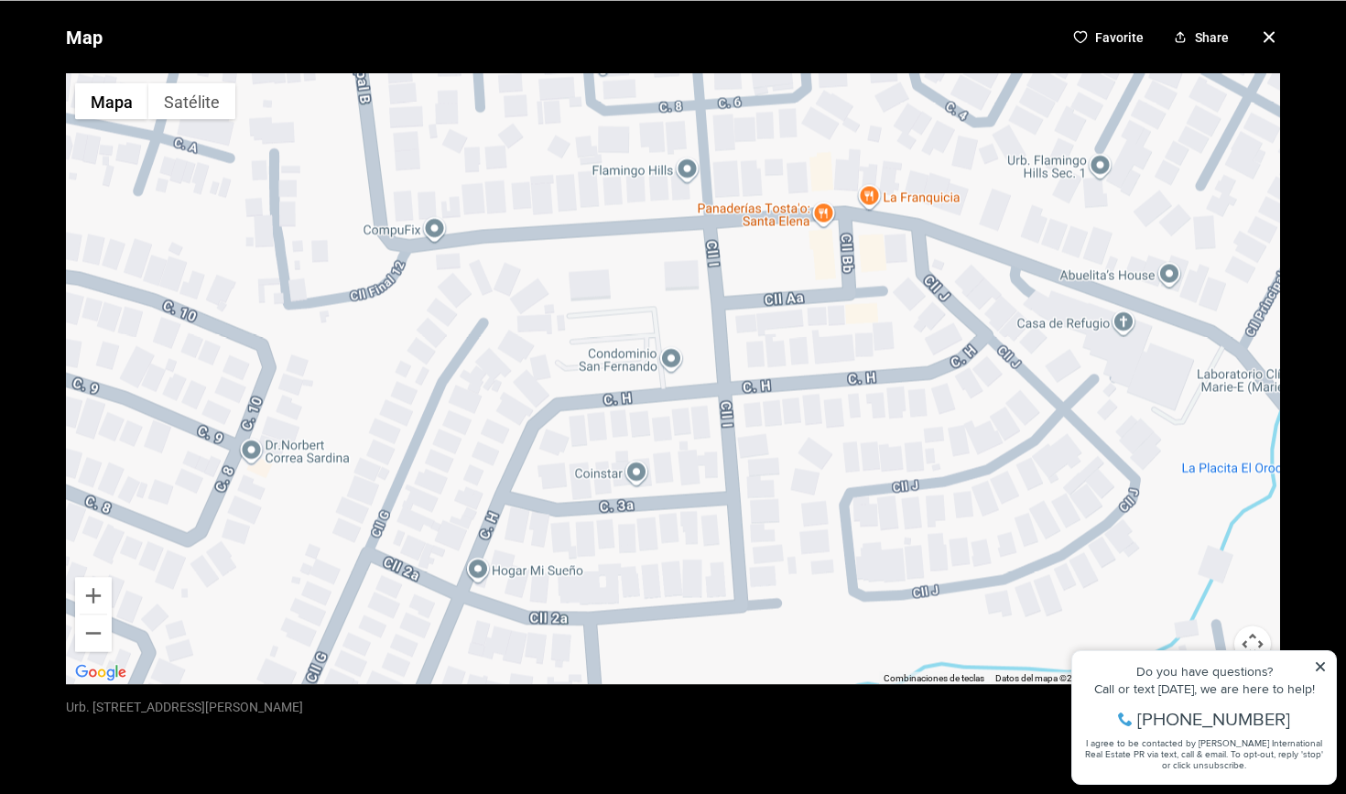
drag, startPoint x: 397, startPoint y: 437, endPoint x: 723, endPoint y: 418, distance: 326.4
click at [723, 418] on div at bounding box center [673, 378] width 1214 height 611
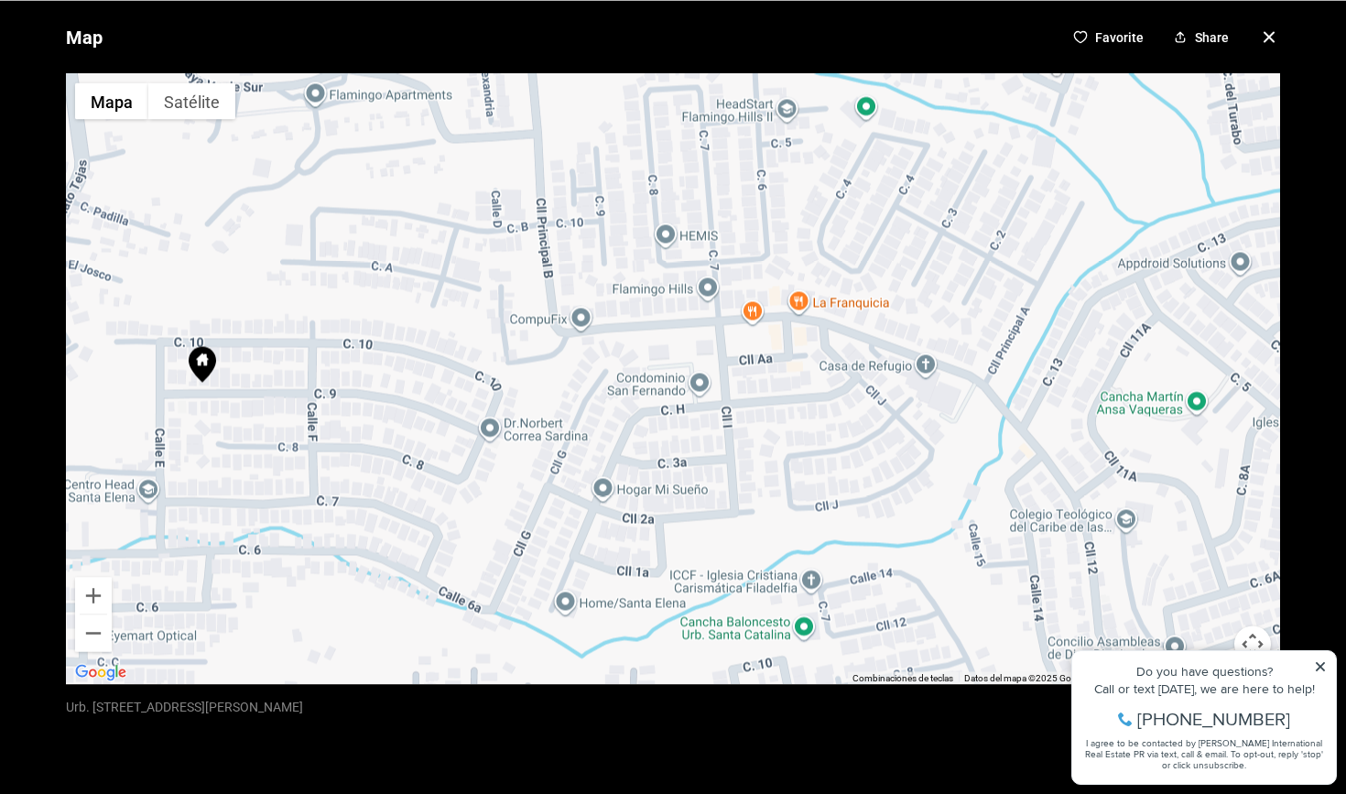
click at [1262, 40] on icon "button" at bounding box center [1269, 37] width 22 height 22
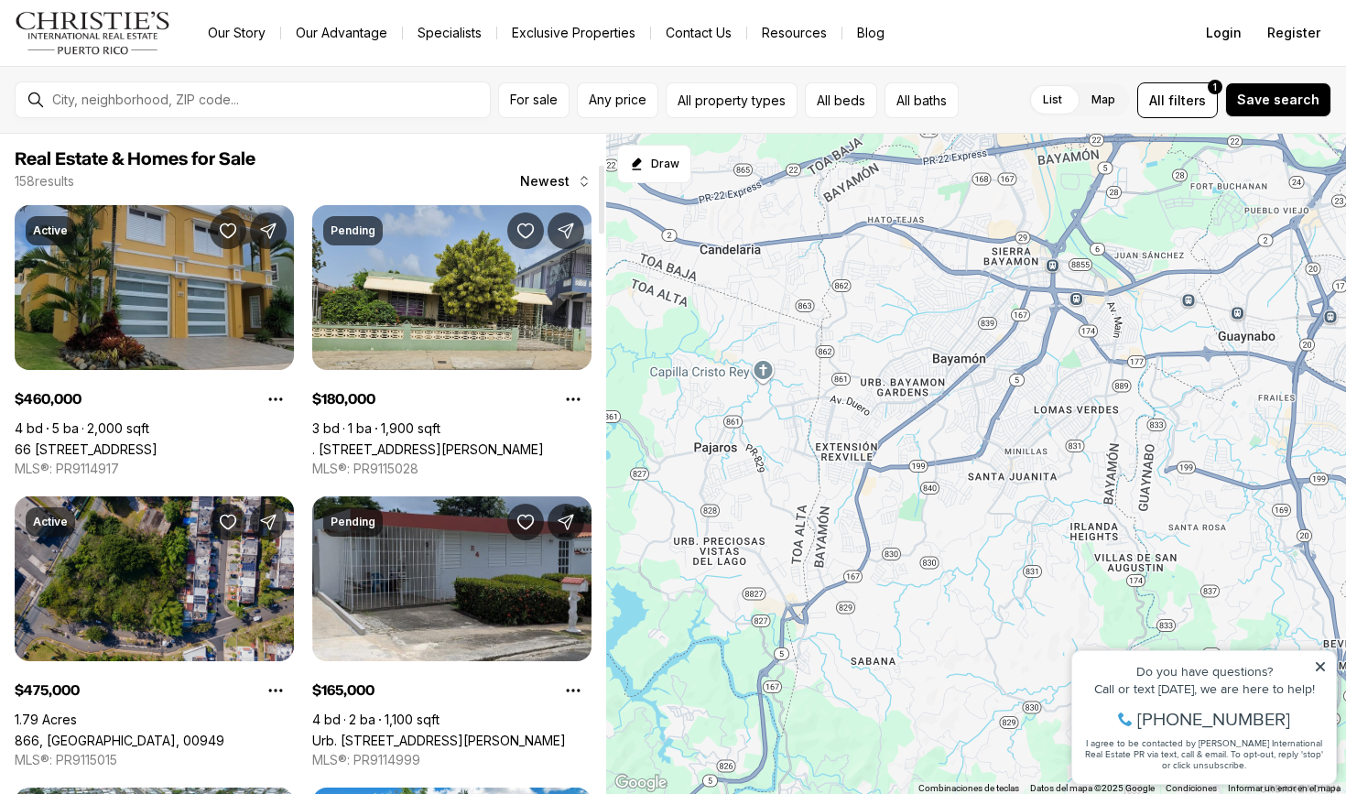
scroll to position [286, 0]
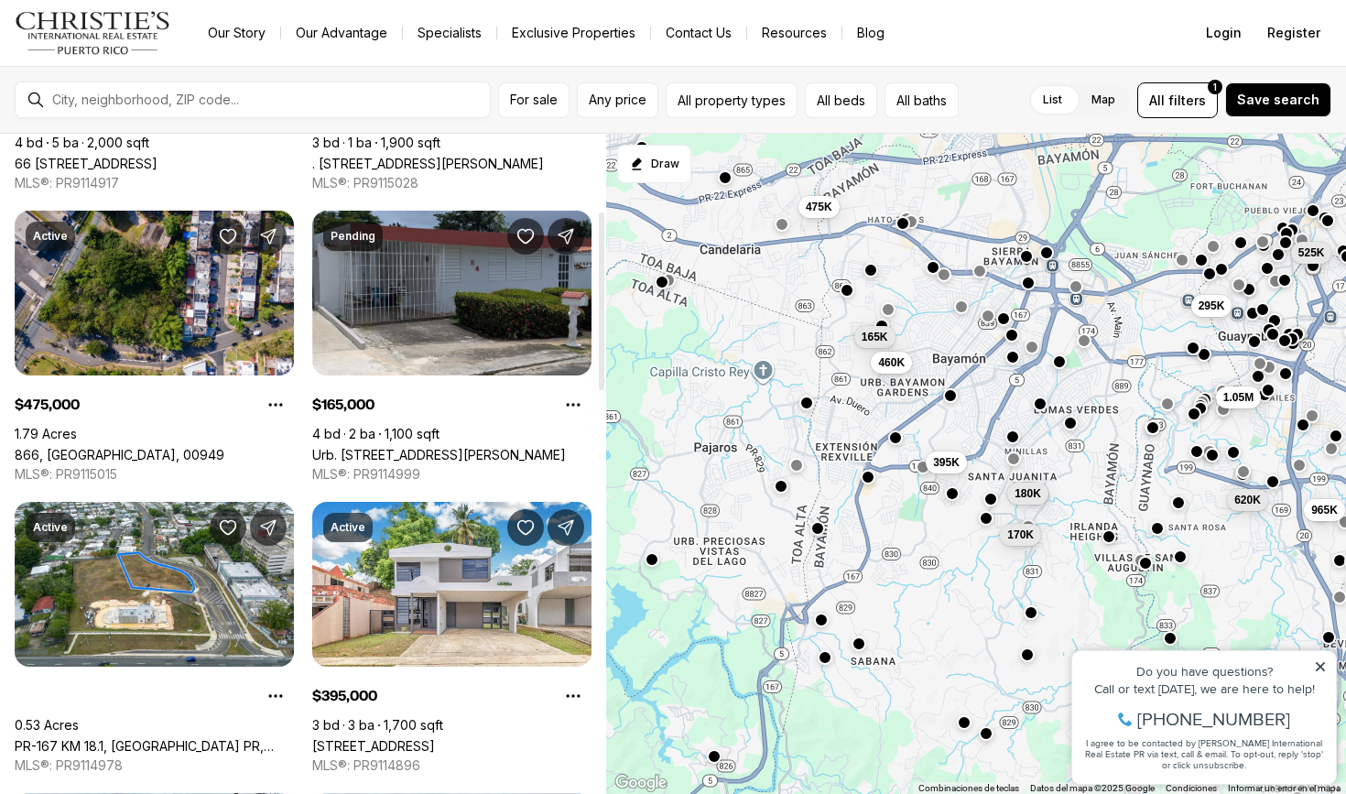
click at [157, 171] on link "66 [STREET_ADDRESS]" at bounding box center [86, 164] width 143 height 16
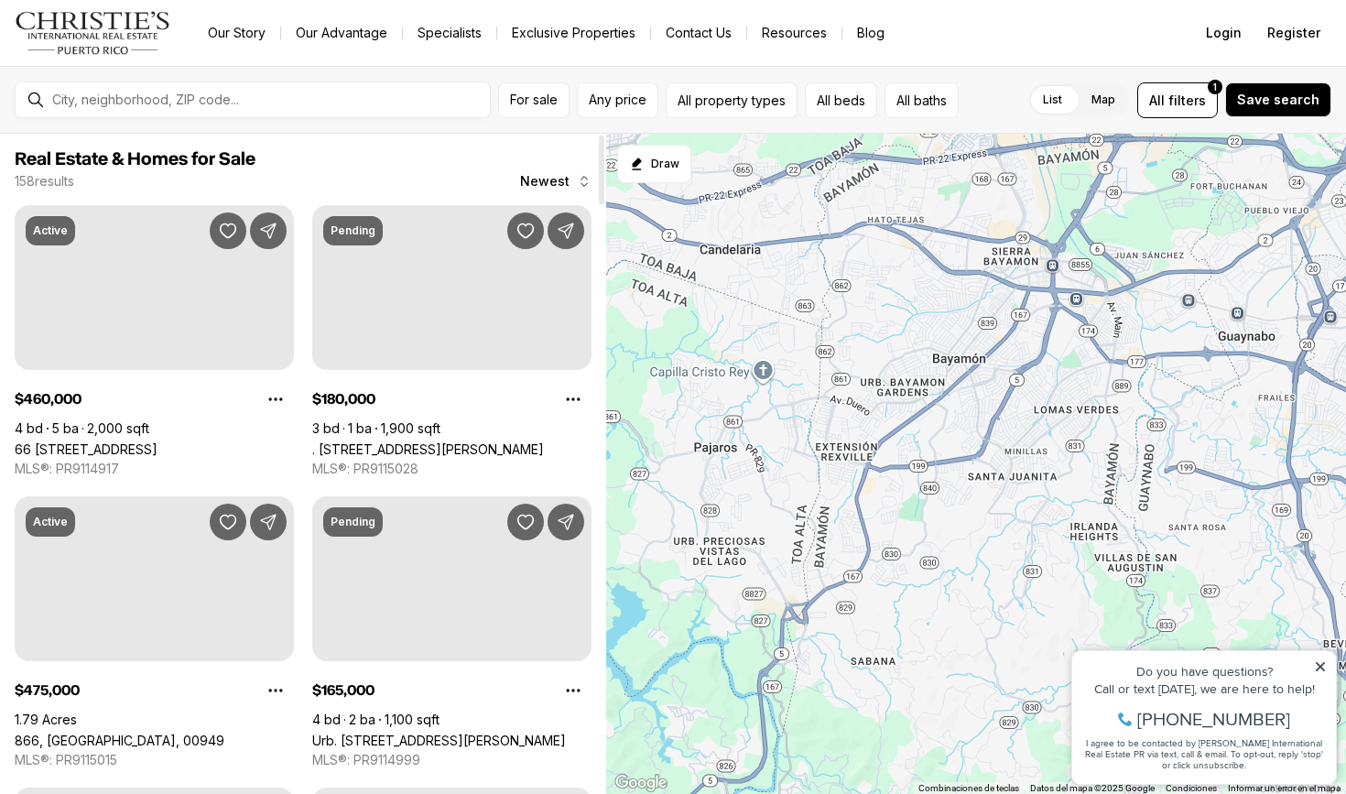
scroll to position [286, 0]
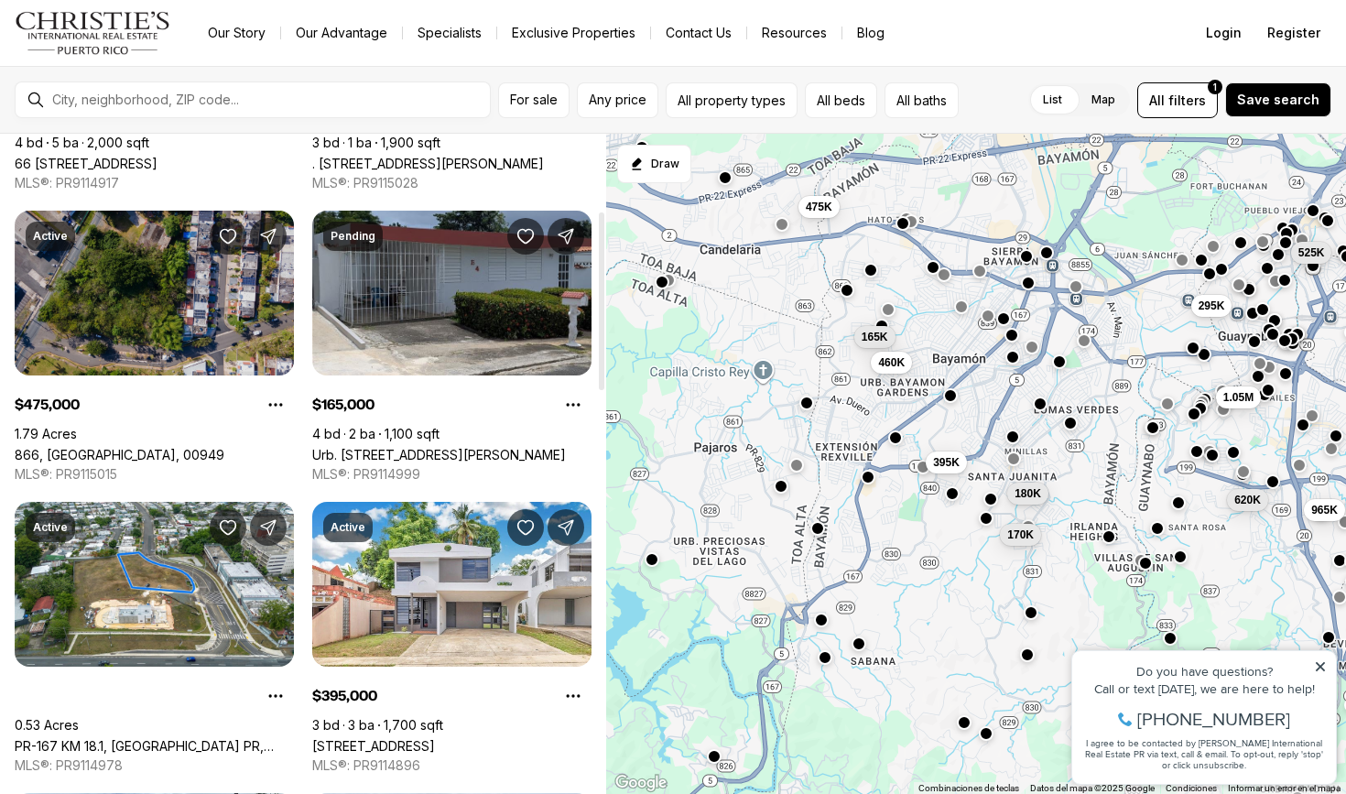
drag, startPoint x: 288, startPoint y: 320, endPoint x: 288, endPoint y: 281, distance: 38.5
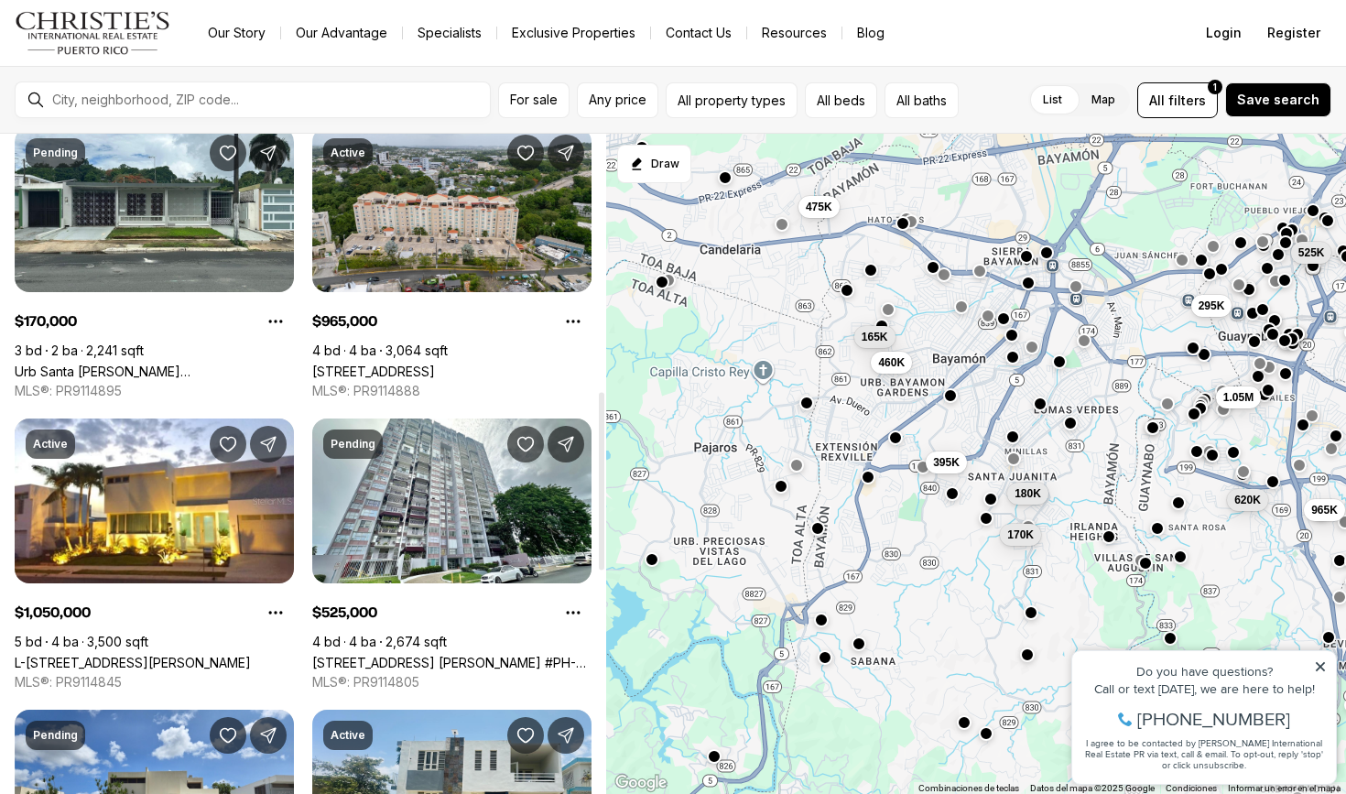
scroll to position [954, 0]
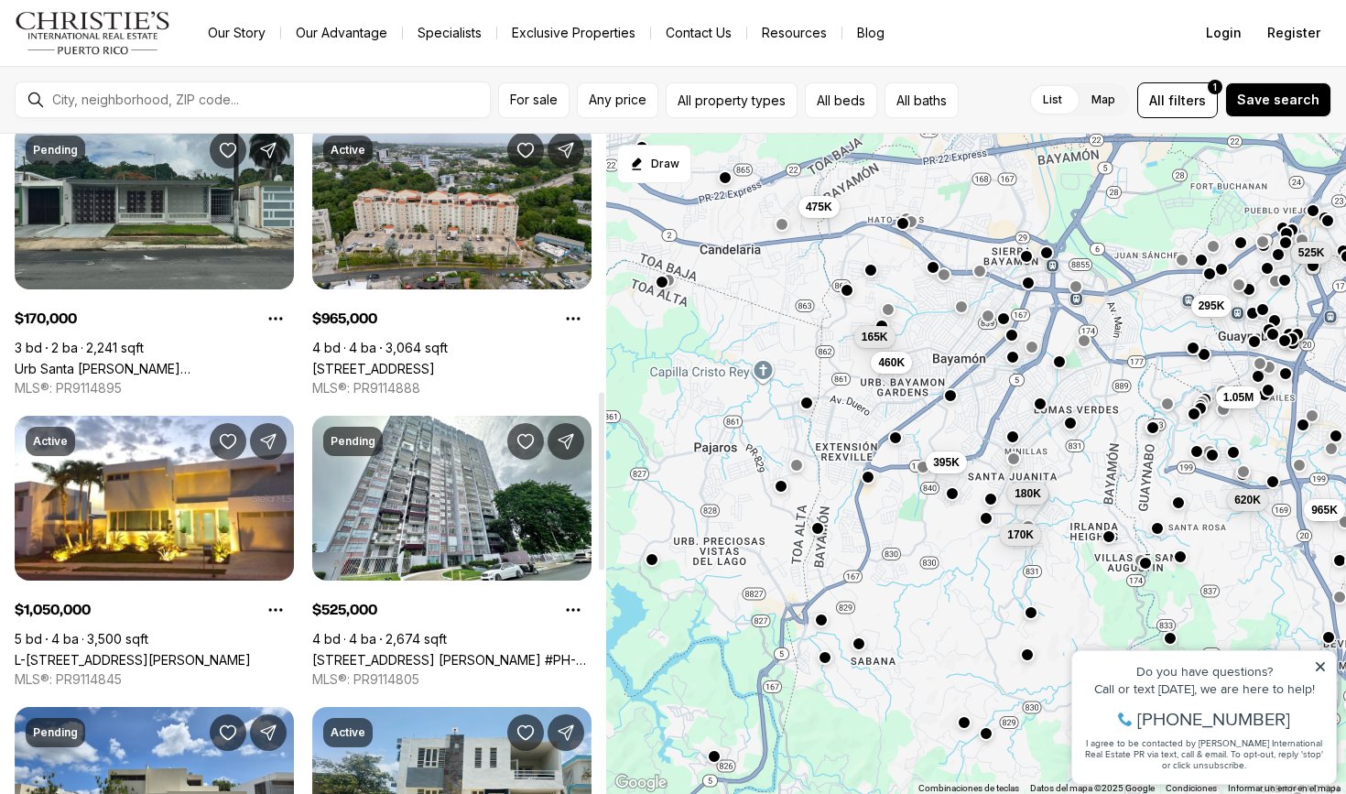
click at [154, 361] on link "Urb Santa [PERSON_NAME][STREET_ADDRESS]" at bounding box center [154, 369] width 279 height 16
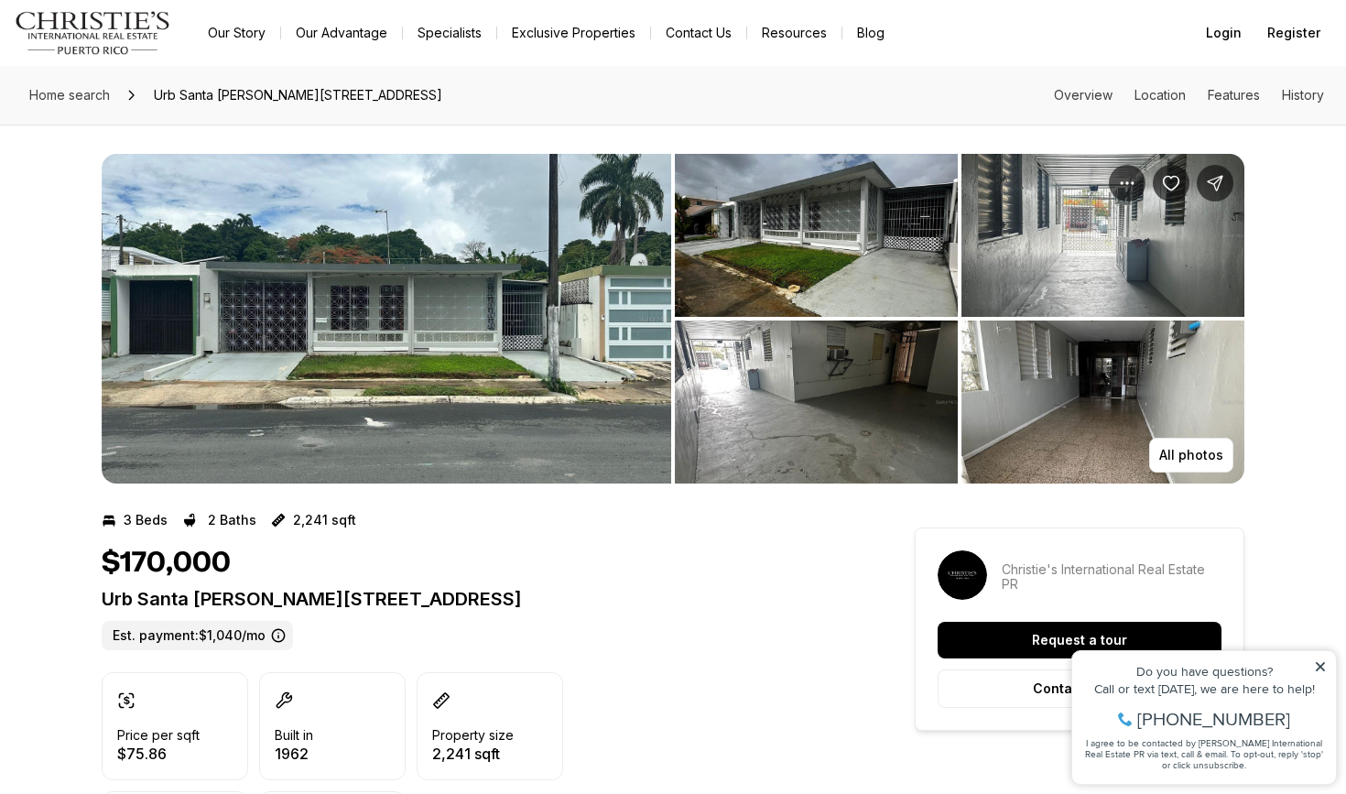
click at [541, 280] on img "View image gallery" at bounding box center [386, 319] width 569 height 330
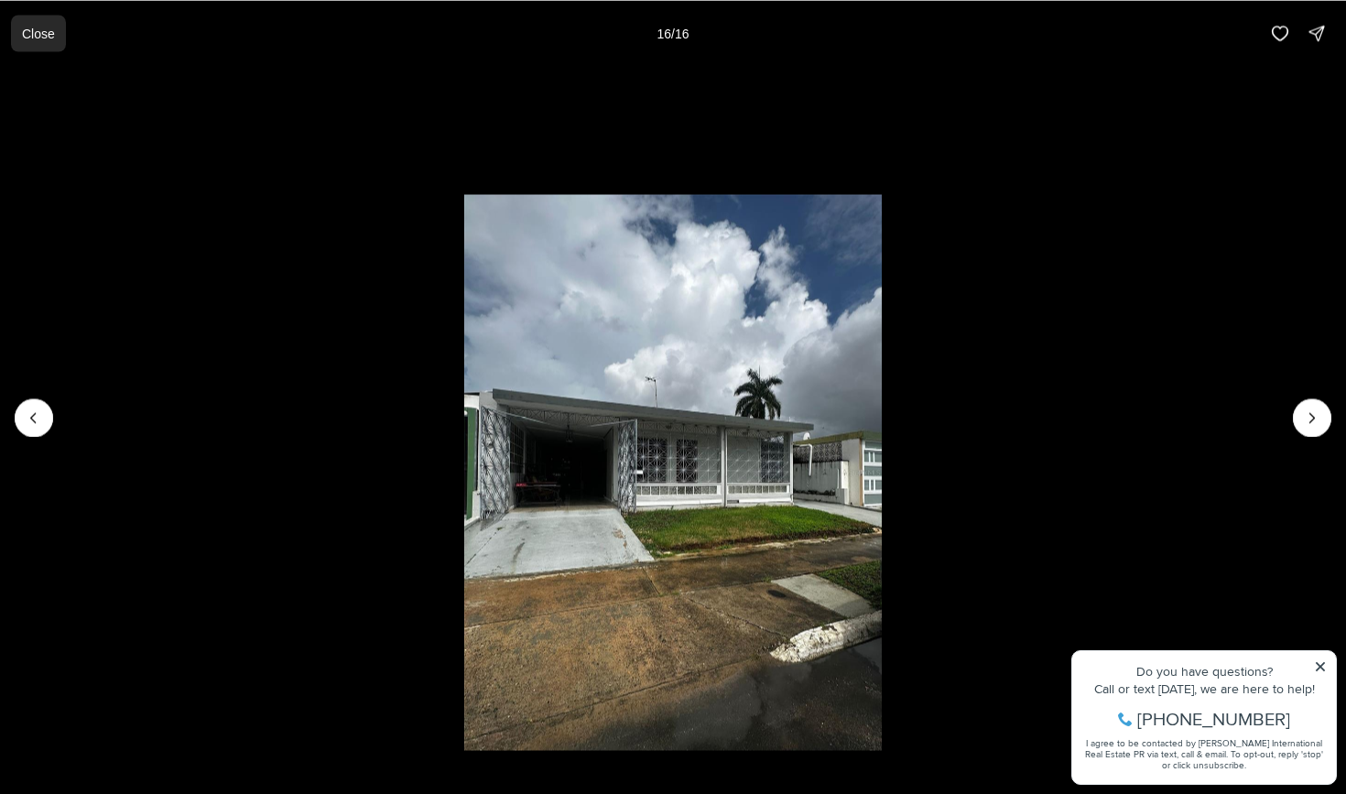
click at [40, 27] on p "Close" at bounding box center [38, 33] width 33 height 15
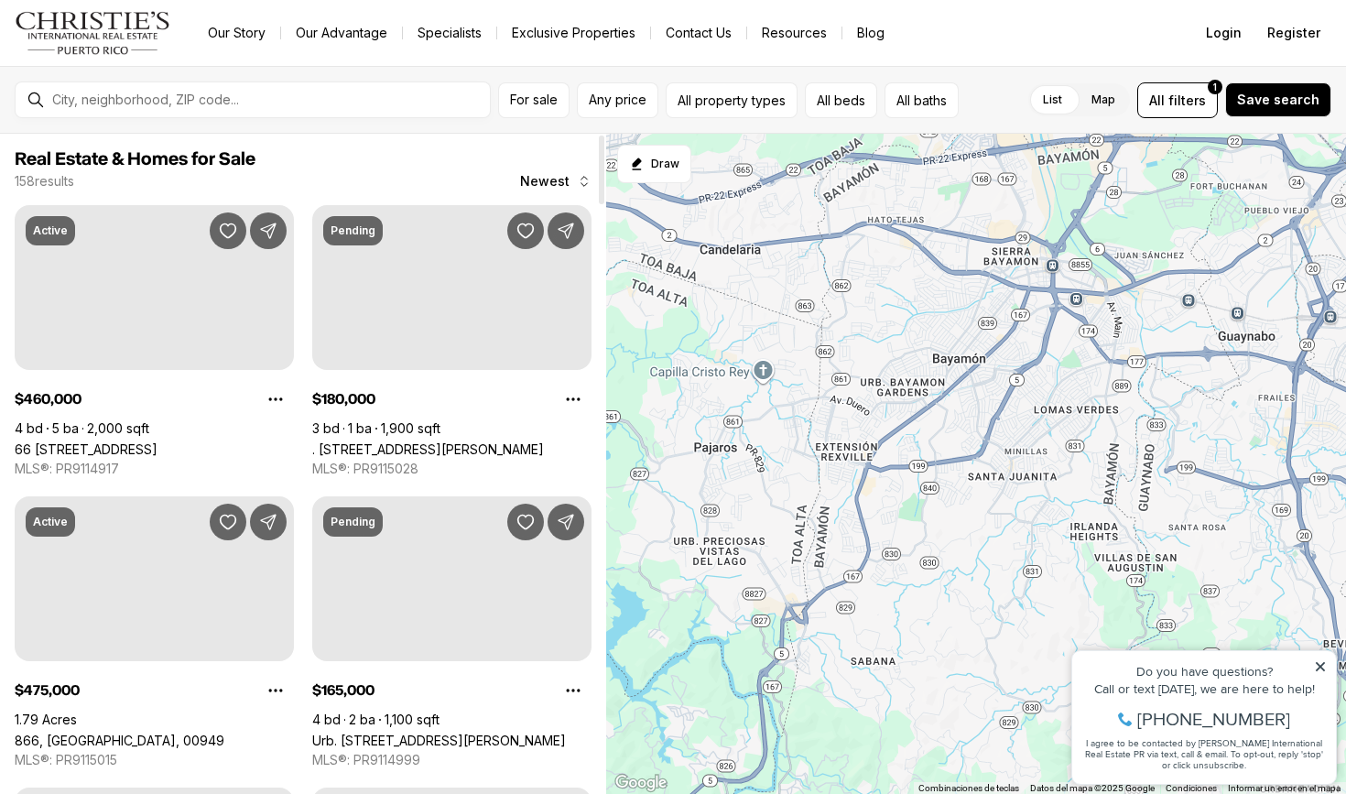
scroll to position [954, 0]
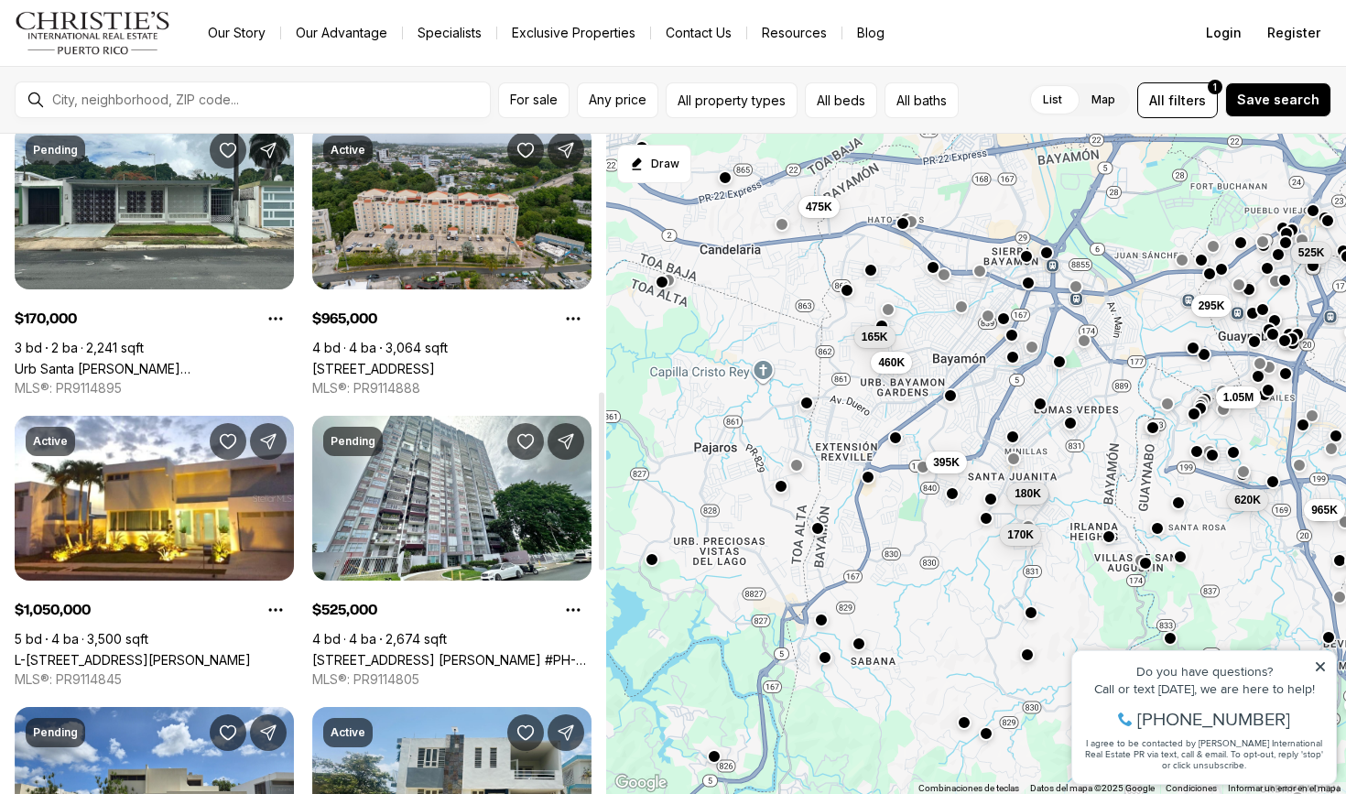
click at [297, 384] on div "Active $460,000 4 bd 5 ba 2,000 sqft [STREET_ADDRESS] MLS®: PR9114917 Pending $…" at bounding box center [303, 115] width 577 height 1729
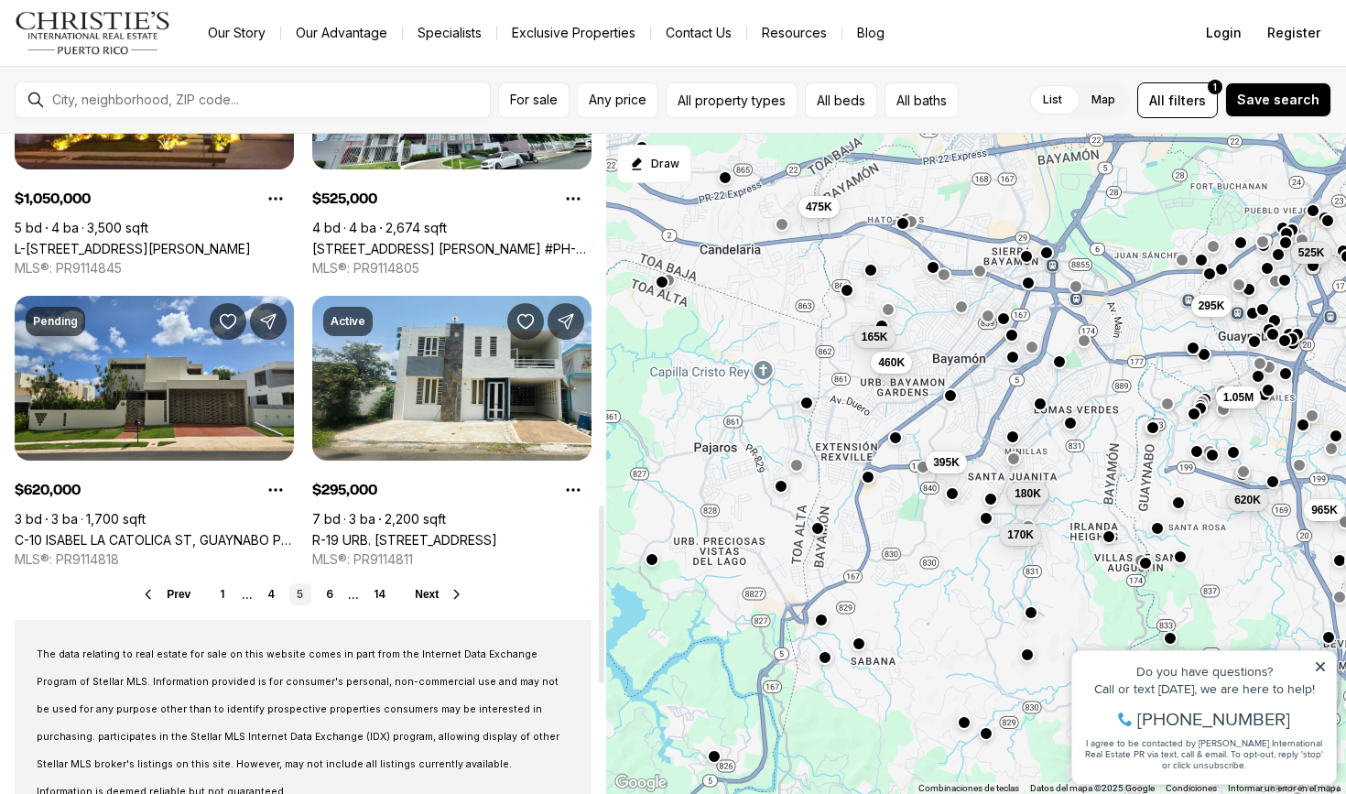
scroll to position [1375, 0]
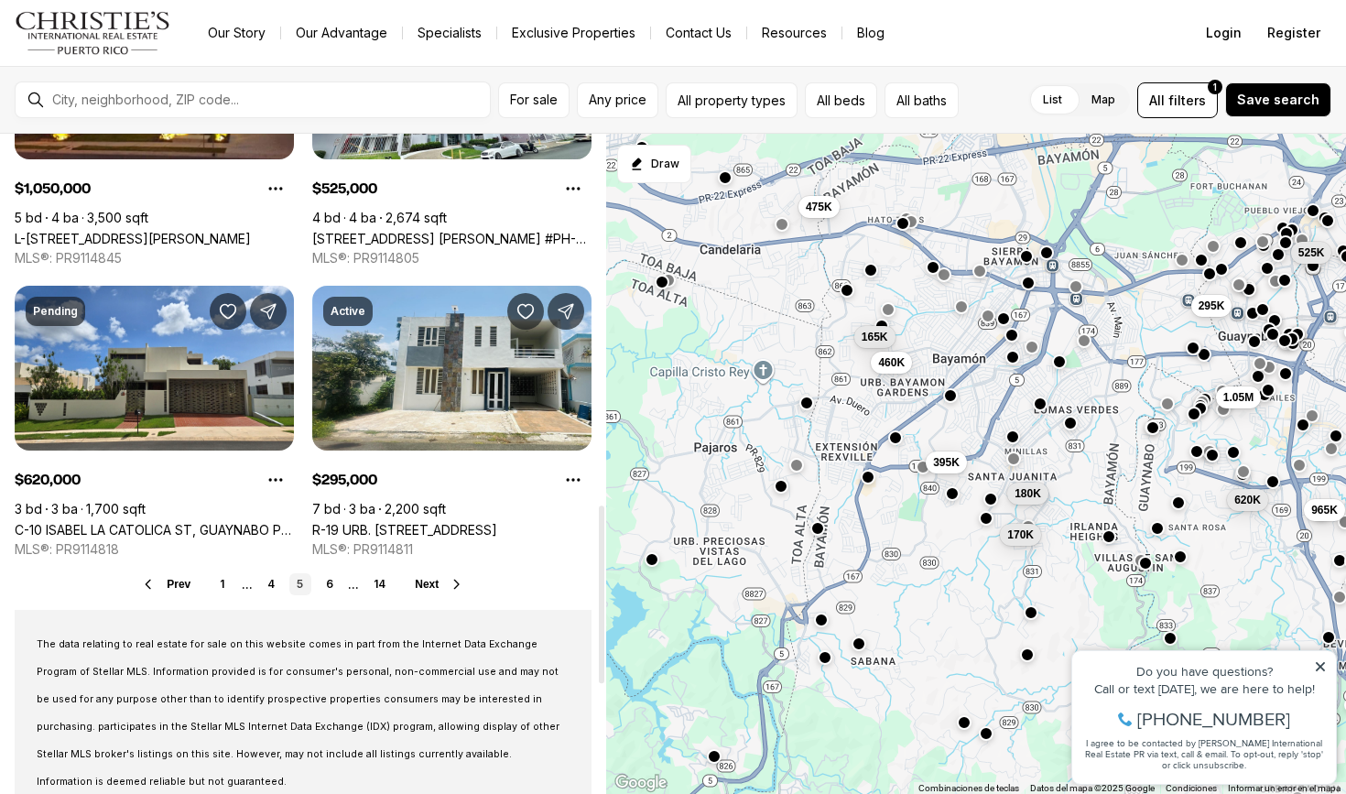
click at [420, 584] on span "Next" at bounding box center [427, 584] width 24 height 13
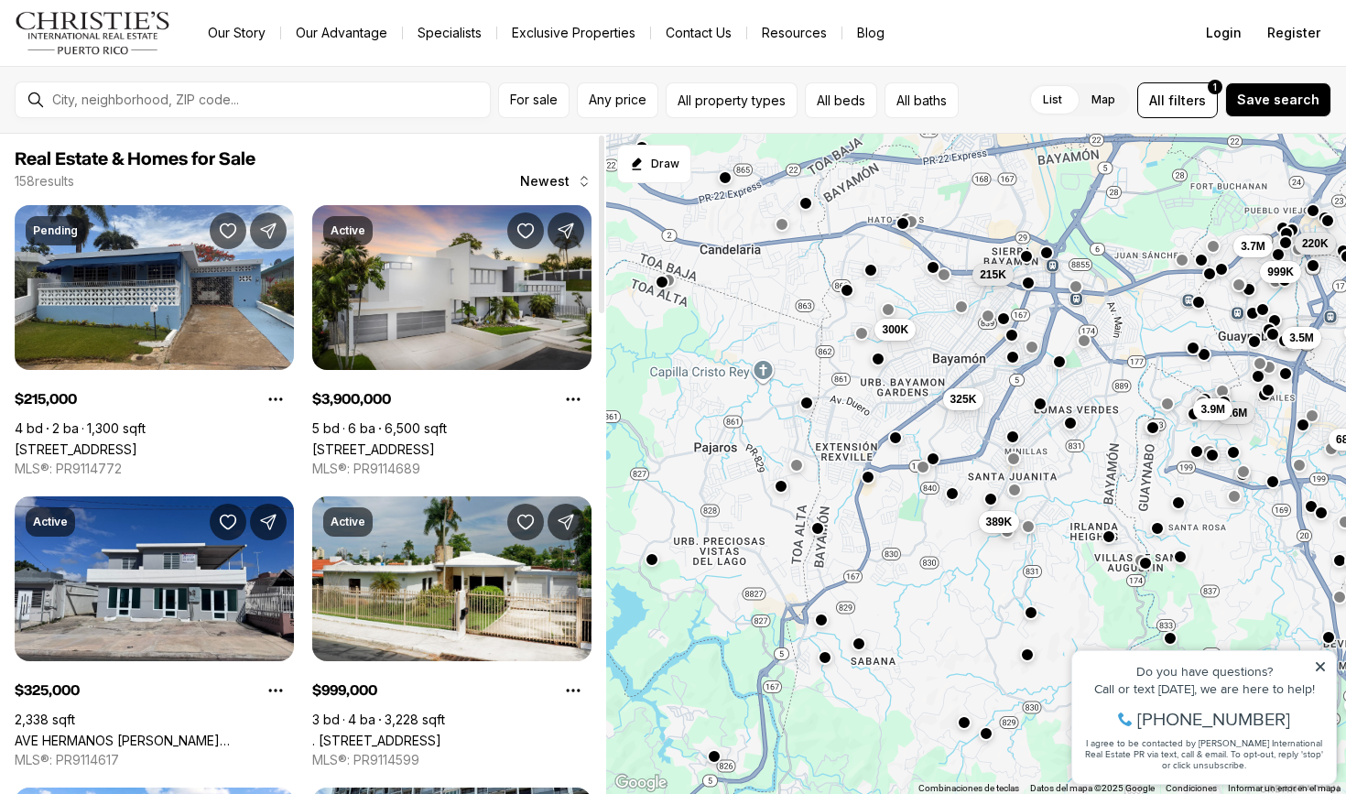
click at [308, 161] on span "Real Estate & Homes for Sale" at bounding box center [303, 159] width 577 height 22
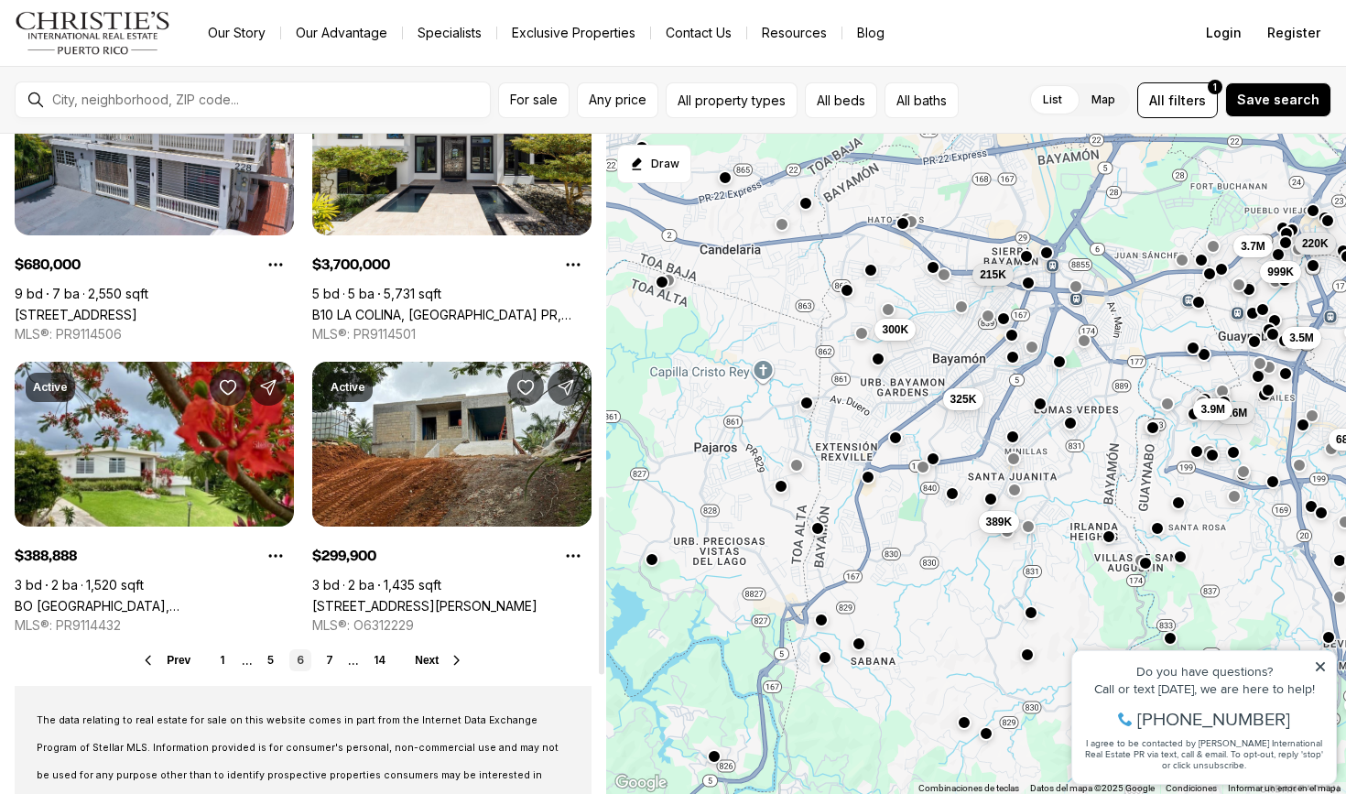
scroll to position [1360, 0]
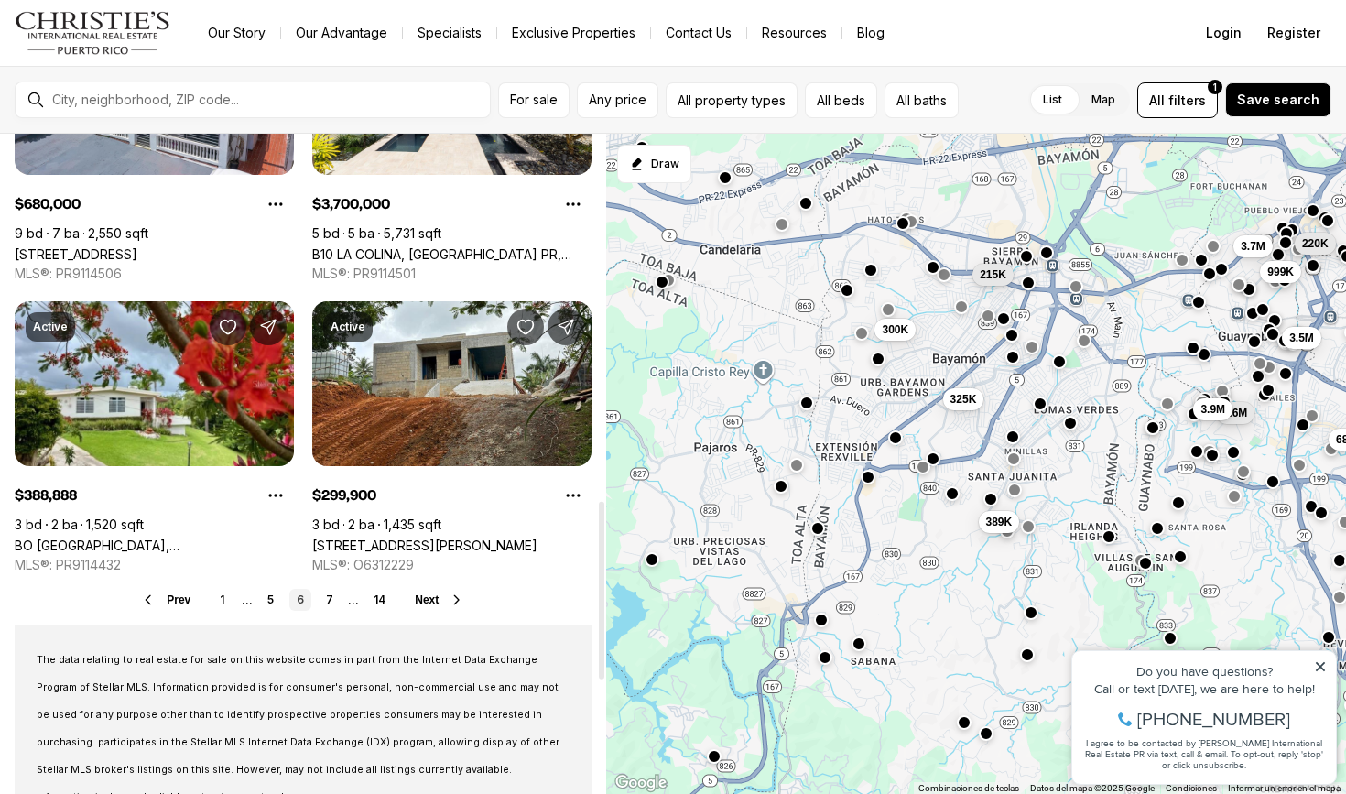
click at [420, 598] on span "Next" at bounding box center [427, 599] width 24 height 13
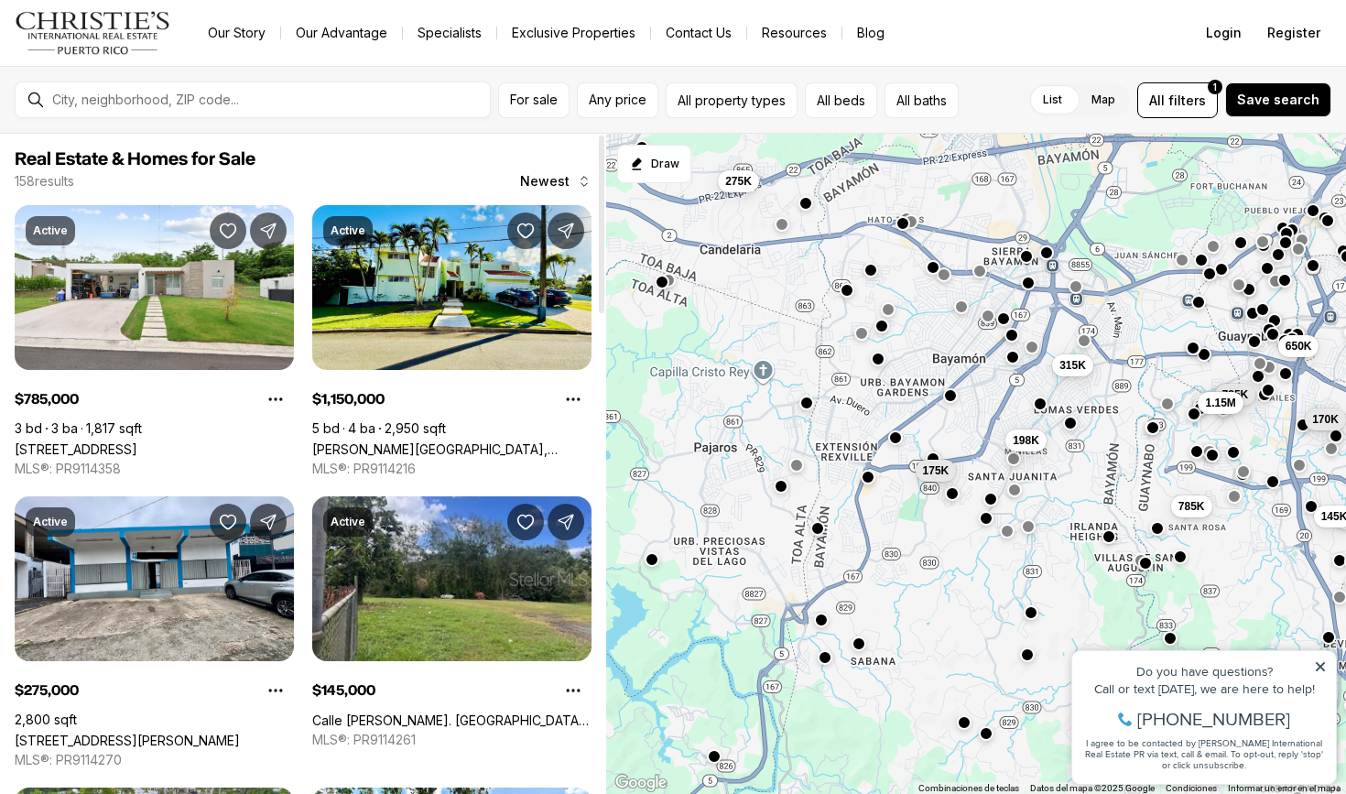
click at [313, 164] on span "Real Estate & Homes for Sale" at bounding box center [303, 159] width 577 height 22
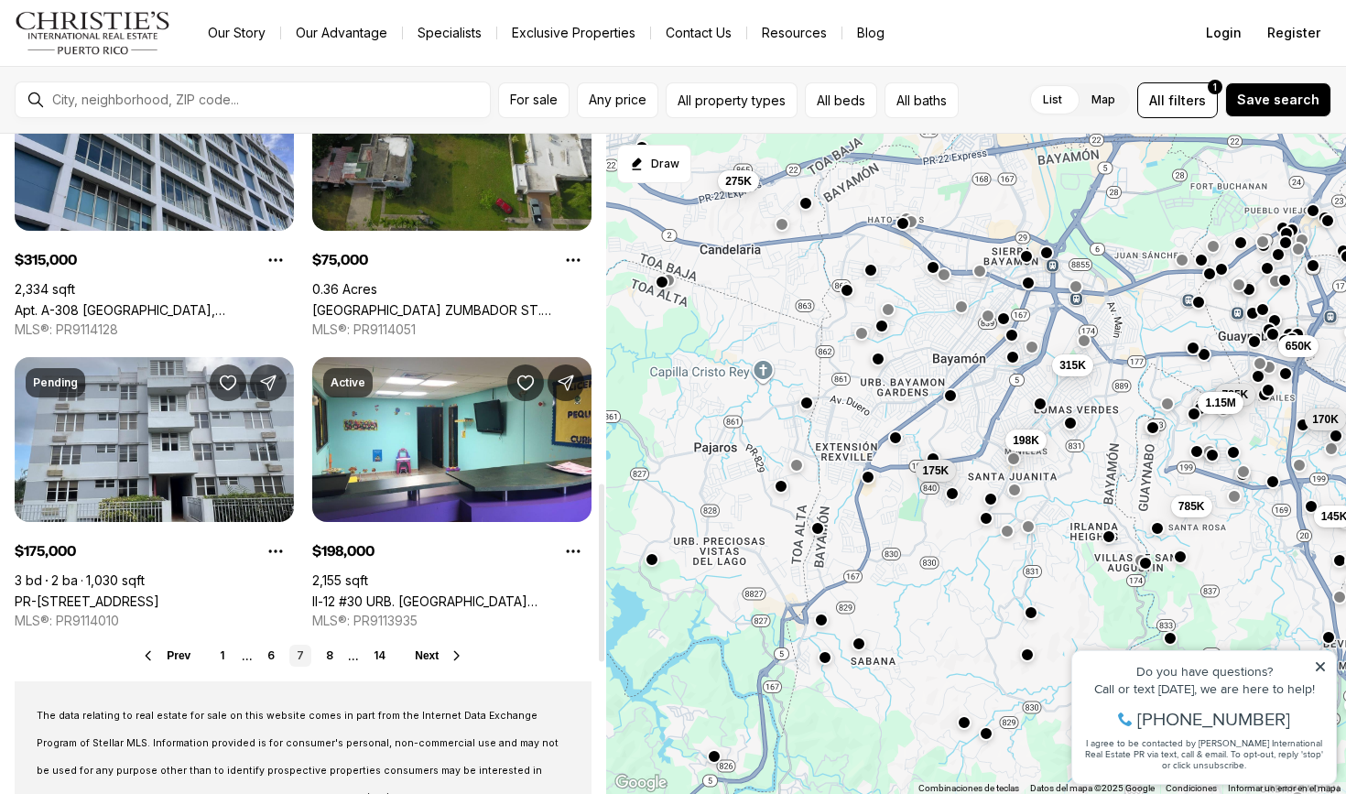
scroll to position [1309, 0]
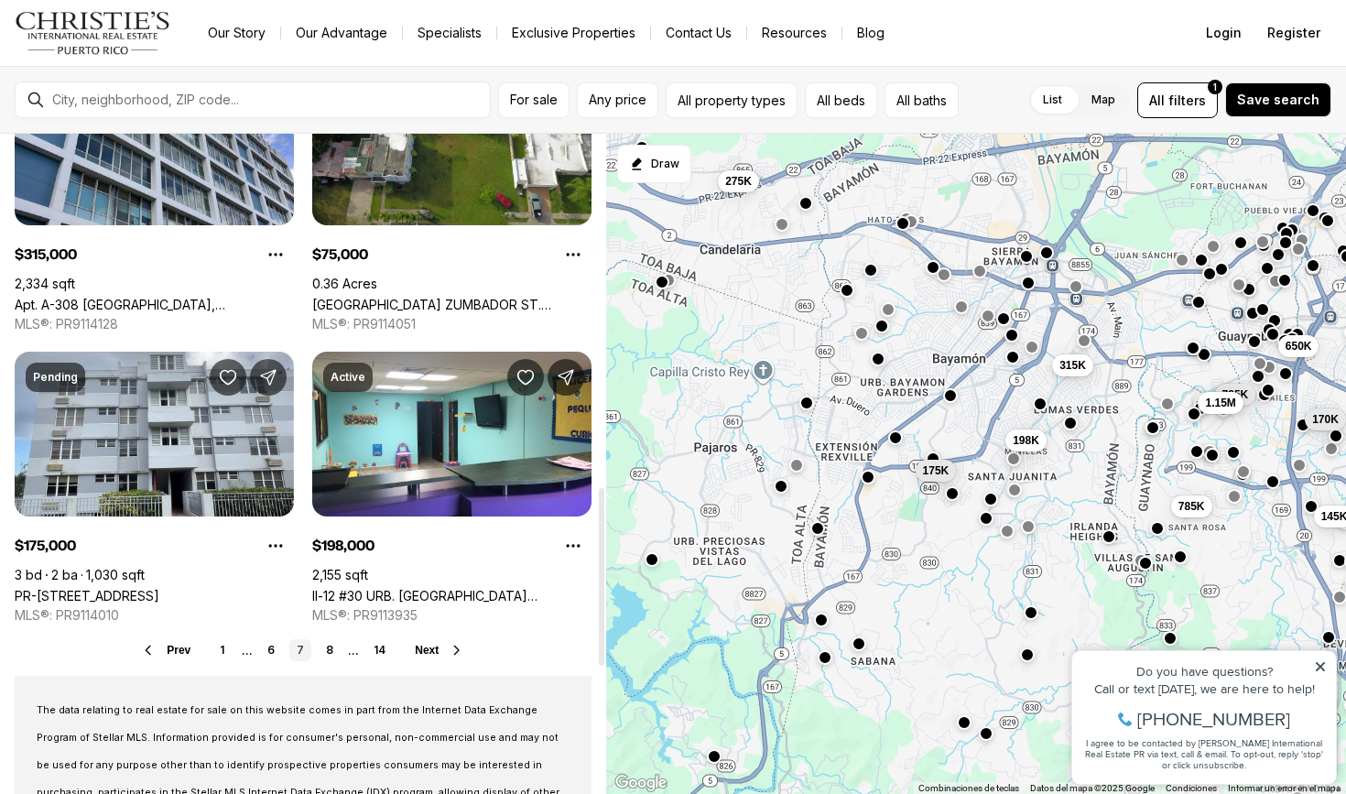
click at [422, 649] on span "Next" at bounding box center [427, 650] width 24 height 13
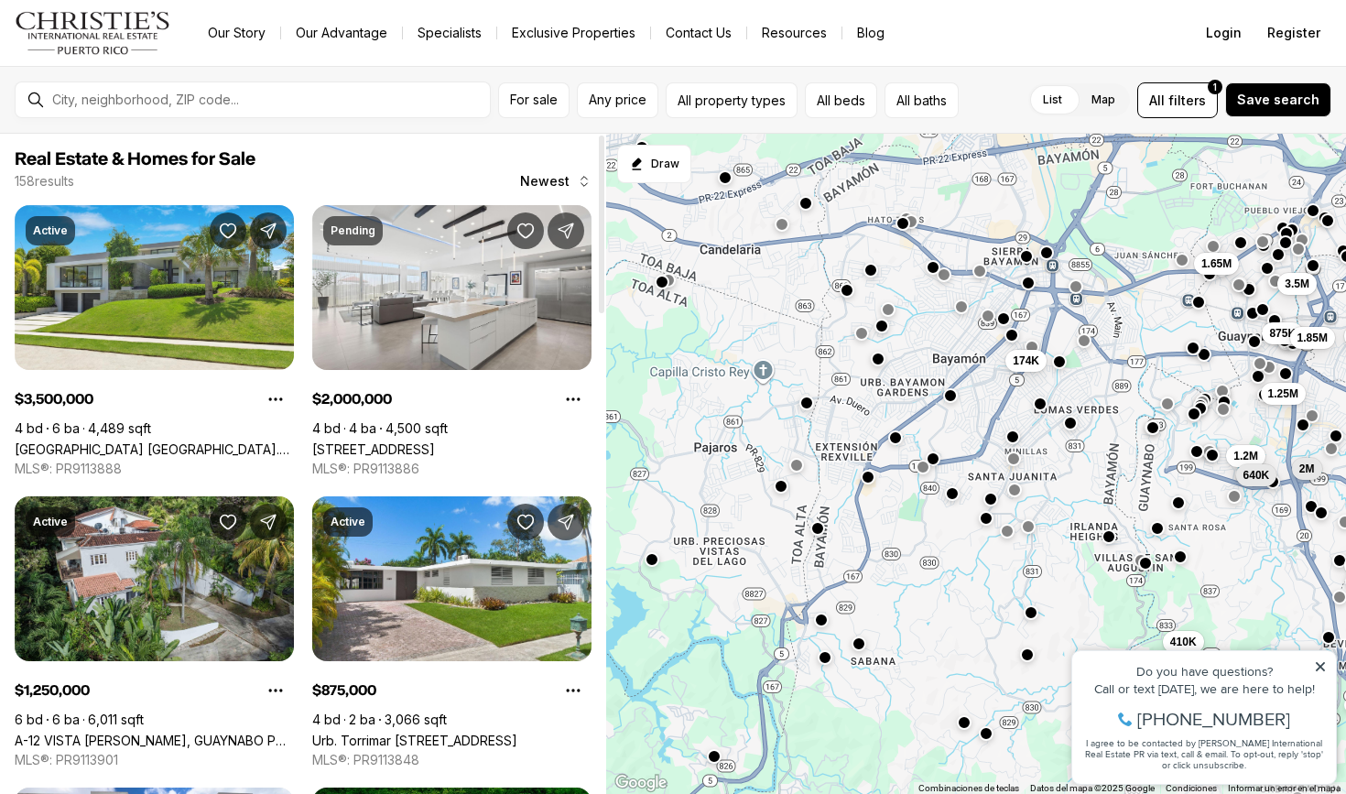
click at [324, 162] on span "Real Estate & Homes for Sale" at bounding box center [303, 159] width 577 height 22
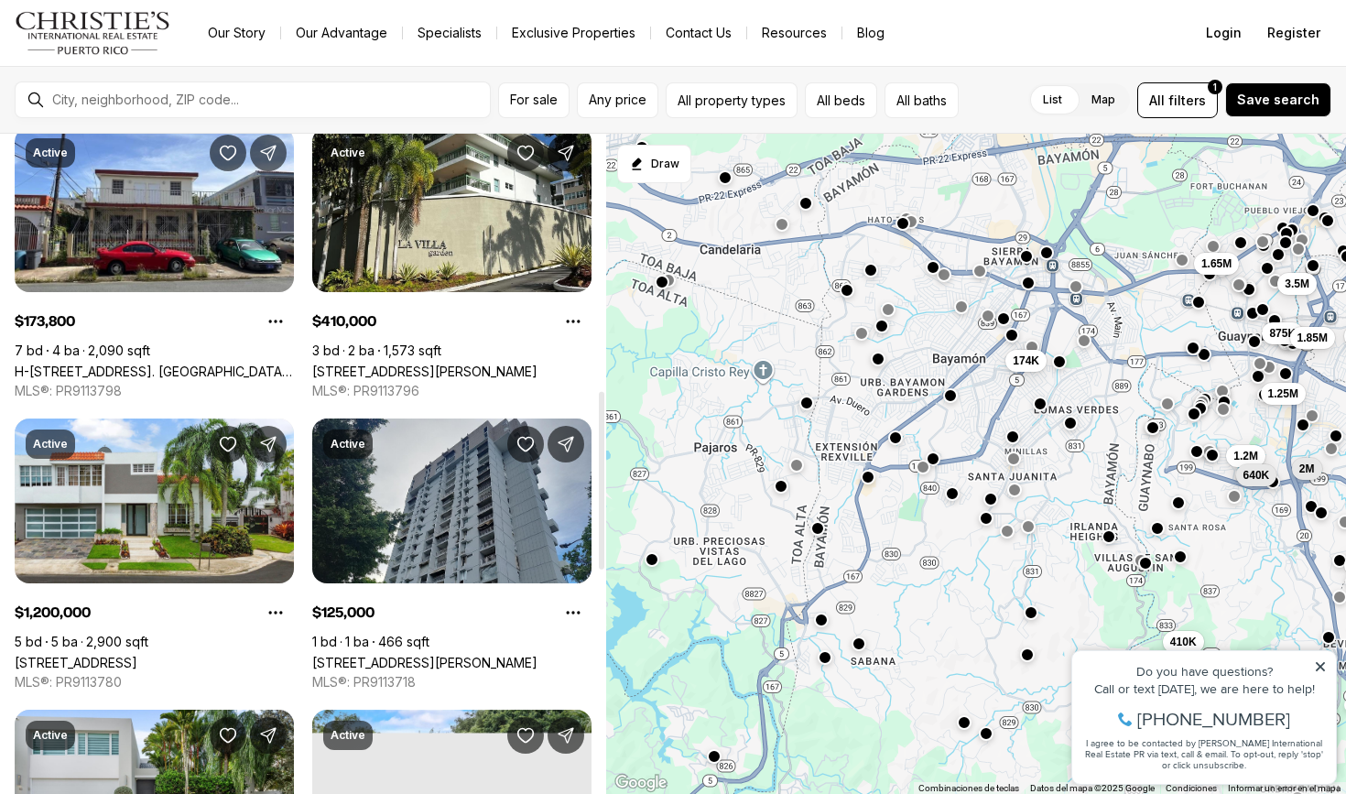
scroll to position [989, 0]
